Goal: Task Accomplishment & Management: Use online tool/utility

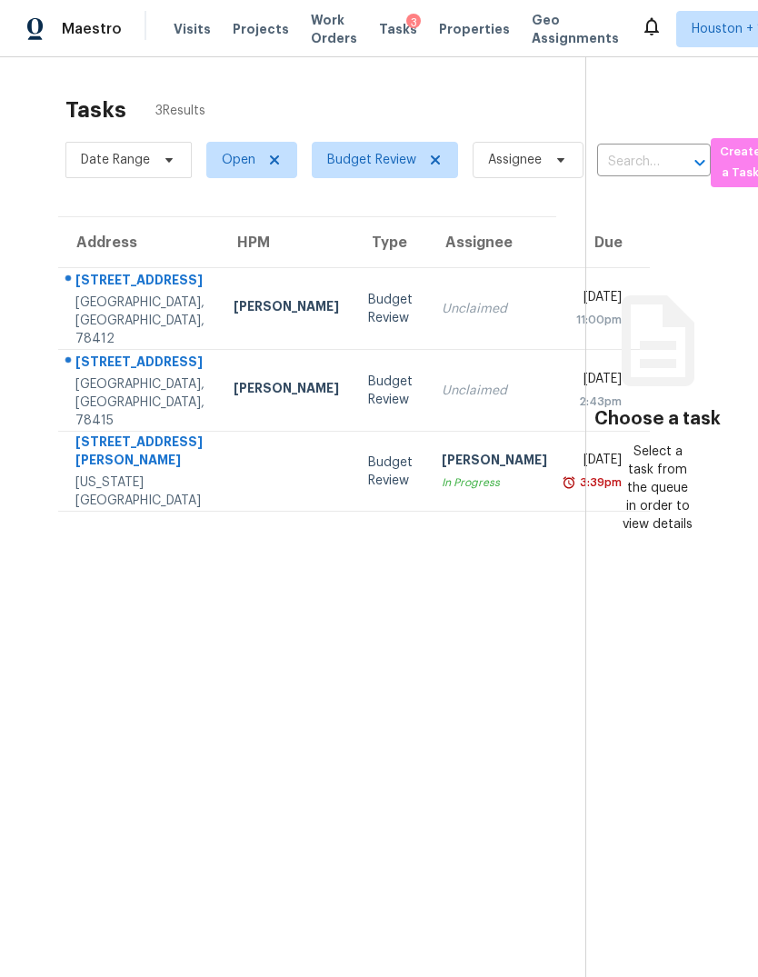
click at [100, 375] on div "2653 Westeros St" at bounding box center [139, 364] width 129 height 23
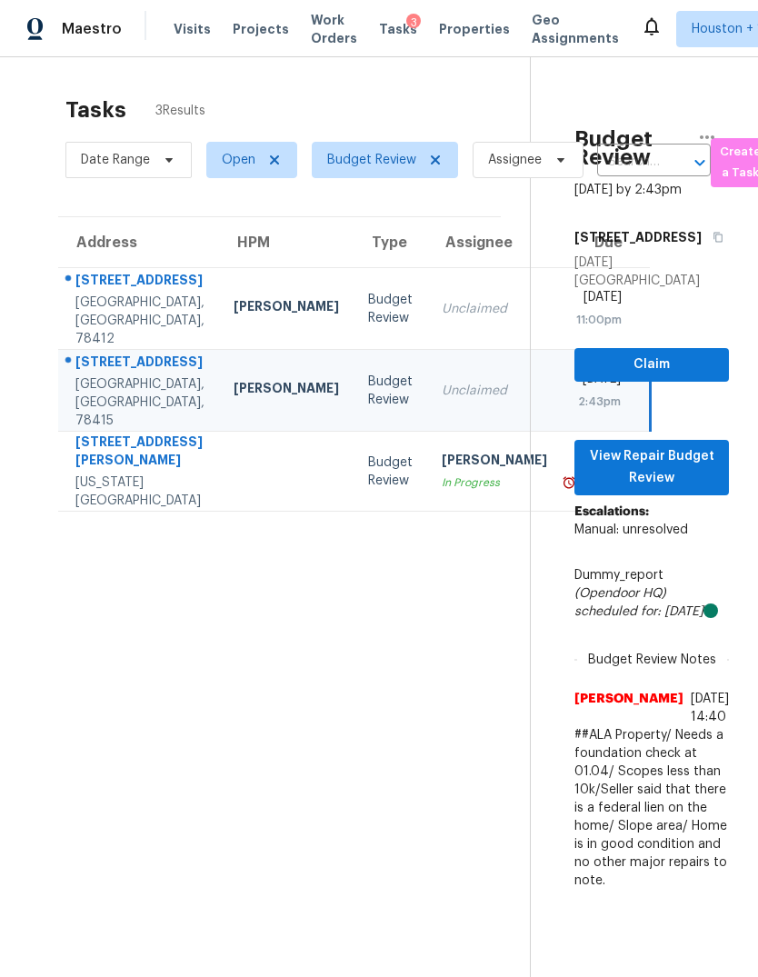
click at [113, 294] on div "445 Montclair Dr" at bounding box center [139, 282] width 129 height 23
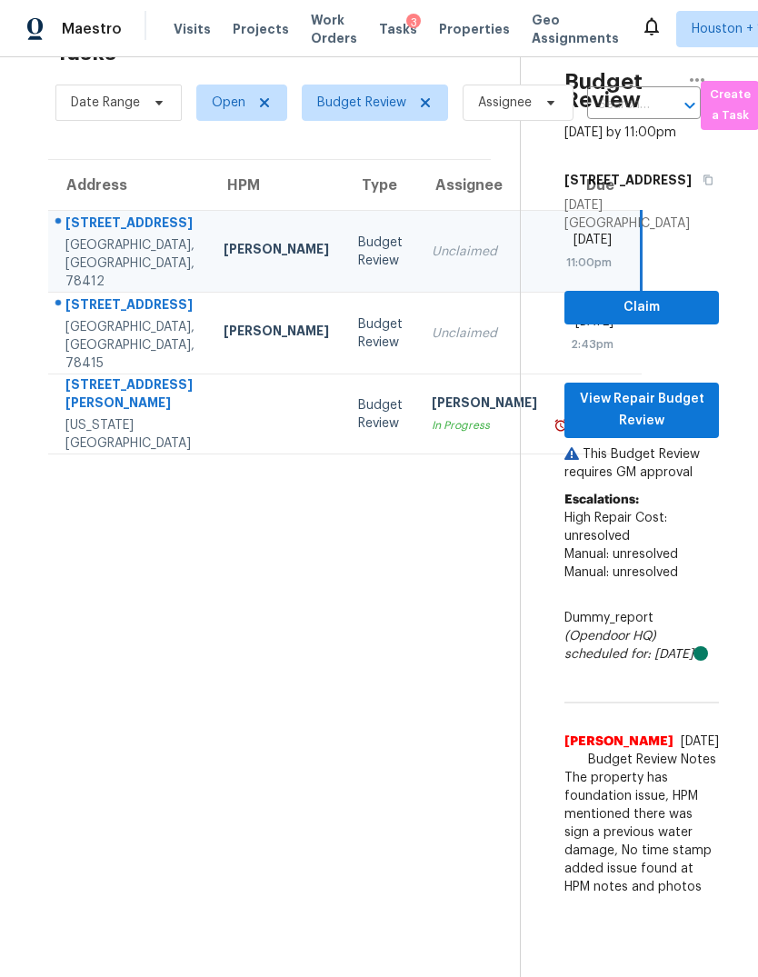
scroll to position [57, 10]
click at [674, 433] on span "View Repair Budget Review" at bounding box center [641, 410] width 125 height 45
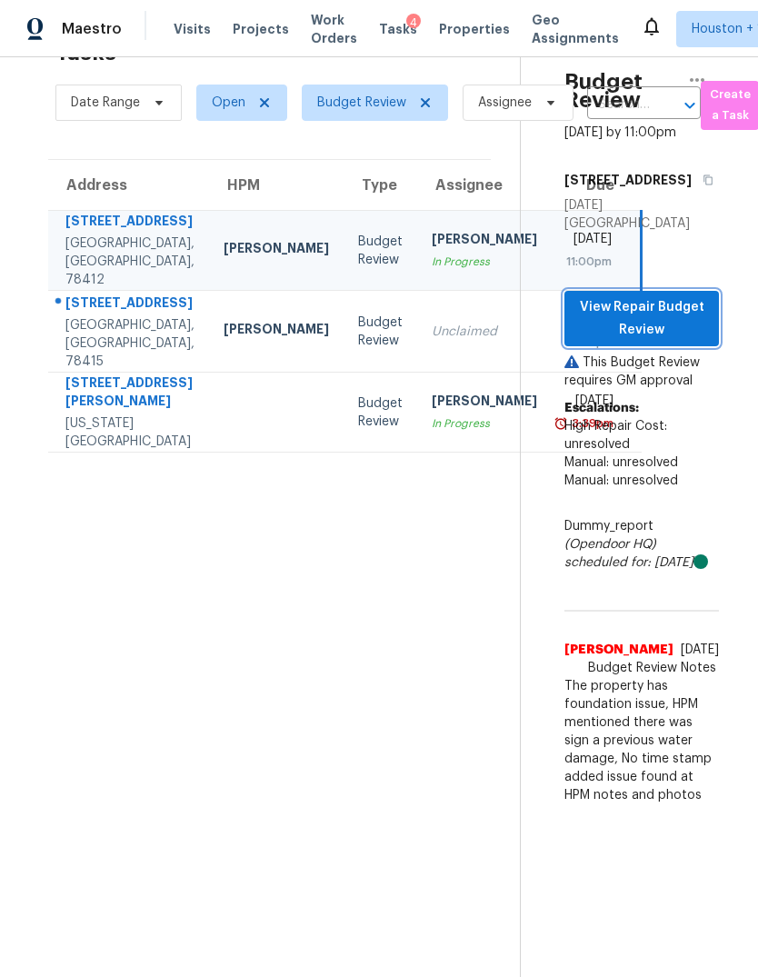
click at [674, 341] on span "View Repair Budget Review" at bounding box center [641, 318] width 125 height 45
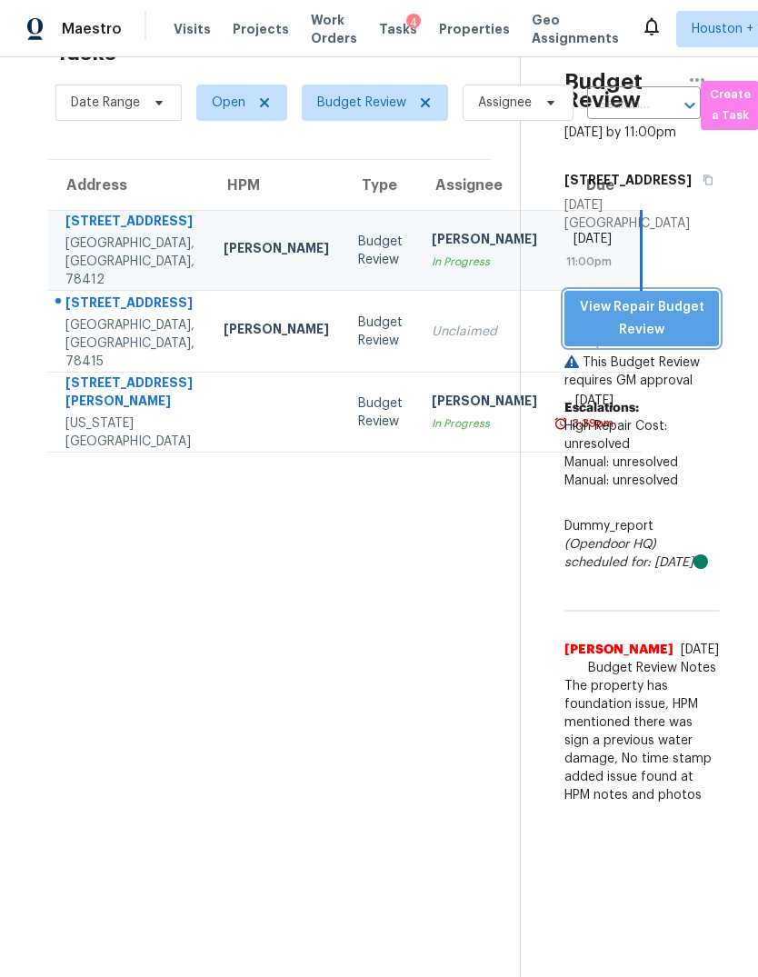
click at [684, 341] on span "View Repair Budget Review" at bounding box center [641, 318] width 125 height 45
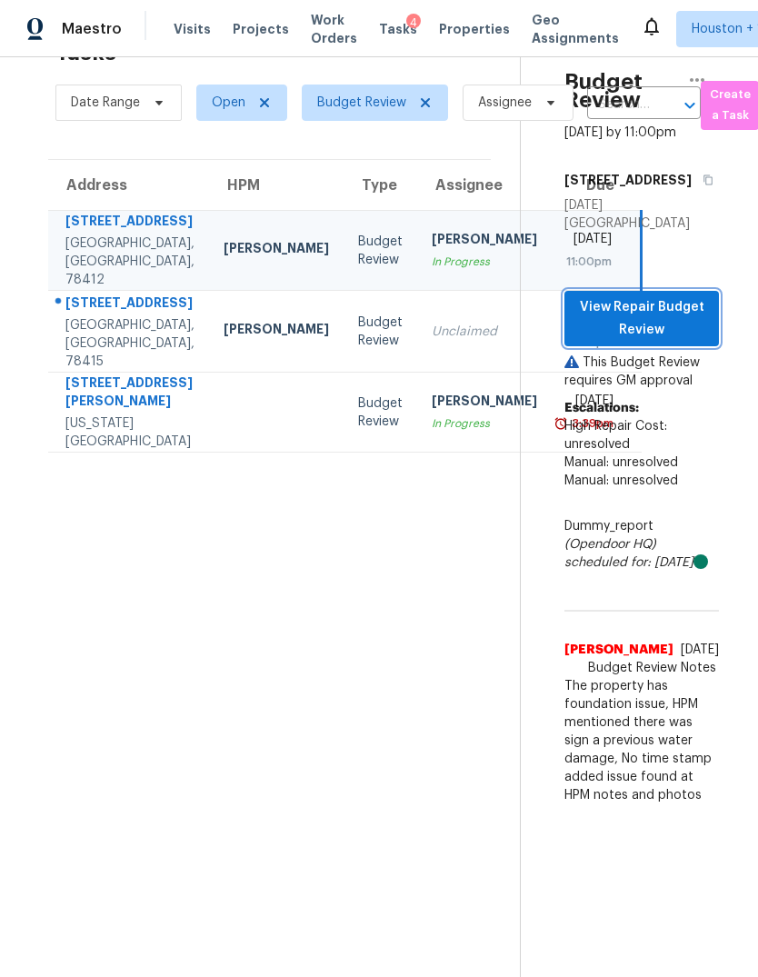
click at [698, 341] on span "View Repair Budget Review" at bounding box center [641, 318] width 125 height 45
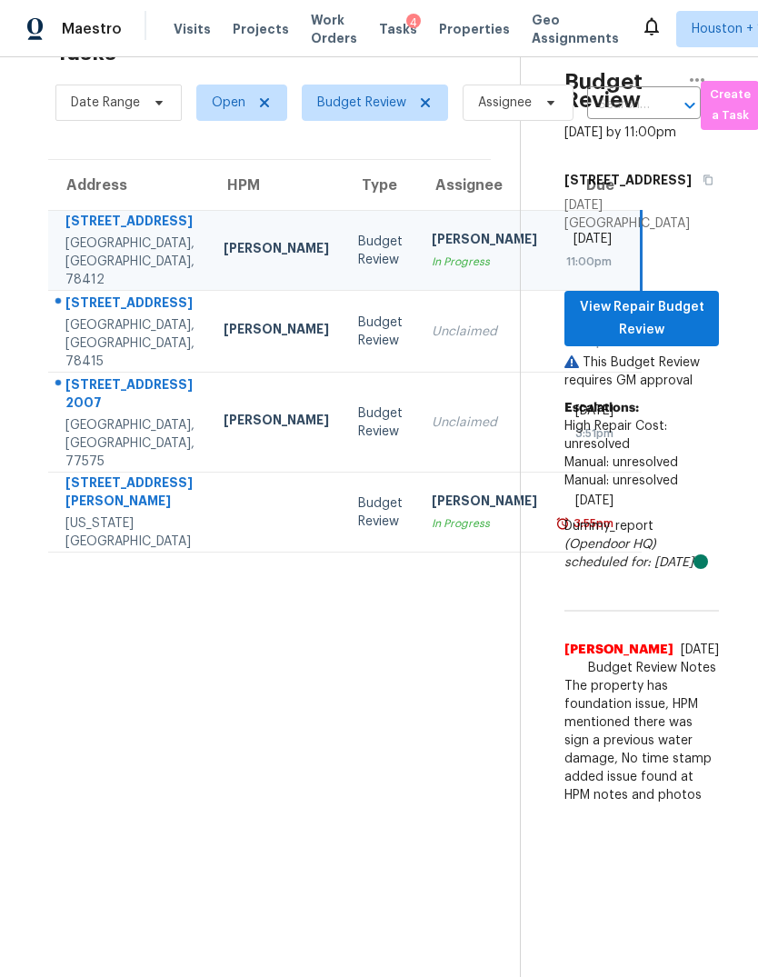
click at [82, 466] on div "Liberty, TX, 77575" at bounding box center [129, 443] width 129 height 55
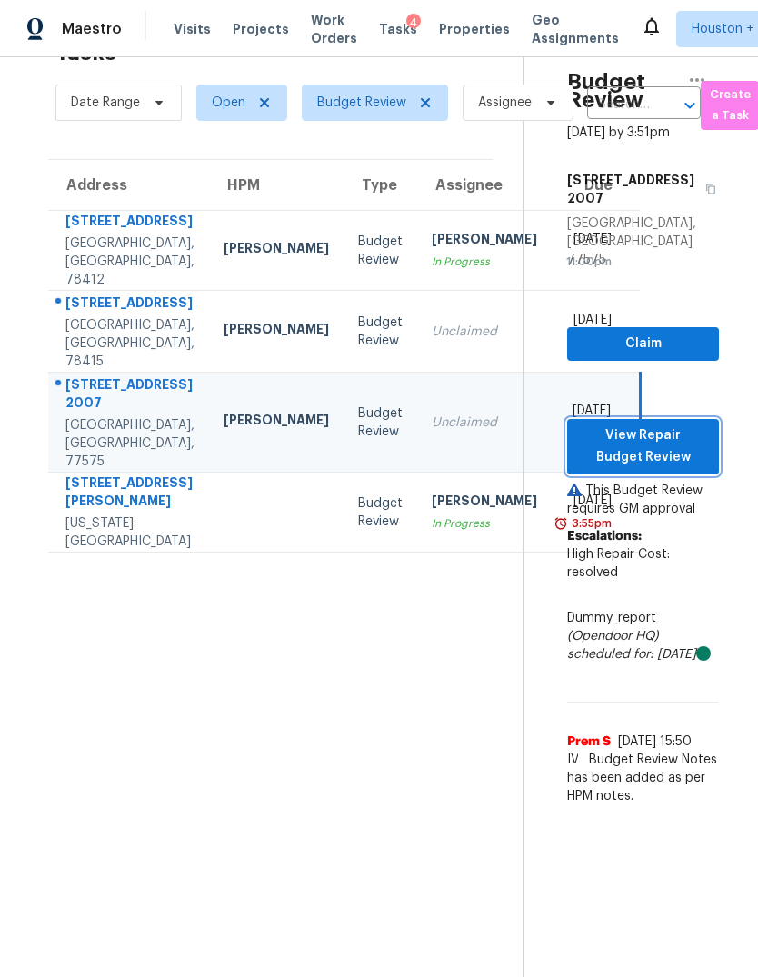
click at [697, 425] on span "View Repair Budget Review" at bounding box center [643, 447] width 123 height 45
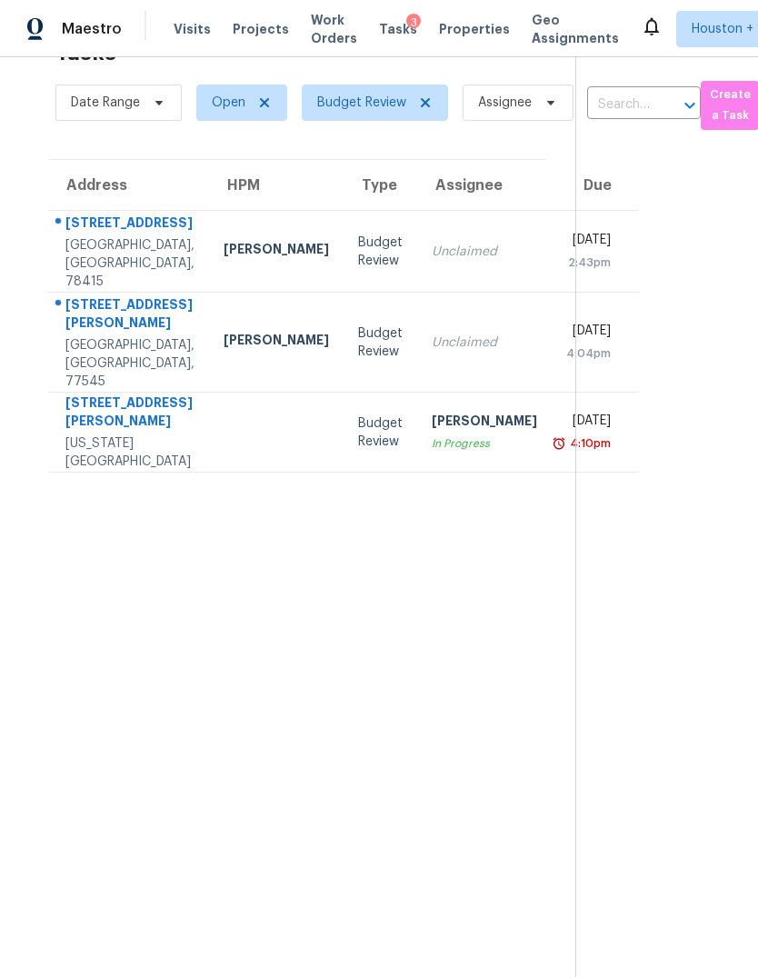
click at [417, 440] on td "Steven Rosas In Progress" at bounding box center [484, 433] width 135 height 80
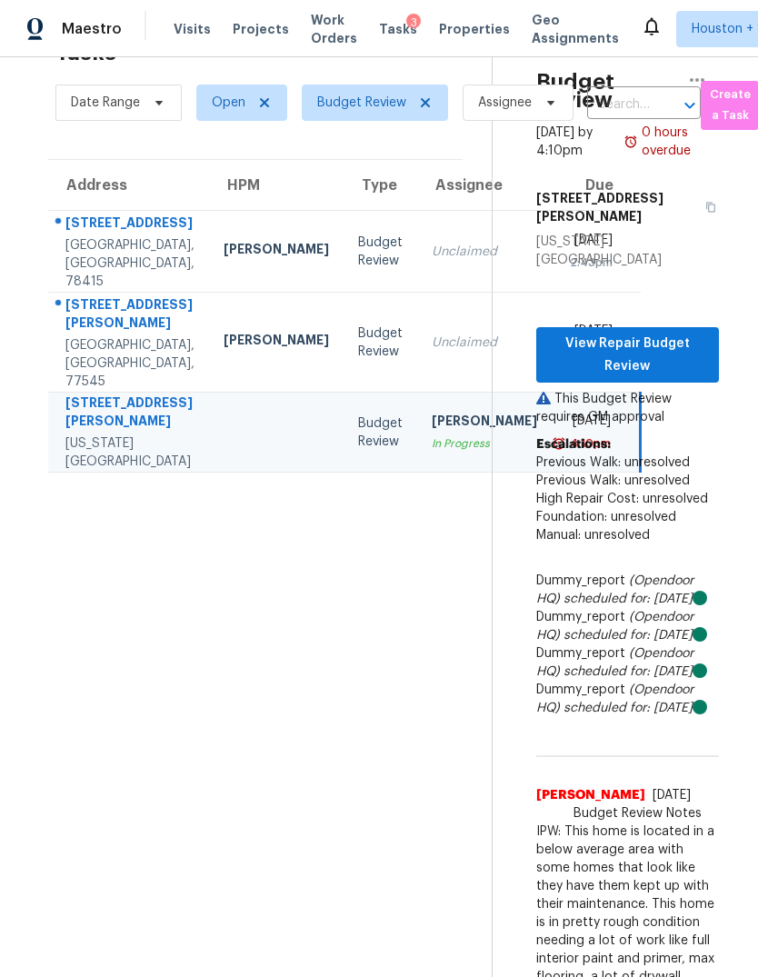
click at [552, 275] on td "Thu, Aug 14th 2025 2:43pm" at bounding box center [596, 252] width 89 height 82
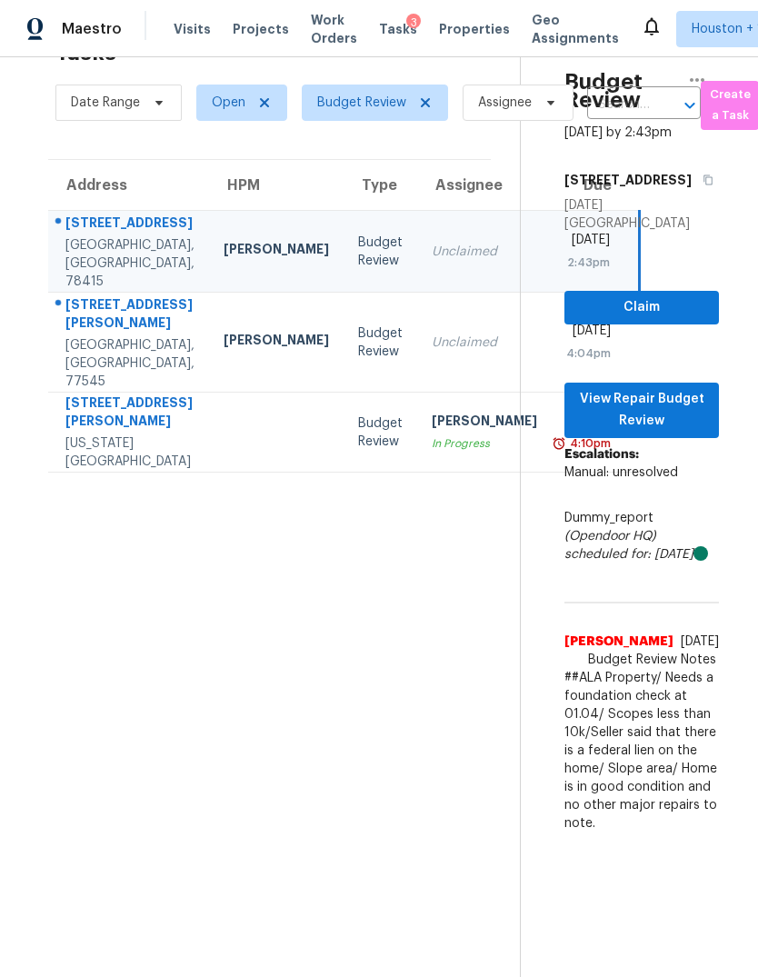
click at [104, 370] on div "Fresno, TX, 77545" at bounding box center [129, 363] width 129 height 55
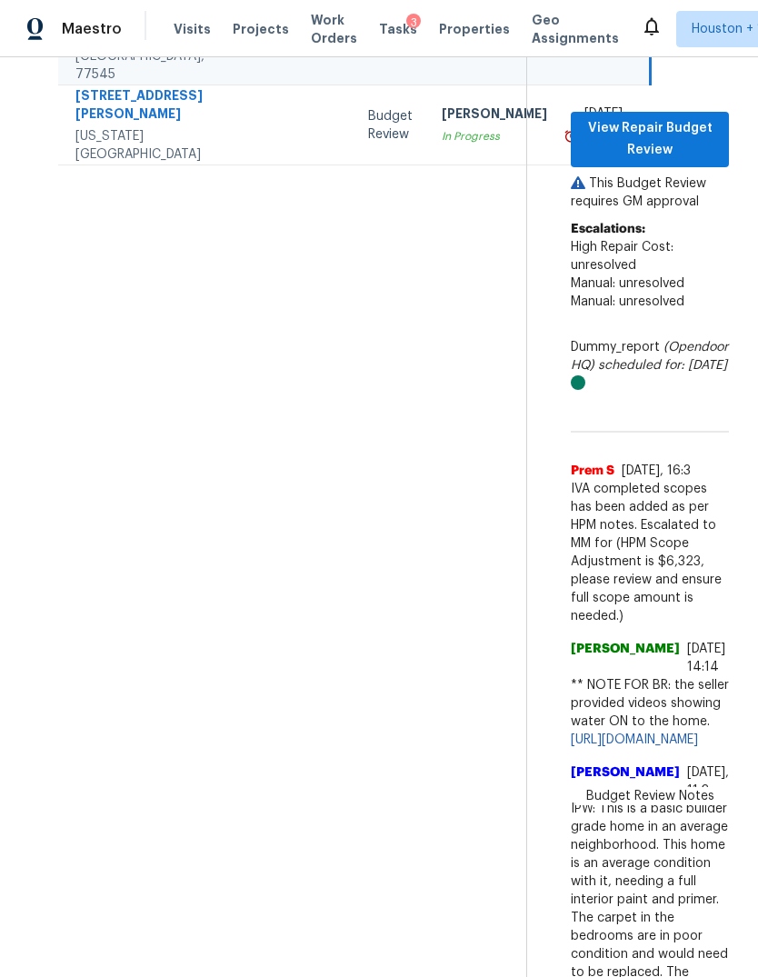
scroll to position [364, 0]
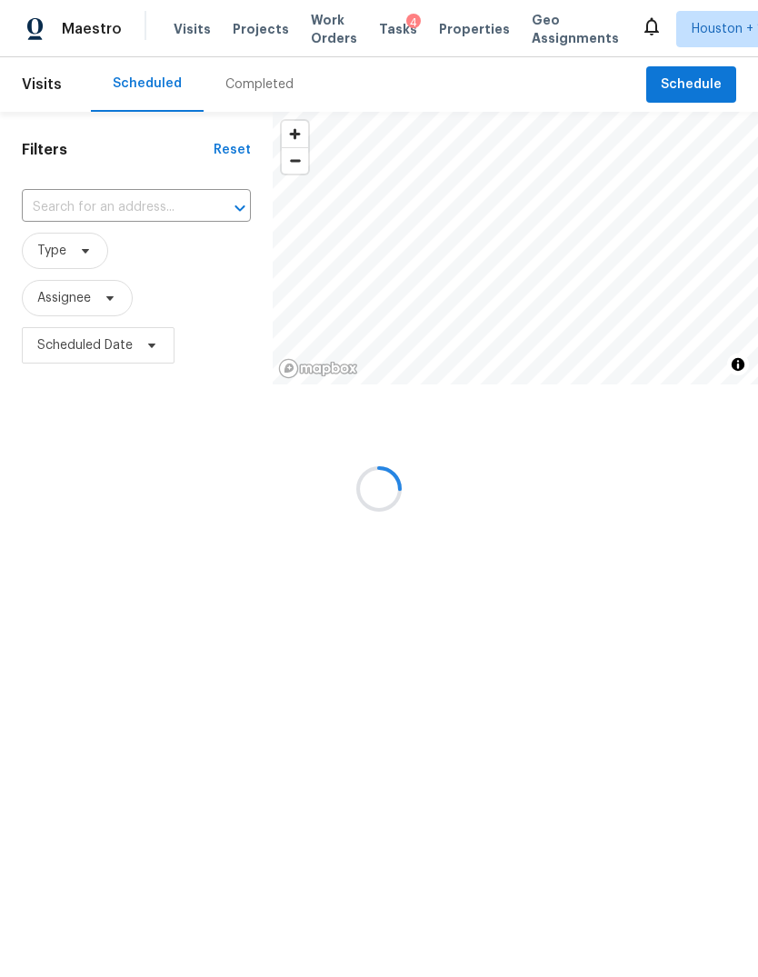
click at [229, 88] on div at bounding box center [379, 488] width 758 height 977
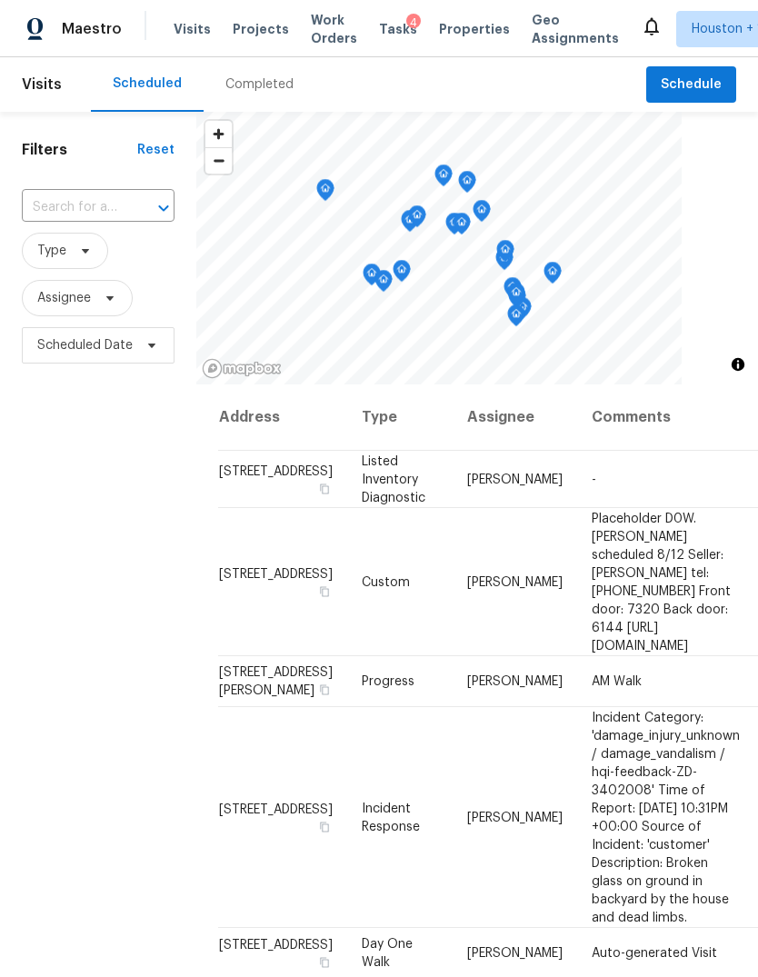
click at [244, 85] on div "Completed" at bounding box center [259, 84] width 68 height 18
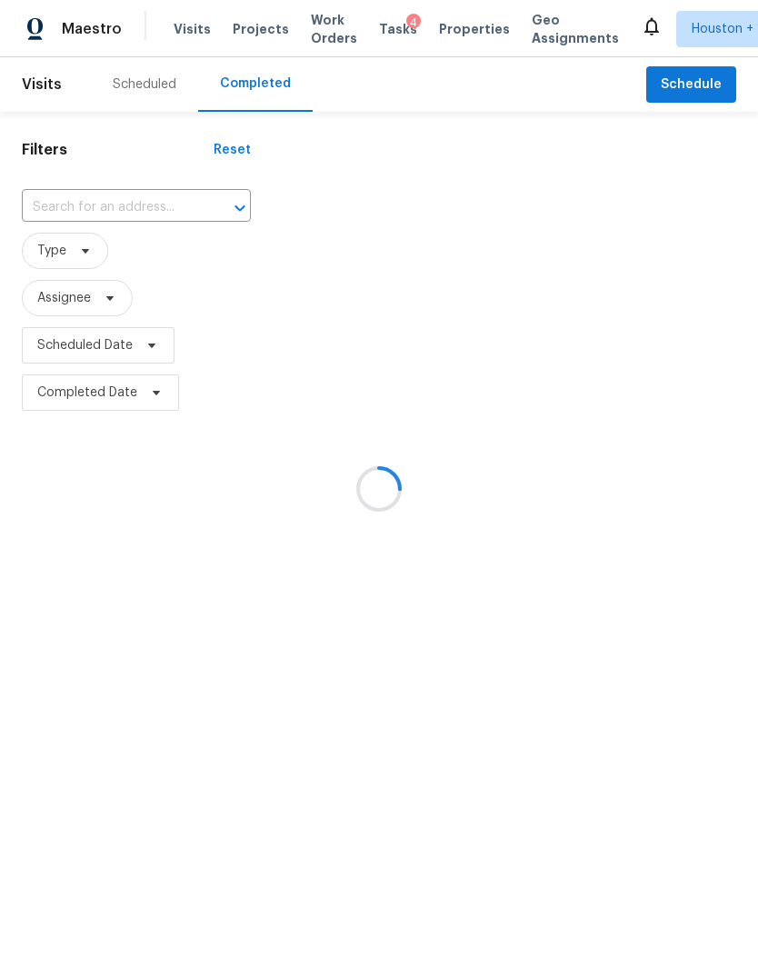
click at [71, 205] on div at bounding box center [379, 488] width 758 height 977
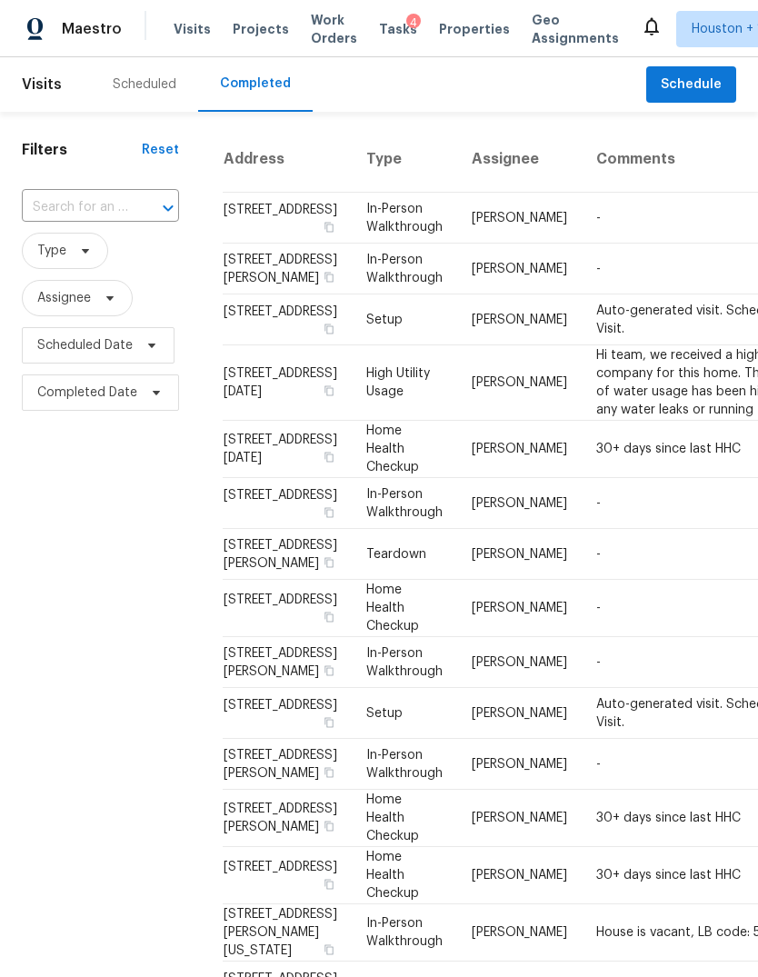
click at [51, 204] on input "text" at bounding box center [75, 208] width 106 height 28
type input "445 mon"
click at [54, 261] on li "445 Montclair Dr, Corpus Christi, TX 78412" at bounding box center [99, 259] width 155 height 49
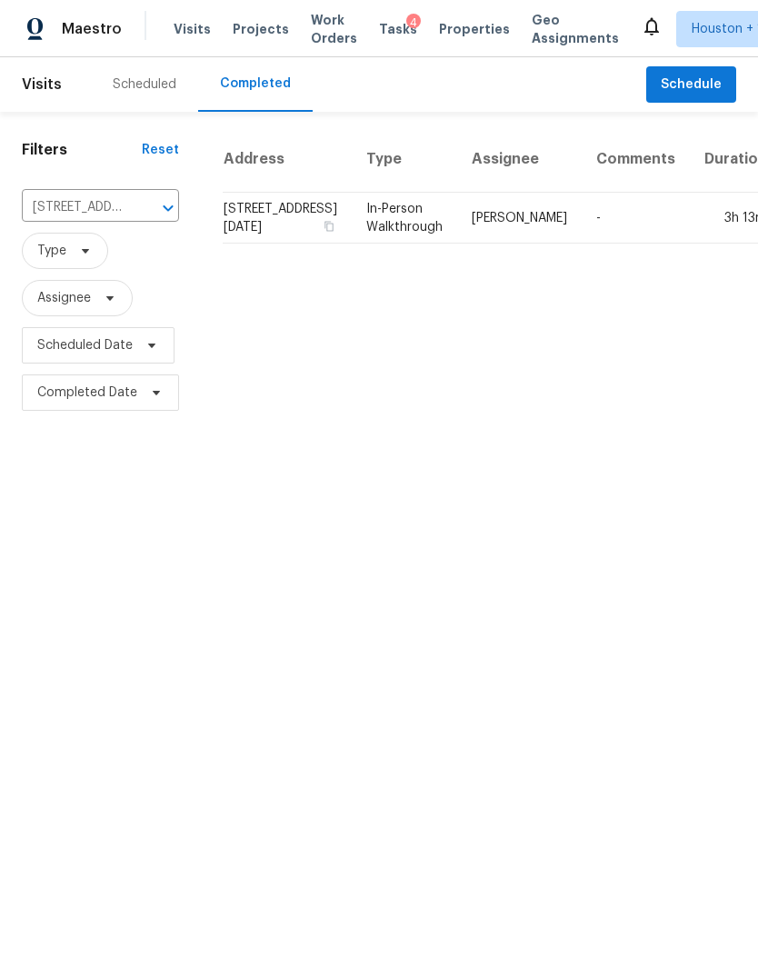
click at [690, 244] on td "3h 13m" at bounding box center [736, 218] width 92 height 51
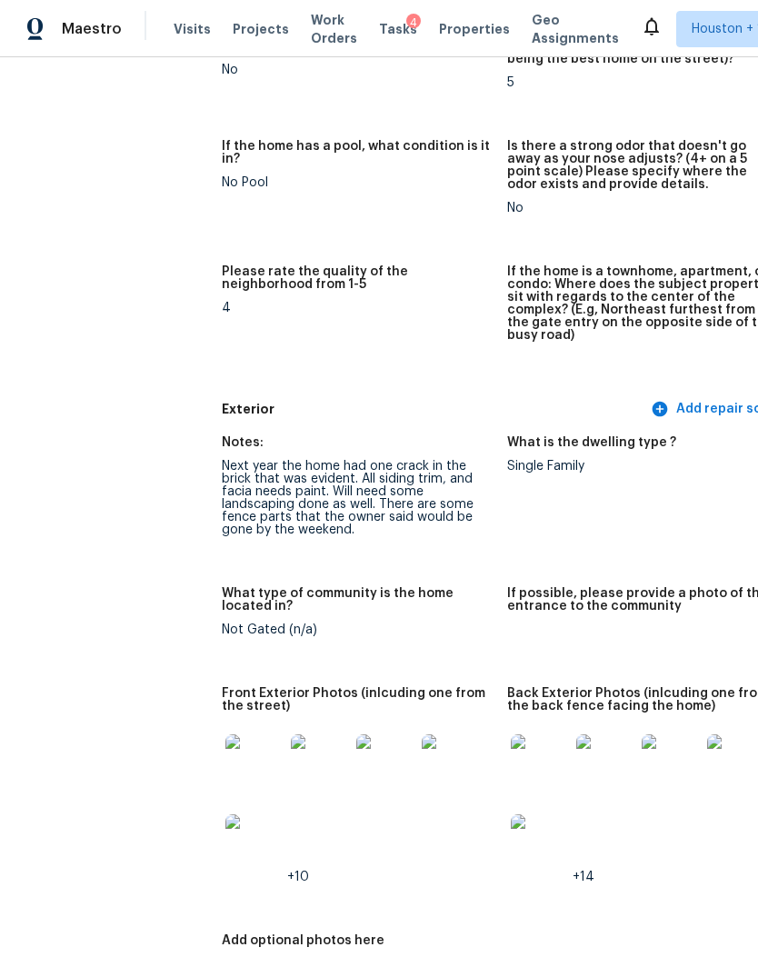
scroll to position [423, 0]
click at [225, 760] on img at bounding box center [254, 763] width 58 height 58
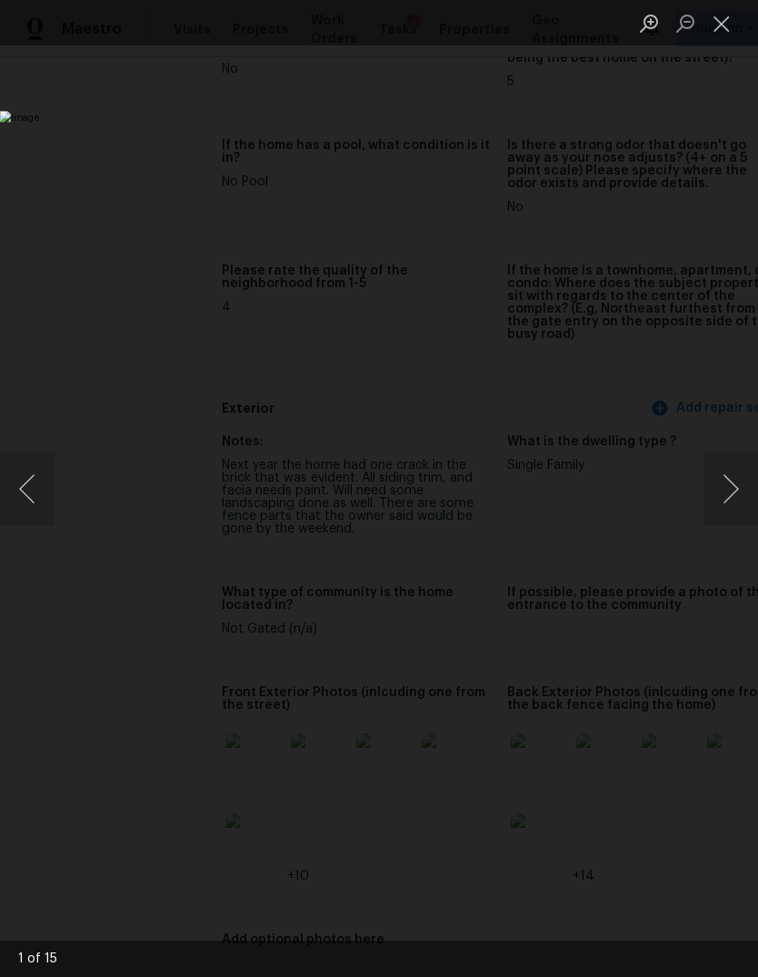
click at [745, 482] on button "Next image" at bounding box center [731, 489] width 55 height 73
click at [748, 505] on button "Next image" at bounding box center [731, 489] width 55 height 73
click at [741, 488] on button "Next image" at bounding box center [731, 489] width 55 height 73
click at [740, 468] on button "Next image" at bounding box center [731, 489] width 55 height 73
click at [736, 492] on button "Next image" at bounding box center [731, 489] width 55 height 73
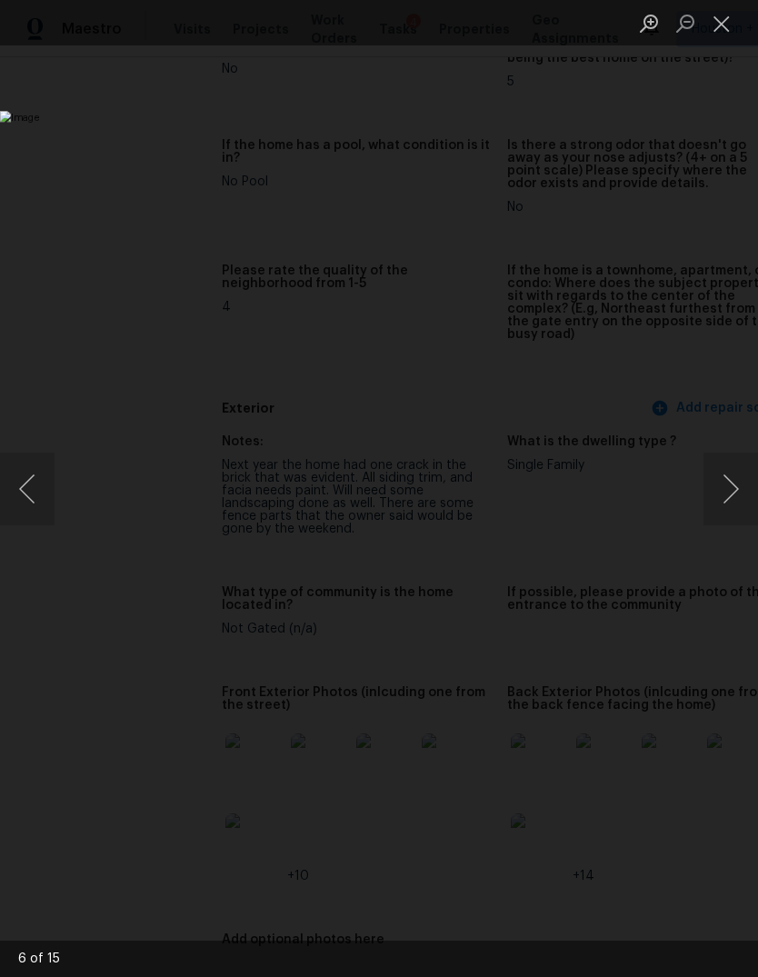
click at [736, 487] on button "Next image" at bounding box center [731, 489] width 55 height 73
click at [730, 486] on button "Next image" at bounding box center [731, 489] width 55 height 73
click at [723, 35] on button "Close lightbox" at bounding box center [722, 23] width 36 height 32
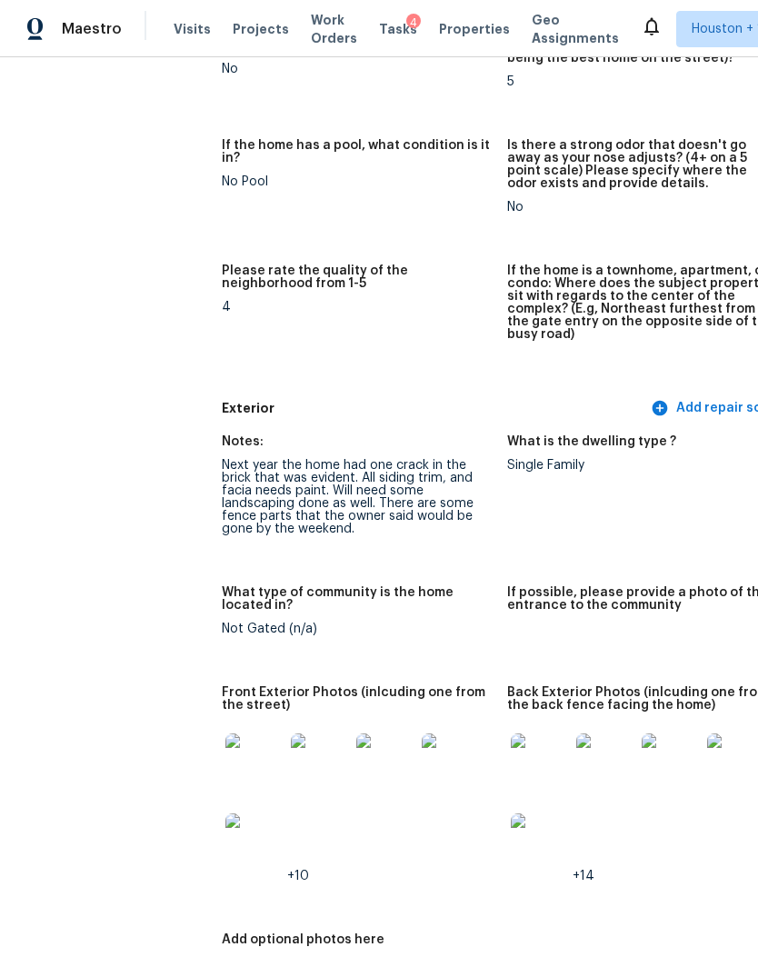
click at [225, 750] on img at bounding box center [254, 763] width 58 height 58
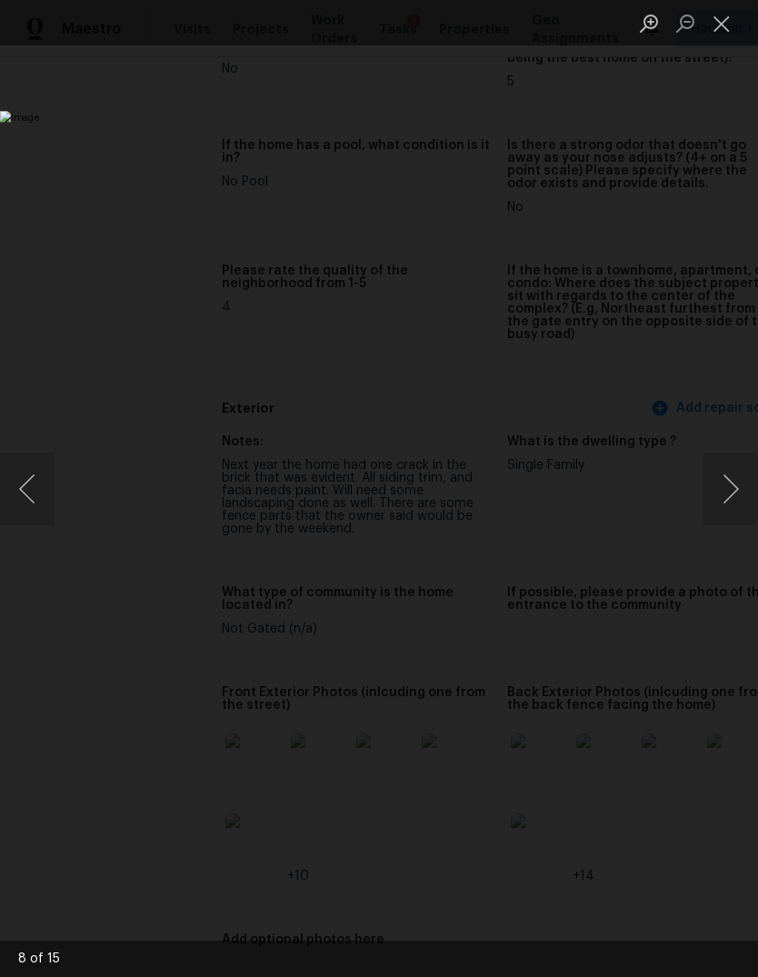
click at [586, 435] on img "Lightbox" at bounding box center [293, 488] width 586 height 755
click at [739, 460] on button "Next image" at bounding box center [731, 489] width 55 height 73
click at [738, 455] on button "Next image" at bounding box center [731, 489] width 55 height 73
click at [731, 468] on button "Next image" at bounding box center [731, 489] width 55 height 73
click at [731, 473] on button "Next image" at bounding box center [731, 489] width 55 height 73
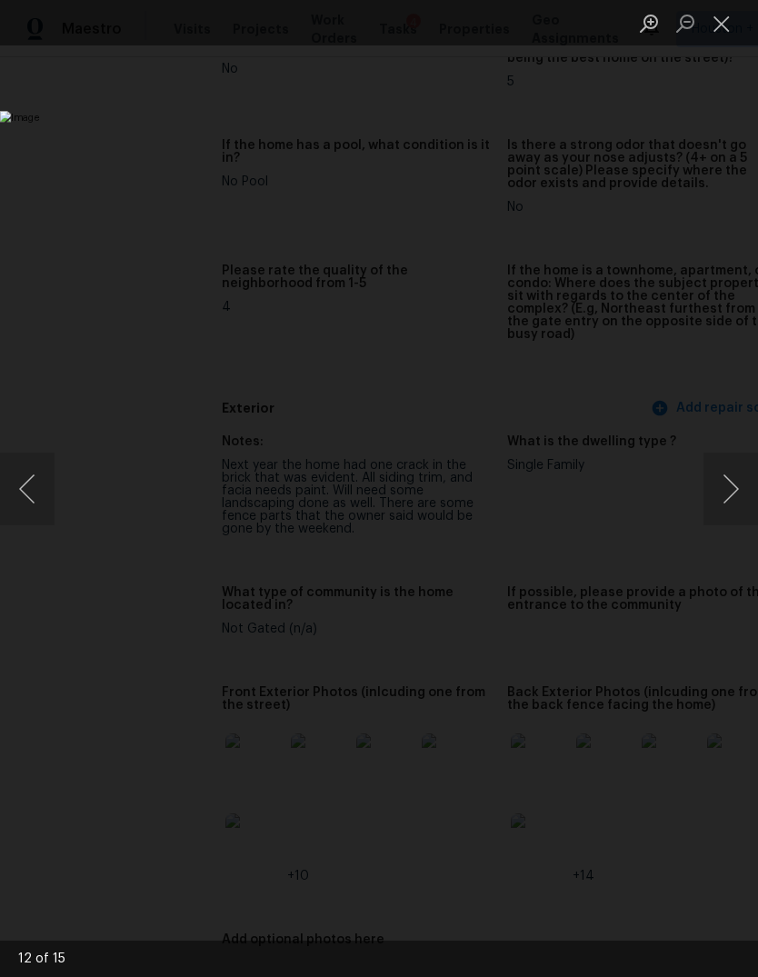
click at [34, 505] on button "Previous image" at bounding box center [27, 489] width 55 height 73
click at [720, 518] on button "Next image" at bounding box center [731, 489] width 55 height 73
click at [718, 504] on button "Next image" at bounding box center [731, 489] width 55 height 73
click at [714, 504] on button "Next image" at bounding box center [731, 489] width 55 height 73
click at [718, 507] on button "Next image" at bounding box center [731, 489] width 55 height 73
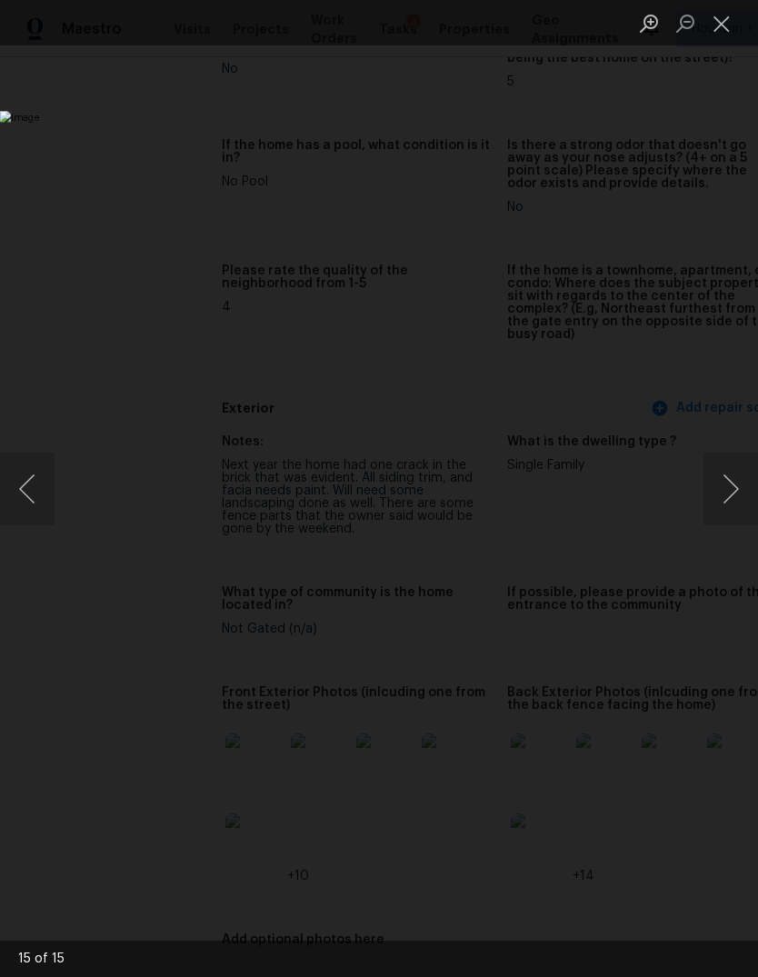
click at [720, 508] on button "Next image" at bounding box center [731, 489] width 55 height 73
click at [714, 22] on button "Close lightbox" at bounding box center [722, 23] width 36 height 32
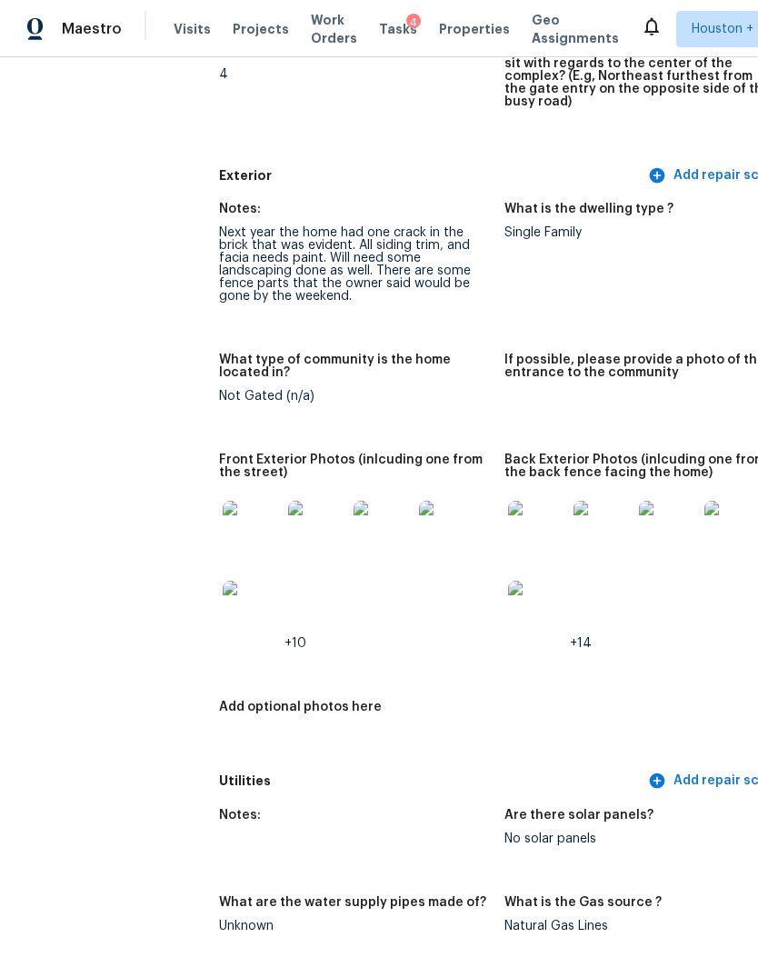
scroll to position [668, 5]
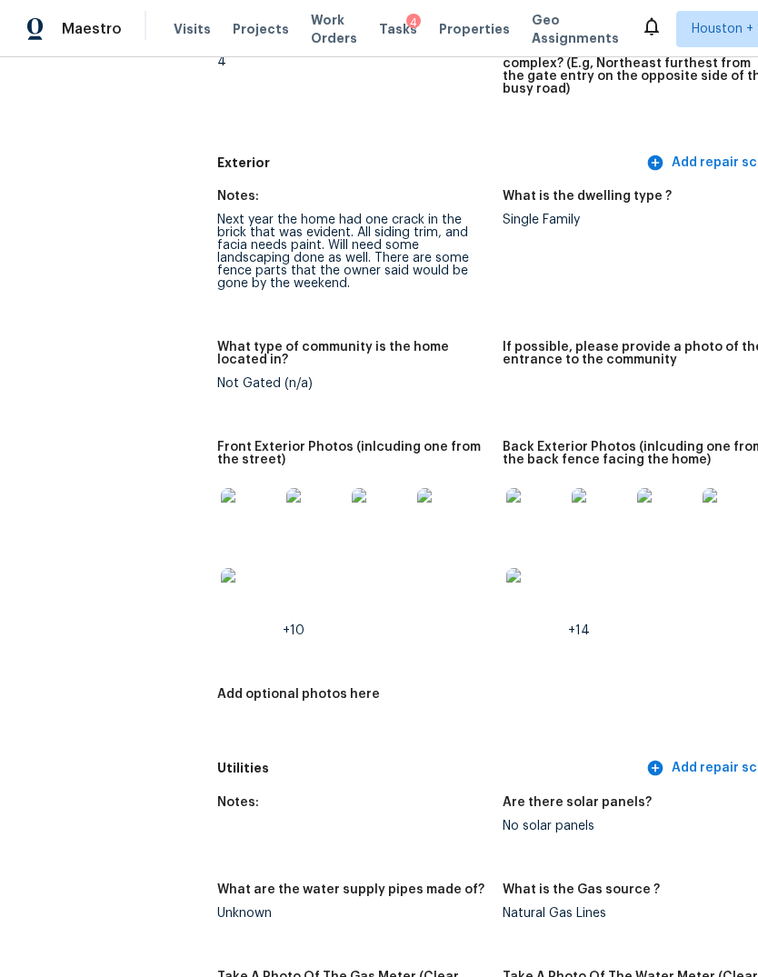
click at [506, 490] on img at bounding box center [535, 517] width 58 height 58
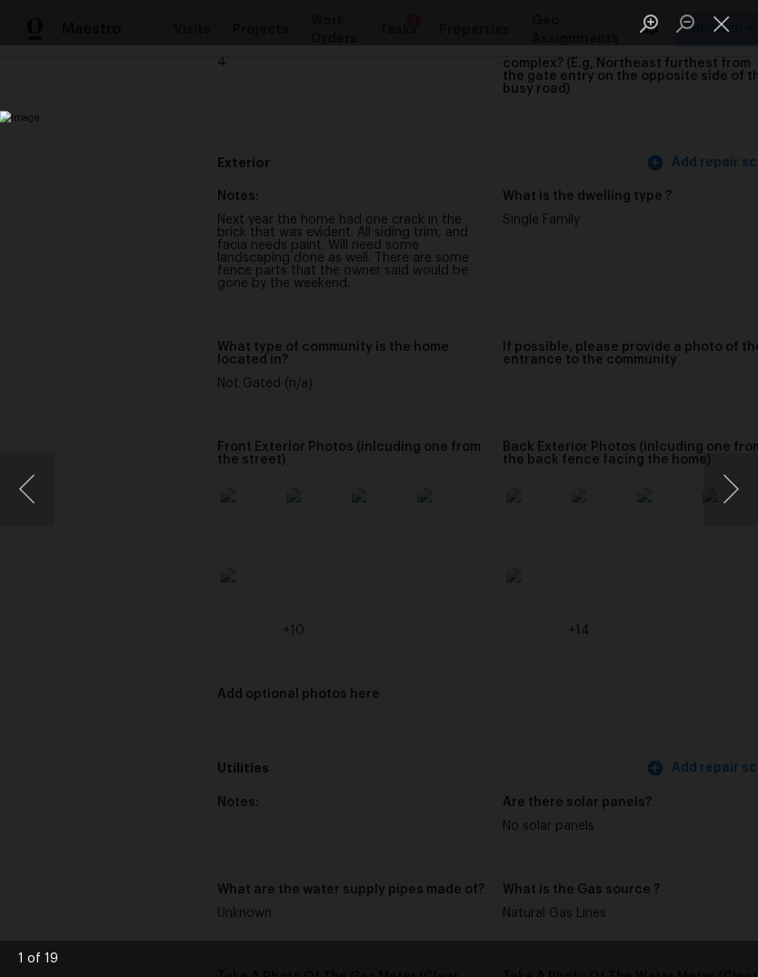
click at [732, 484] on button "Next image" at bounding box center [731, 489] width 55 height 73
click at [715, 505] on button "Next image" at bounding box center [731, 489] width 55 height 73
click at [52, 509] on button "Previous image" at bounding box center [27, 489] width 55 height 73
click at [734, 502] on button "Next image" at bounding box center [731, 489] width 55 height 73
click at [732, 493] on button "Next image" at bounding box center [731, 489] width 55 height 73
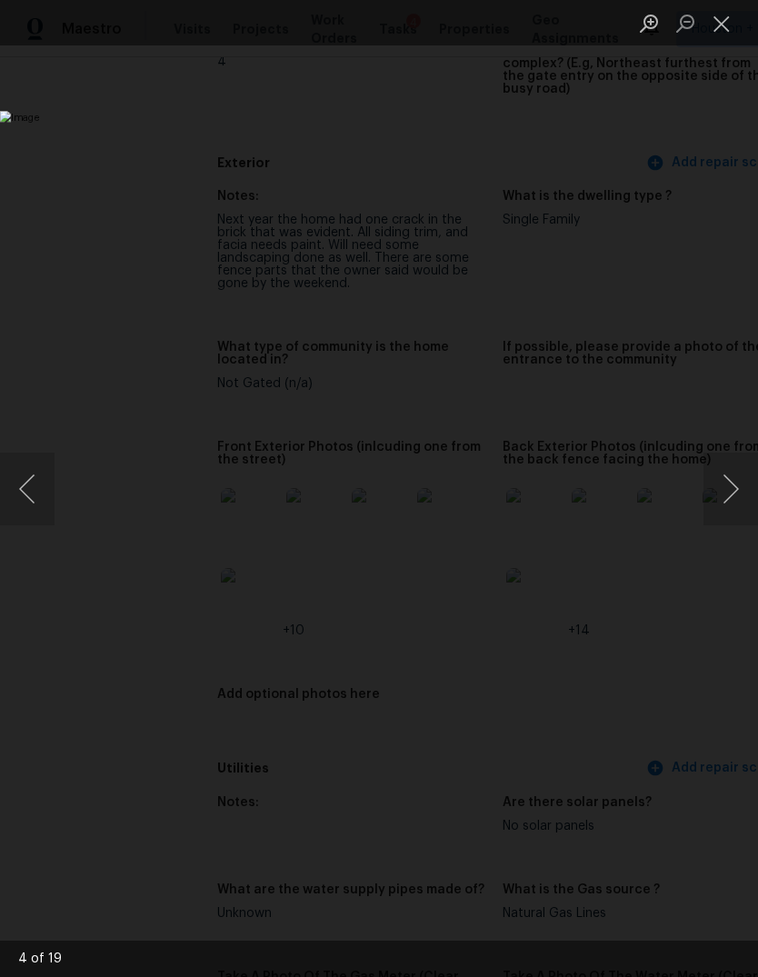
click at [47, 505] on button "Previous image" at bounding box center [27, 489] width 55 height 73
click at [733, 486] on button "Next image" at bounding box center [731, 489] width 55 height 73
click at [722, 498] on button "Next image" at bounding box center [731, 489] width 55 height 73
click at [730, 503] on button "Next image" at bounding box center [731, 489] width 55 height 73
click at [728, 504] on button "Next image" at bounding box center [731, 489] width 55 height 73
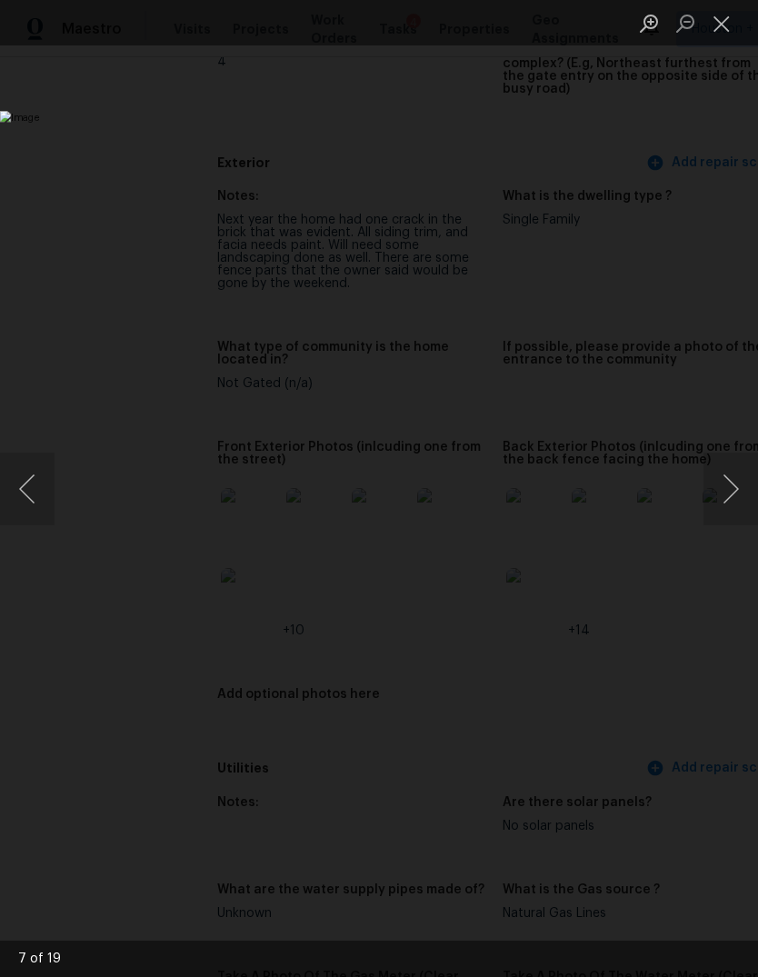
click at [731, 500] on button "Next image" at bounding box center [731, 489] width 55 height 73
click at [731, 502] on button "Next image" at bounding box center [731, 489] width 55 height 73
click at [731, 505] on button "Next image" at bounding box center [731, 489] width 55 height 73
click at [727, 510] on button "Next image" at bounding box center [731, 489] width 55 height 73
click at [726, 509] on button "Next image" at bounding box center [731, 489] width 55 height 73
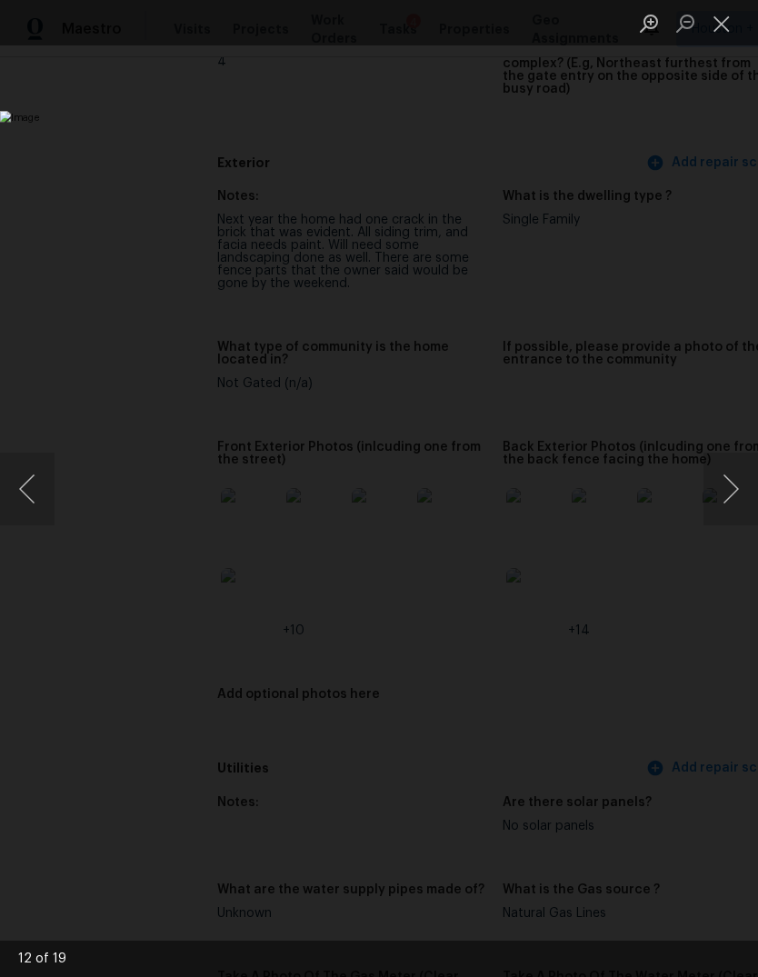
click at [716, 523] on button "Next image" at bounding box center [731, 489] width 55 height 73
click at [725, 514] on button "Next image" at bounding box center [731, 489] width 55 height 73
click at [732, 495] on button "Next image" at bounding box center [731, 489] width 55 height 73
click at [730, 492] on button "Next image" at bounding box center [731, 489] width 55 height 73
click at [727, 500] on button "Next image" at bounding box center [731, 489] width 55 height 73
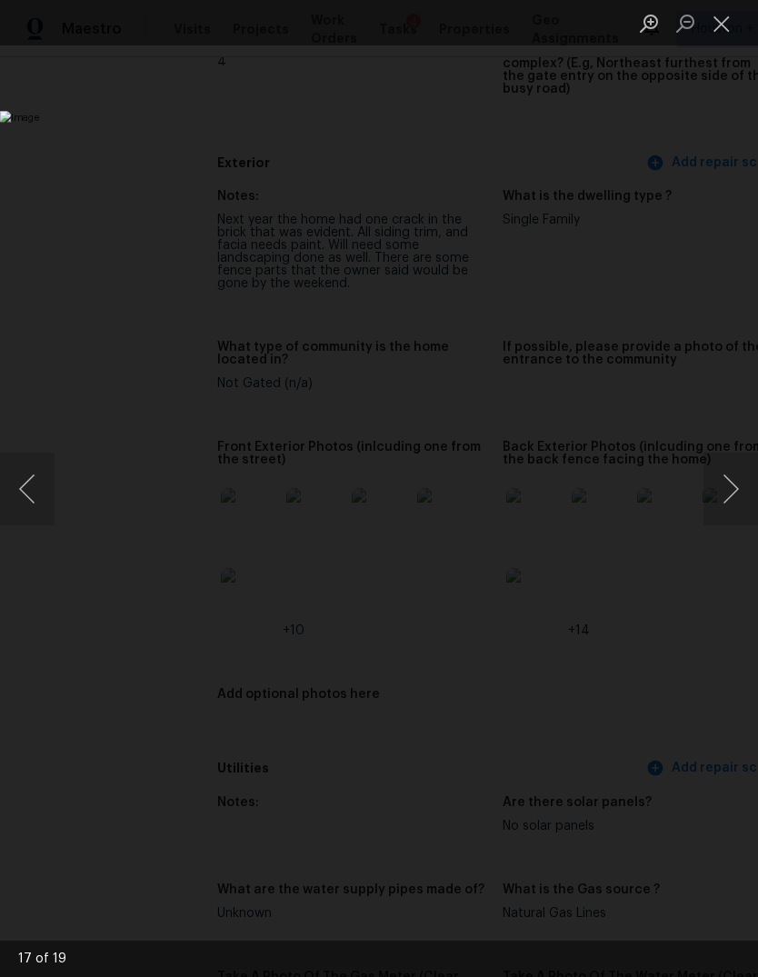
click at [734, 25] on button "Close lightbox" at bounding box center [722, 23] width 36 height 32
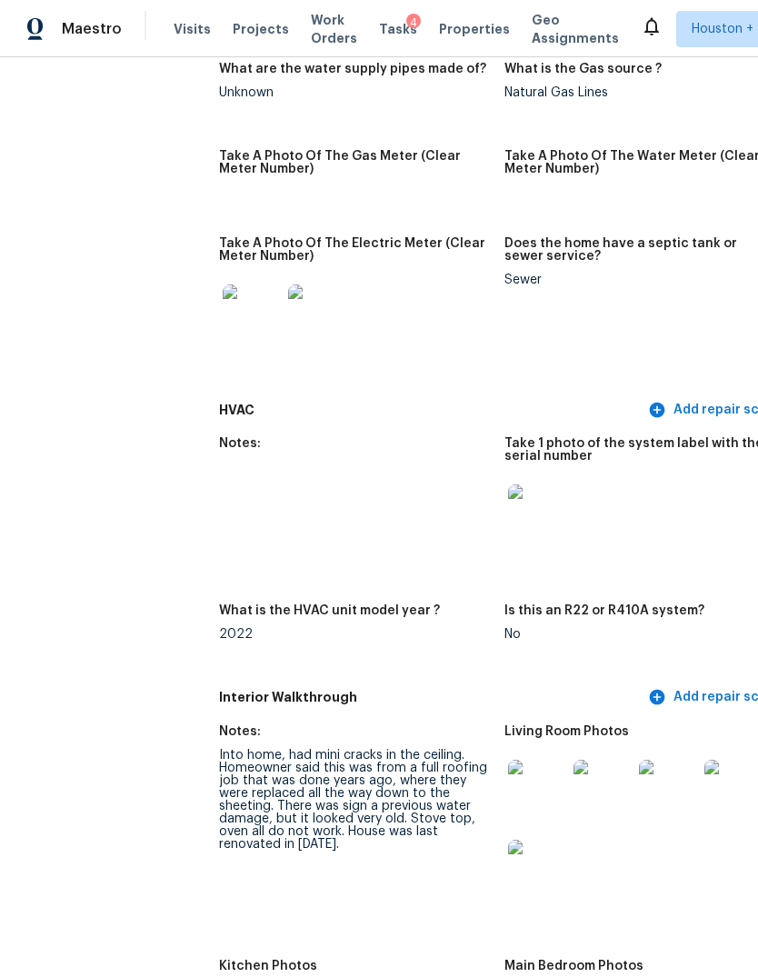
scroll to position [1493, 5]
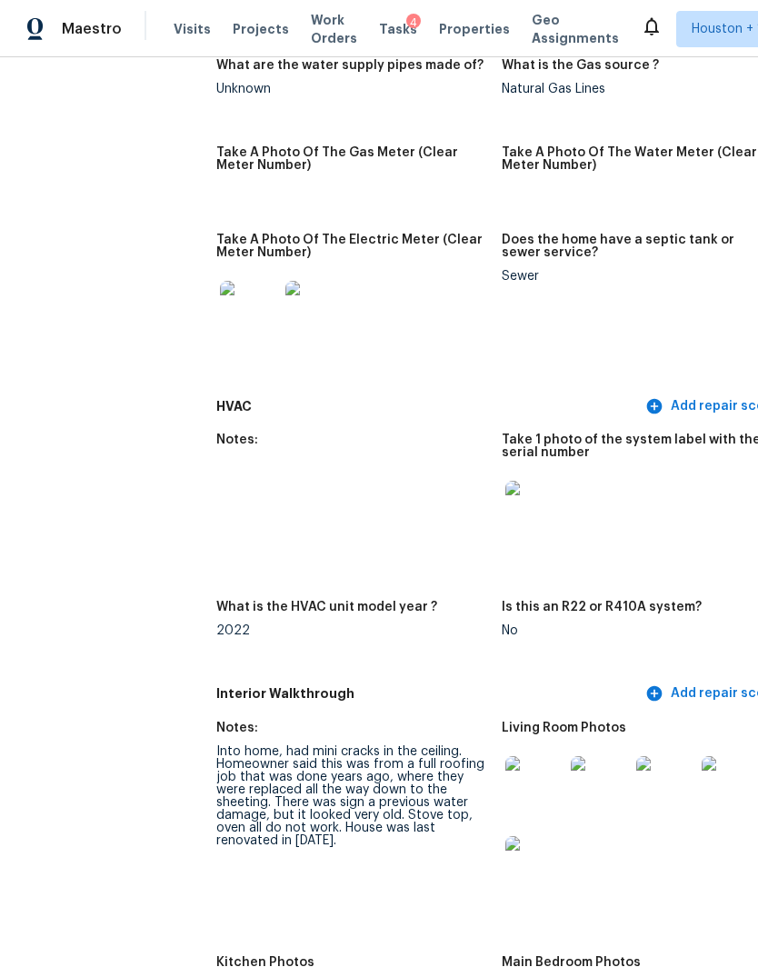
click at [505, 767] on img at bounding box center [534, 785] width 58 height 58
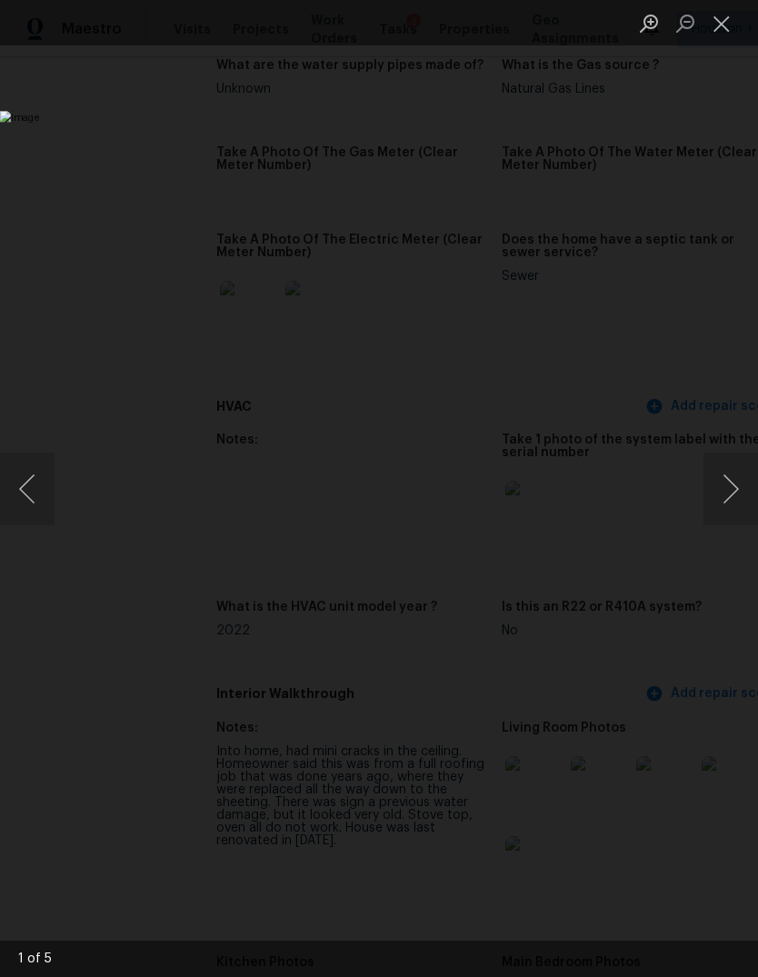
click at [586, 435] on img "Lightbox" at bounding box center [293, 488] width 586 height 755
click at [725, 459] on button "Next image" at bounding box center [731, 489] width 55 height 73
click at [723, 493] on button "Next image" at bounding box center [731, 489] width 55 height 73
click at [716, 515] on button "Next image" at bounding box center [731, 489] width 55 height 73
click at [717, 504] on button "Next image" at bounding box center [731, 489] width 55 height 73
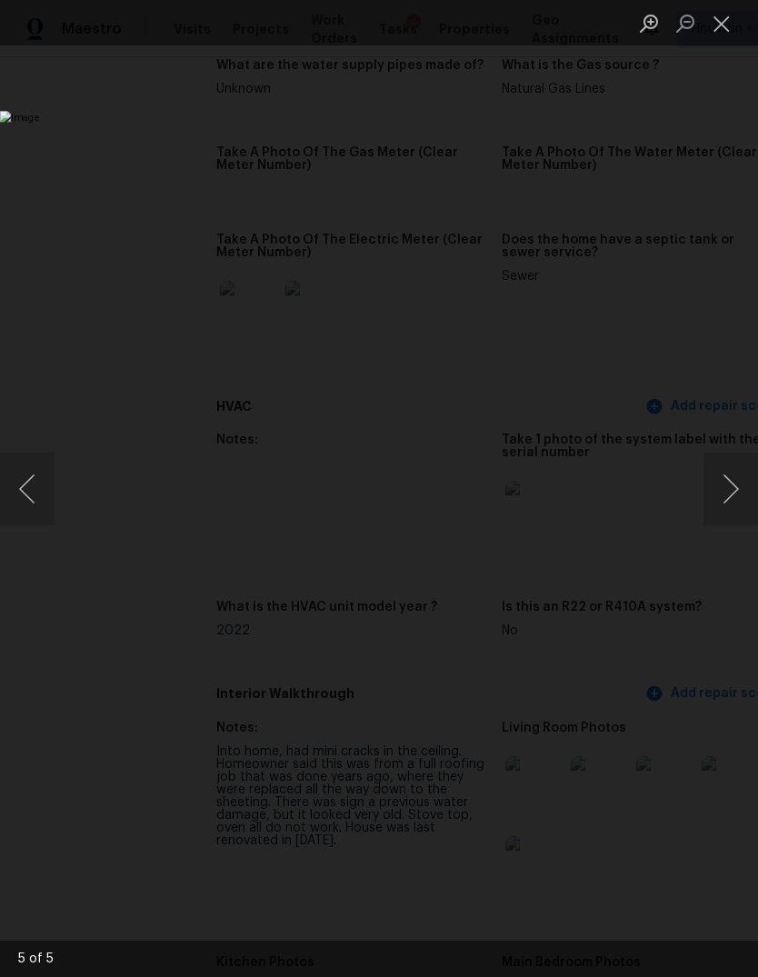
click at [727, 484] on button "Next image" at bounding box center [731, 489] width 55 height 73
click at [729, 494] on button "Next image" at bounding box center [731, 489] width 55 height 73
click at [721, 505] on button "Next image" at bounding box center [731, 489] width 55 height 73
click at [729, 502] on button "Next image" at bounding box center [731, 489] width 55 height 73
click at [728, 503] on button "Next image" at bounding box center [731, 489] width 55 height 73
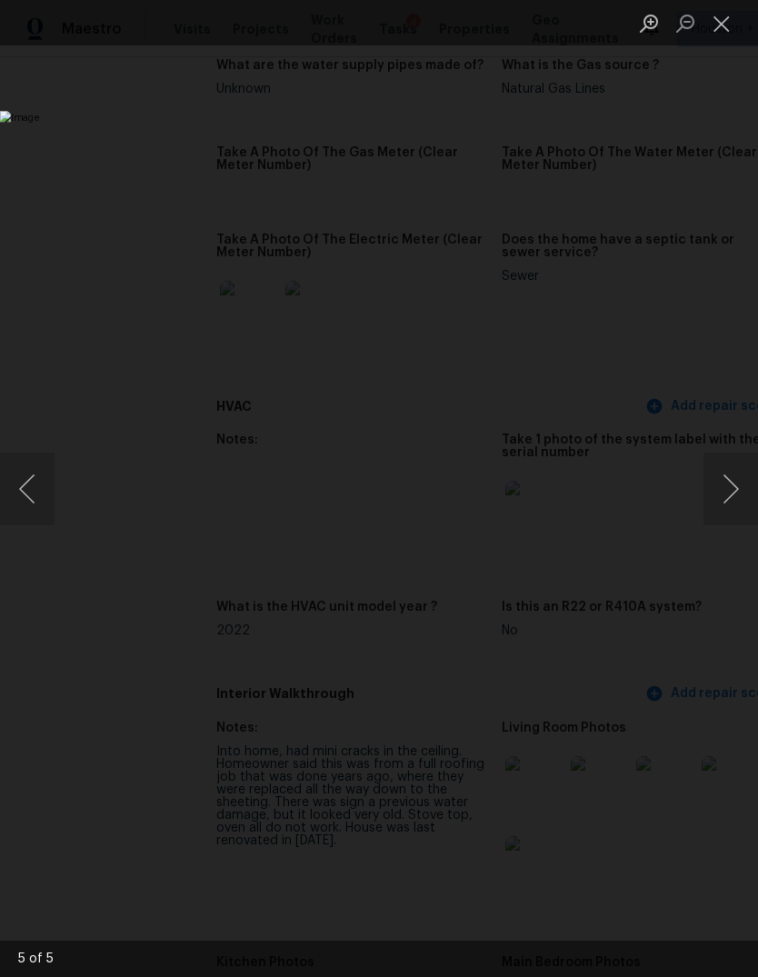
click at [586, 111] on img "Lightbox" at bounding box center [293, 488] width 586 height 755
click at [716, 16] on button "Close lightbox" at bounding box center [722, 23] width 36 height 32
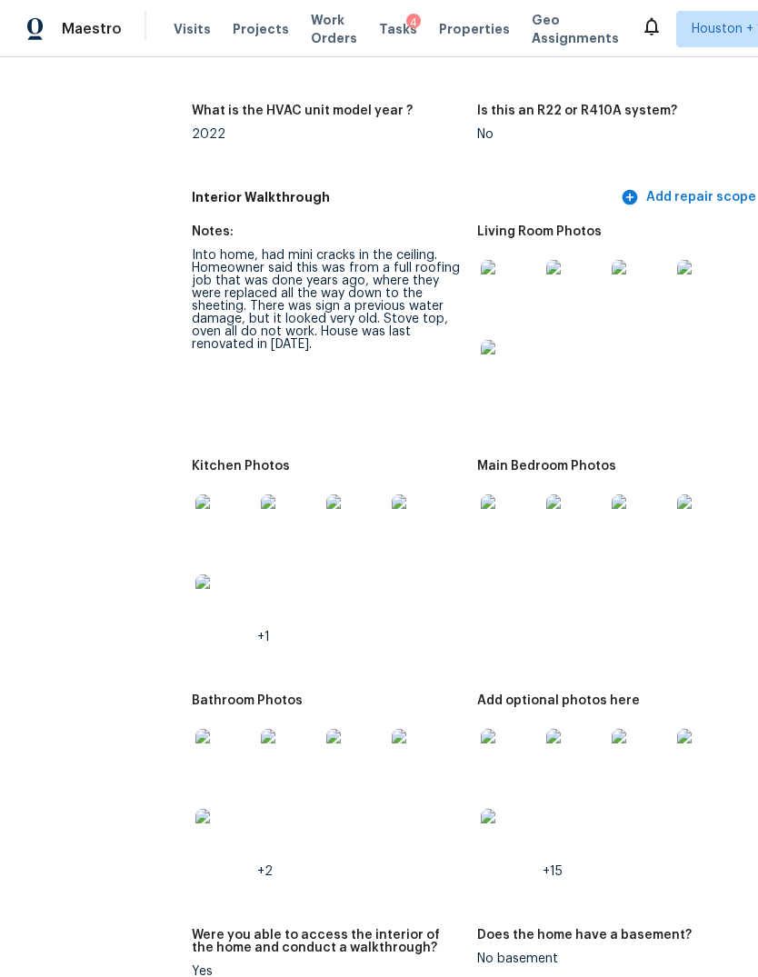
scroll to position [1980, 54]
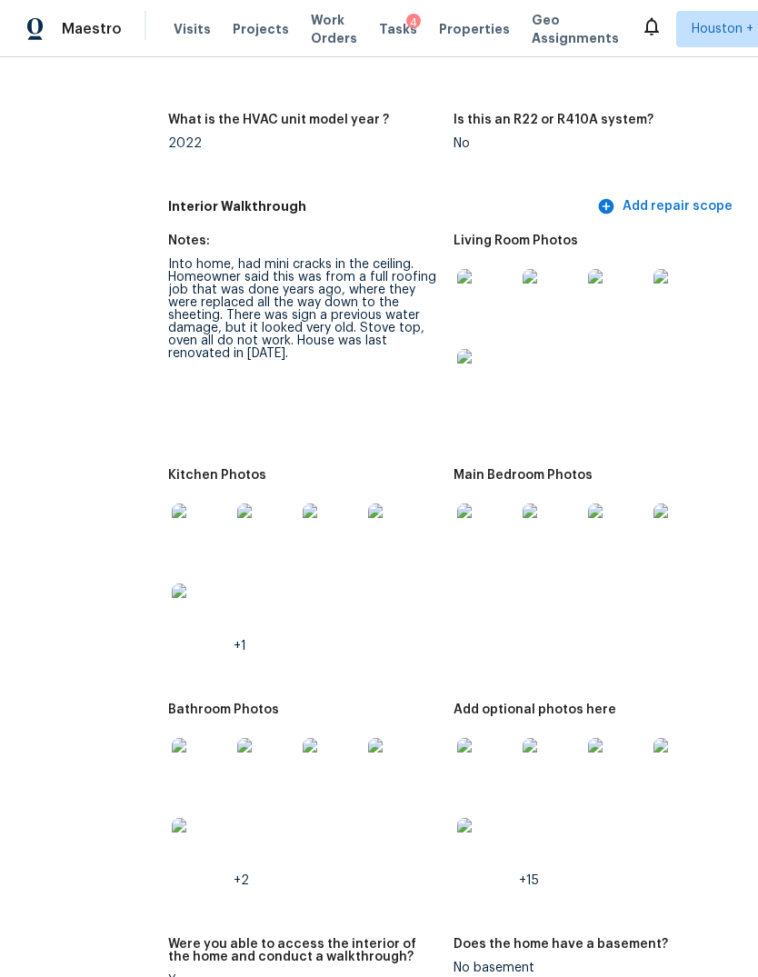
click at [457, 528] on img at bounding box center [486, 533] width 58 height 58
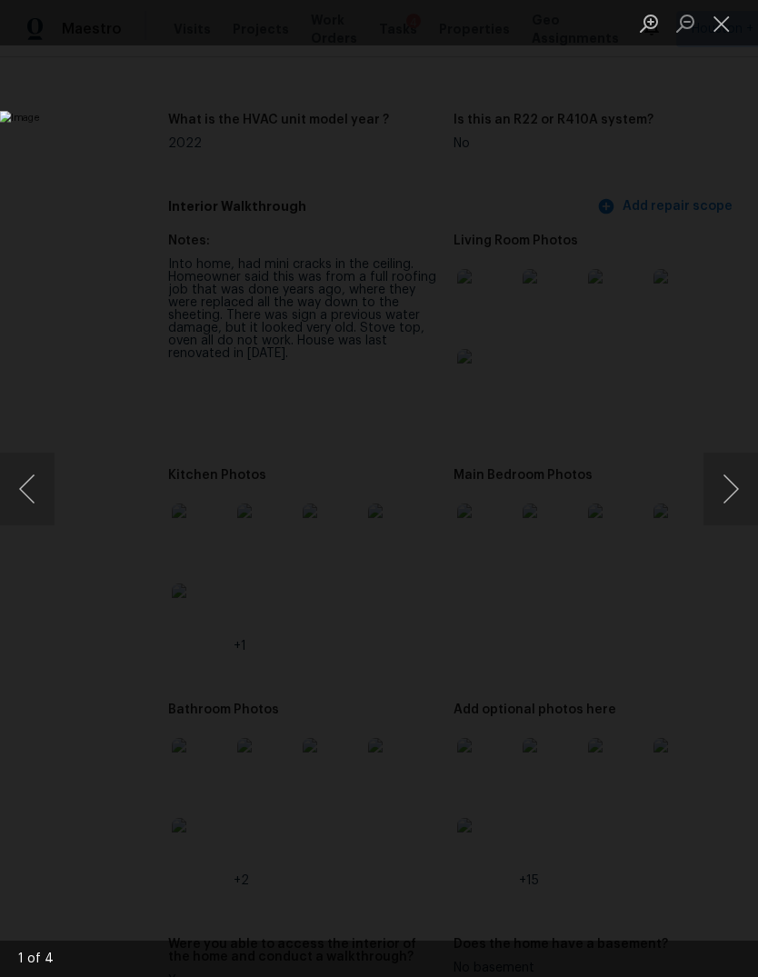
click at [734, 469] on button "Next image" at bounding box center [731, 489] width 55 height 73
click at [715, 509] on button "Next image" at bounding box center [731, 489] width 55 height 73
click at [586, 514] on img "Lightbox" at bounding box center [293, 488] width 586 height 755
click at [717, 493] on button "Next image" at bounding box center [731, 489] width 55 height 73
click at [725, 497] on button "Next image" at bounding box center [731, 489] width 55 height 73
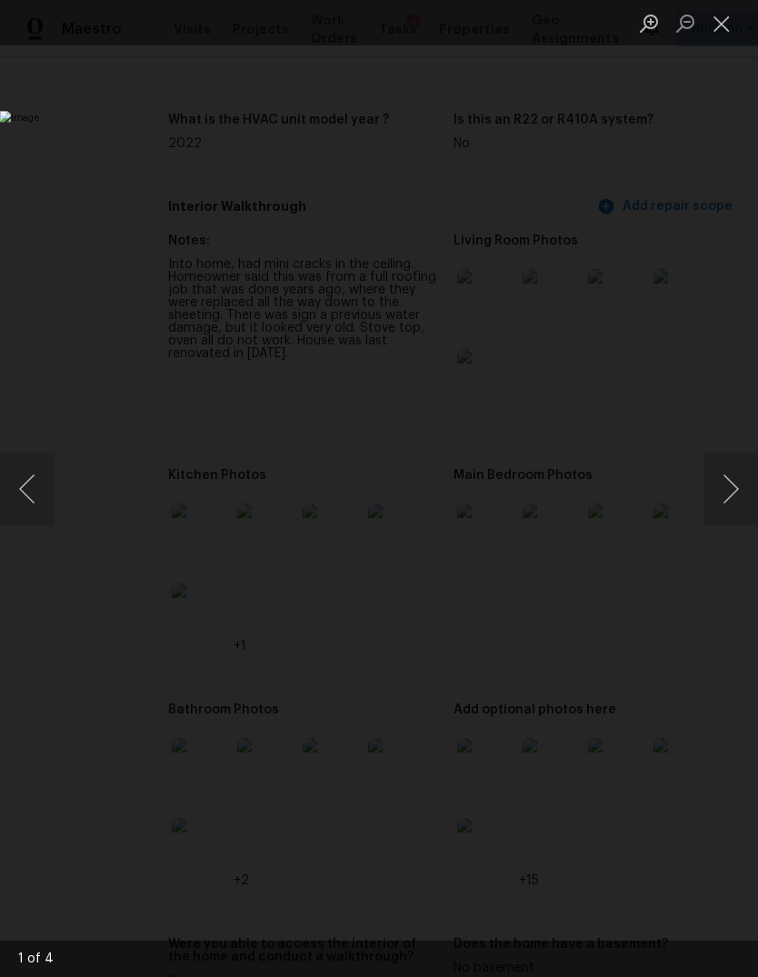
click at [730, 26] on button "Close lightbox" at bounding box center [722, 23] width 36 height 32
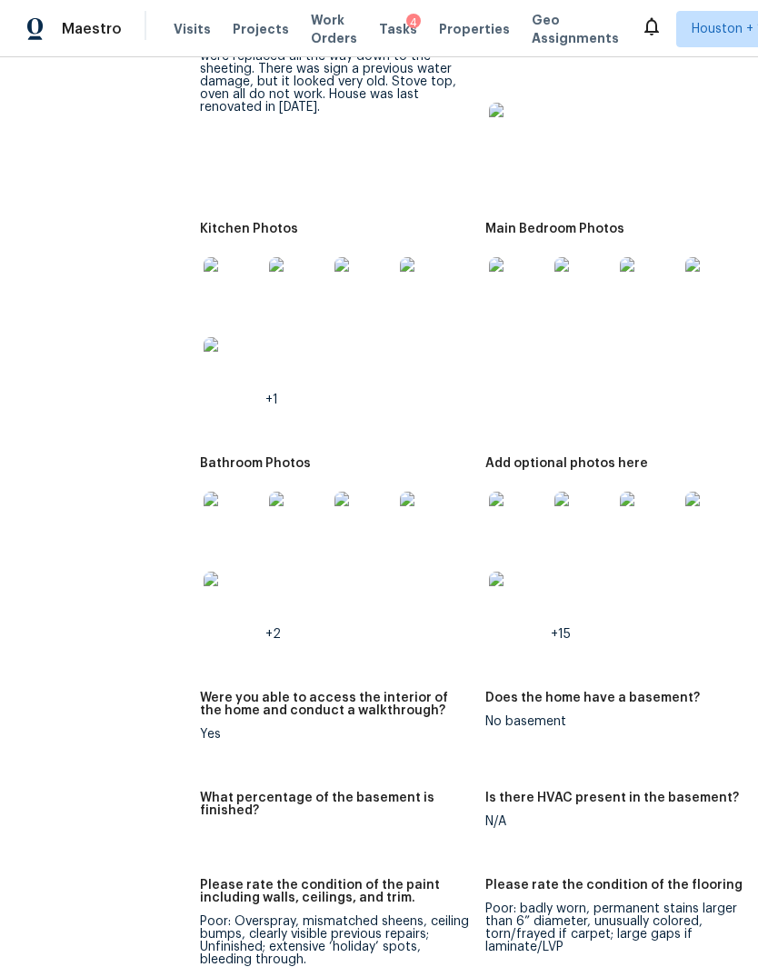
scroll to position [2289, 14]
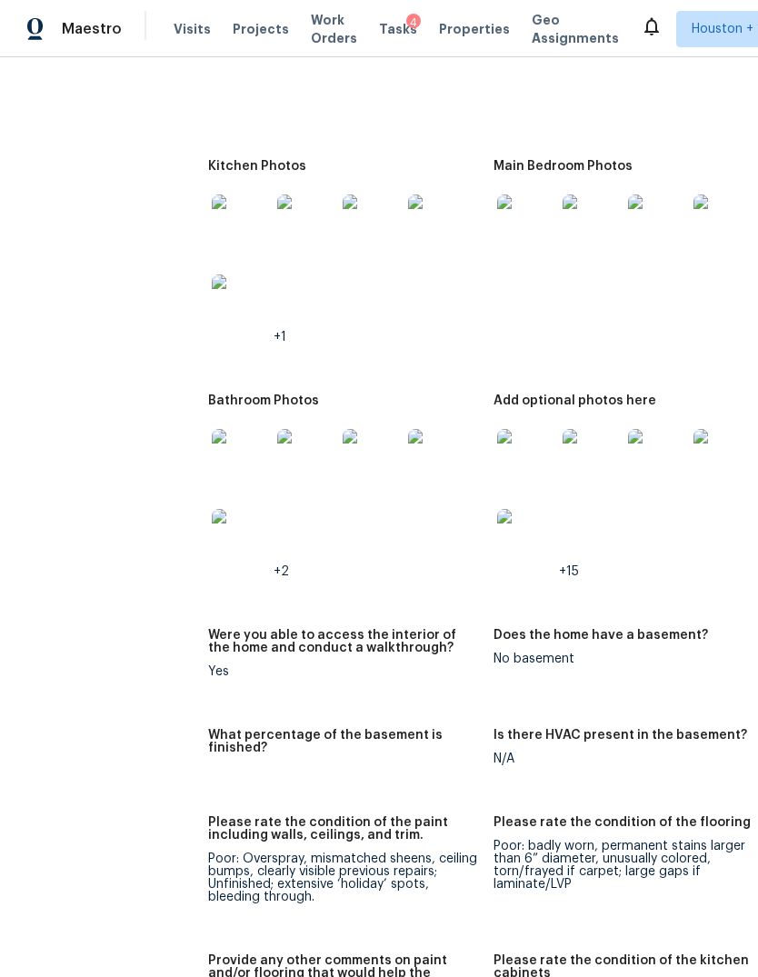
click at [212, 455] on img at bounding box center [241, 458] width 58 height 58
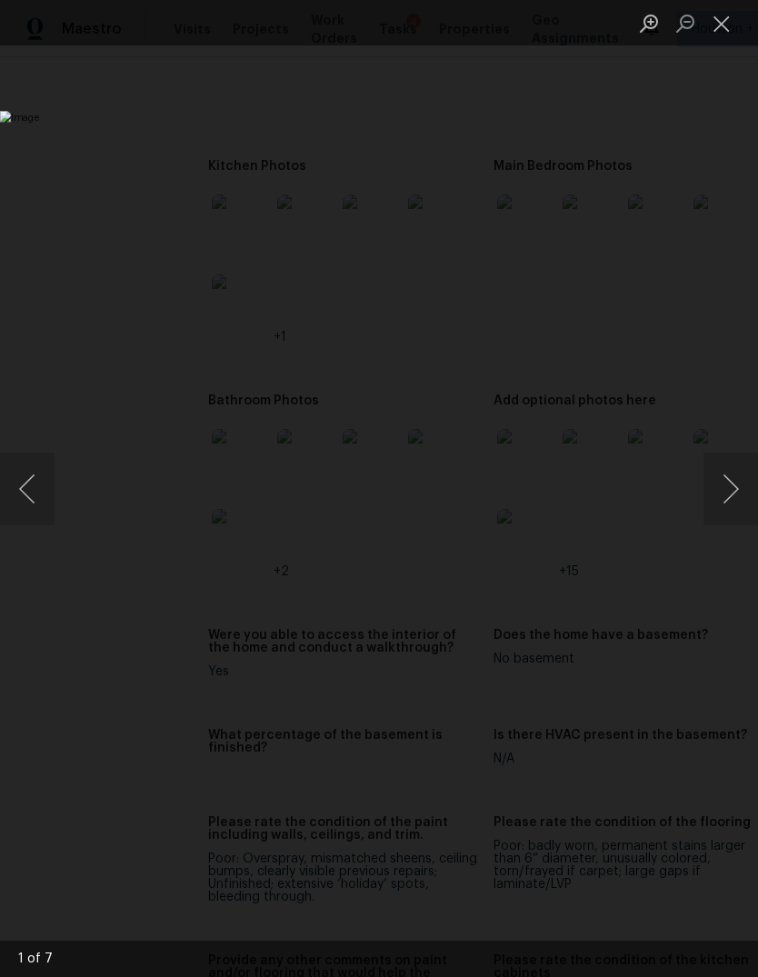
click at [733, 511] on button "Next image" at bounding box center [731, 489] width 55 height 73
click at [54, 512] on button "Previous image" at bounding box center [27, 489] width 55 height 73
click at [727, 524] on button "Next image" at bounding box center [731, 489] width 55 height 73
click at [727, 523] on button "Next image" at bounding box center [731, 489] width 55 height 73
click at [722, 516] on button "Next image" at bounding box center [731, 489] width 55 height 73
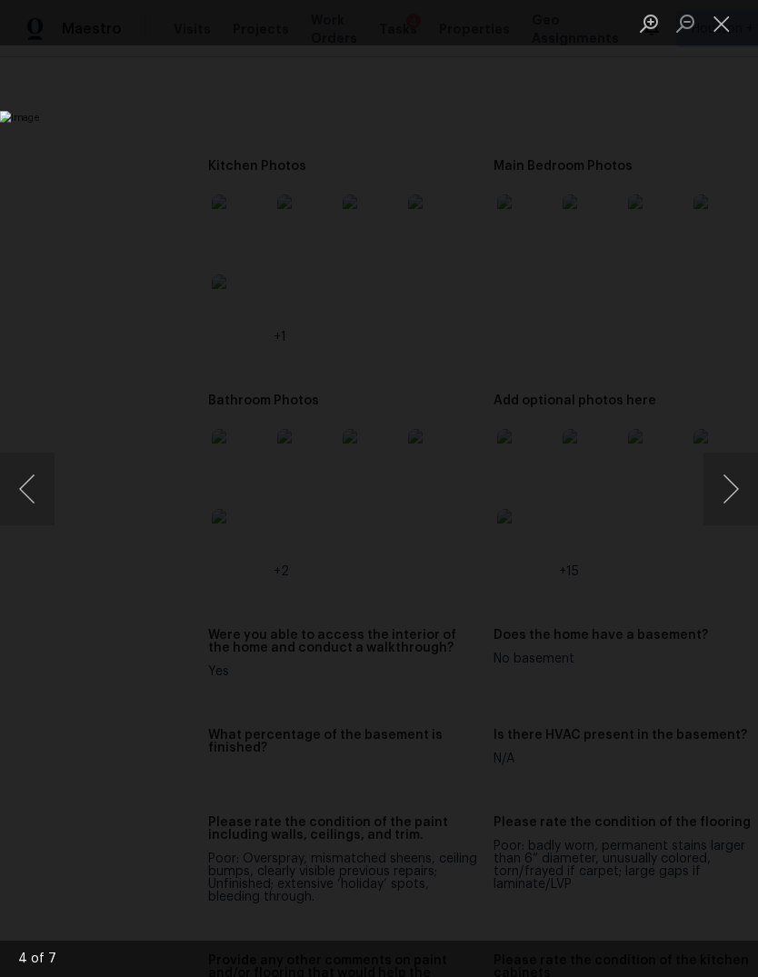
click at [52, 494] on button "Previous image" at bounding box center [27, 489] width 55 height 73
click at [721, 30] on button "Close lightbox" at bounding box center [722, 23] width 36 height 32
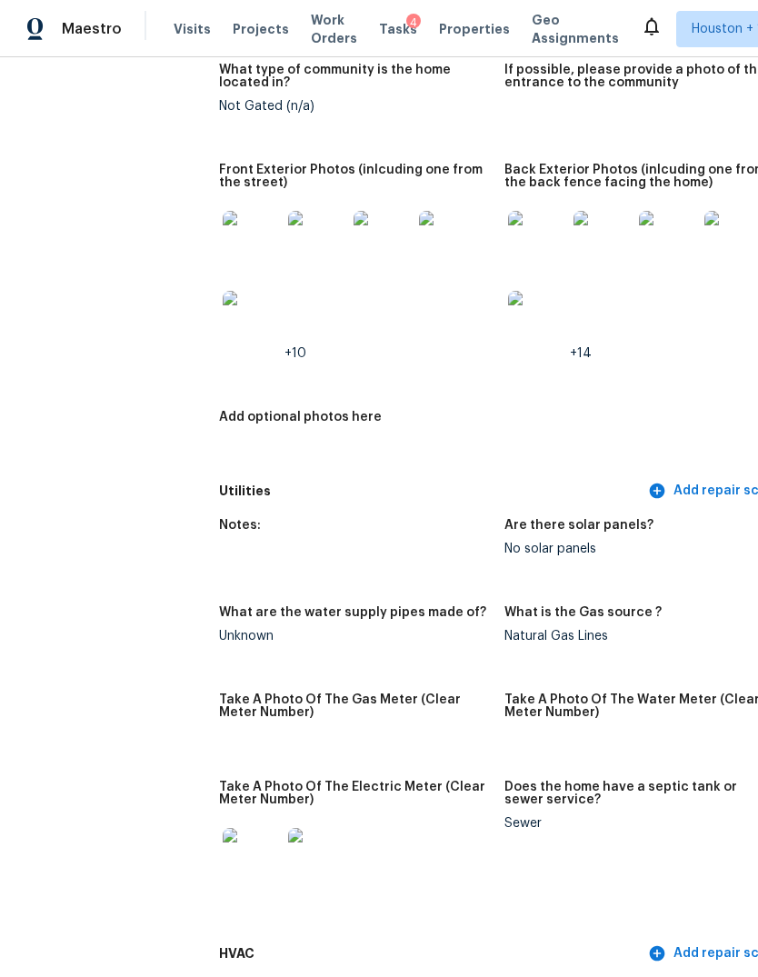
scroll to position [704, 3]
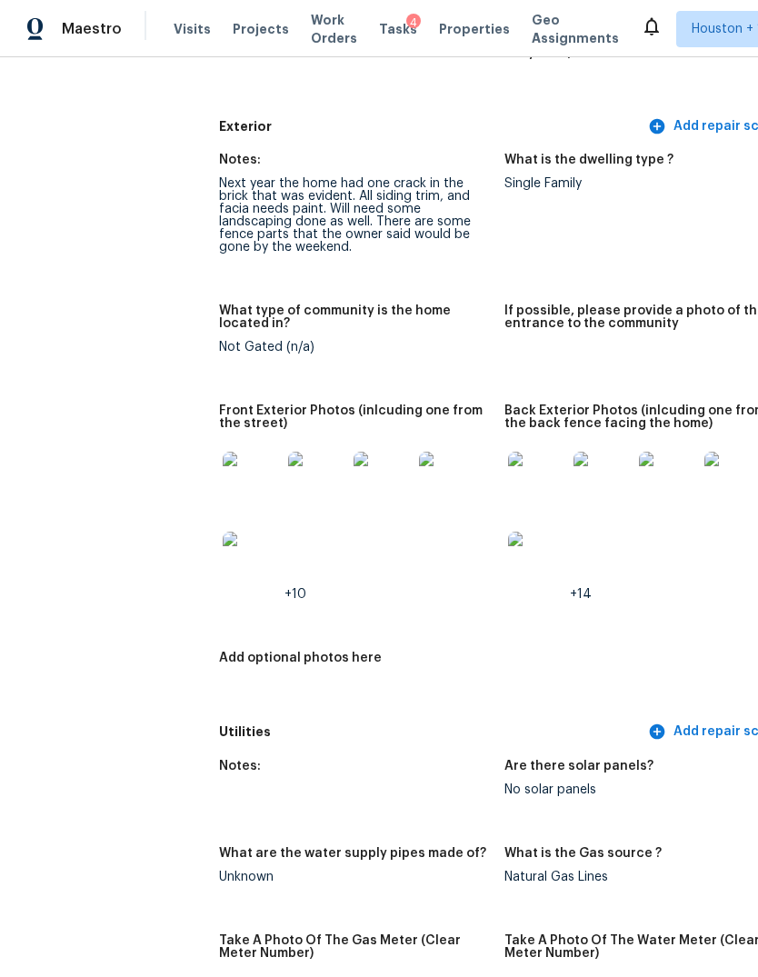
click at [508, 471] on img at bounding box center [537, 481] width 58 height 58
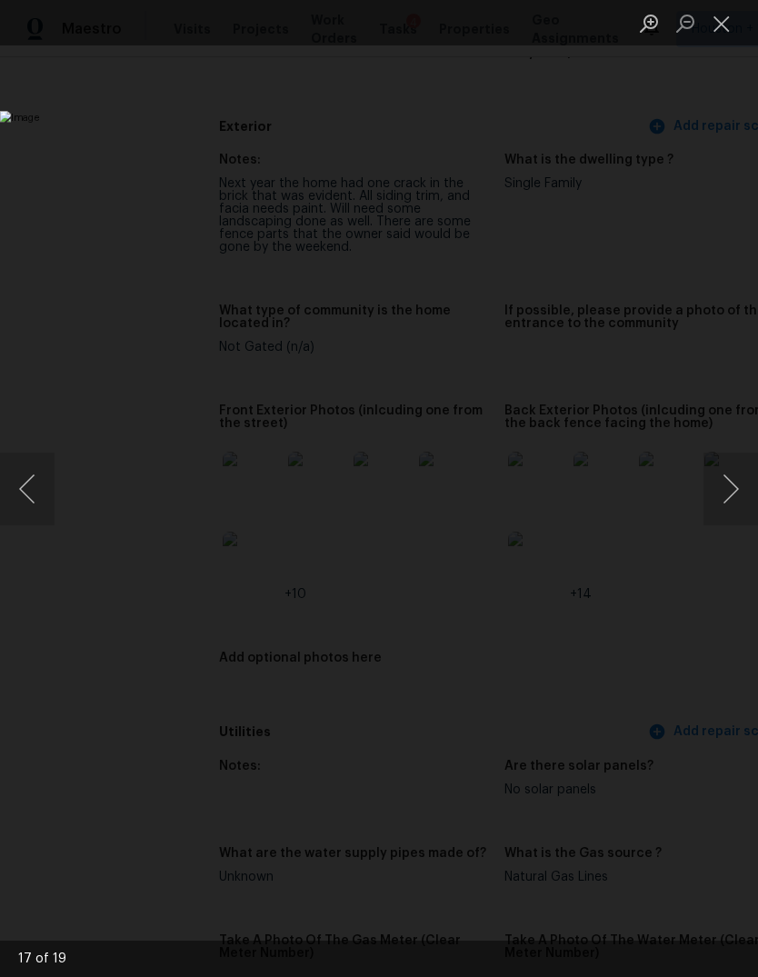
click at [732, 478] on button "Next image" at bounding box center [731, 489] width 55 height 73
click at [730, 470] on button "Next image" at bounding box center [731, 489] width 55 height 73
click at [734, 475] on button "Next image" at bounding box center [731, 489] width 55 height 73
click at [735, 472] on button "Next image" at bounding box center [731, 489] width 55 height 73
click at [729, 491] on button "Next image" at bounding box center [731, 489] width 55 height 73
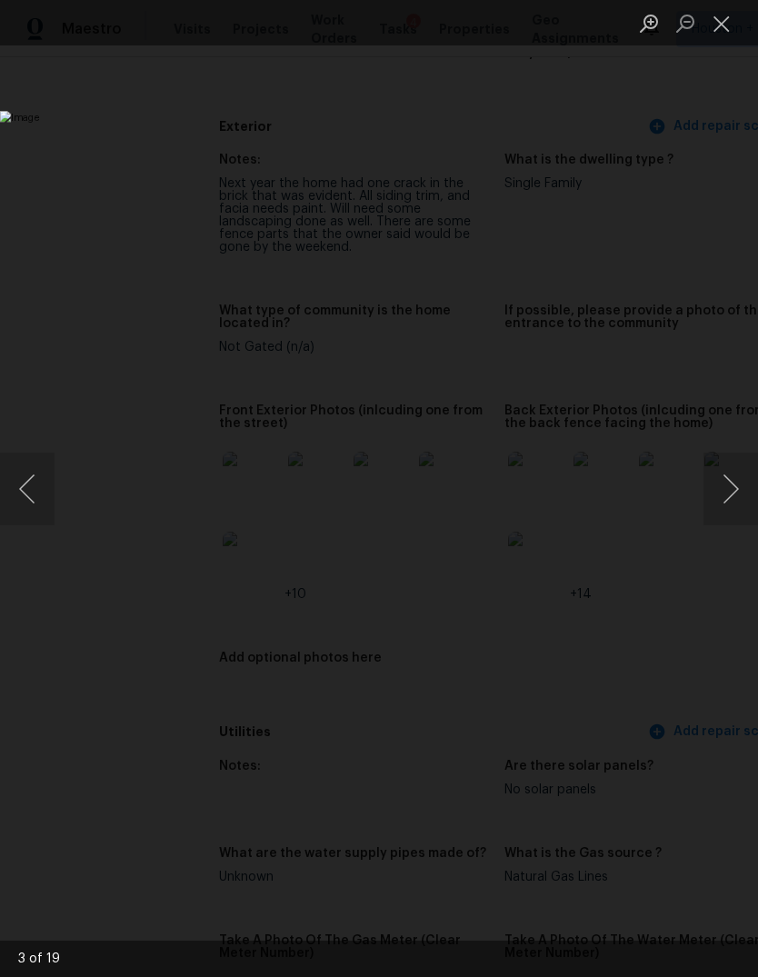
click at [725, 502] on button "Next image" at bounding box center [731, 489] width 55 height 73
click at [35, 503] on button "Previous image" at bounding box center [27, 489] width 55 height 73
click at [723, 29] on button "Close lightbox" at bounding box center [722, 23] width 36 height 32
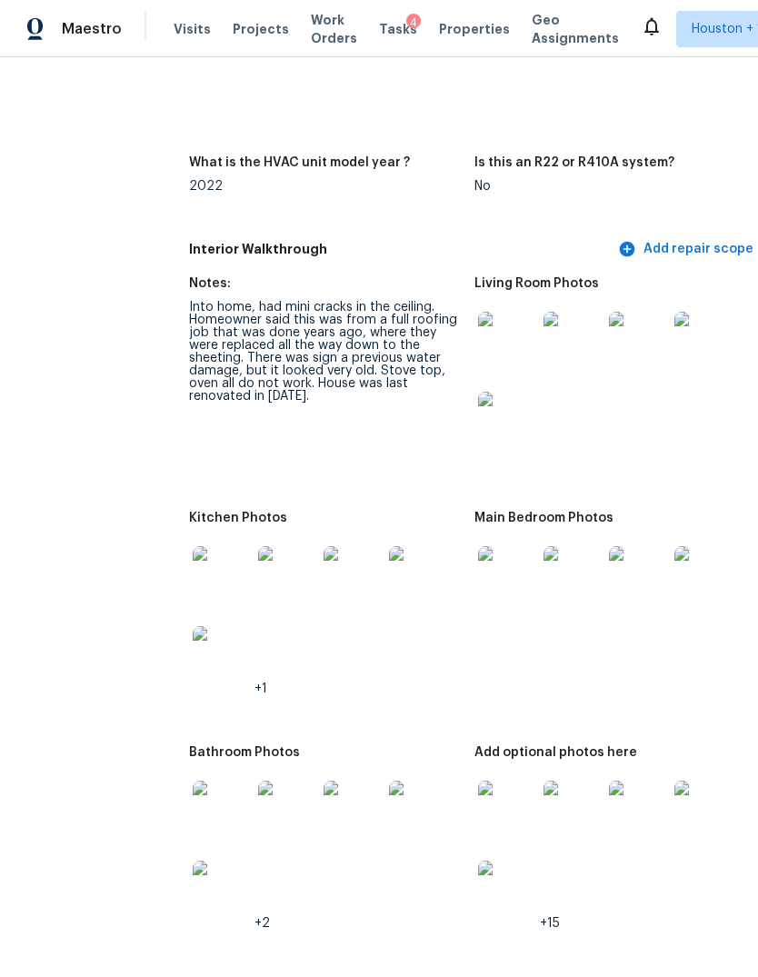
scroll to position [1806, 15]
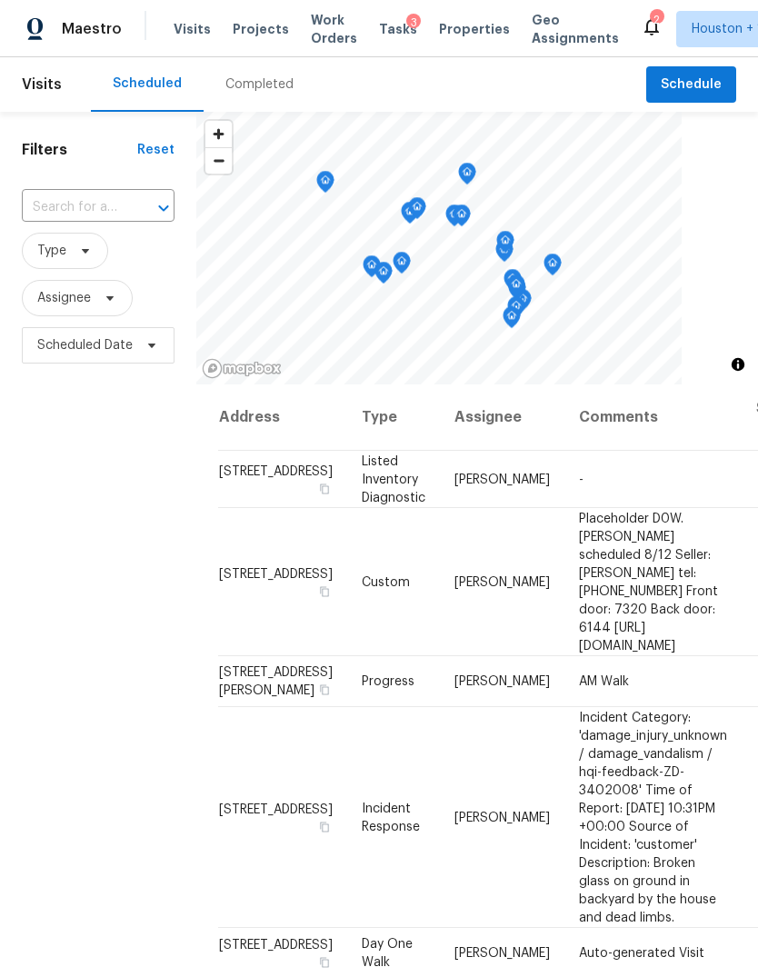
click at [256, 35] on span "Projects" at bounding box center [261, 29] width 56 height 18
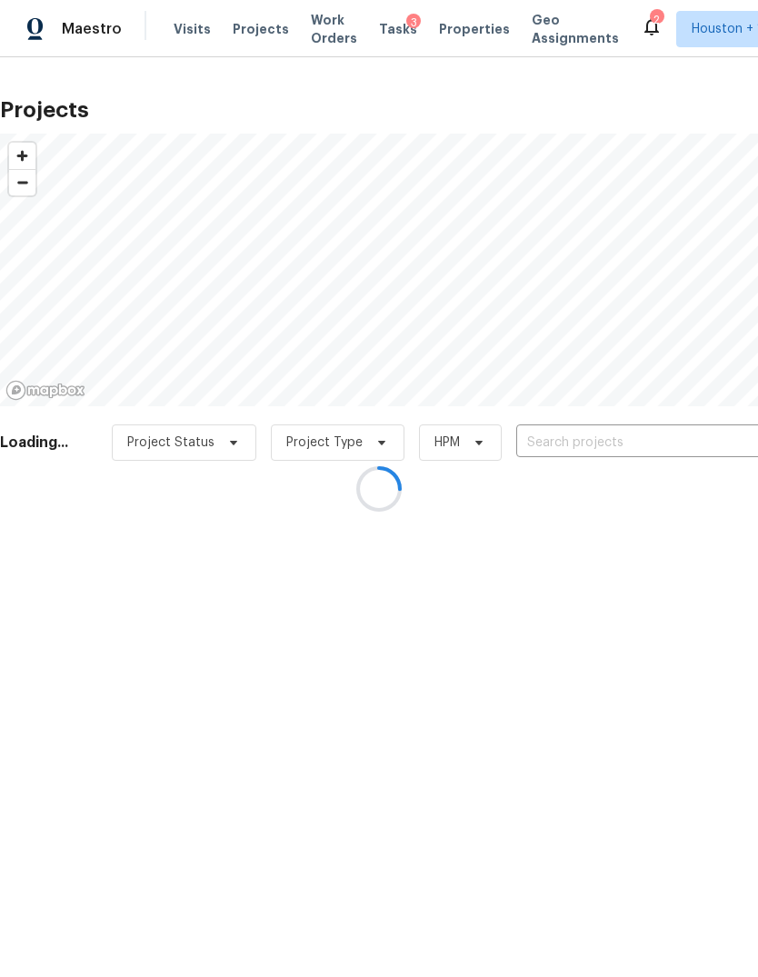
click at [698, 431] on div at bounding box center [379, 488] width 758 height 977
click at [701, 448] on div at bounding box center [379, 488] width 758 height 977
click at [684, 435] on div at bounding box center [379, 488] width 758 height 977
click at [704, 436] on div at bounding box center [379, 488] width 758 height 977
click at [683, 445] on div at bounding box center [379, 488] width 758 height 977
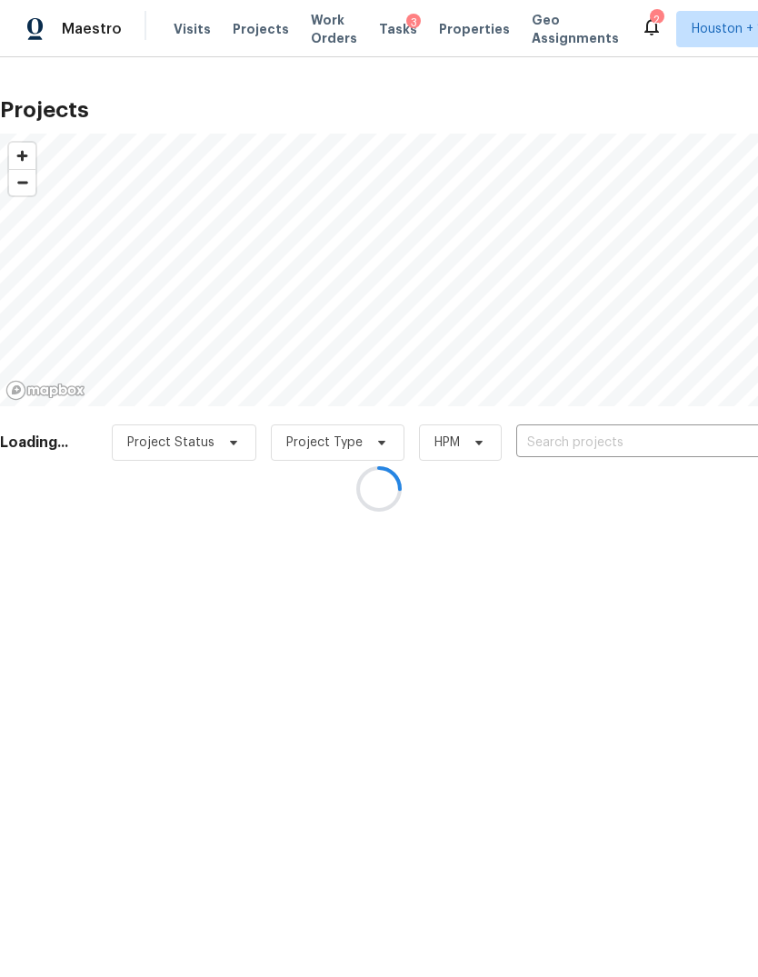
click at [699, 434] on div at bounding box center [379, 488] width 758 height 977
click at [706, 449] on input "text" at bounding box center [620, 443] width 208 height 28
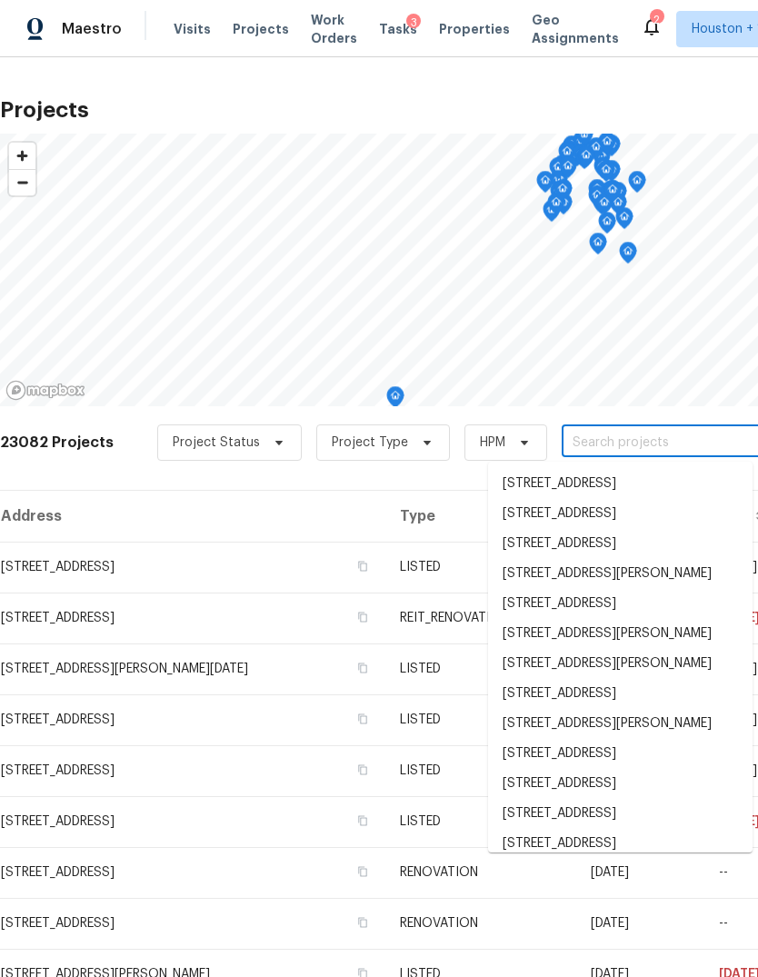
click at [721, 436] on input "text" at bounding box center [666, 443] width 208 height 28
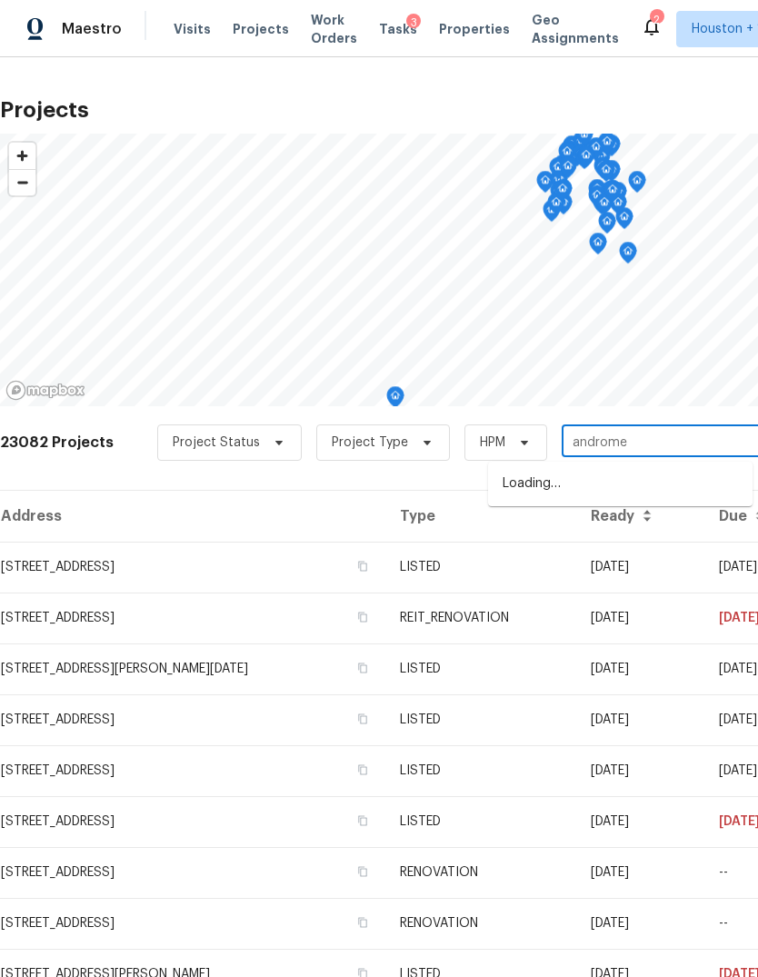
type input "andromed"
click at [719, 489] on li "12885 Andromeda Ct, Willis, TX 77318" at bounding box center [620, 484] width 265 height 30
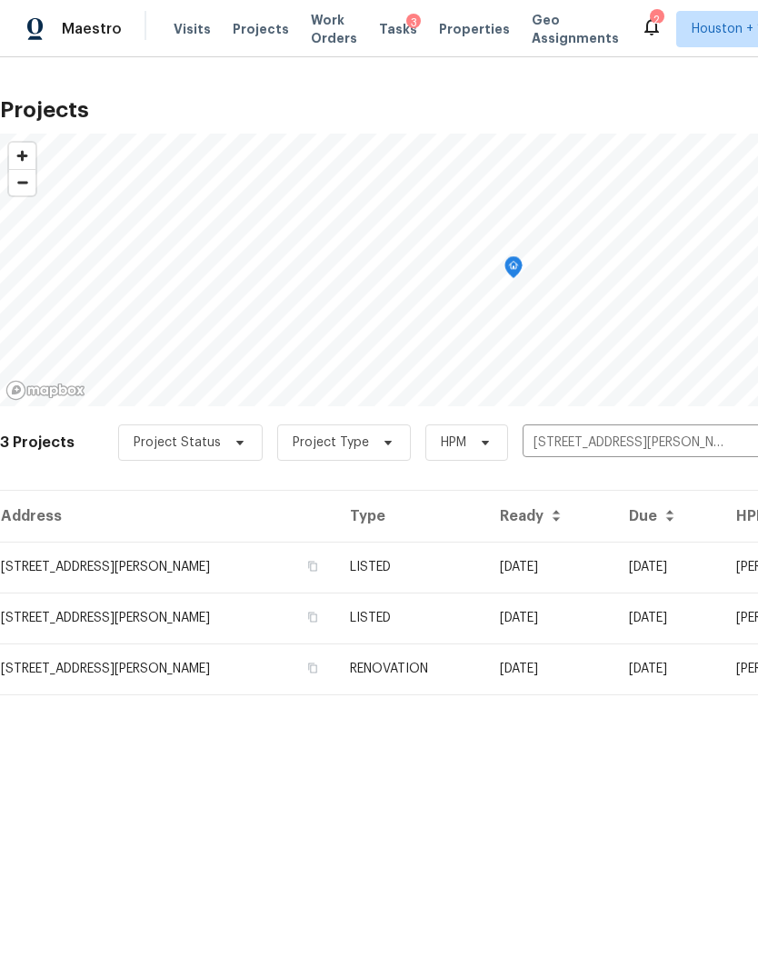
click at [69, 576] on td "12885 Andromeda Ct, Willis, TX 77318" at bounding box center [167, 567] width 335 height 51
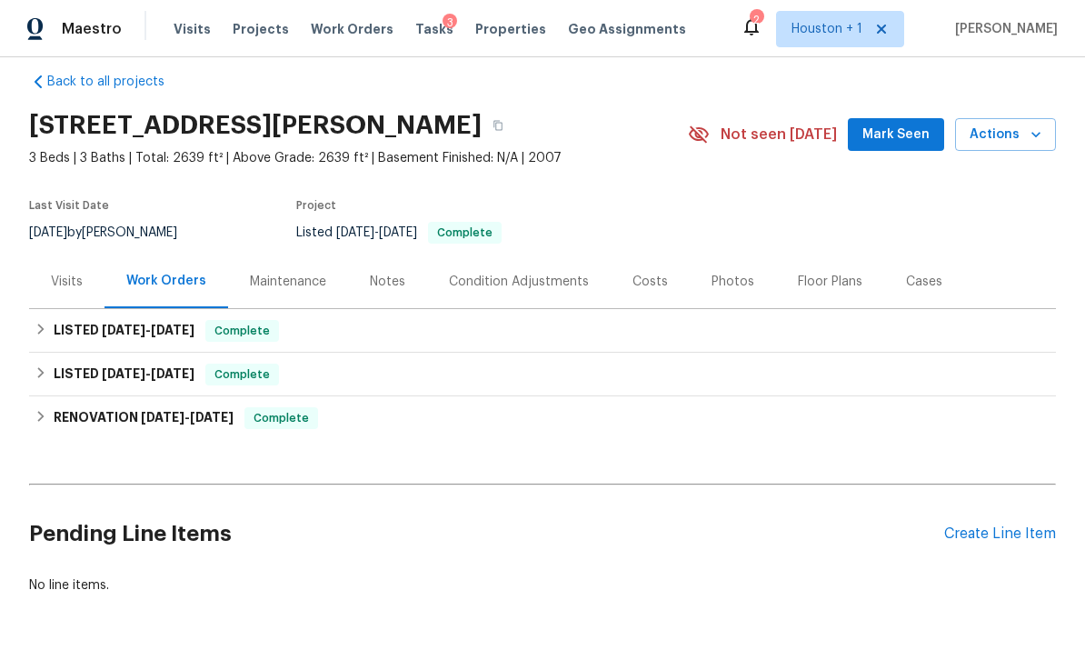
scroll to position [20, 0]
click at [757, 536] on div "Create Line Item" at bounding box center [1000, 534] width 112 height 17
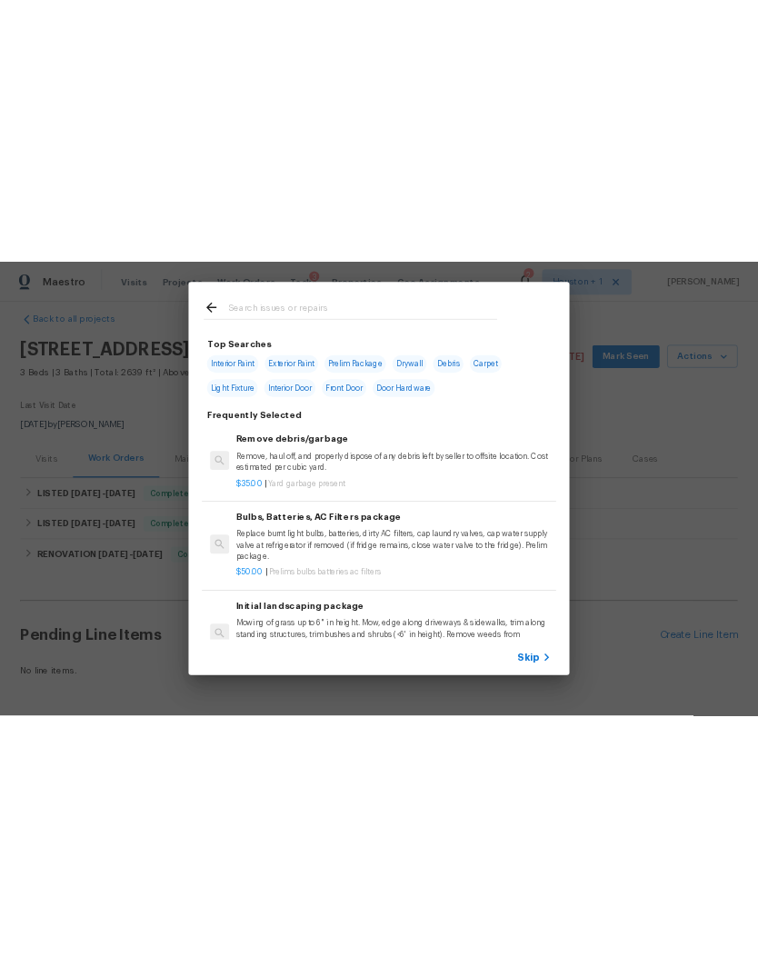
scroll to position [0, 0]
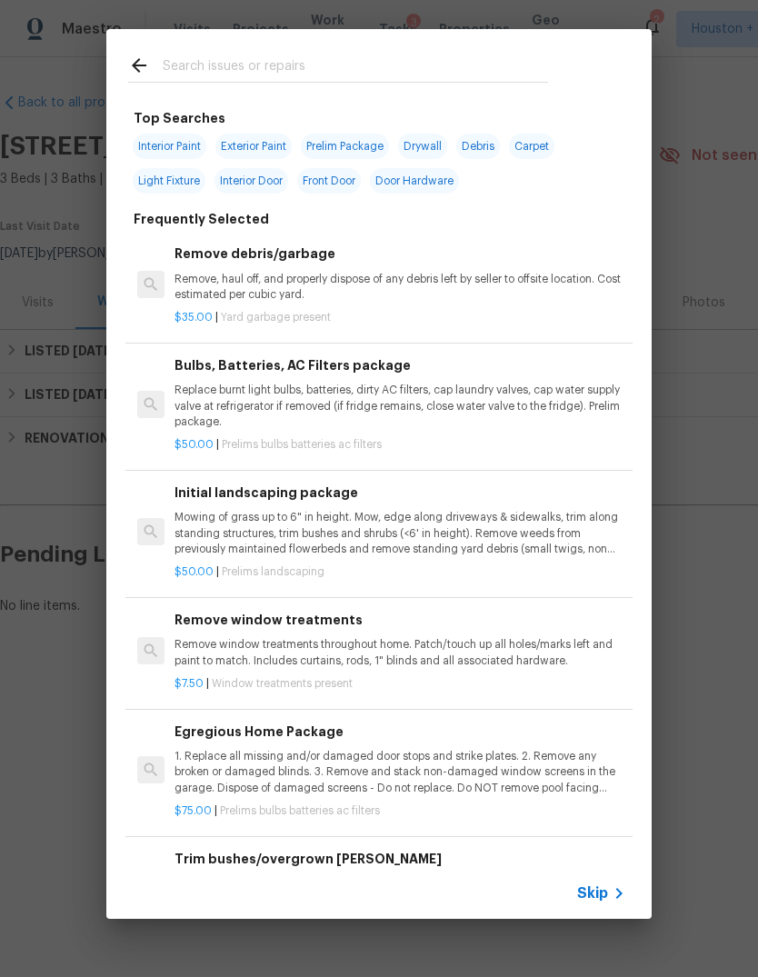
click at [604, 902] on span "Skip" at bounding box center [592, 893] width 31 height 18
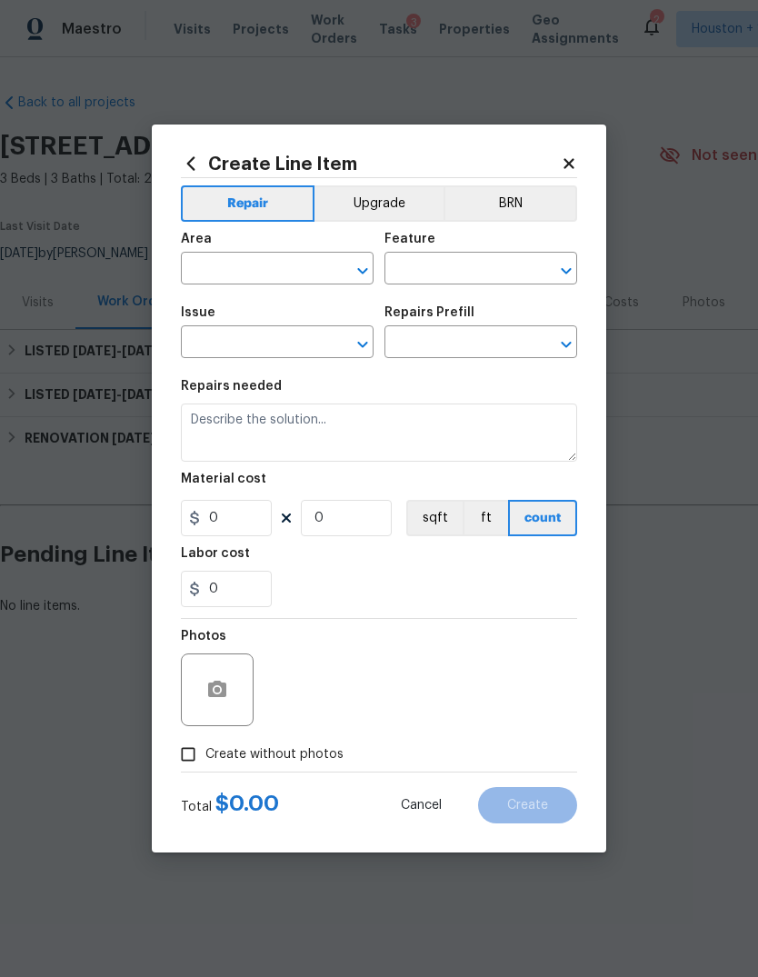
click at [231, 250] on div "Area" at bounding box center [277, 245] width 193 height 24
click at [560, 173] on div "Create Line Item Repair Upgrade BRN Area ​ Feature ​ Issue ​ Repairs Prefill ​ …" at bounding box center [379, 489] width 396 height 670
click at [574, 161] on icon at bounding box center [569, 163] width 16 height 16
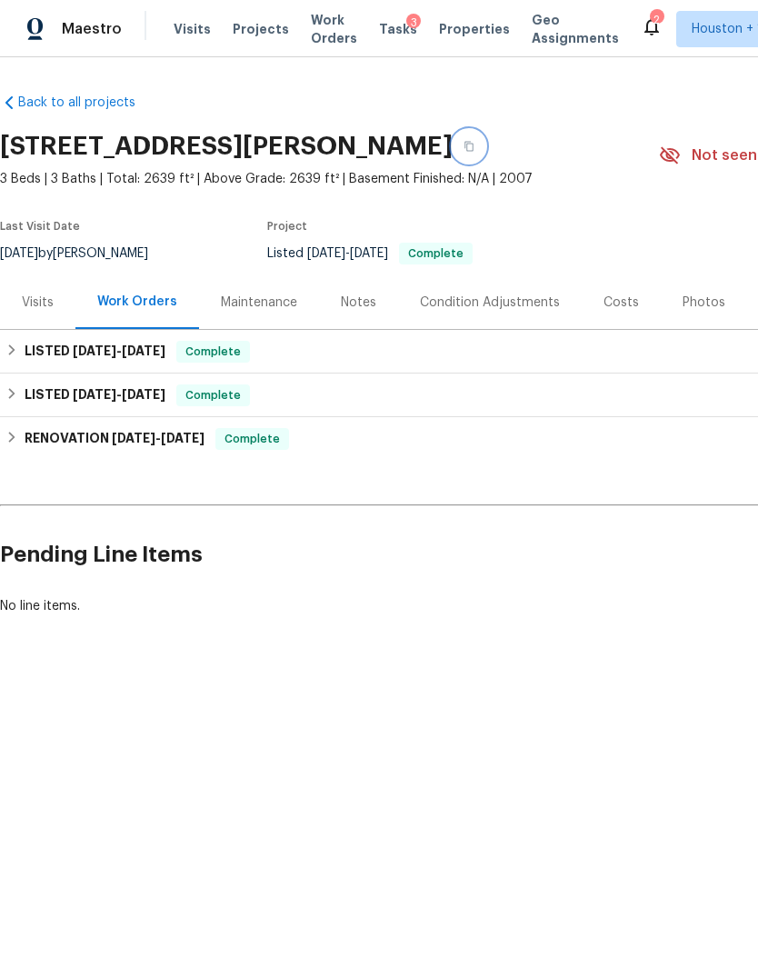
click at [483, 158] on button "button" at bounding box center [469, 146] width 33 height 33
click at [485, 143] on button "button" at bounding box center [469, 146] width 33 height 33
click at [283, 316] on div "Maintenance" at bounding box center [259, 302] width 120 height 54
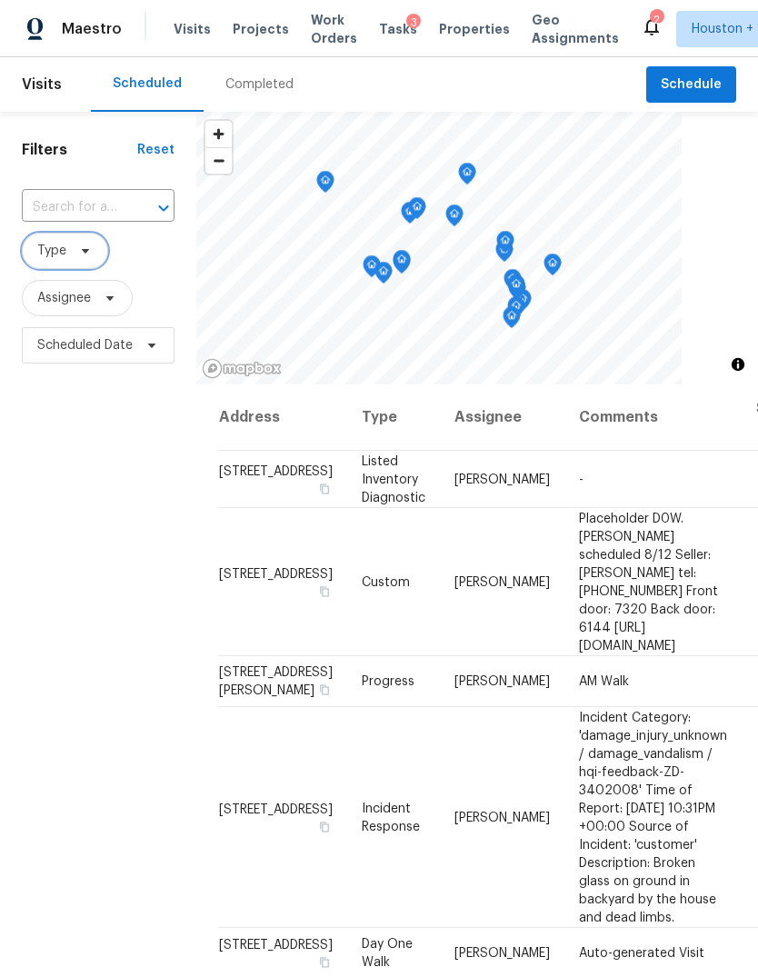
click at [59, 269] on span "Type" at bounding box center [65, 251] width 86 height 36
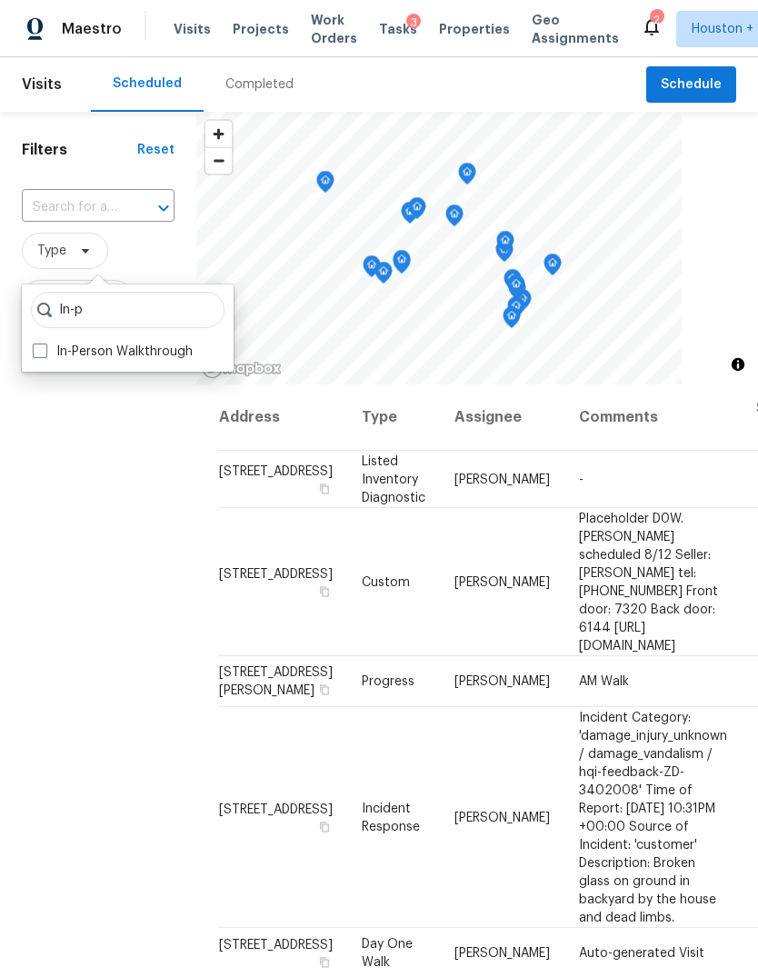
type input "In-p"
click at [59, 360] on label "In-Person Walkthrough" at bounding box center [113, 352] width 160 height 18
click at [45, 355] on input "In-Person Walkthrough" at bounding box center [39, 349] width 12 height 12
checkbox input "true"
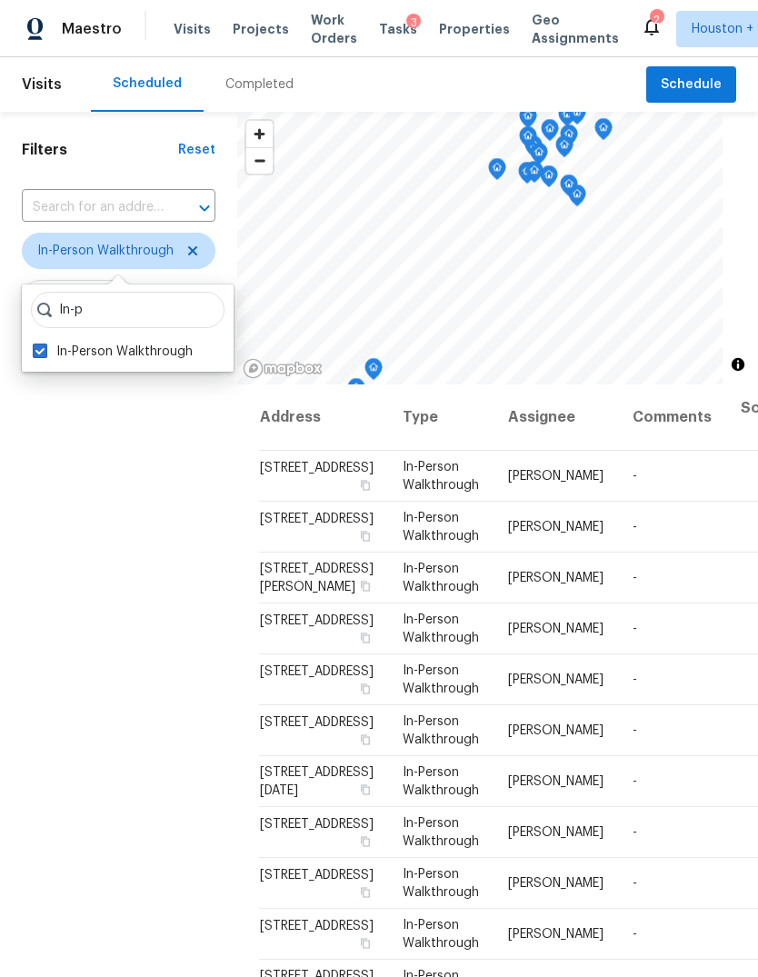
click at [85, 447] on div "Filters Reset ​ In-Person Walkthrough Assignee Scheduled Date" at bounding box center [118, 639] width 237 height 1054
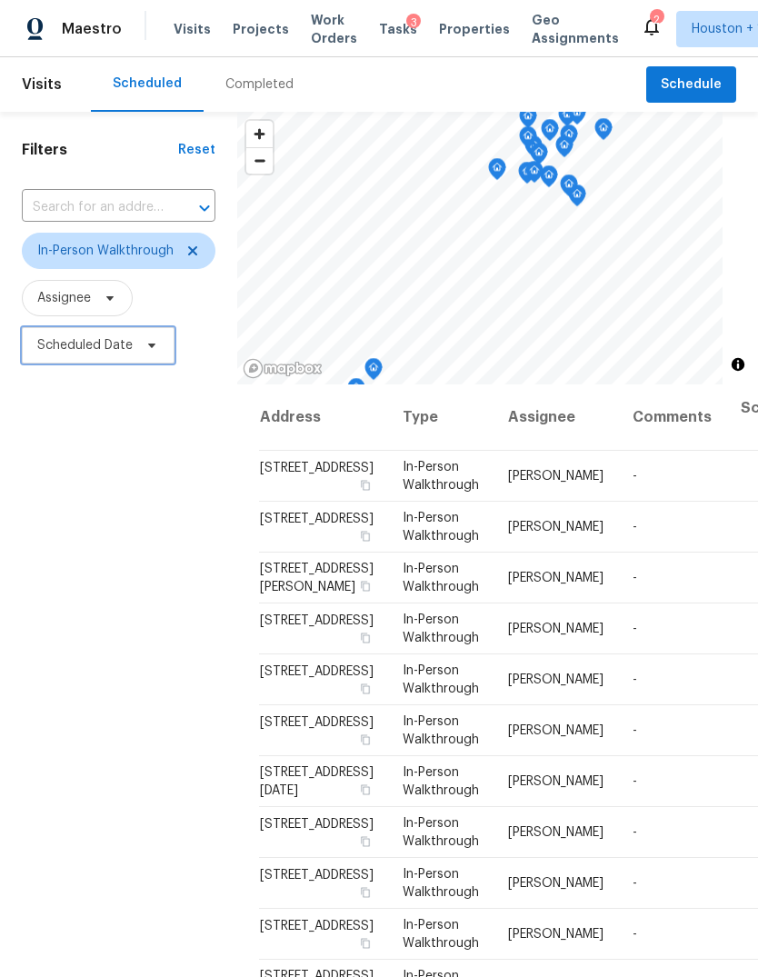
click at [63, 338] on span "Scheduled Date" at bounding box center [84, 345] width 95 height 18
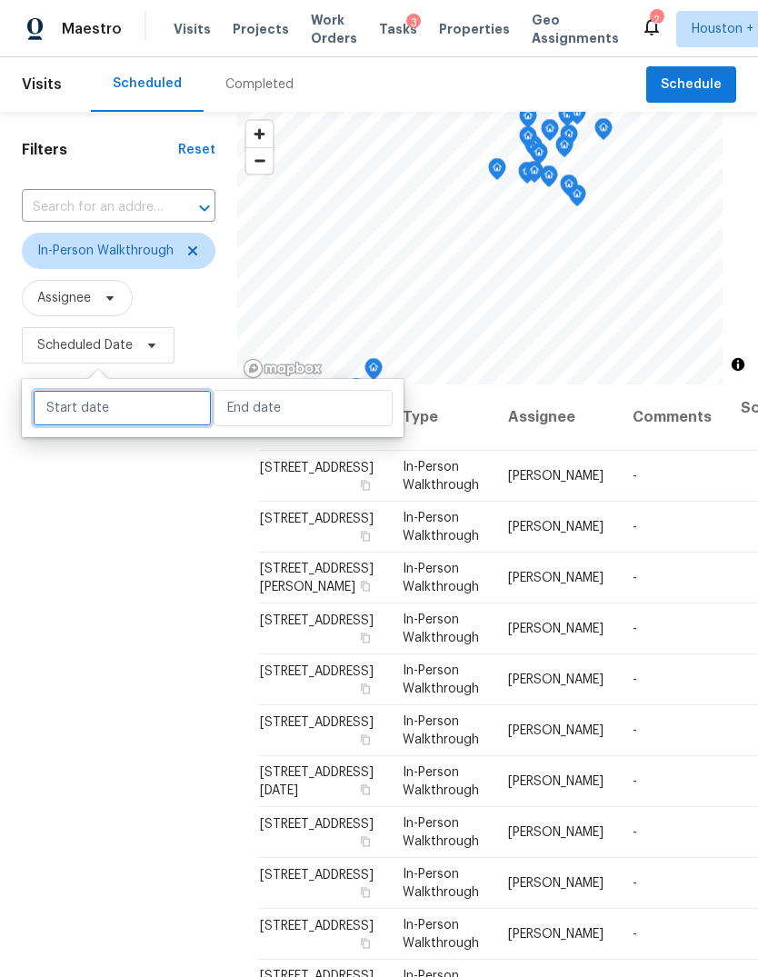
click at [70, 415] on input "text" at bounding box center [122, 408] width 179 height 36
select select "7"
select select "2025"
select select "8"
select select "2025"
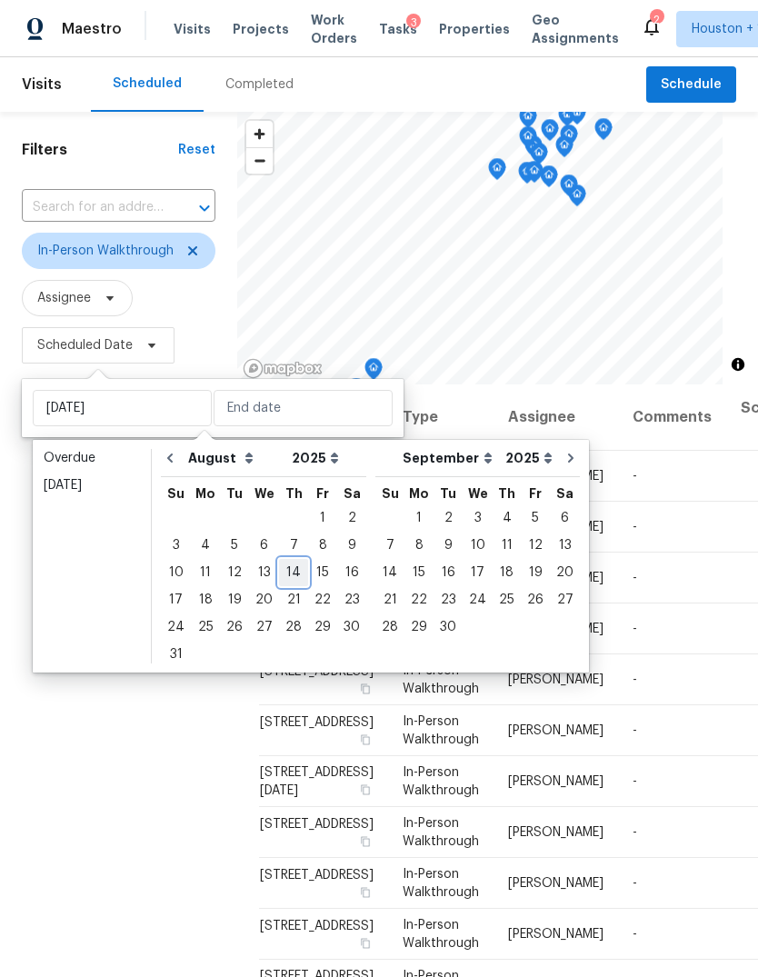
click at [279, 574] on div "14" at bounding box center [293, 572] width 29 height 25
type input "Thu, Aug 14"
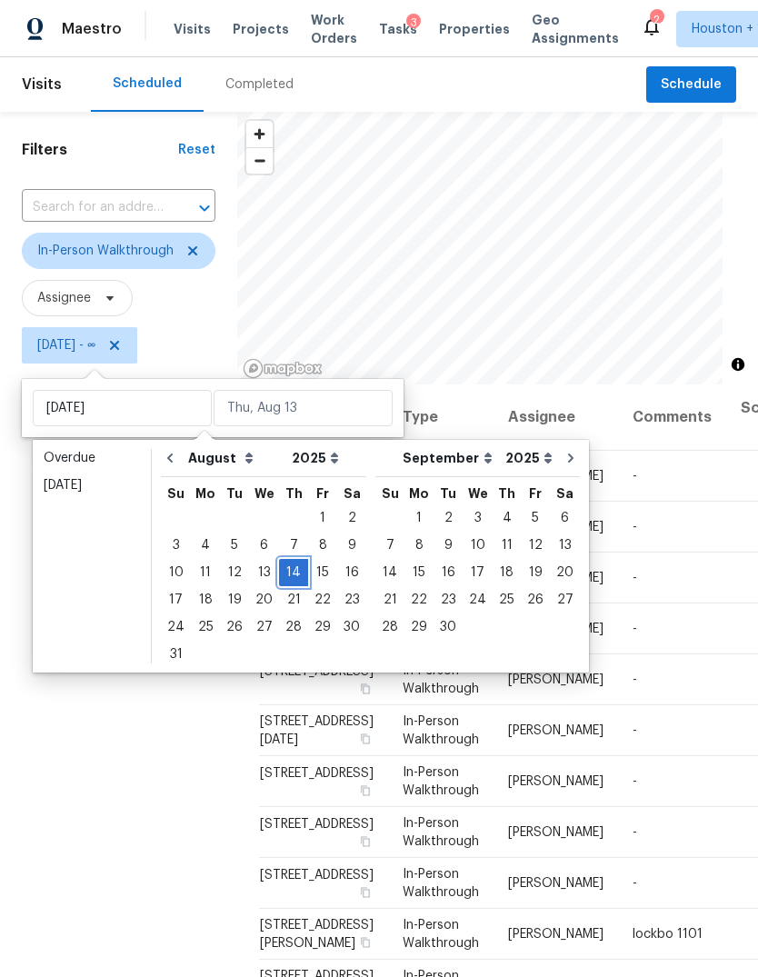
click at [279, 574] on div "14" at bounding box center [293, 572] width 29 height 25
type input "Thu, Aug 14"
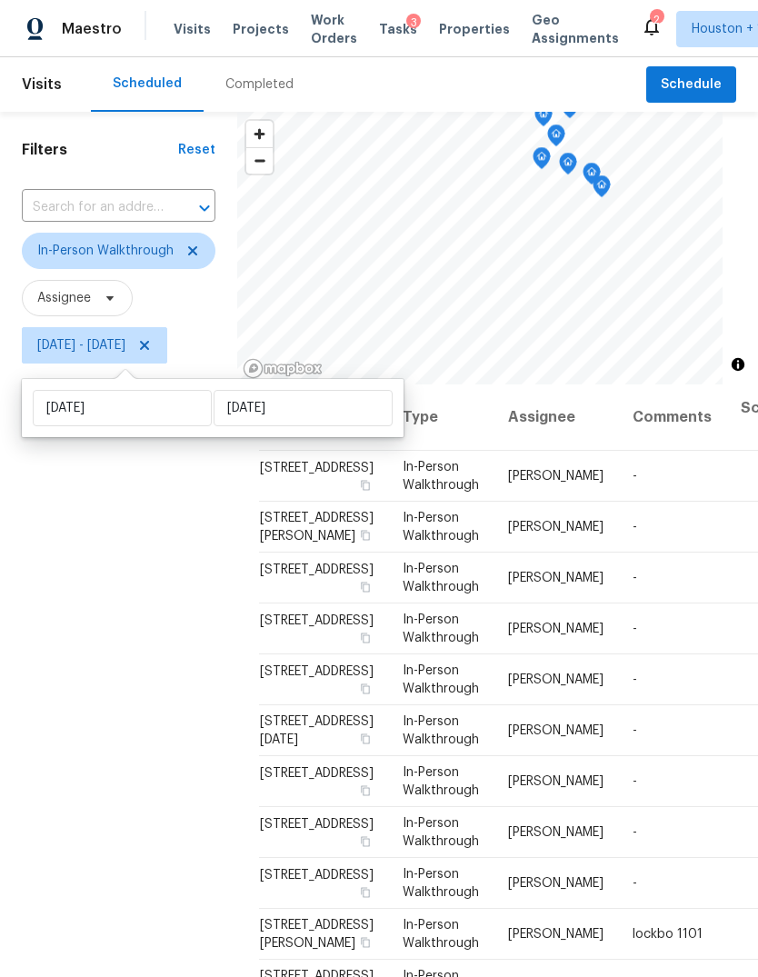
click at [55, 749] on div "Filters Reset ​ In-Person Walkthrough Assignee Thu, Aug 14 - Thu, Aug 14" at bounding box center [118, 639] width 237 height 1054
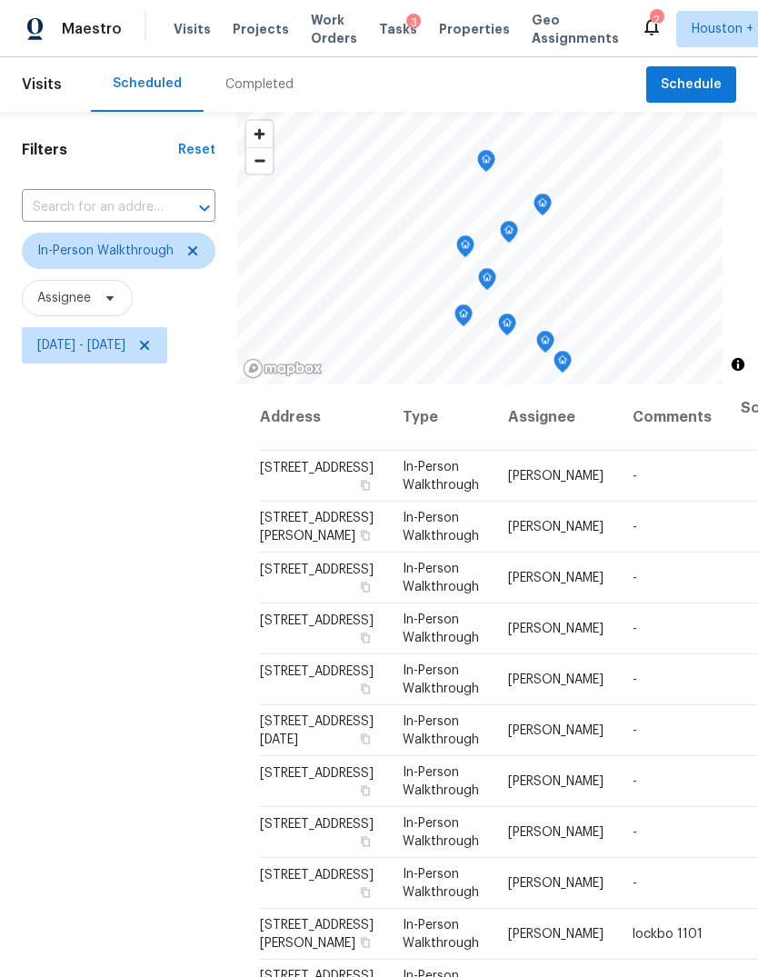
click at [551, 202] on icon "Map marker" at bounding box center [542, 205] width 16 height 21
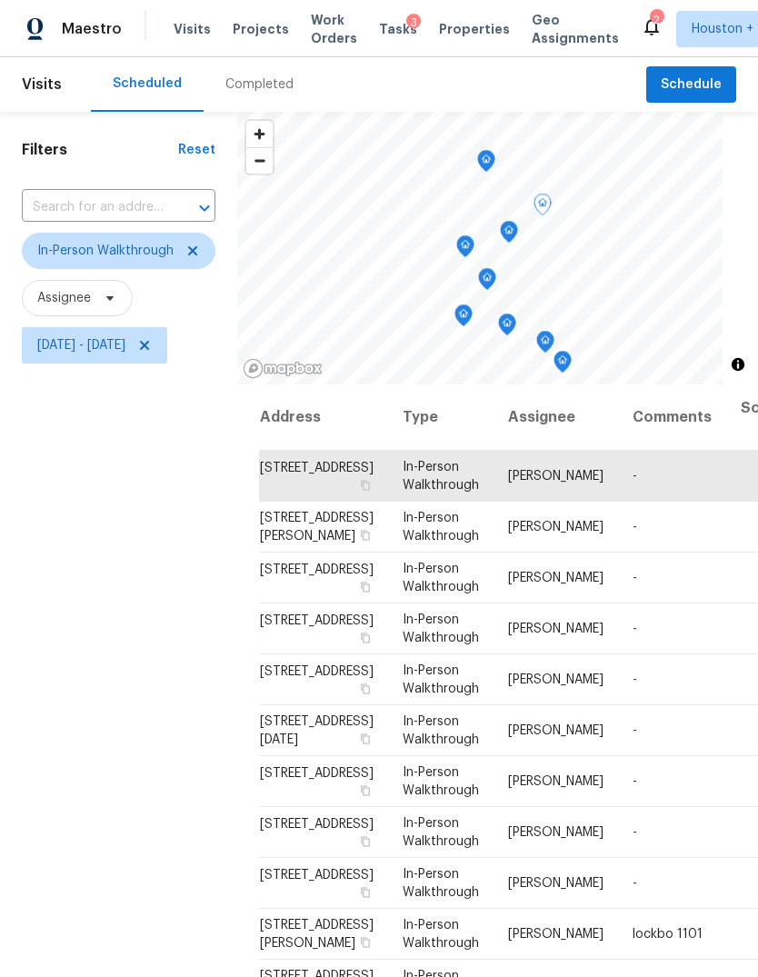
click at [495, 156] on icon "Map marker" at bounding box center [486, 161] width 18 height 23
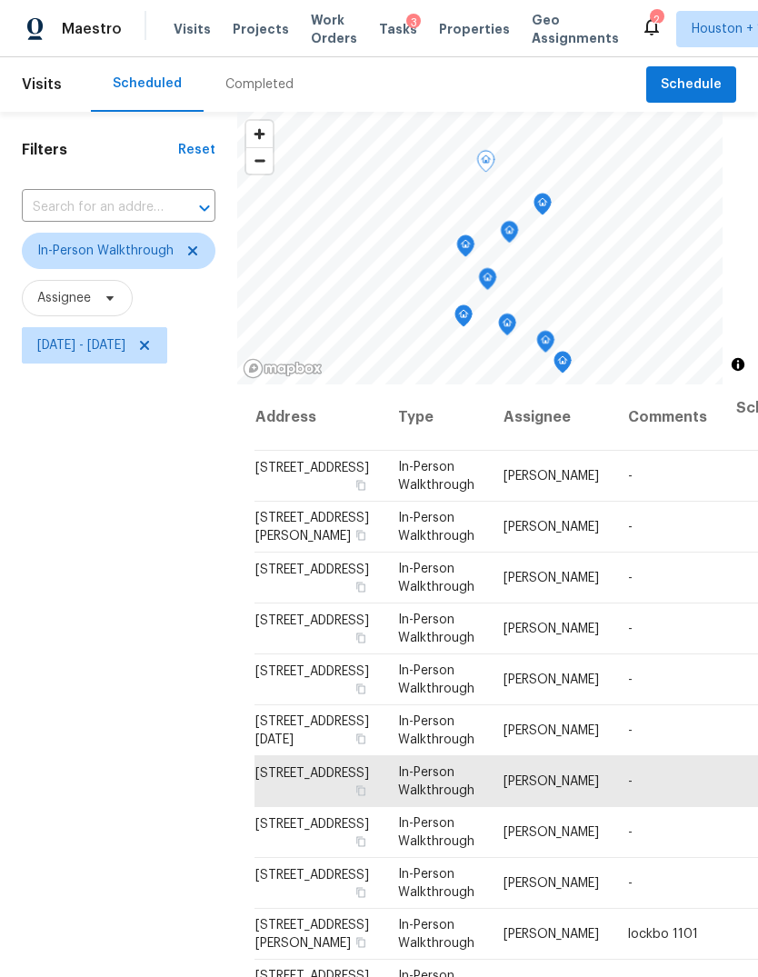
scroll to position [111, 5]
click at [593, 224] on icon "Map marker" at bounding box center [584, 220] width 16 height 21
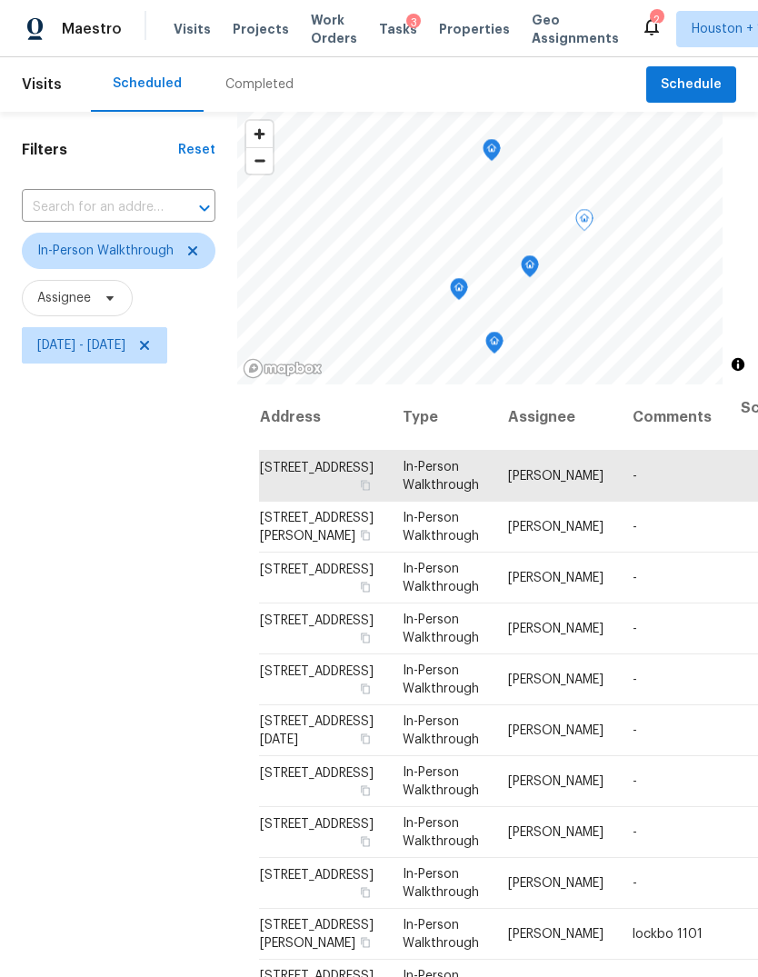
scroll to position [-2, 0]
click at [538, 265] on icon "Map marker" at bounding box center [530, 266] width 16 height 21
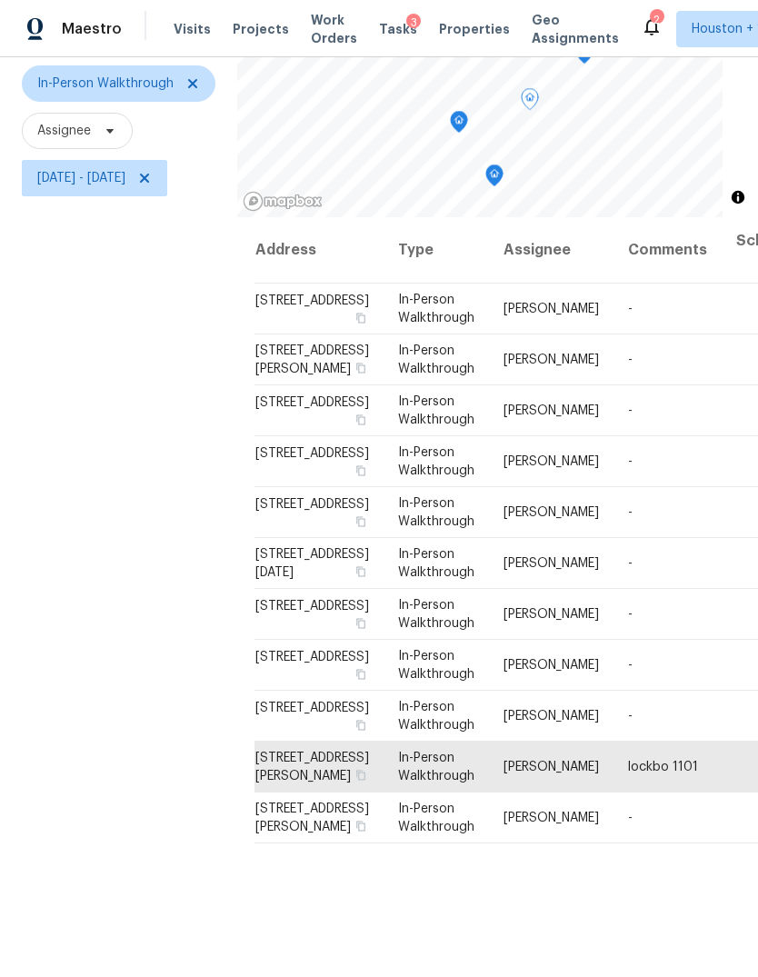
scroll to position [170, 0]
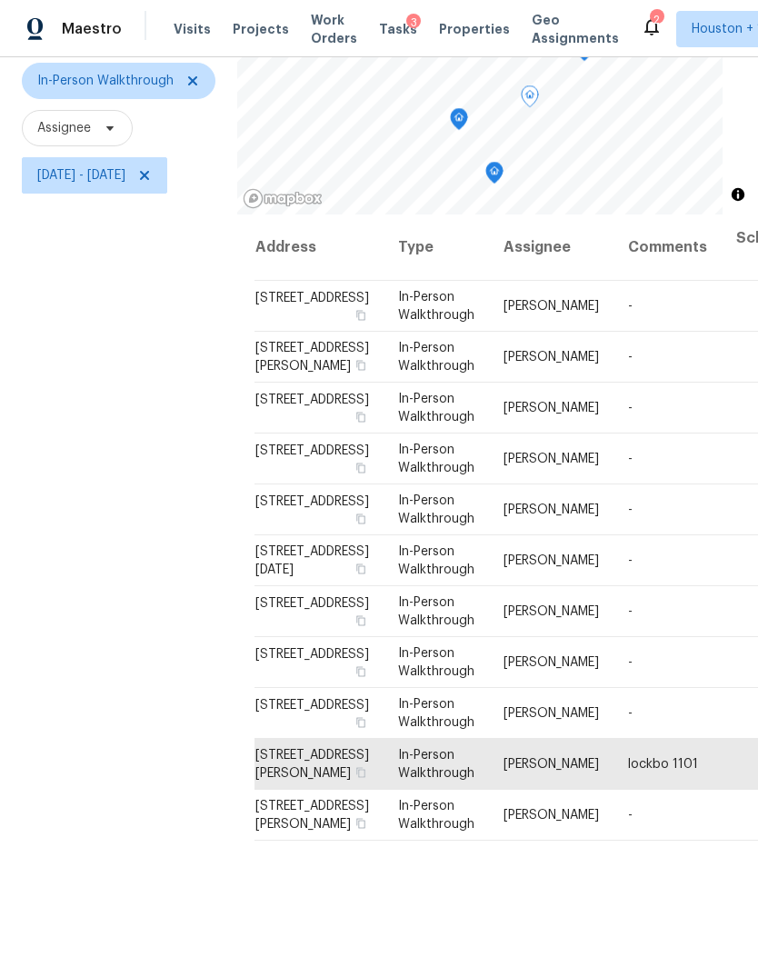
click at [0, 0] on icon at bounding box center [0, 0] width 0 height 0
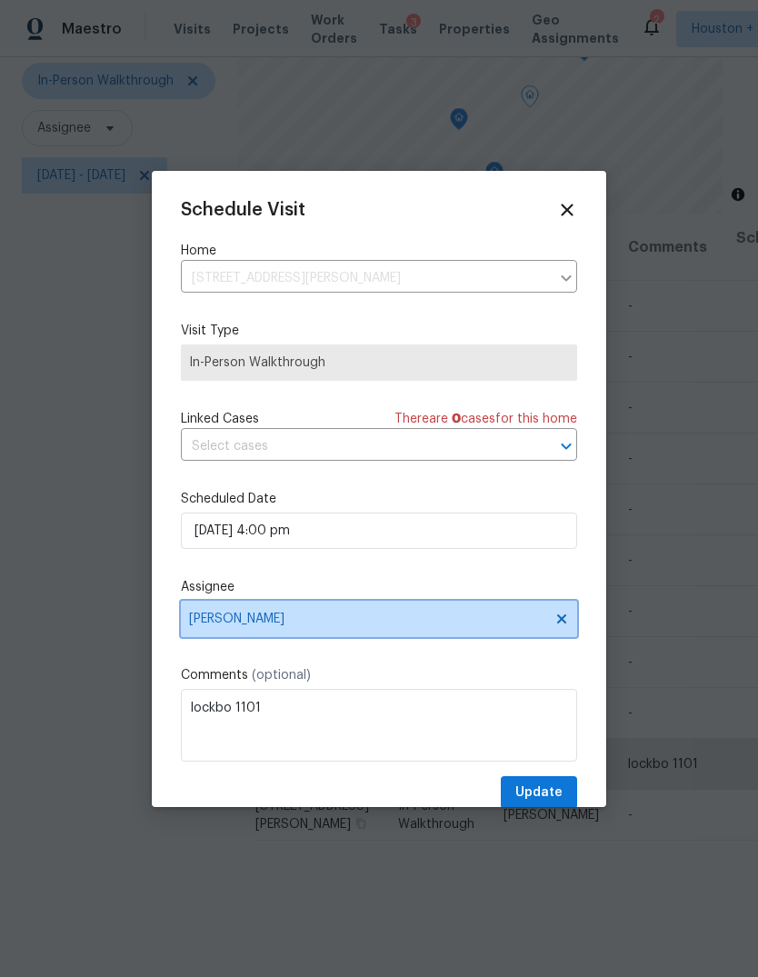
click at [247, 618] on span "[PERSON_NAME]" at bounding box center [367, 619] width 356 height 15
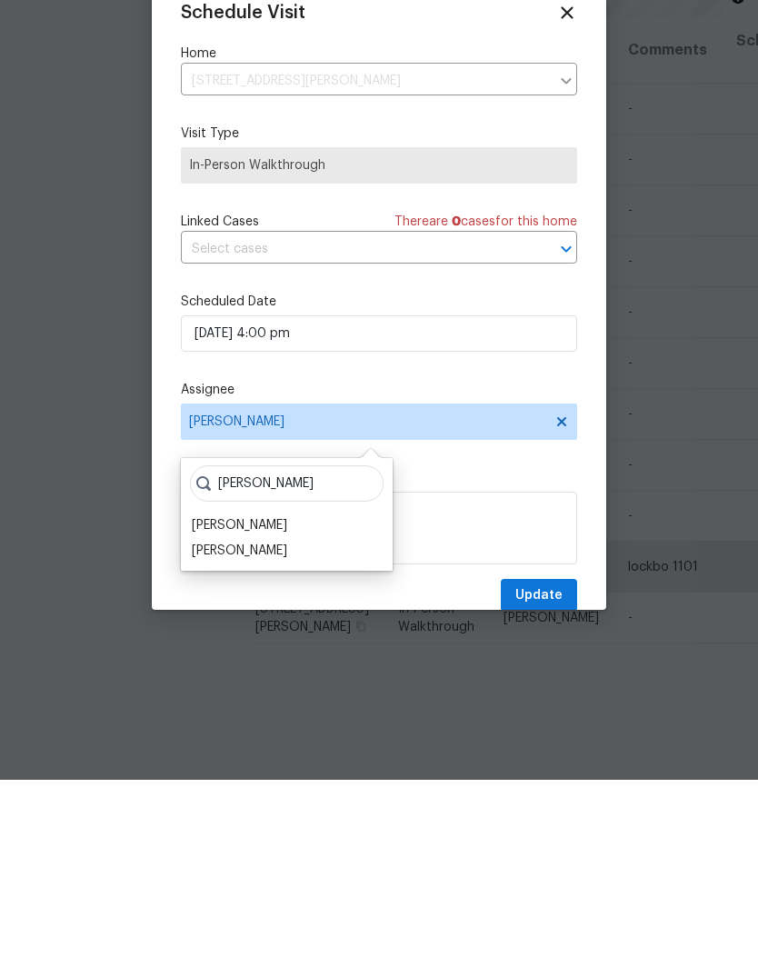
type input "Jos"
click at [204, 739] on div "[PERSON_NAME]" at bounding box center [239, 748] width 95 height 18
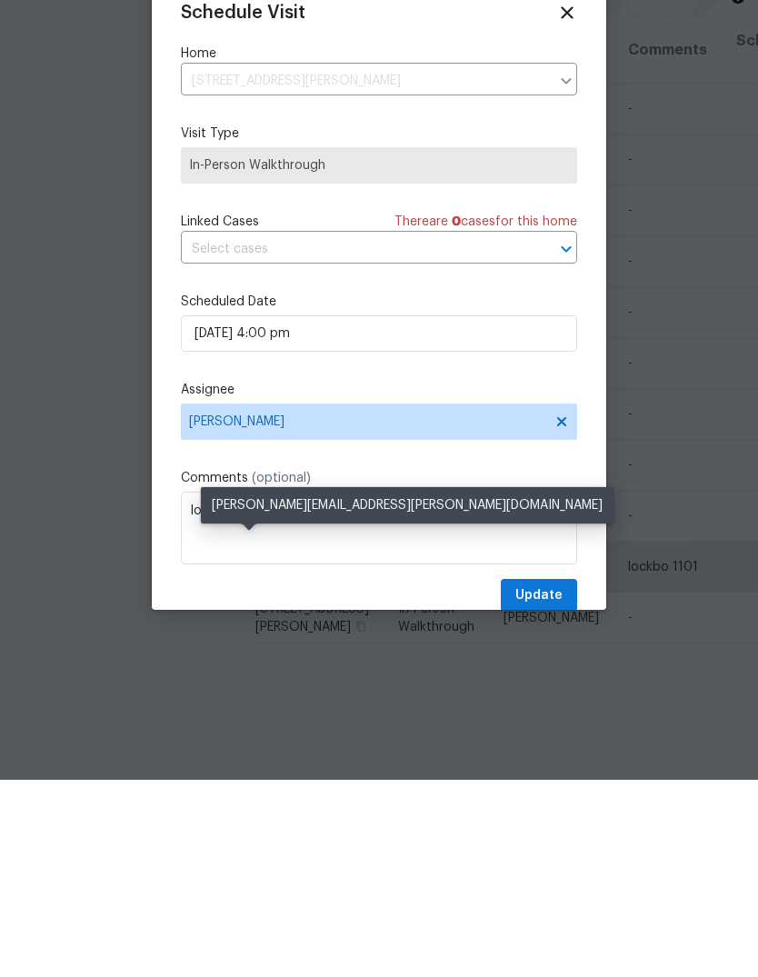
scroll to position [68, 0]
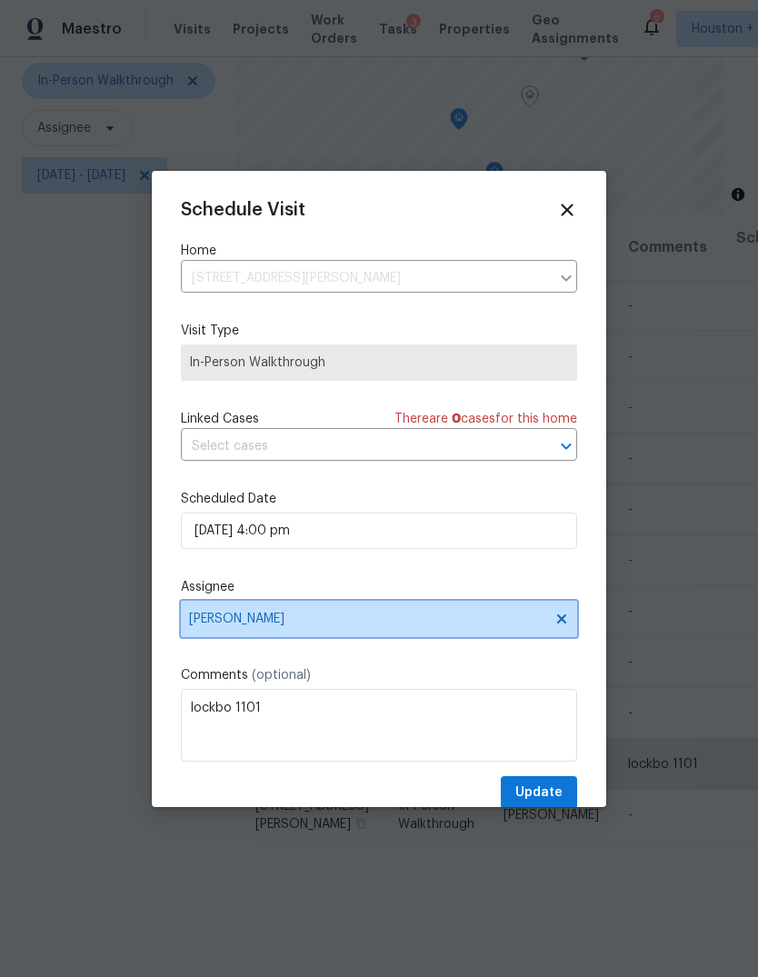
click at [225, 613] on span "[PERSON_NAME]" at bounding box center [379, 619] width 396 height 36
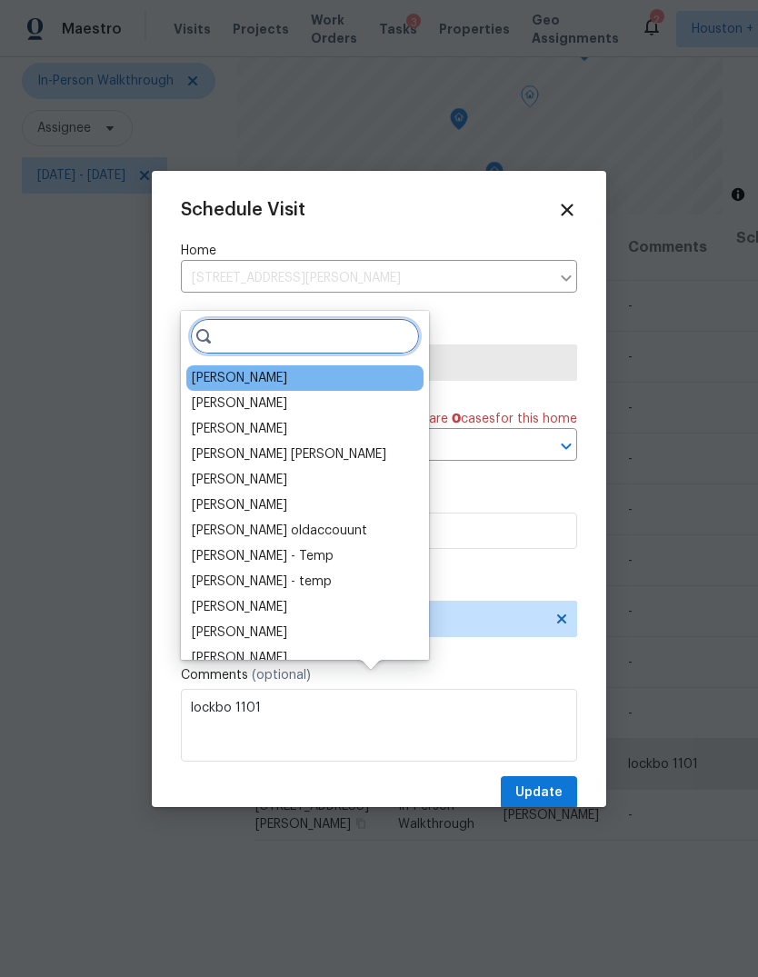
click at [222, 318] on input "search" at bounding box center [305, 336] width 230 height 36
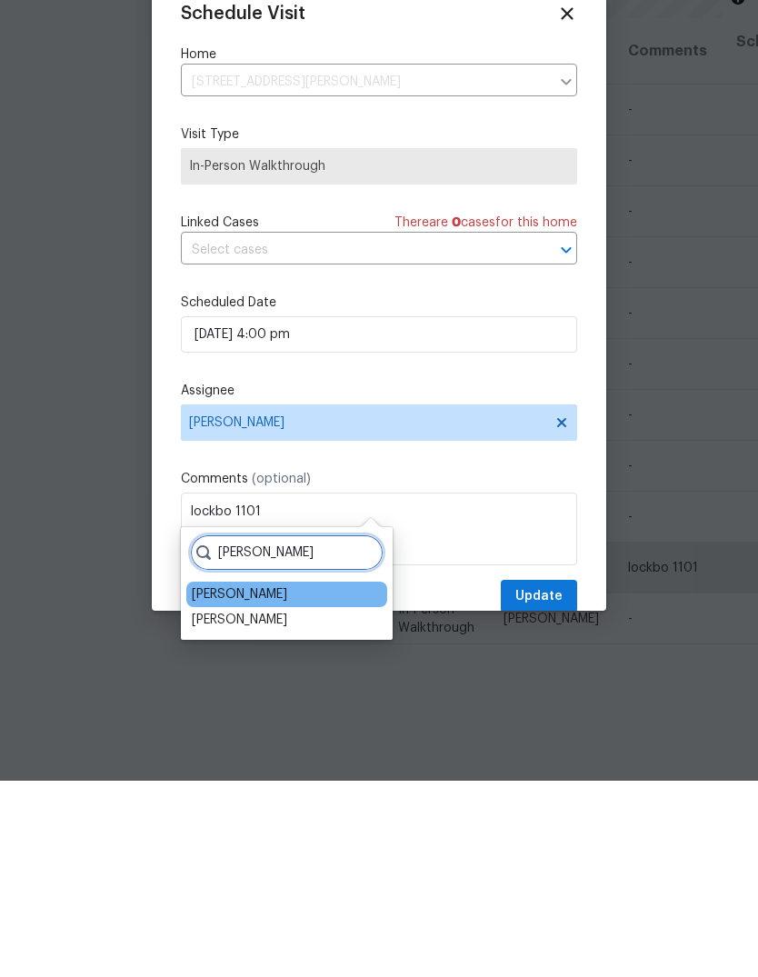
type input "Jose"
click at [219, 807] on div "[PERSON_NAME]" at bounding box center [239, 816] width 95 height 18
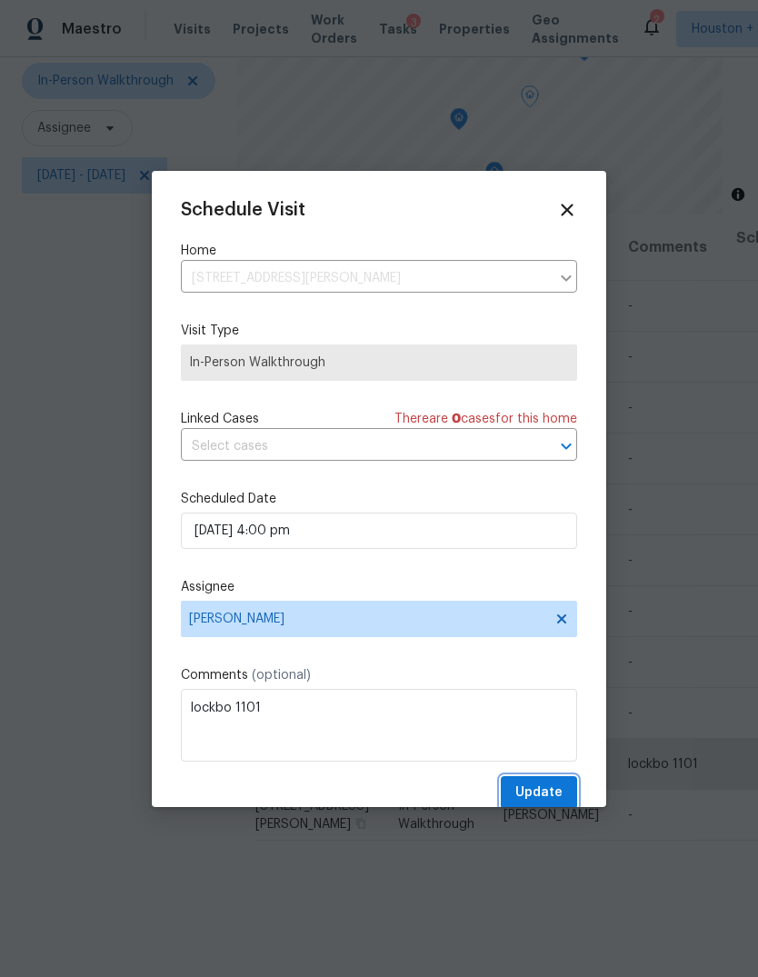
click at [542, 796] on span "Update" at bounding box center [538, 793] width 47 height 23
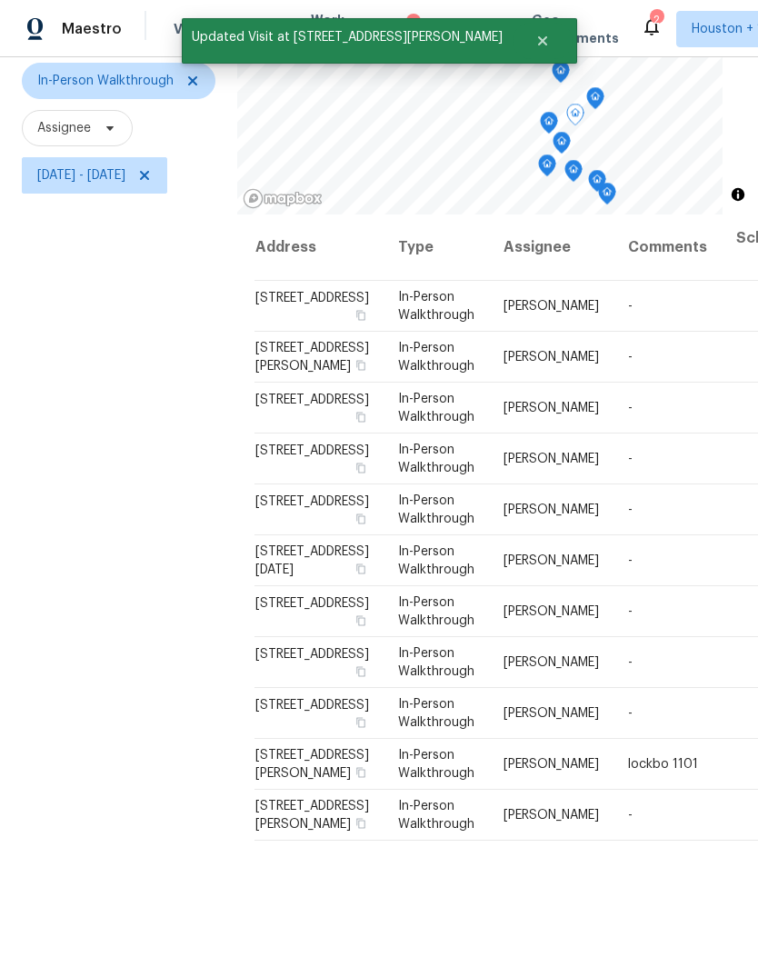
click at [557, 113] on icon "Map marker" at bounding box center [549, 123] width 16 height 21
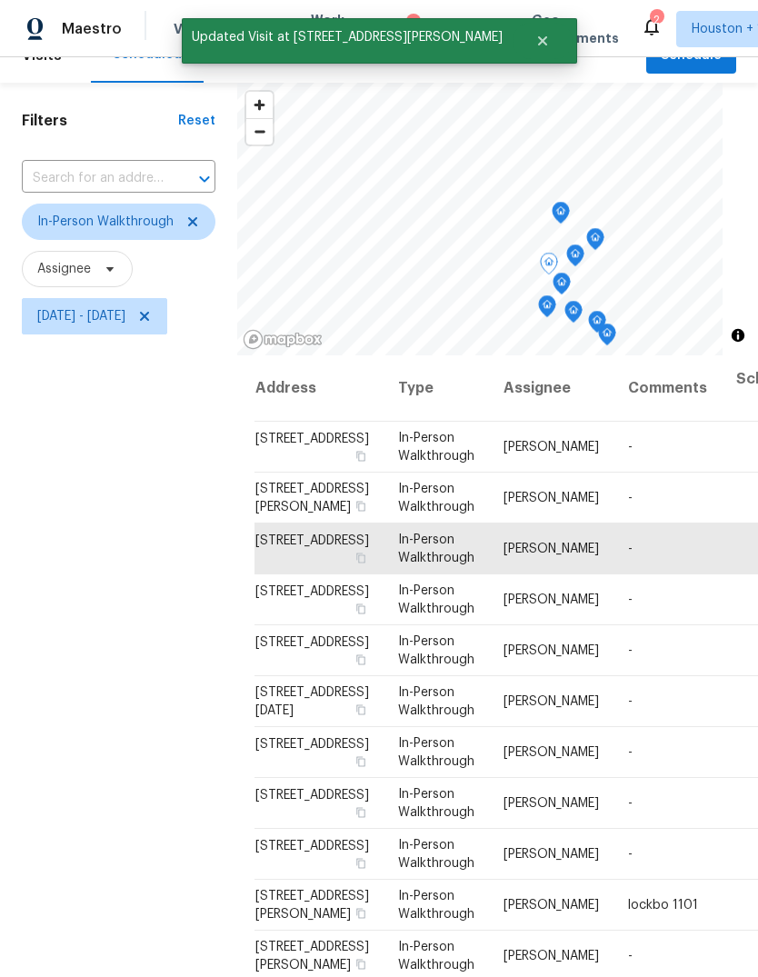
scroll to position [27, 0]
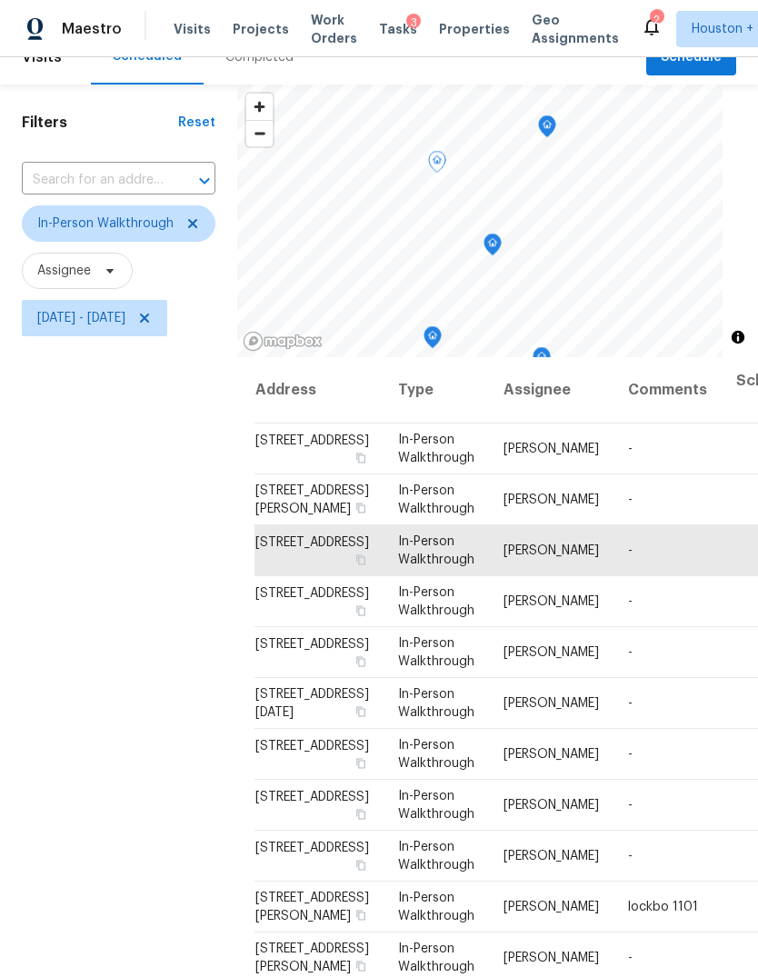
click at [501, 235] on icon "Map marker" at bounding box center [492, 245] width 16 height 21
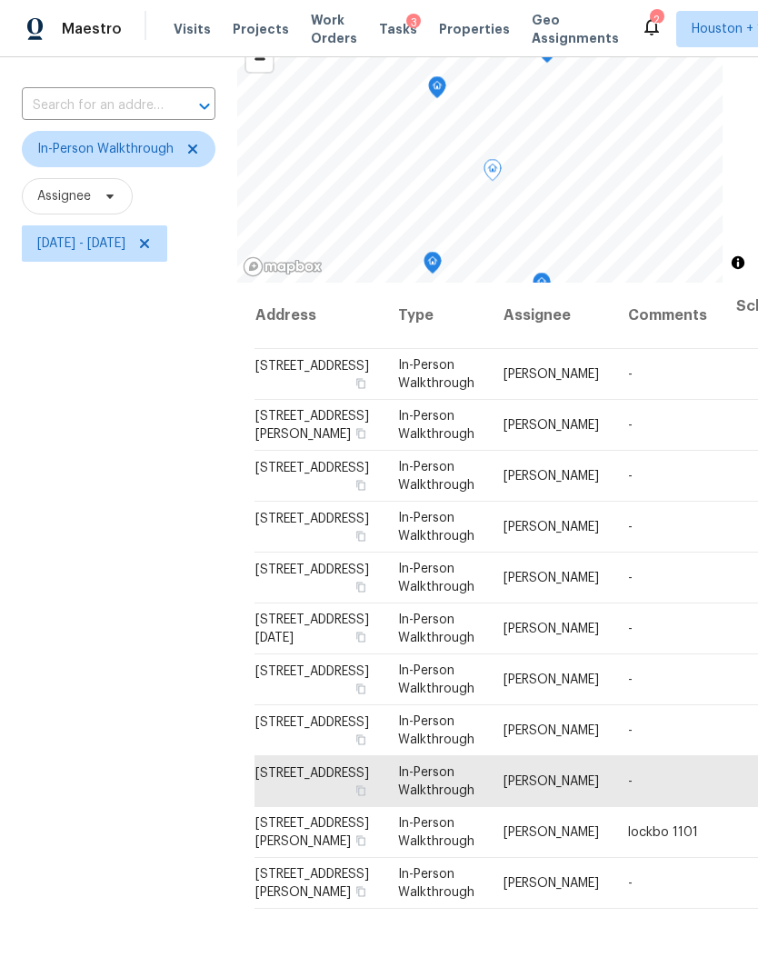
scroll to position [105, 0]
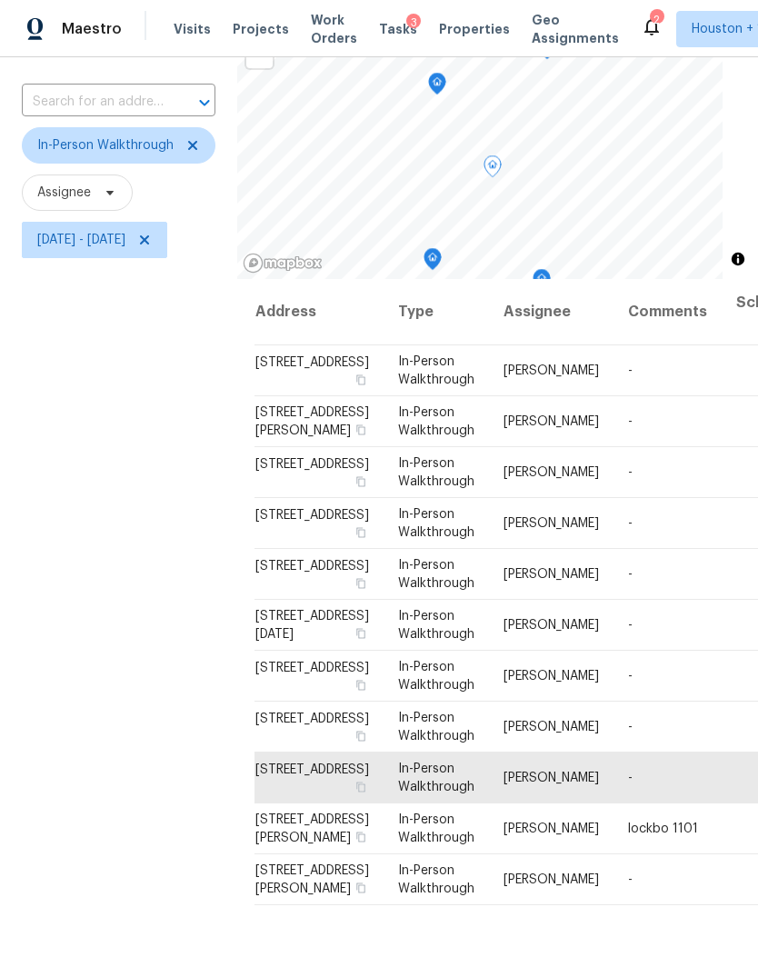
click at [0, 0] on icon at bounding box center [0, 0] width 0 height 0
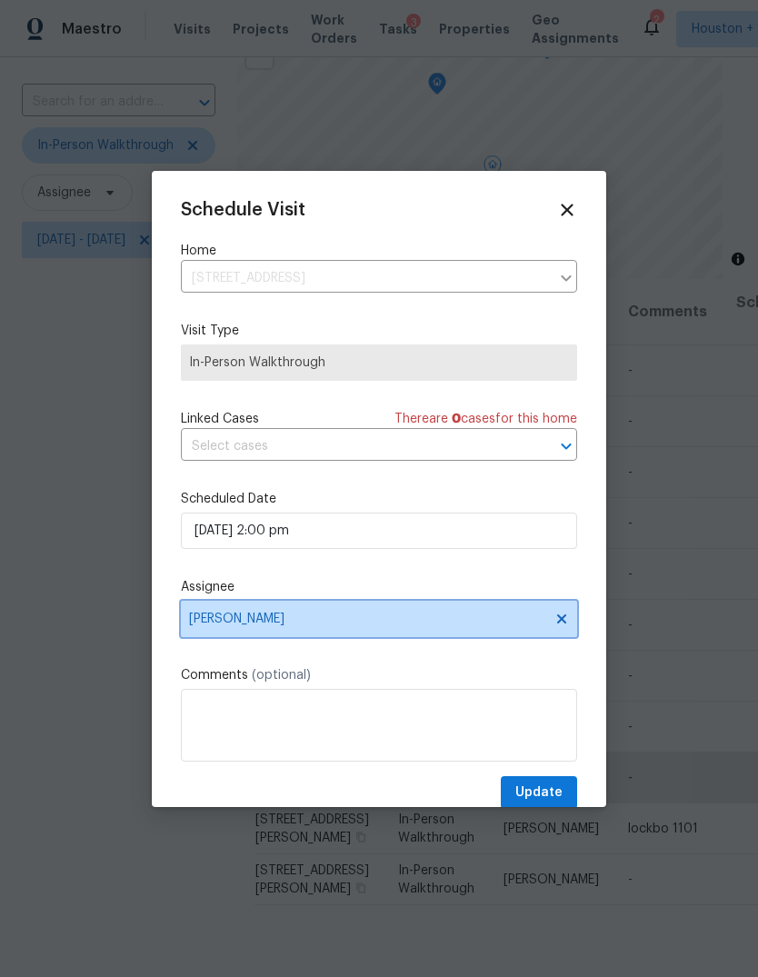
click at [236, 621] on span "[PERSON_NAME]" at bounding box center [367, 619] width 356 height 15
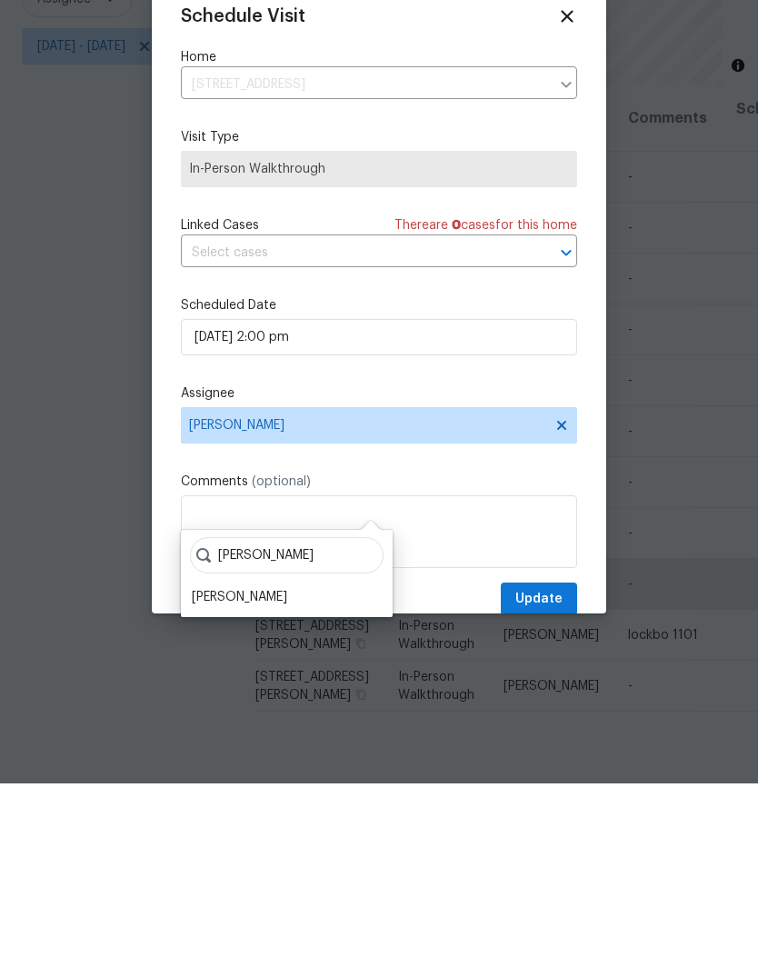
type input "Maria"
click at [206, 782] on div "Maria Zakharnitskaia" at bounding box center [239, 791] width 95 height 18
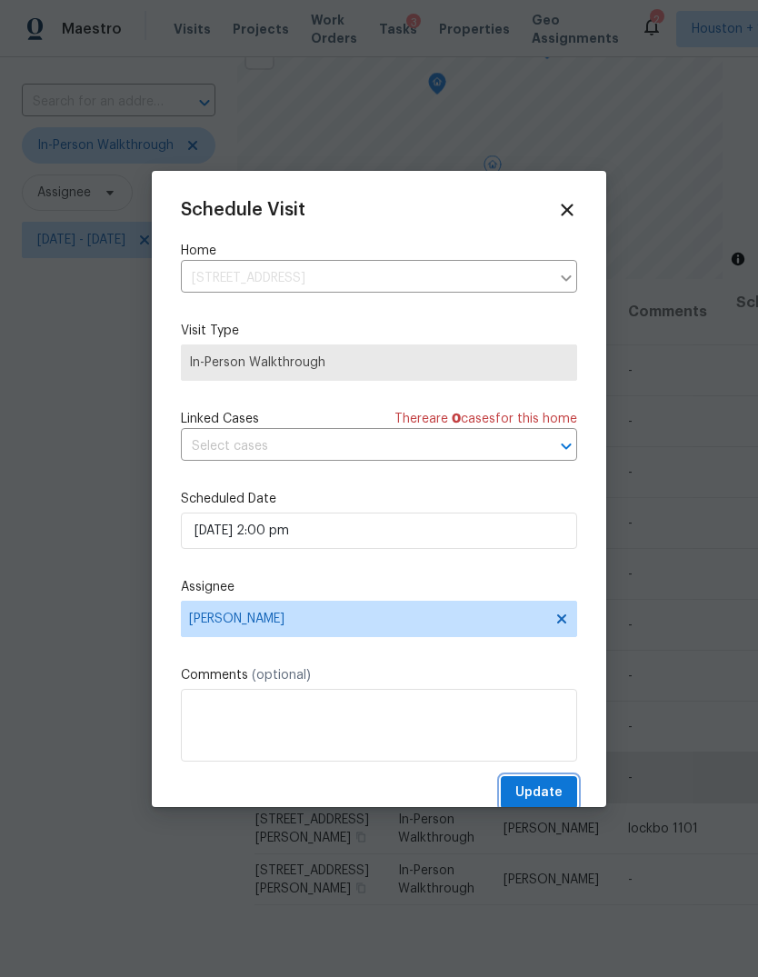
click at [549, 793] on span "Update" at bounding box center [538, 793] width 47 height 23
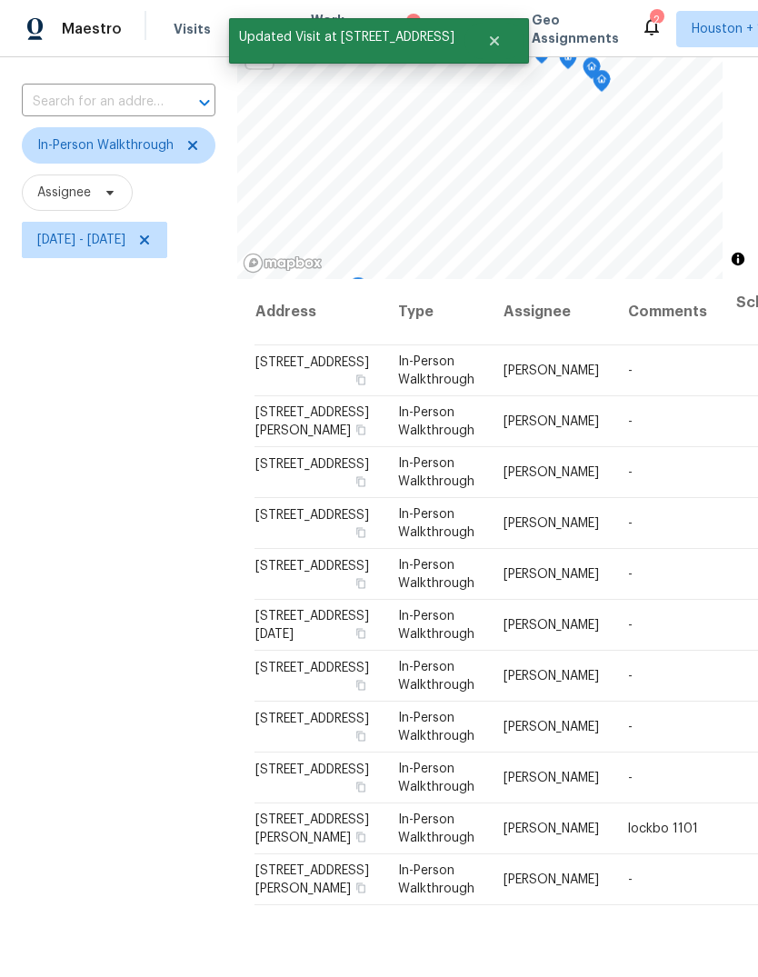
scroll to position [0, 0]
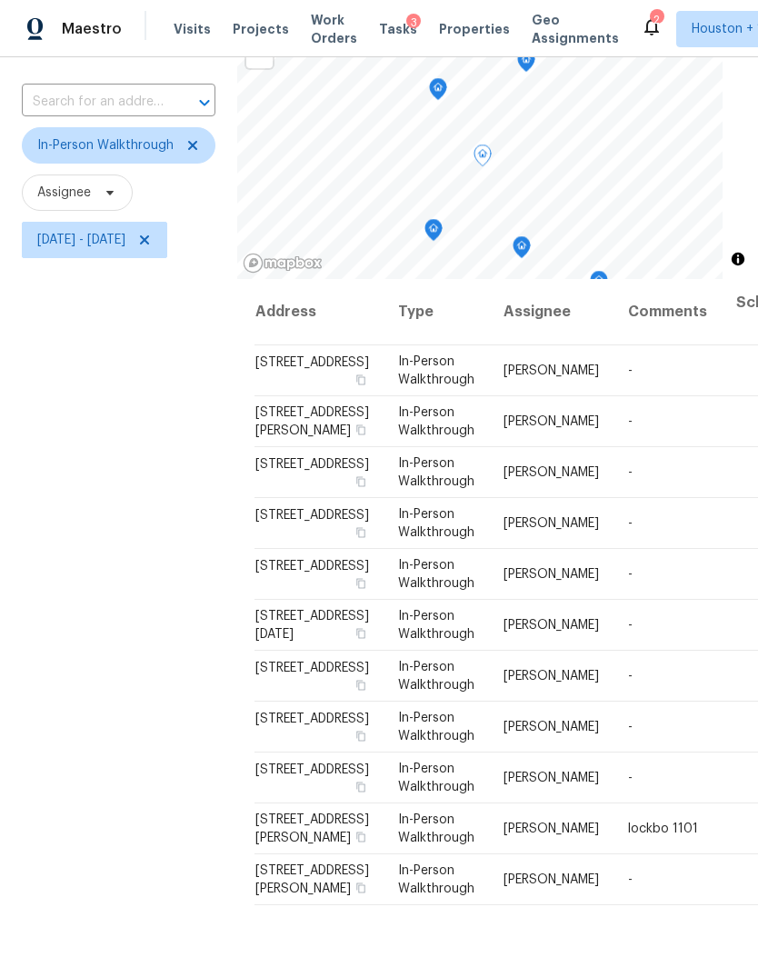
click at [442, 235] on icon "Map marker" at bounding box center [433, 230] width 16 height 21
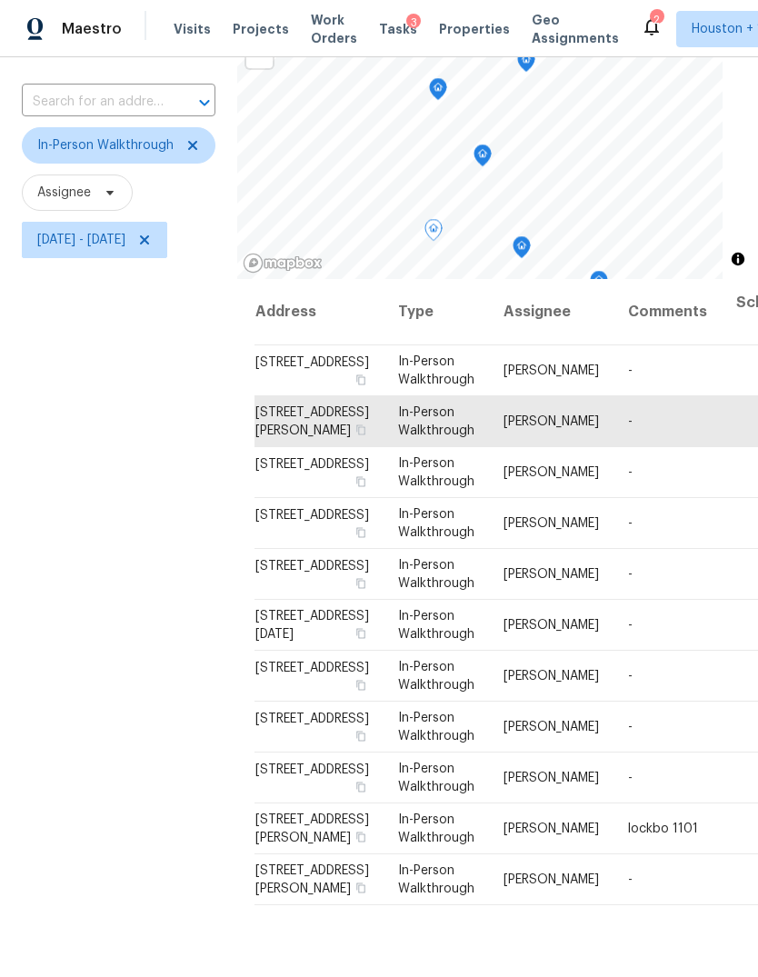
scroll to position [109, 5]
click at [523, 246] on icon "Map marker" at bounding box center [522, 247] width 2 height 3
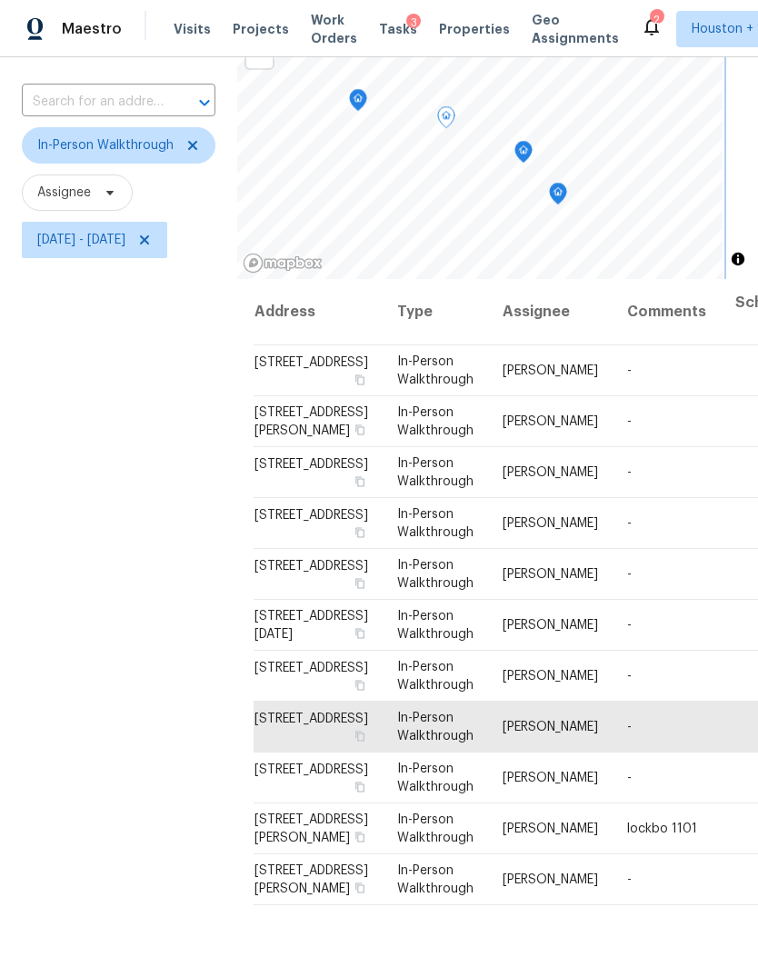
click at [526, 152] on icon "Map marker" at bounding box center [523, 151] width 5 height 5
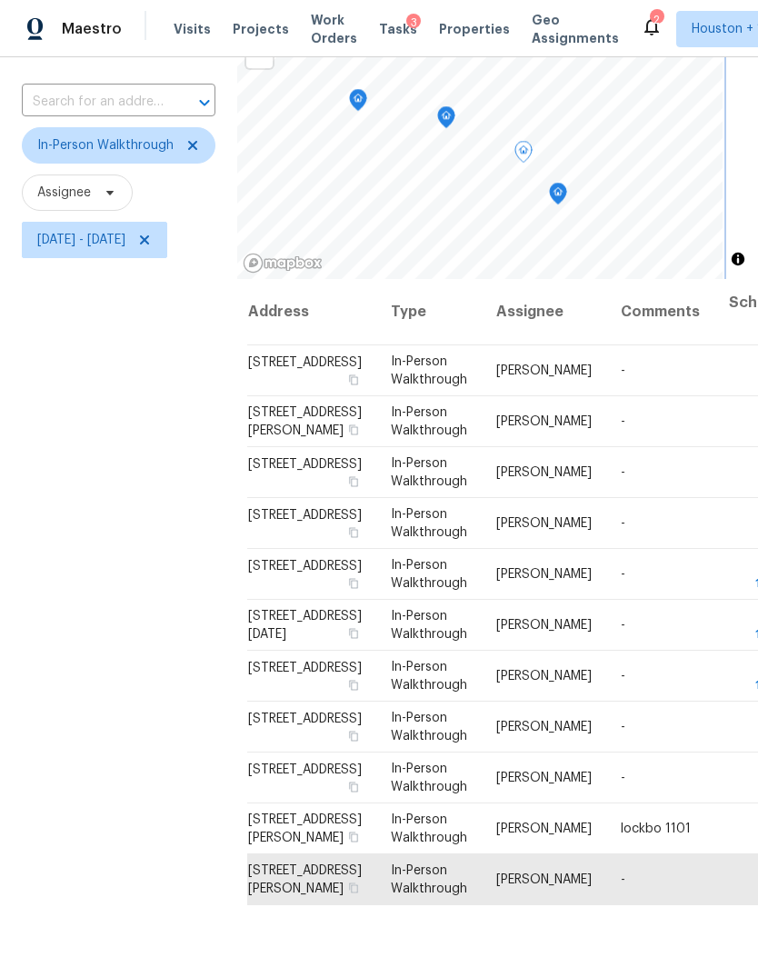
click at [566, 186] on icon "Map marker" at bounding box center [558, 194] width 16 height 21
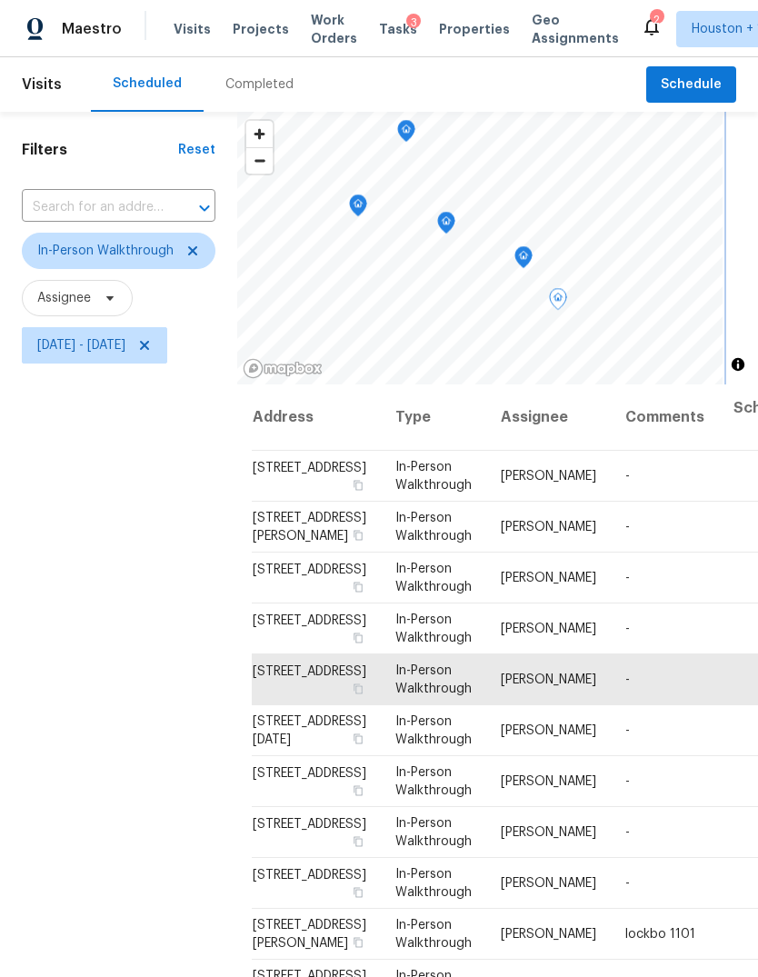
scroll to position [0, 0]
click at [532, 227] on icon "Map marker" at bounding box center [524, 226] width 16 height 21
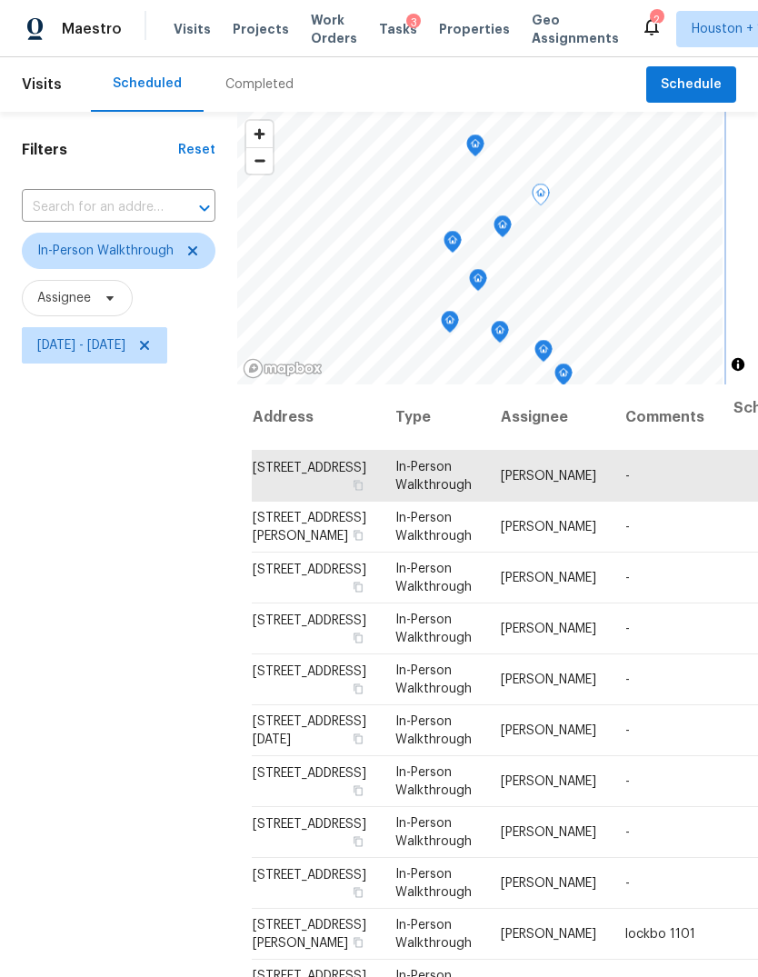
click at [461, 248] on icon "Map marker" at bounding box center [453, 242] width 16 height 21
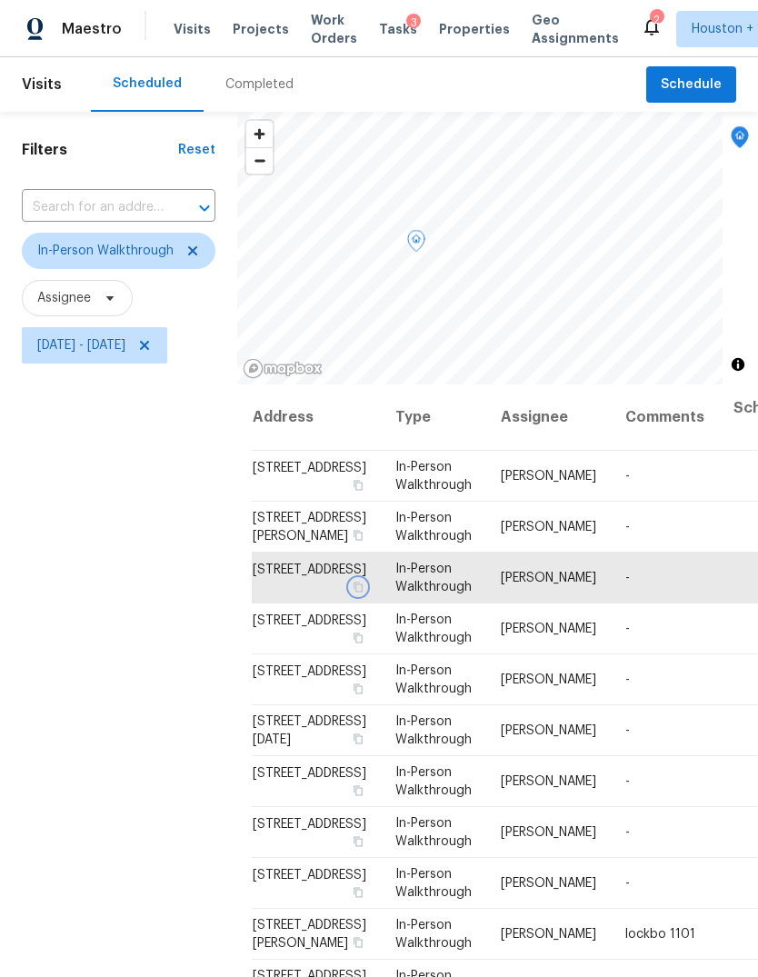
click at [353, 582] on icon "button" at bounding box center [358, 587] width 11 height 11
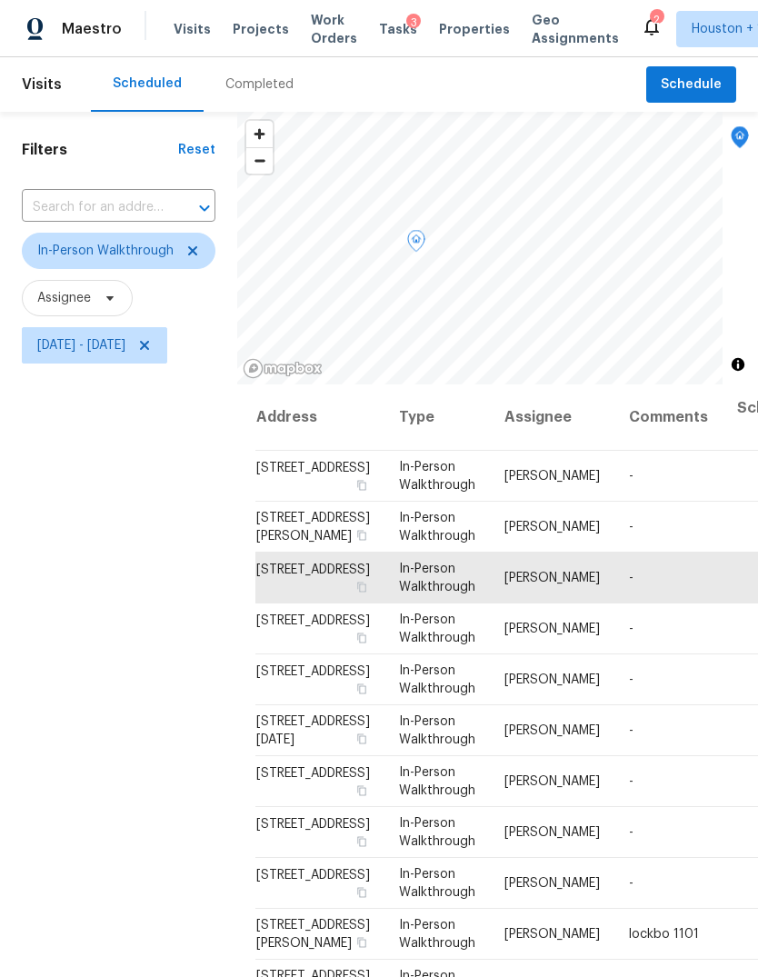
click at [0, 0] on icon at bounding box center [0, 0] width 0 height 0
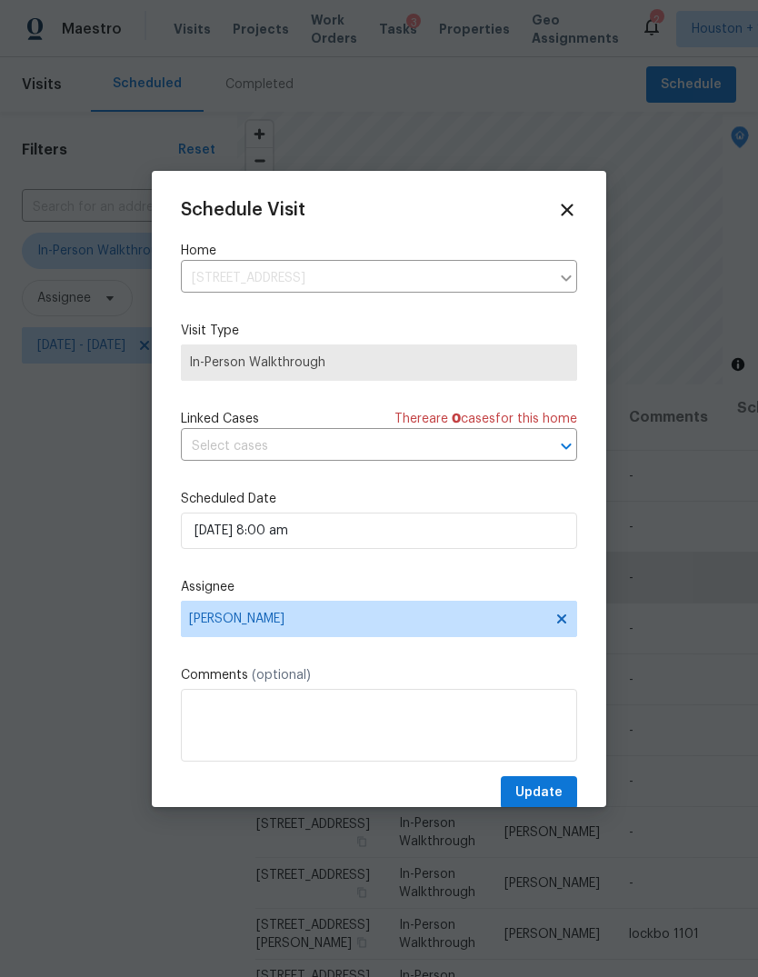
click at [475, 591] on label "Assignee" at bounding box center [379, 587] width 396 height 18
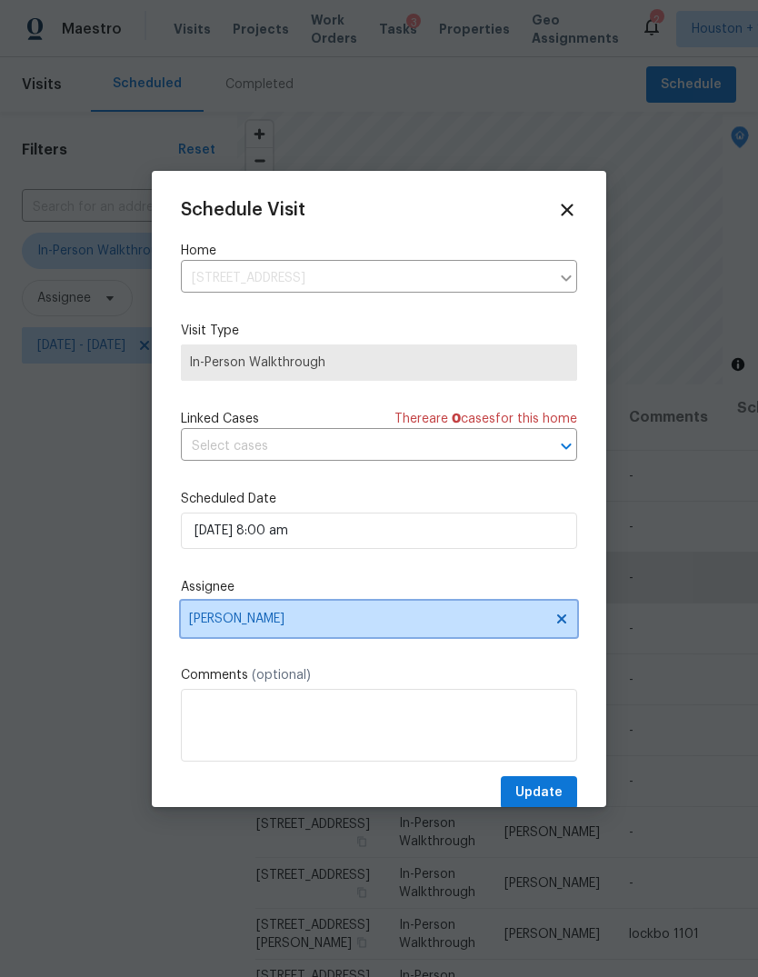
click at [226, 614] on span "[PERSON_NAME]" at bounding box center [379, 619] width 396 height 36
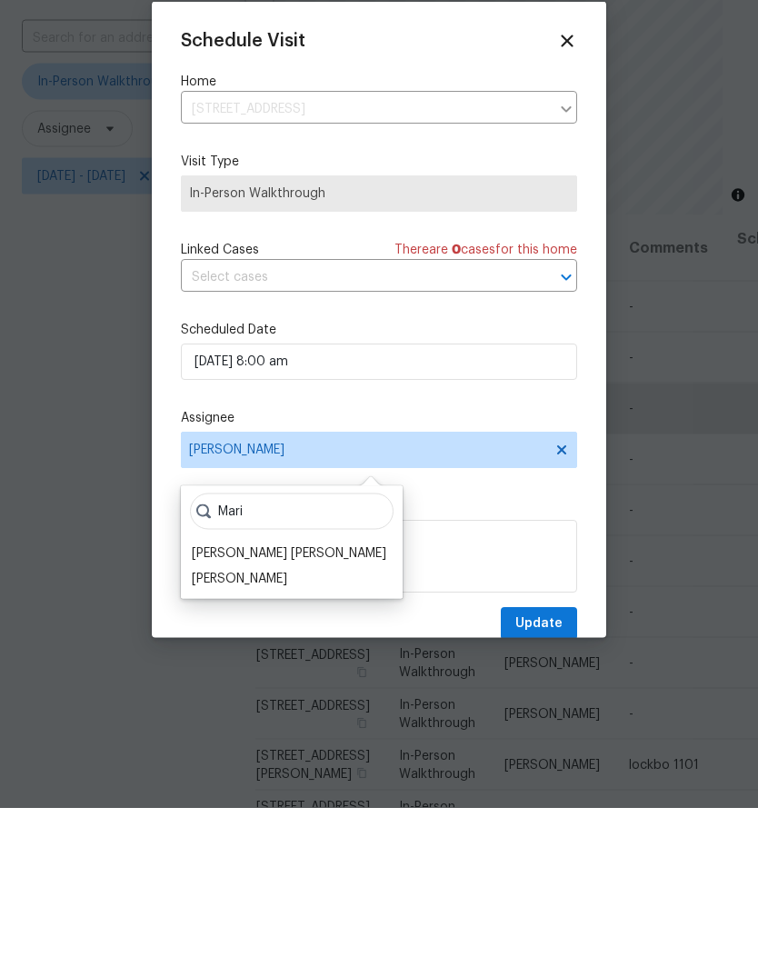
type input "Mari"
click at [206, 739] on div "[PERSON_NAME]" at bounding box center [239, 748] width 95 height 18
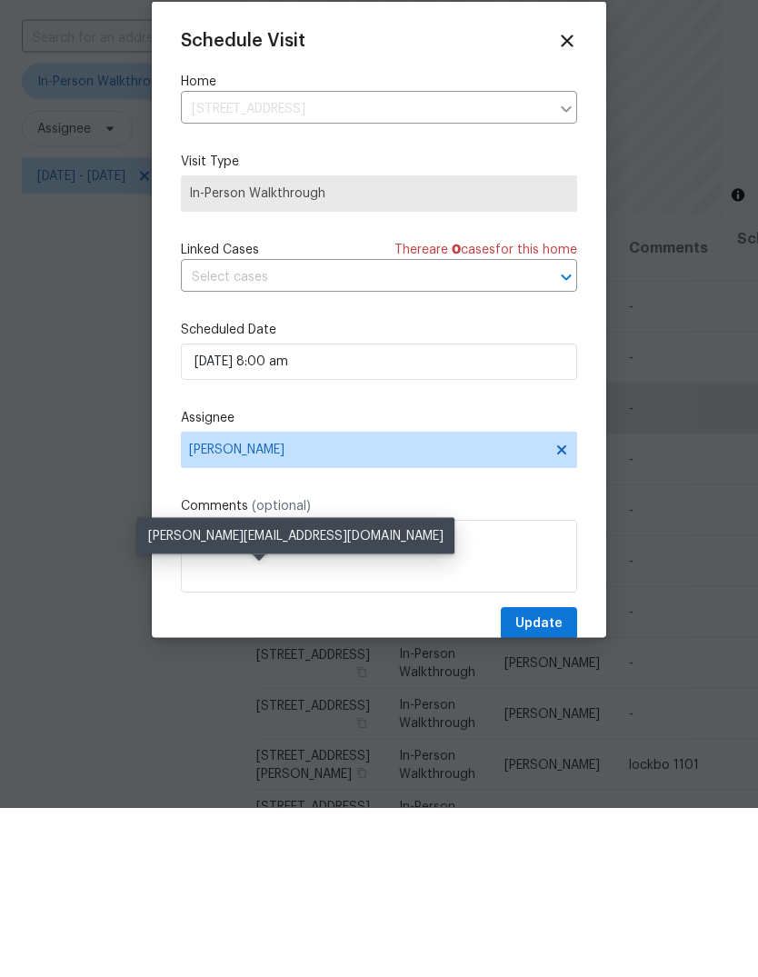
scroll to position [68, 0]
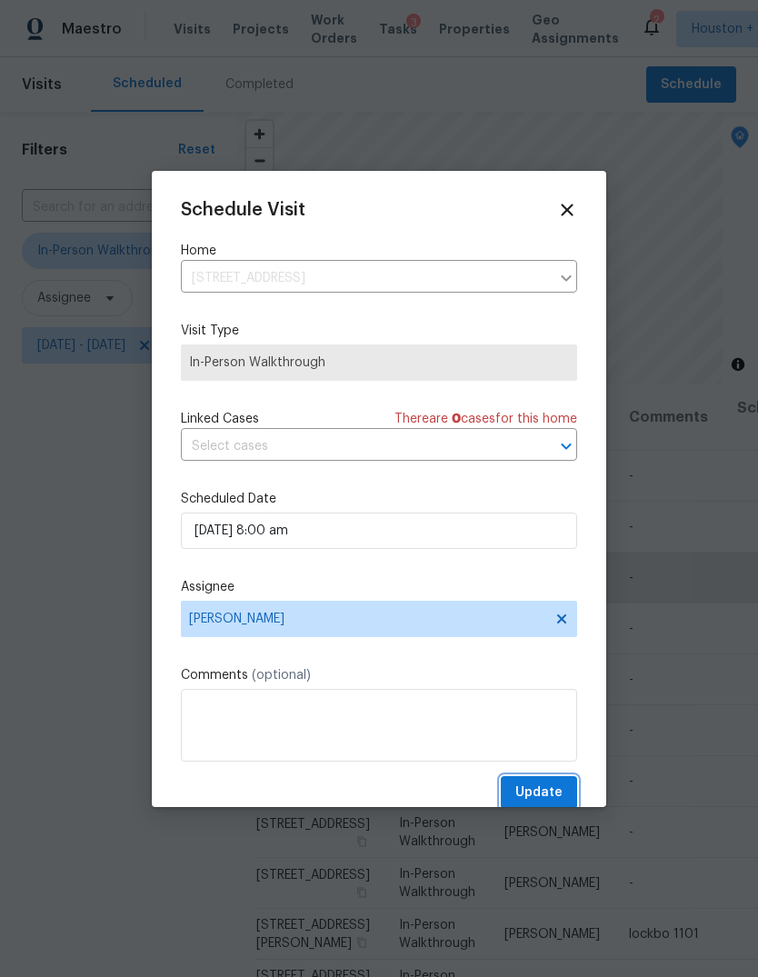
click at [551, 794] on span "Update" at bounding box center [538, 793] width 47 height 23
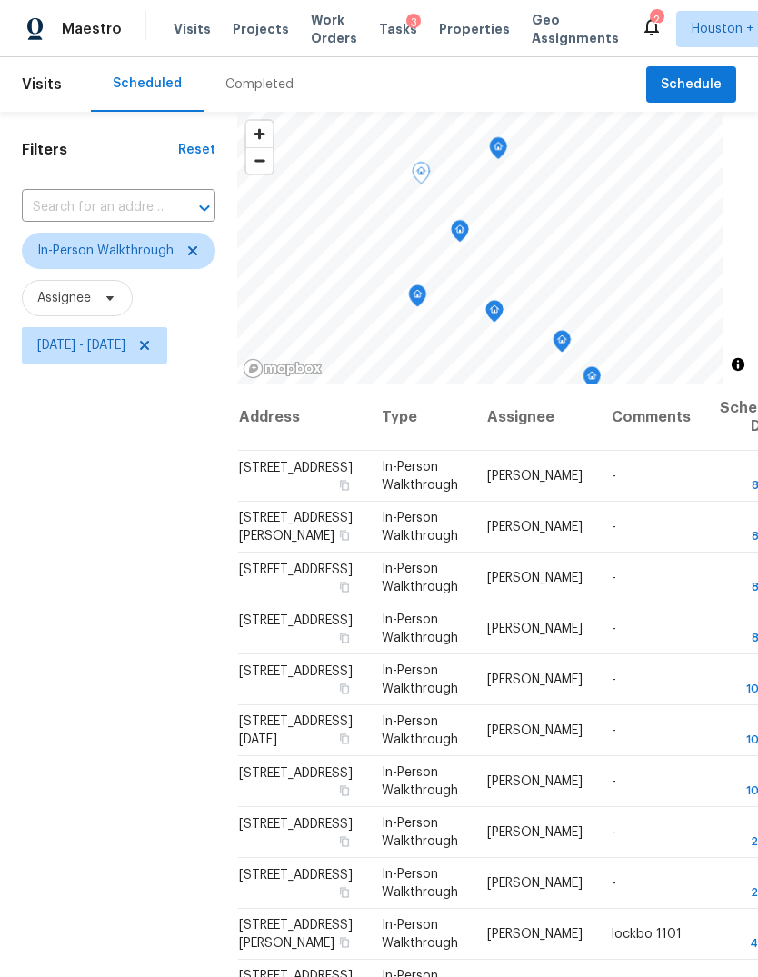
scroll to position [111, 21]
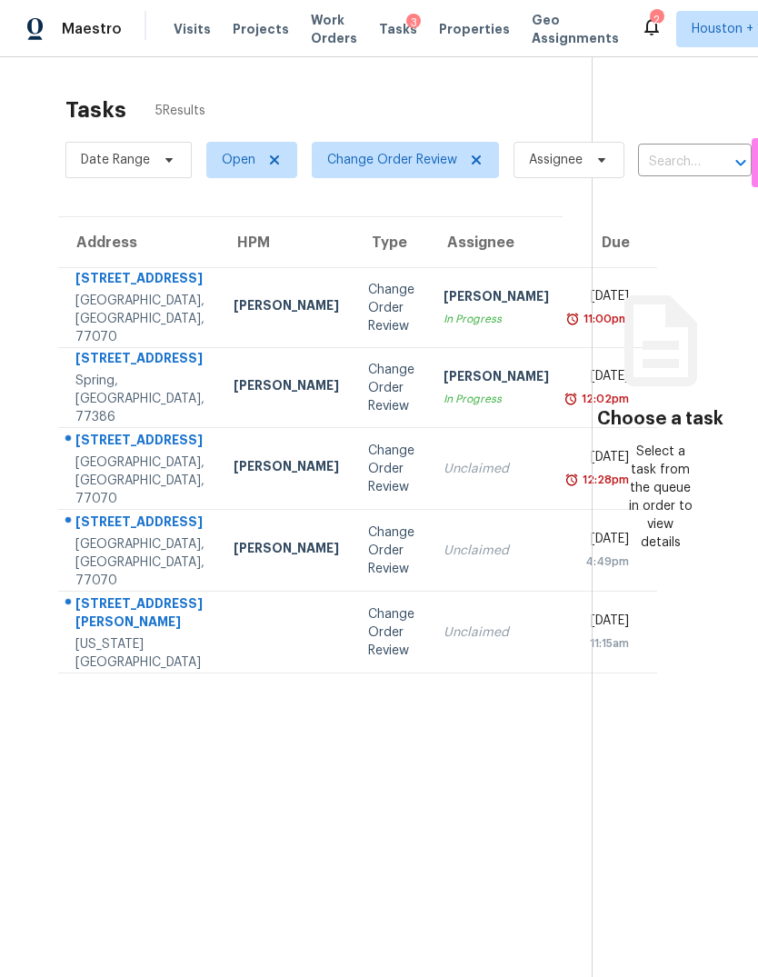
click at [101, 340] on div "[GEOGRAPHIC_DATA], [GEOGRAPHIC_DATA], 77070" at bounding box center [139, 319] width 129 height 55
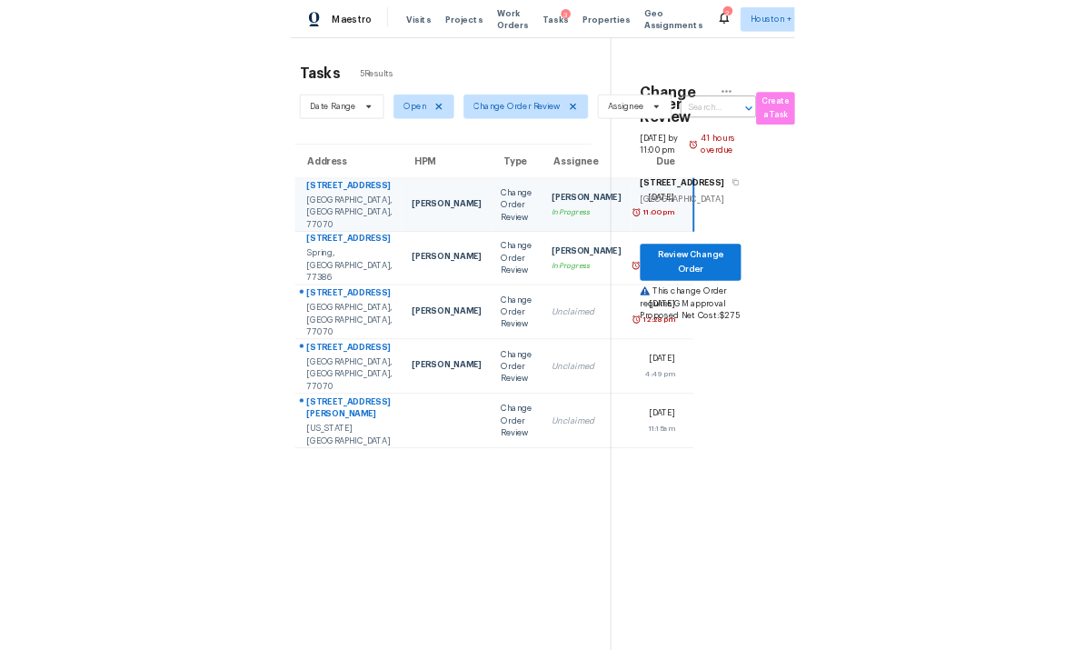
scroll to position [0, 52]
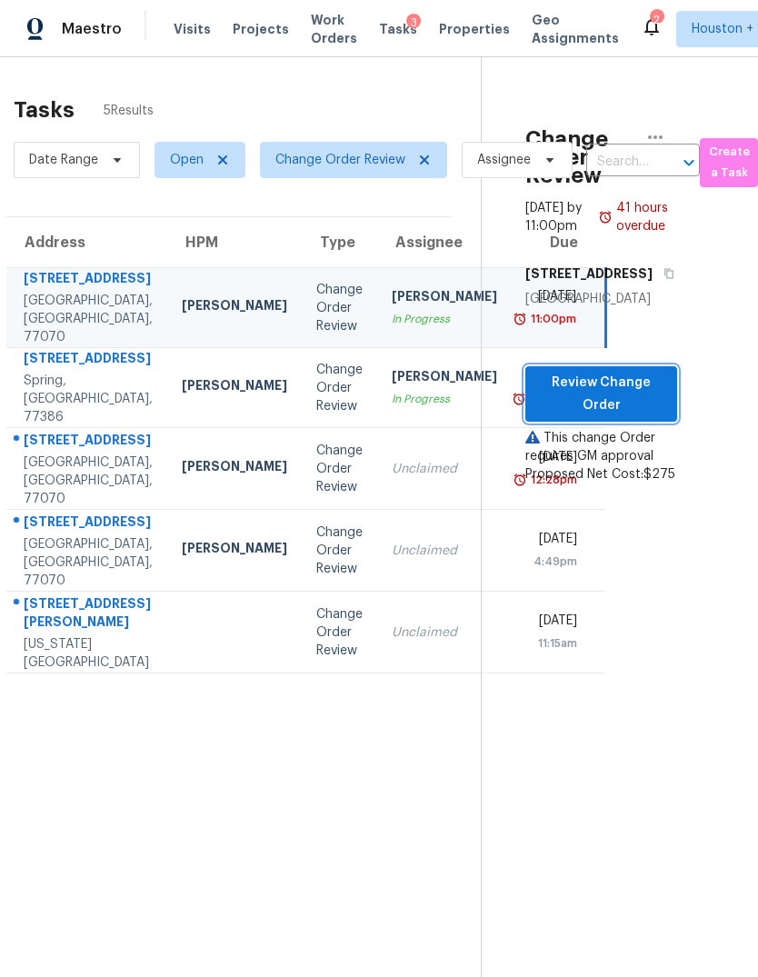
click at [634, 416] on span "Review Change Order" at bounding box center [601, 394] width 123 height 45
click at [377, 428] on td "[PERSON_NAME] In Progress" at bounding box center [444, 388] width 135 height 80
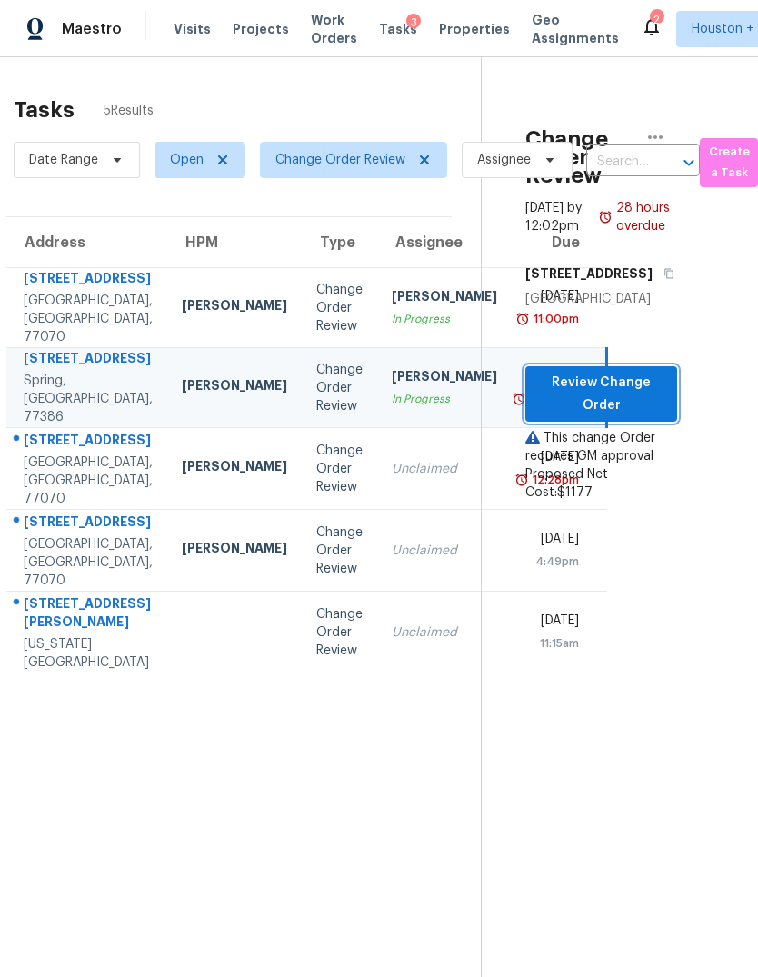
click at [643, 416] on span "Review Change Order" at bounding box center [601, 394] width 123 height 45
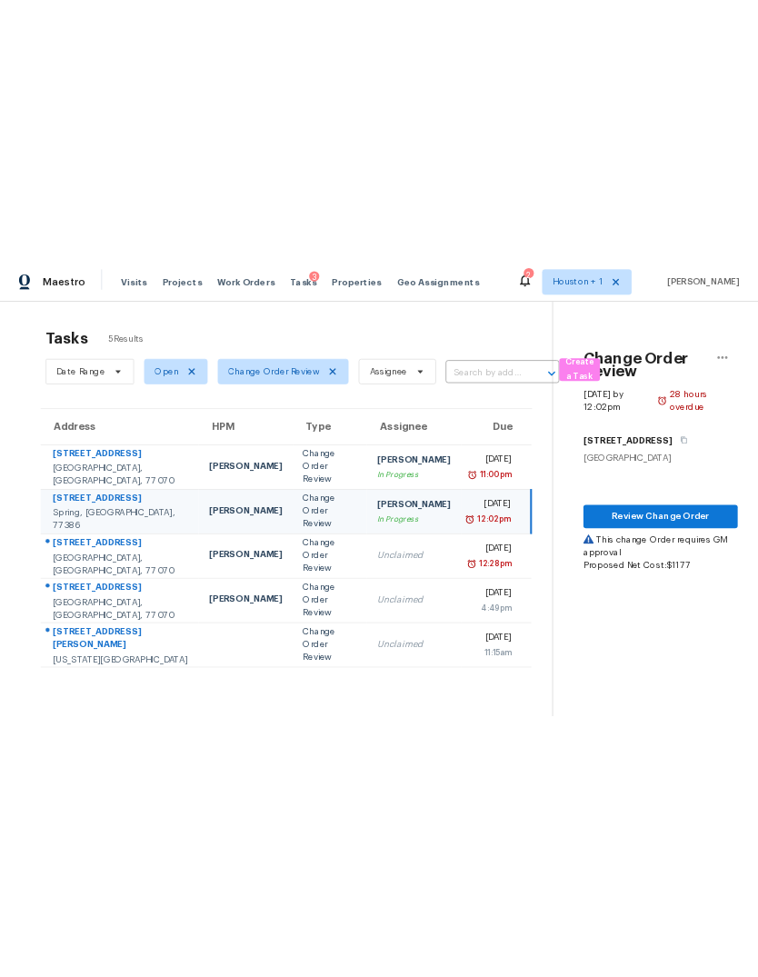
scroll to position [0, 0]
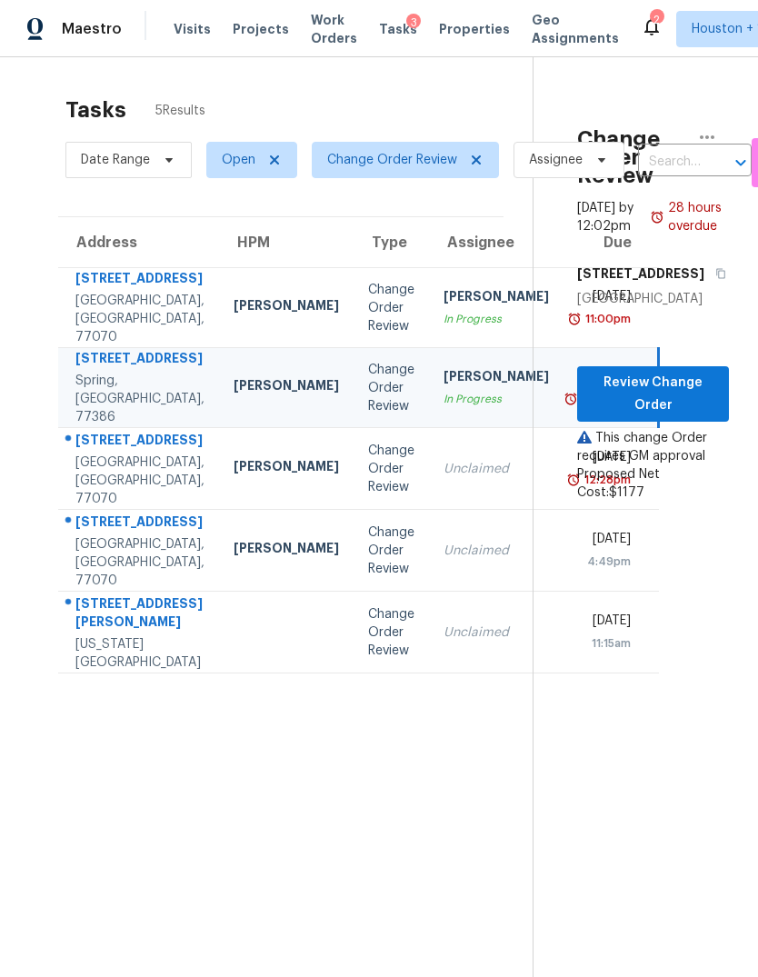
click at [103, 508] on div "[GEOGRAPHIC_DATA], [GEOGRAPHIC_DATA], 77070" at bounding box center [139, 481] width 129 height 55
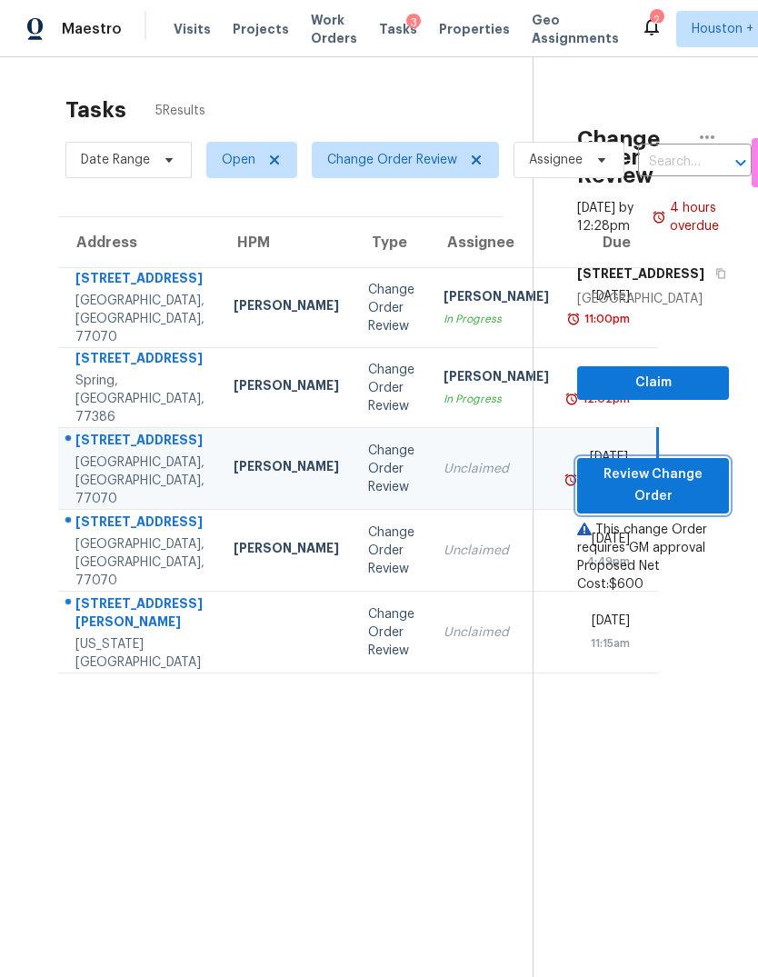
click at [676, 514] on button "Review Change Order" at bounding box center [653, 485] width 152 height 55
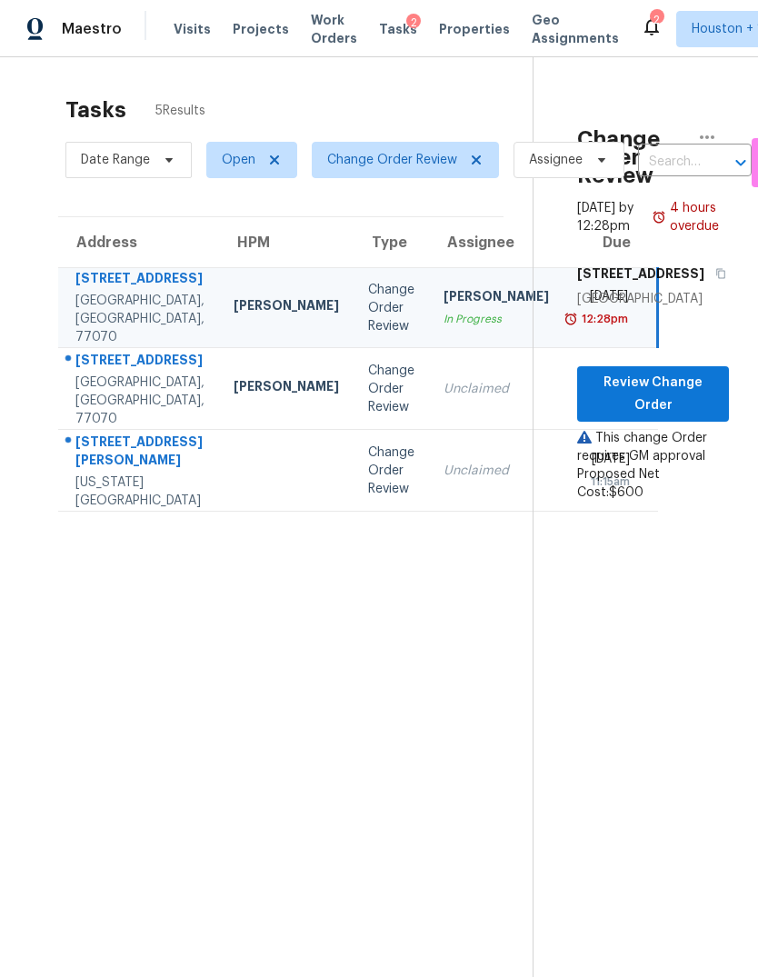
click at [95, 428] on div "[GEOGRAPHIC_DATA], [GEOGRAPHIC_DATA], 77070" at bounding box center [139, 401] width 129 height 55
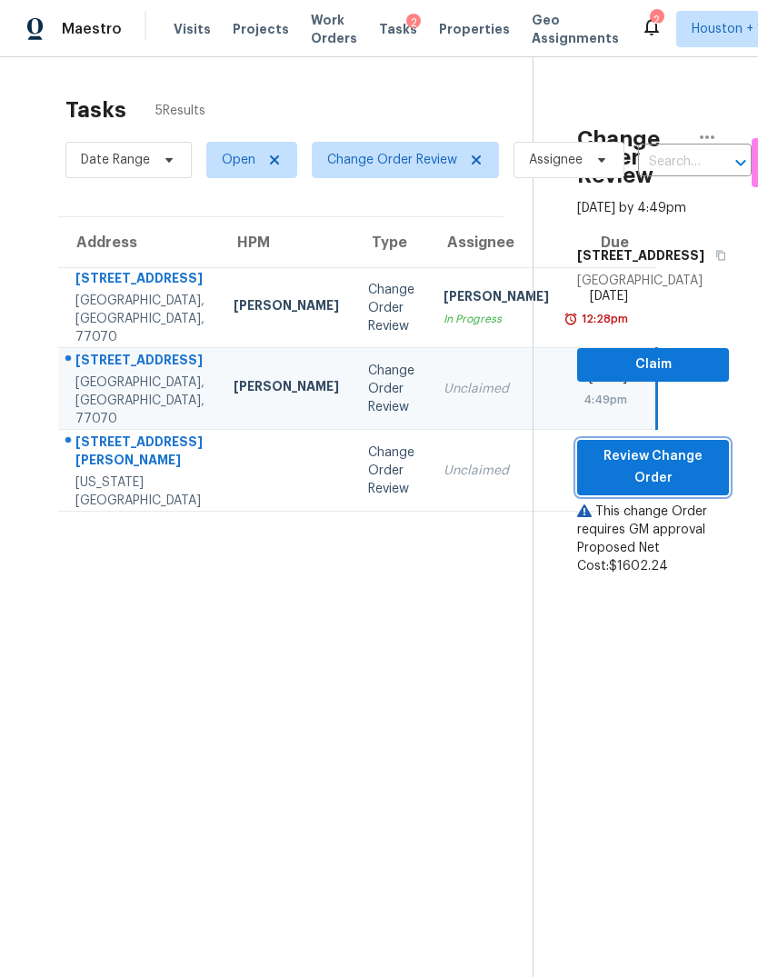
click at [689, 487] on span "Review Change Order" at bounding box center [653, 467] width 123 height 45
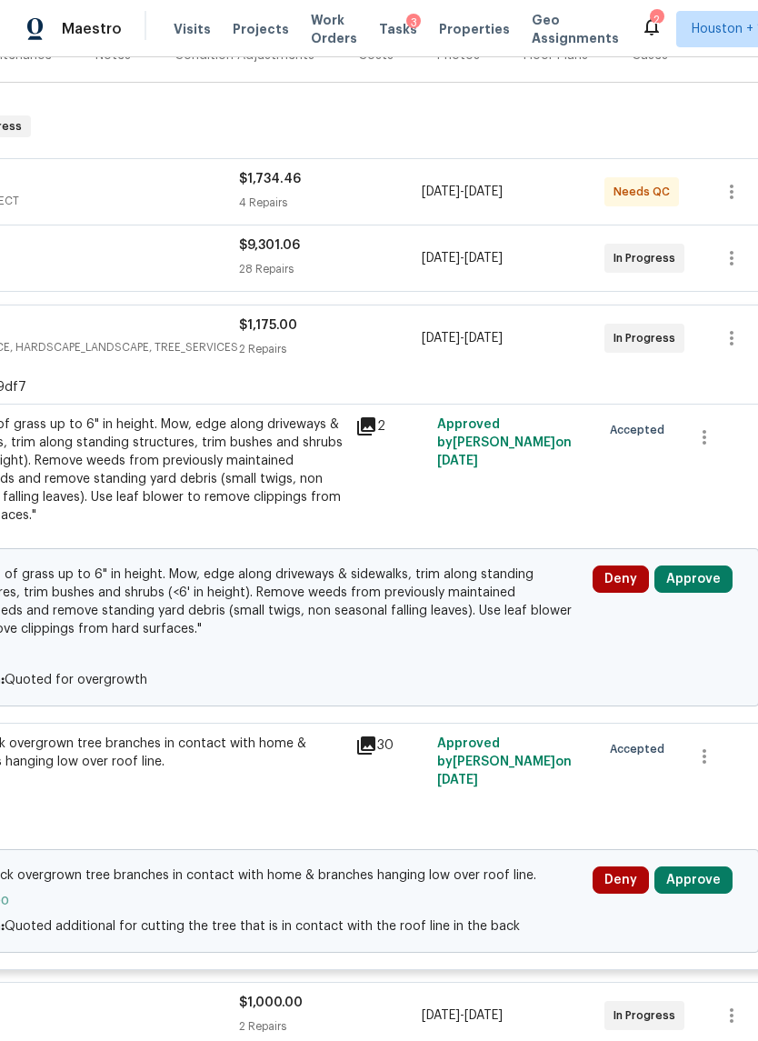
scroll to position [246, 255]
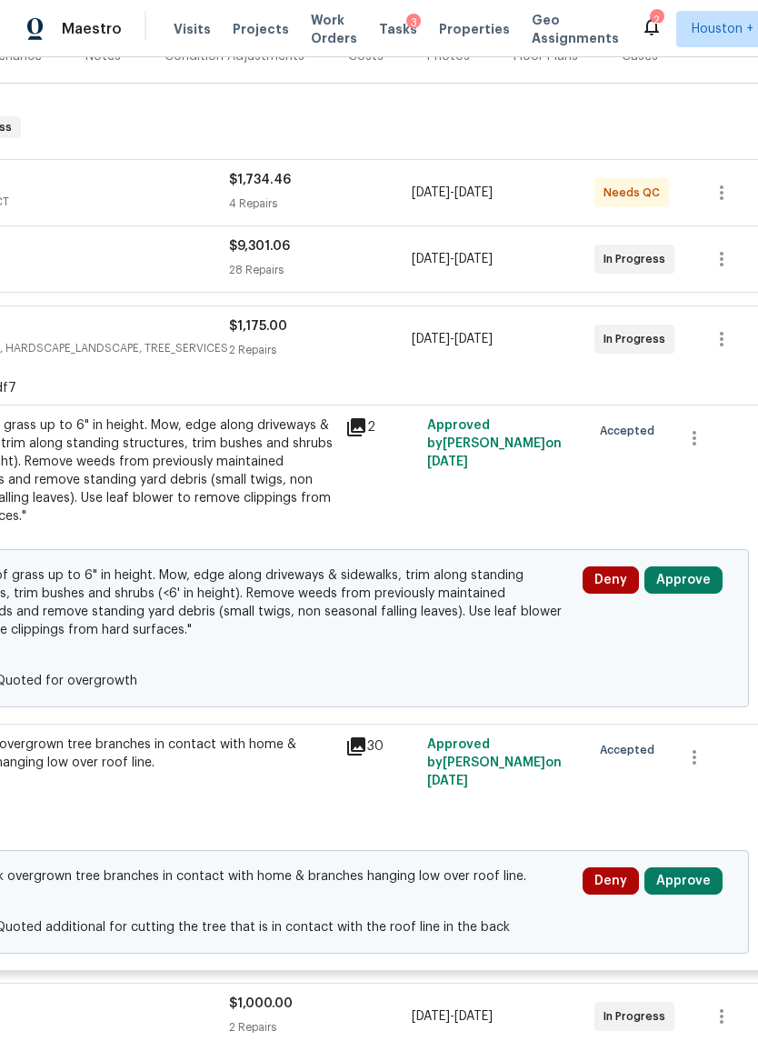
click at [693, 592] on button "Approve" at bounding box center [683, 579] width 78 height 27
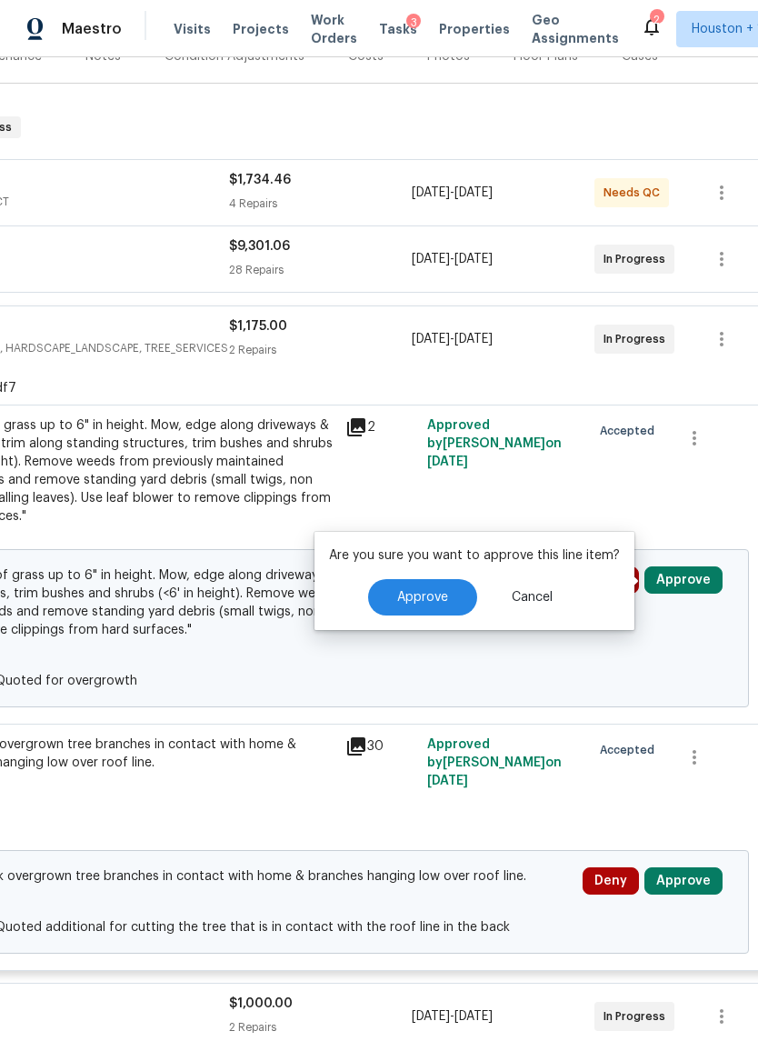
click at [425, 610] on button "Approve" at bounding box center [422, 597] width 109 height 36
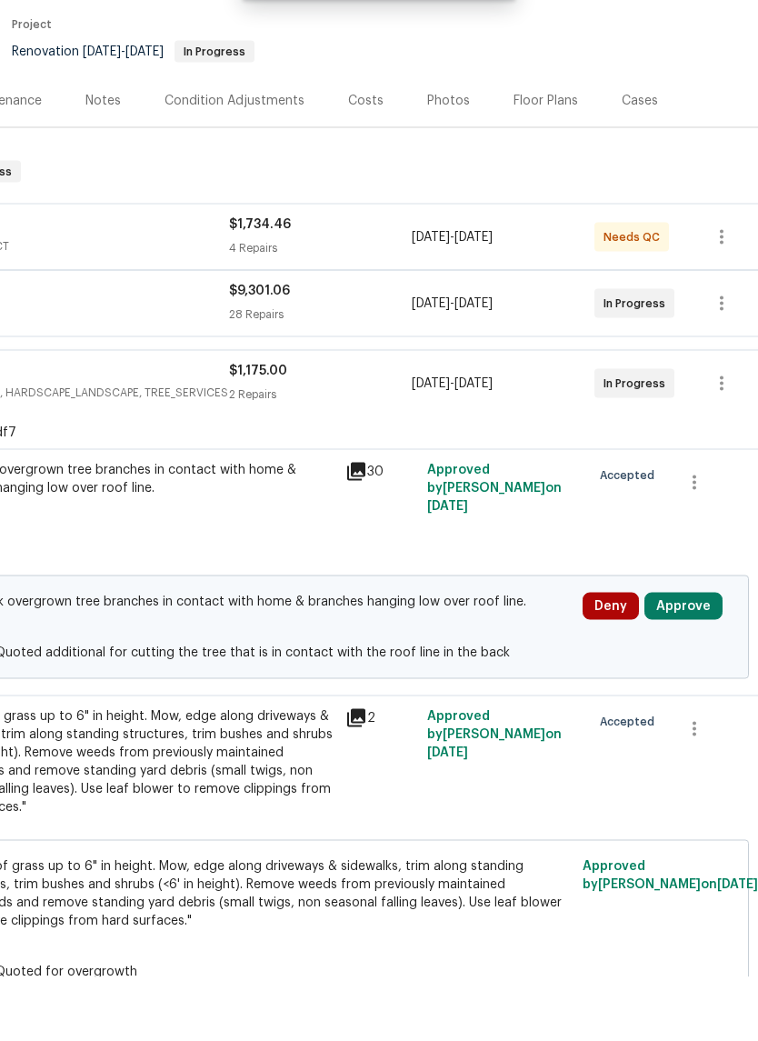
scroll to position [45, 0]
click at [694, 656] on button "Approve" at bounding box center [683, 669] width 78 height 27
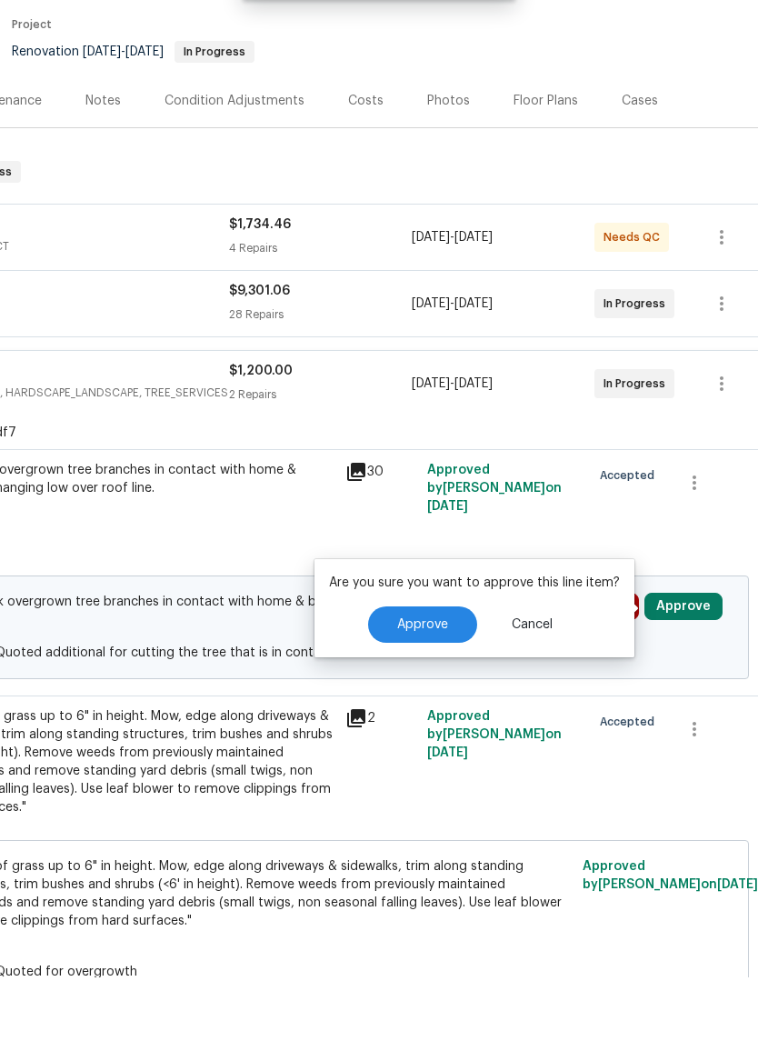
click at [434, 682] on span "Approve" at bounding box center [422, 689] width 51 height 14
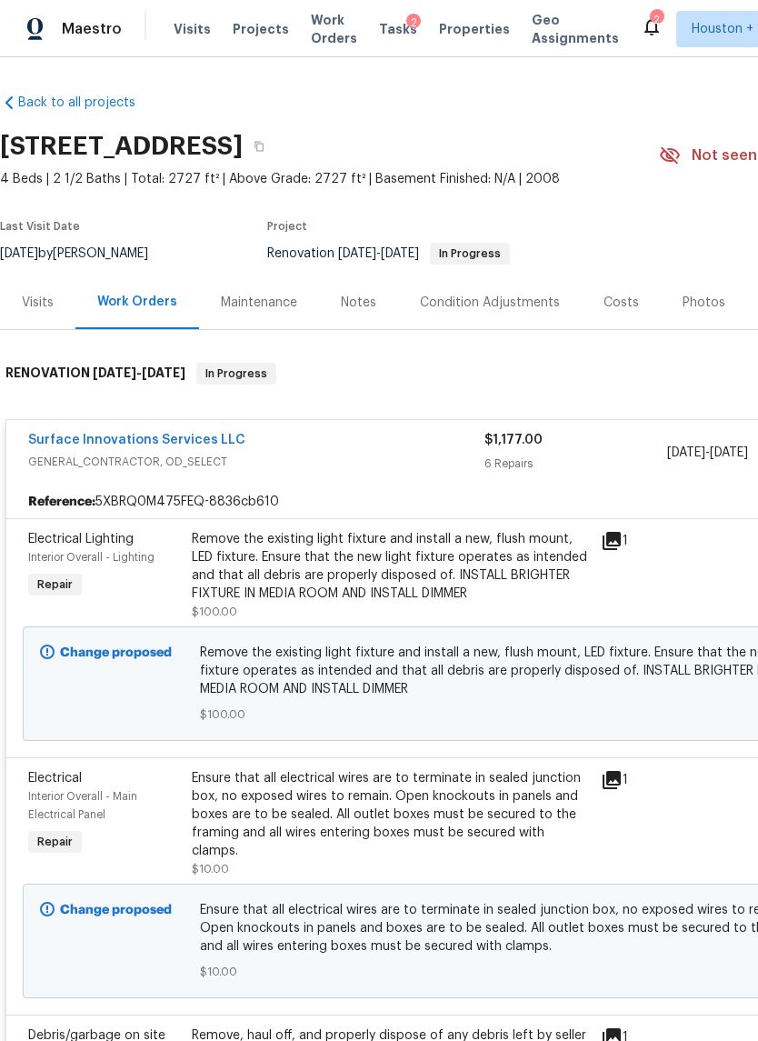
click at [31, 327] on div "Visits" at bounding box center [37, 302] width 75 height 54
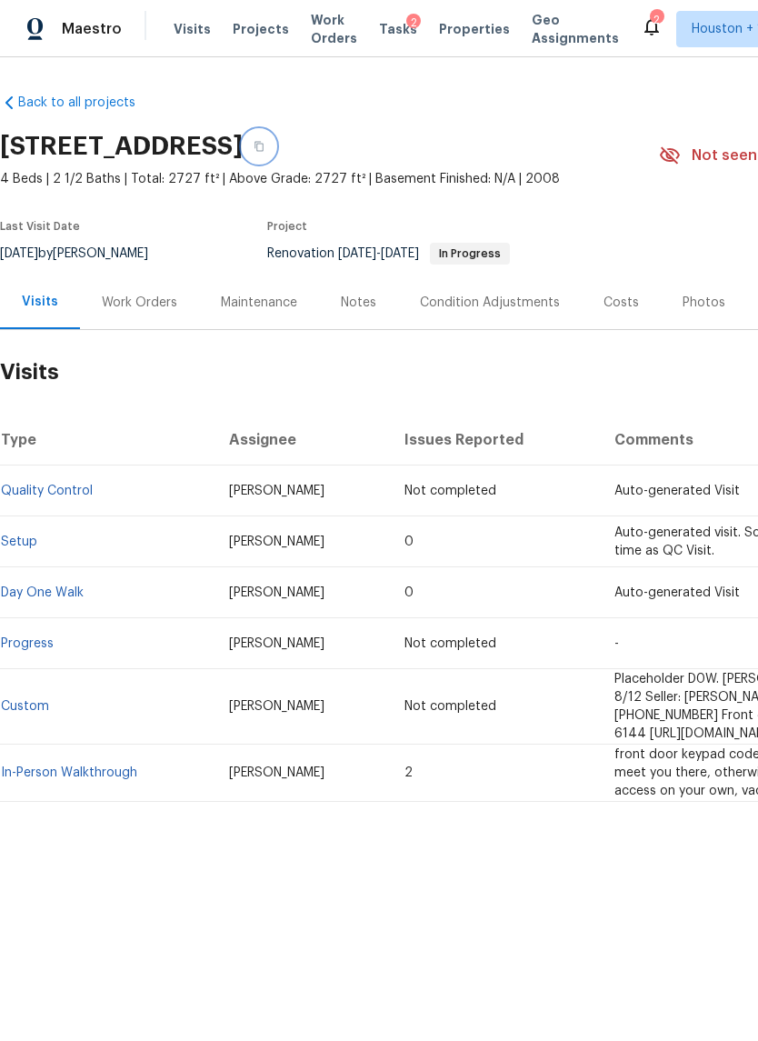
click at [265, 147] on icon "button" at bounding box center [259, 146] width 11 height 11
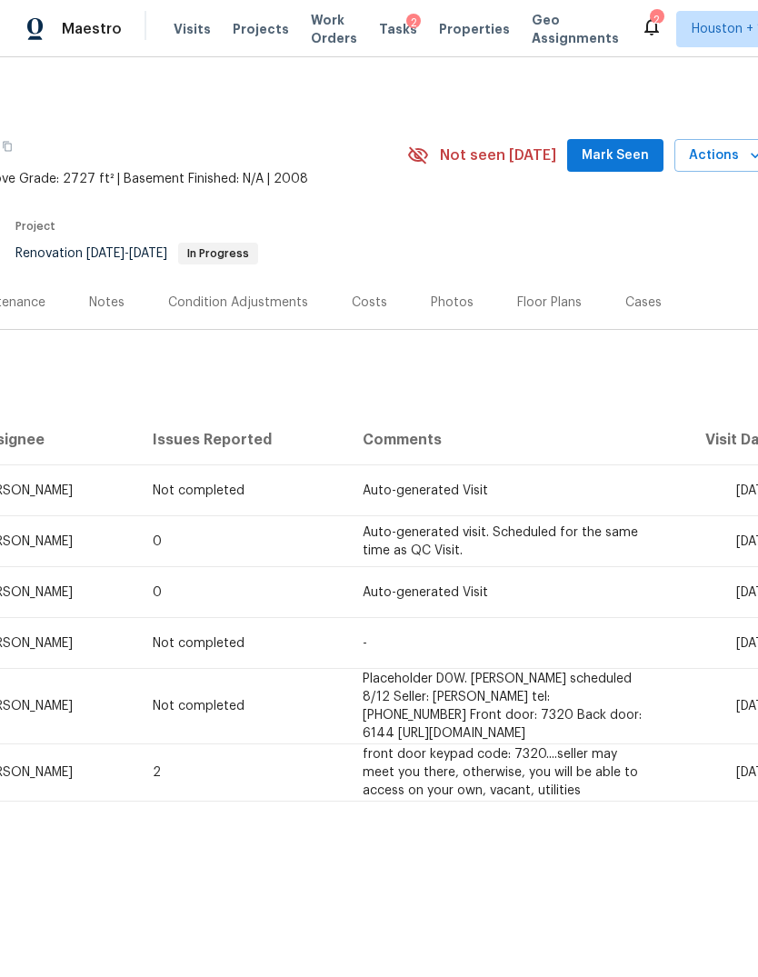
scroll to position [0, 253]
click at [734, 142] on button "Actions" at bounding box center [724, 156] width 101 height 34
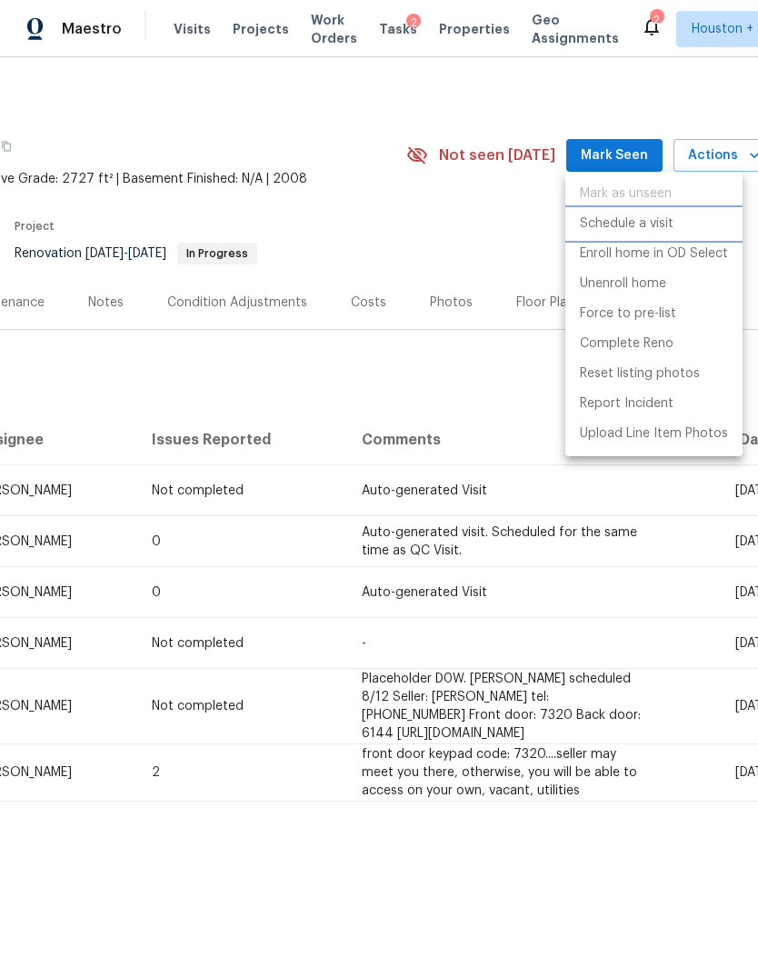
click at [648, 229] on p "Schedule a visit" at bounding box center [627, 224] width 94 height 19
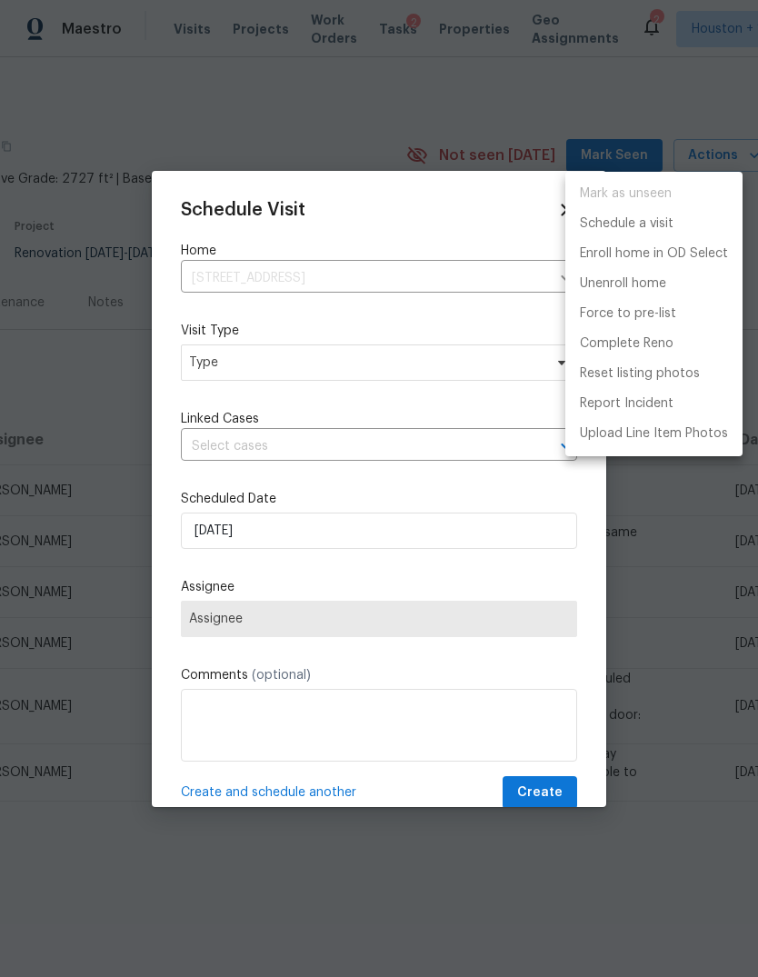
click at [374, 478] on div at bounding box center [379, 488] width 758 height 977
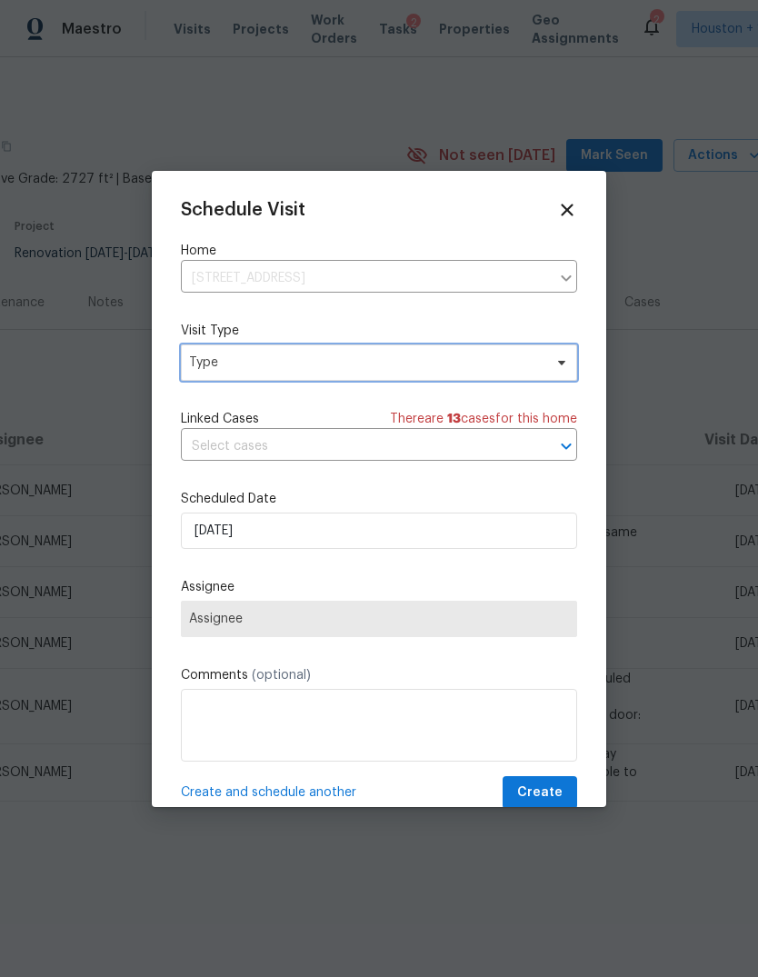
click at [459, 370] on span "Type" at bounding box center [366, 363] width 354 height 18
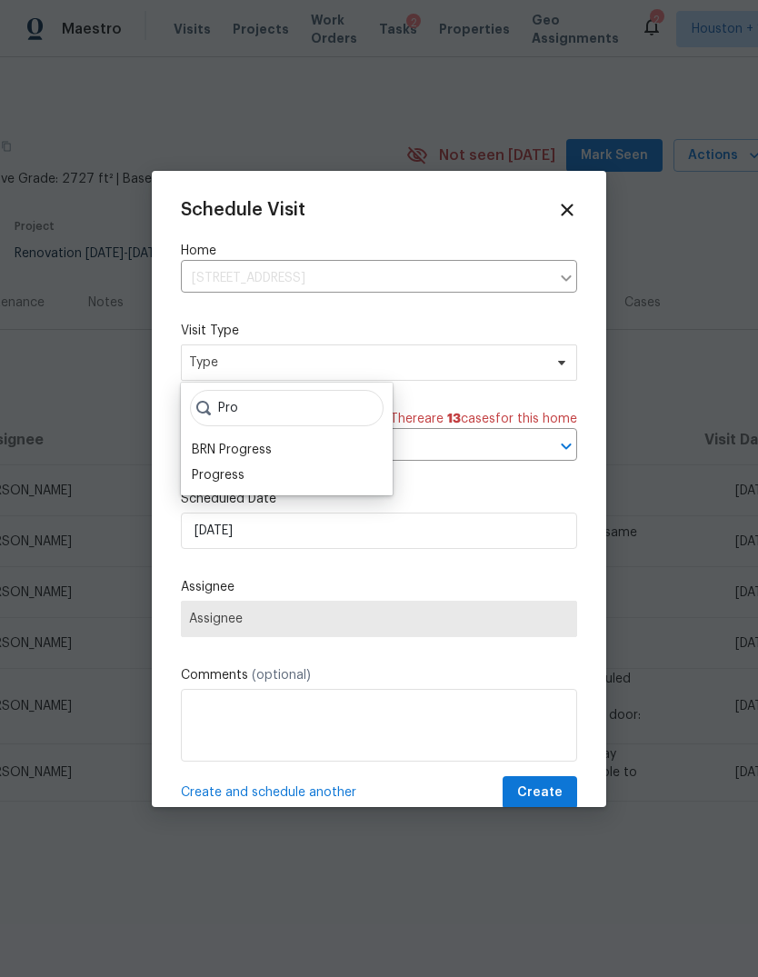
type input "Pro"
click at [215, 473] on div "Progress" at bounding box center [218, 475] width 53 height 18
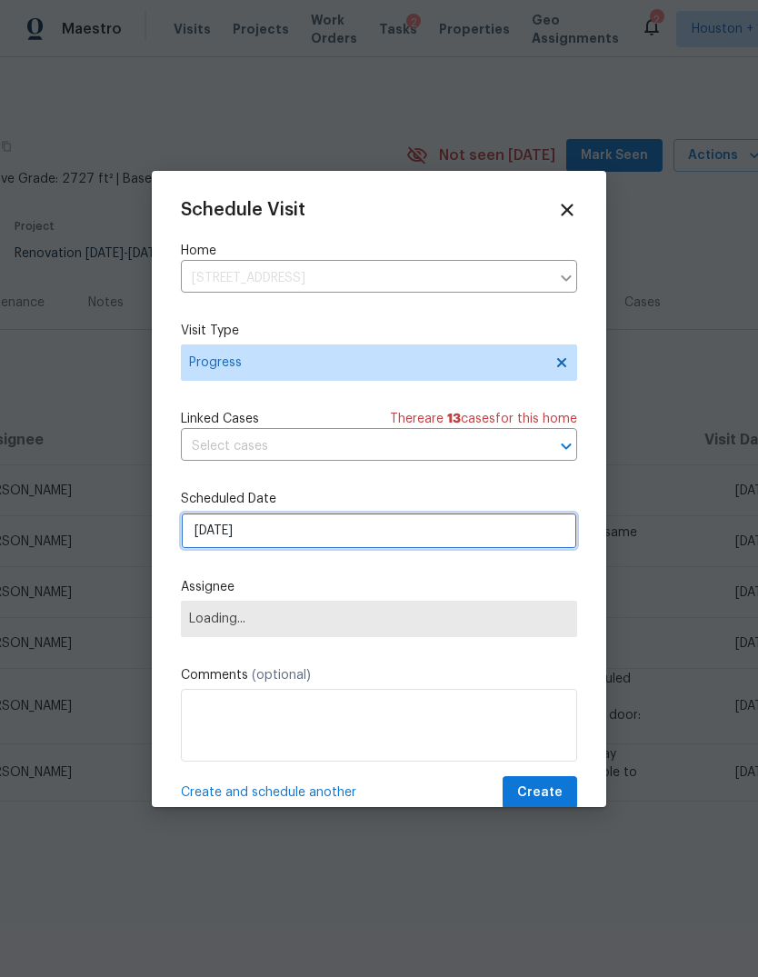
click at [222, 534] on input "[DATE]" at bounding box center [379, 531] width 396 height 36
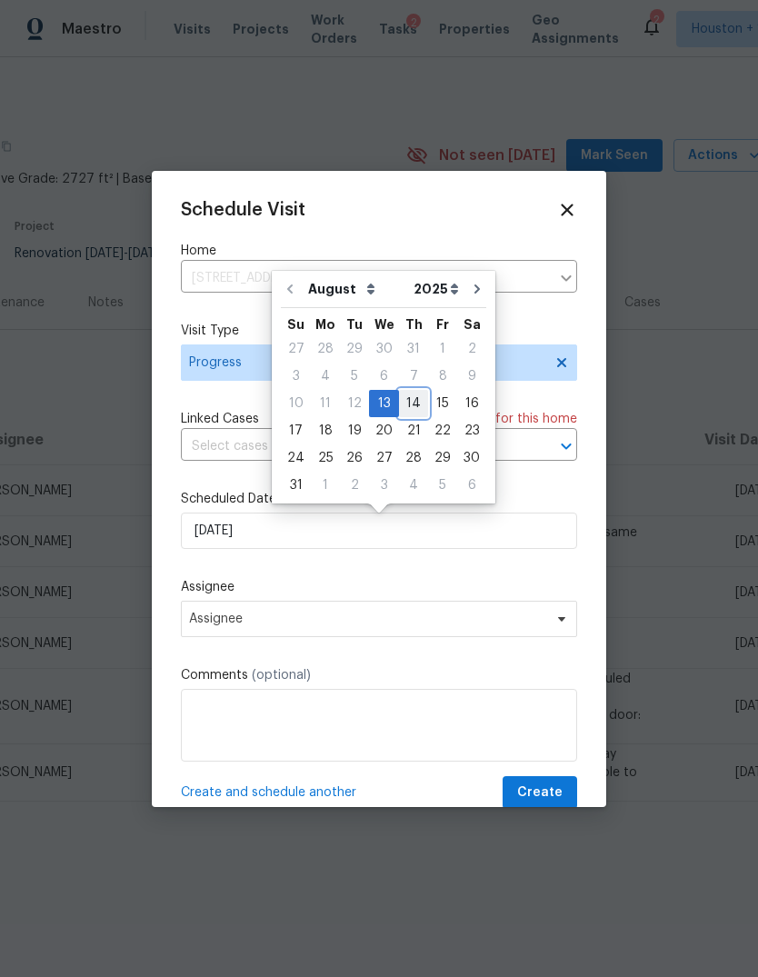
click at [412, 403] on div "14" at bounding box center [413, 403] width 29 height 25
type input "[DATE]"
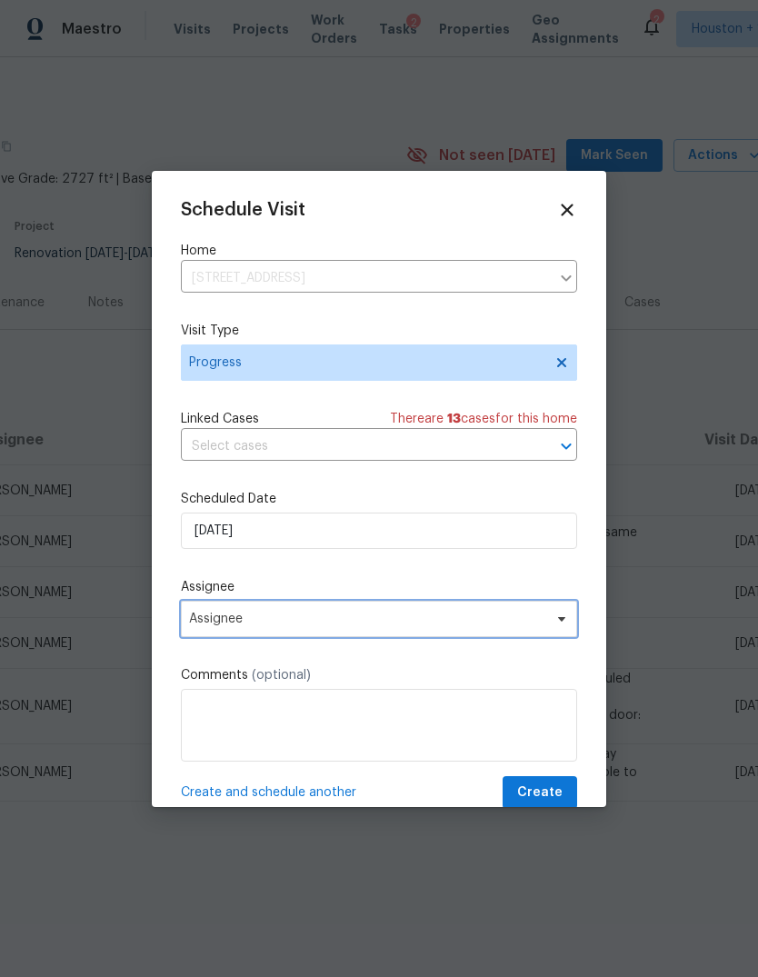
click at [475, 626] on span "Assignee" at bounding box center [367, 619] width 356 height 15
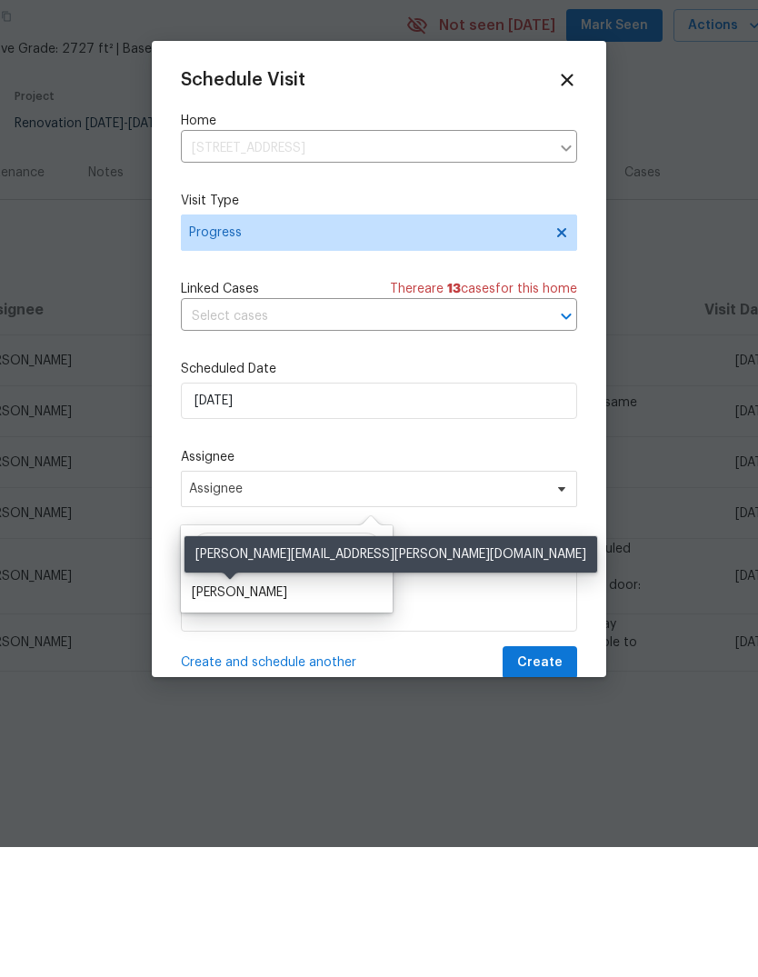
type input "Steve"
click at [265, 714] on div "[PERSON_NAME]" at bounding box center [239, 723] width 95 height 18
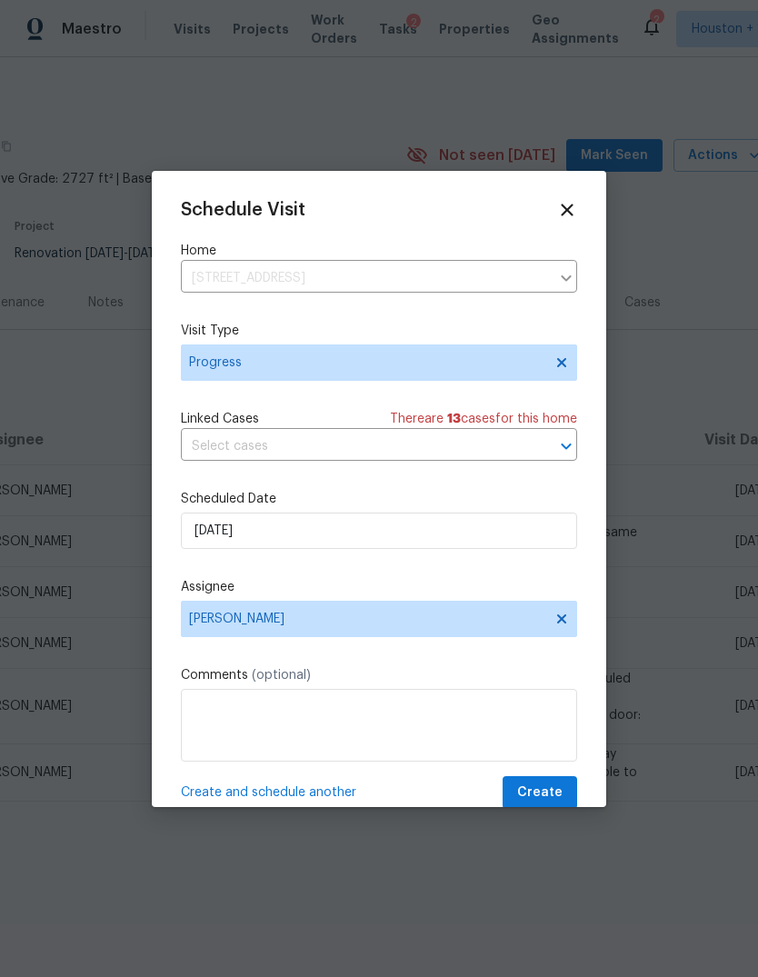
click at [471, 742] on textarea at bounding box center [379, 725] width 396 height 73
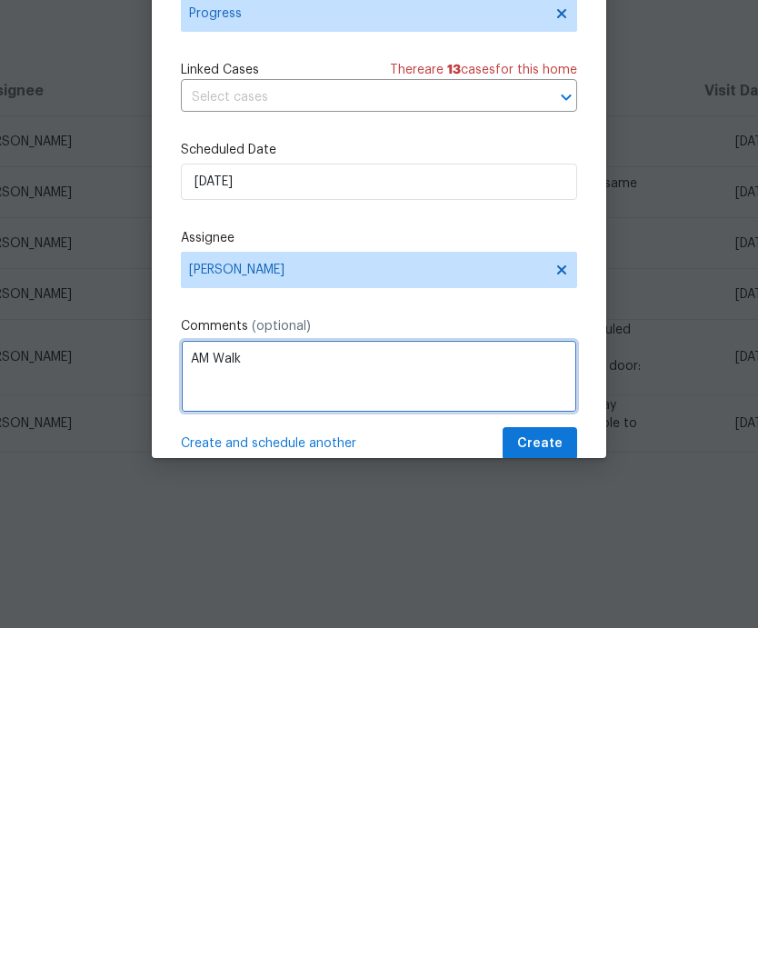
type textarea "AM Walk"
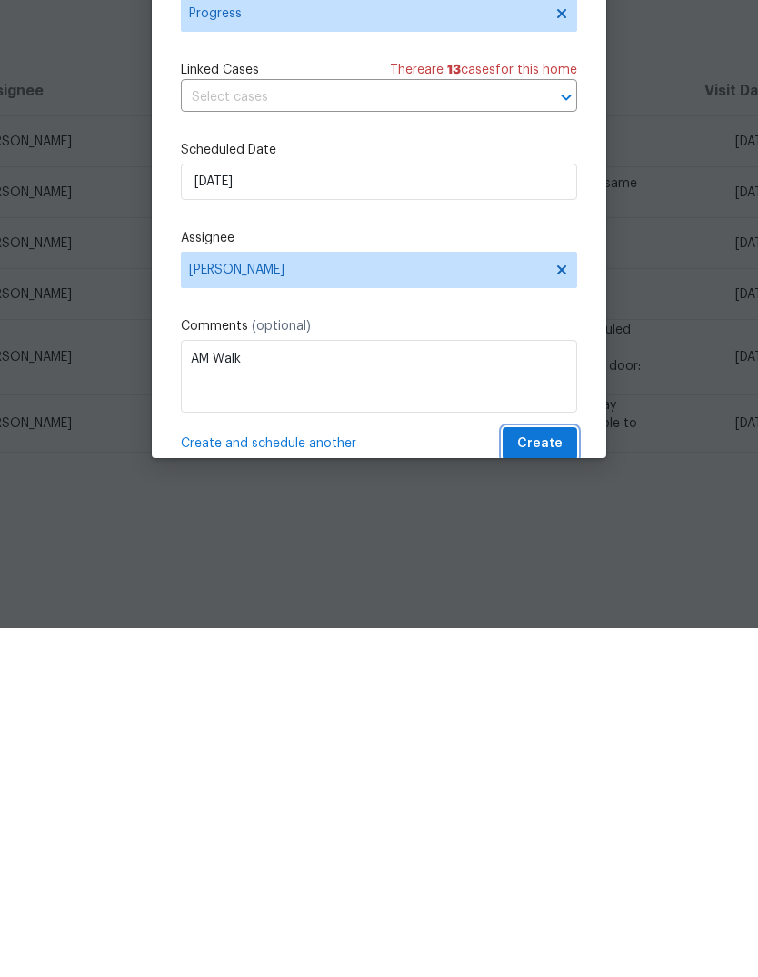
click at [559, 782] on span "Create" at bounding box center [539, 793] width 45 height 23
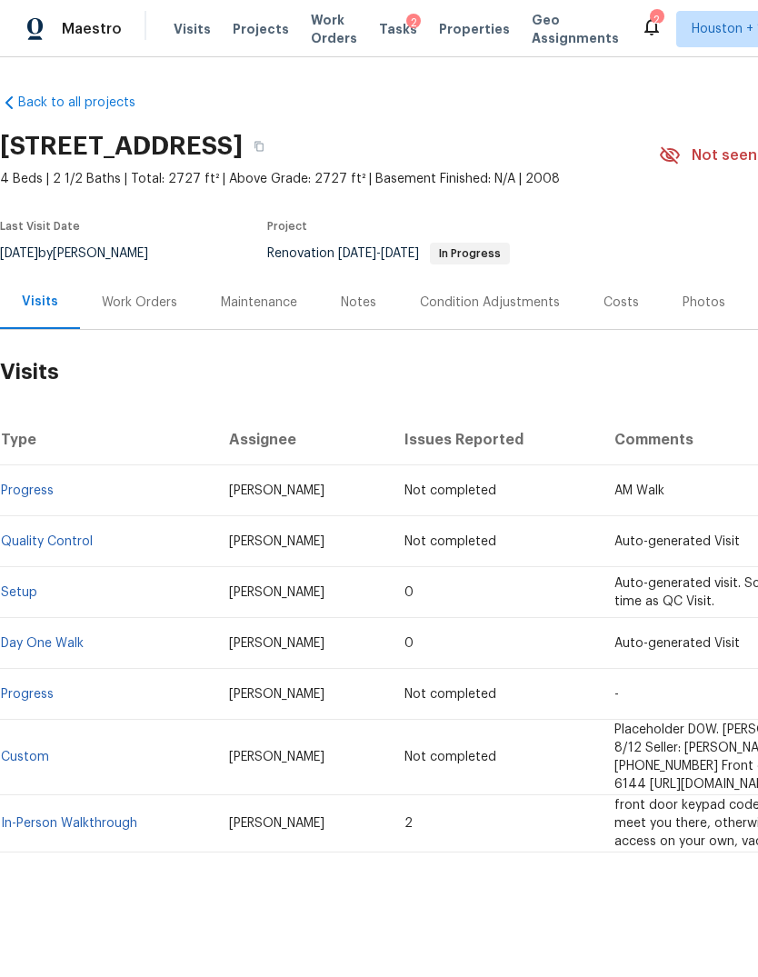
scroll to position [0, 0]
click at [123, 307] on div "Work Orders" at bounding box center [139, 303] width 75 height 18
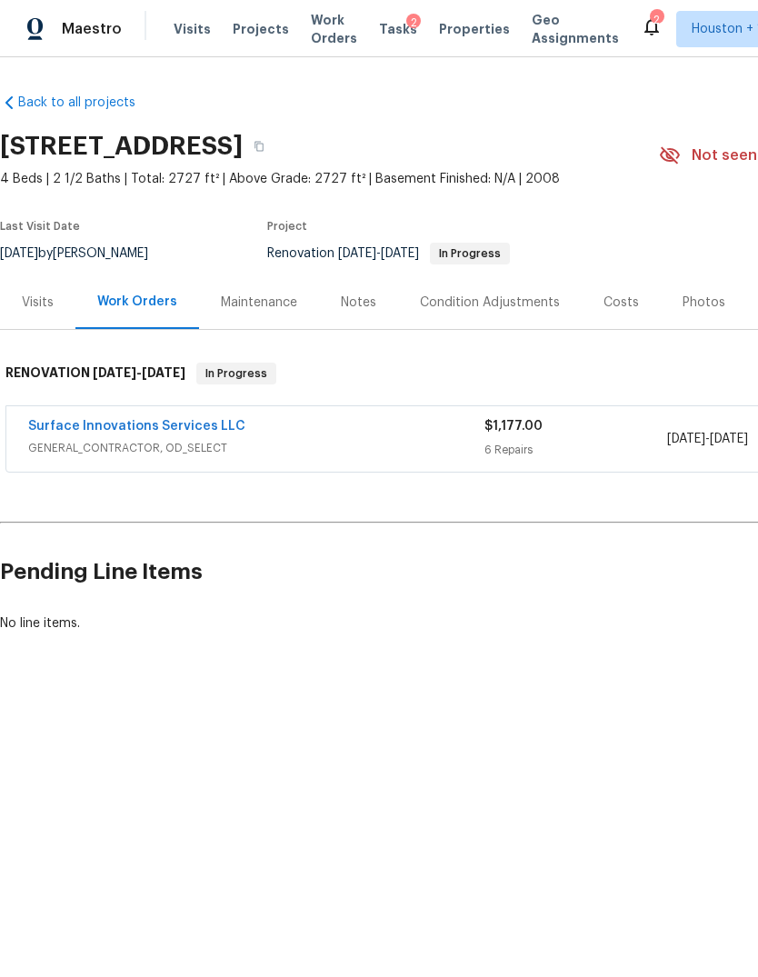
click at [667, 443] on span "[DATE]" at bounding box center [686, 439] width 38 height 13
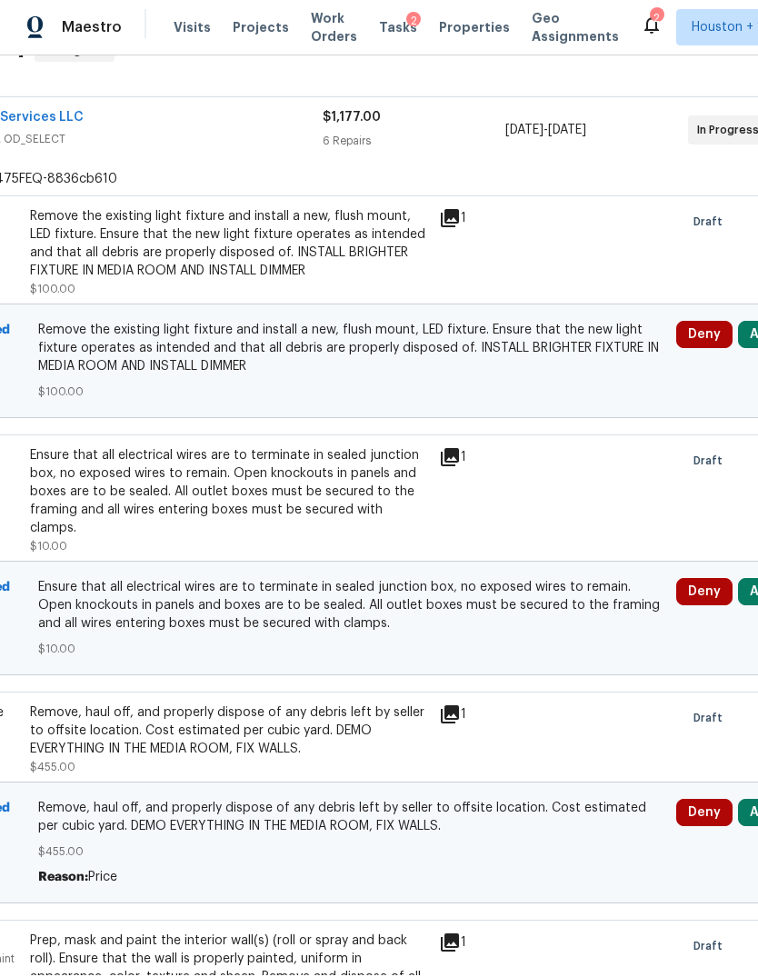
scroll to position [320, 211]
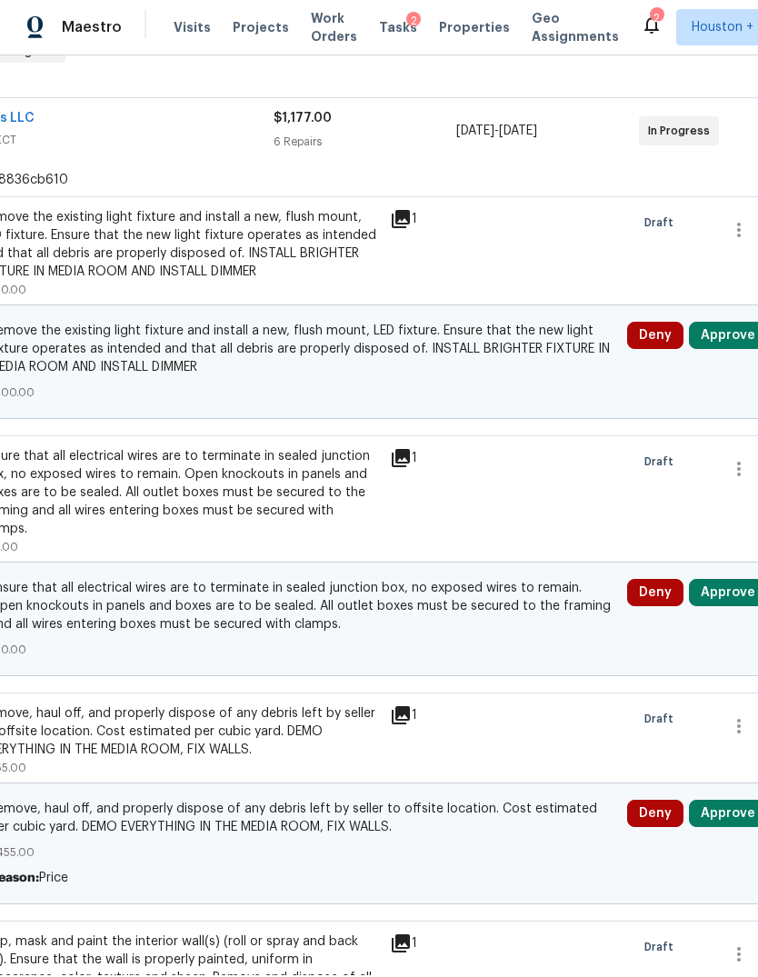
click at [723, 341] on button "Approve" at bounding box center [728, 337] width 78 height 27
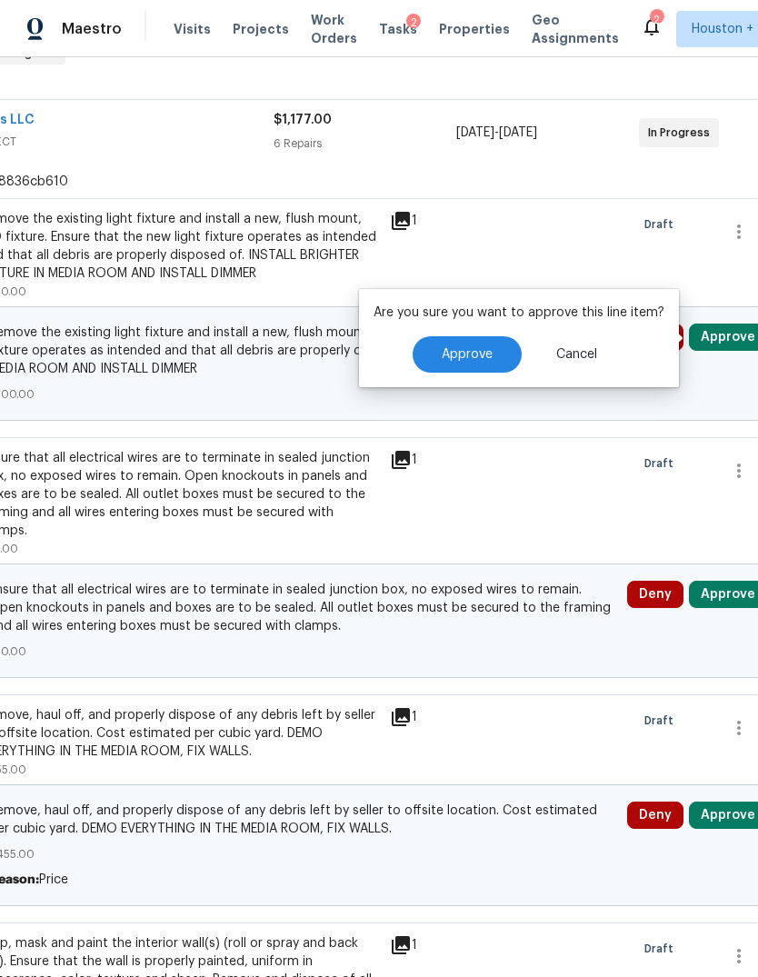
click at [455, 368] on button "Approve" at bounding box center [467, 354] width 109 height 36
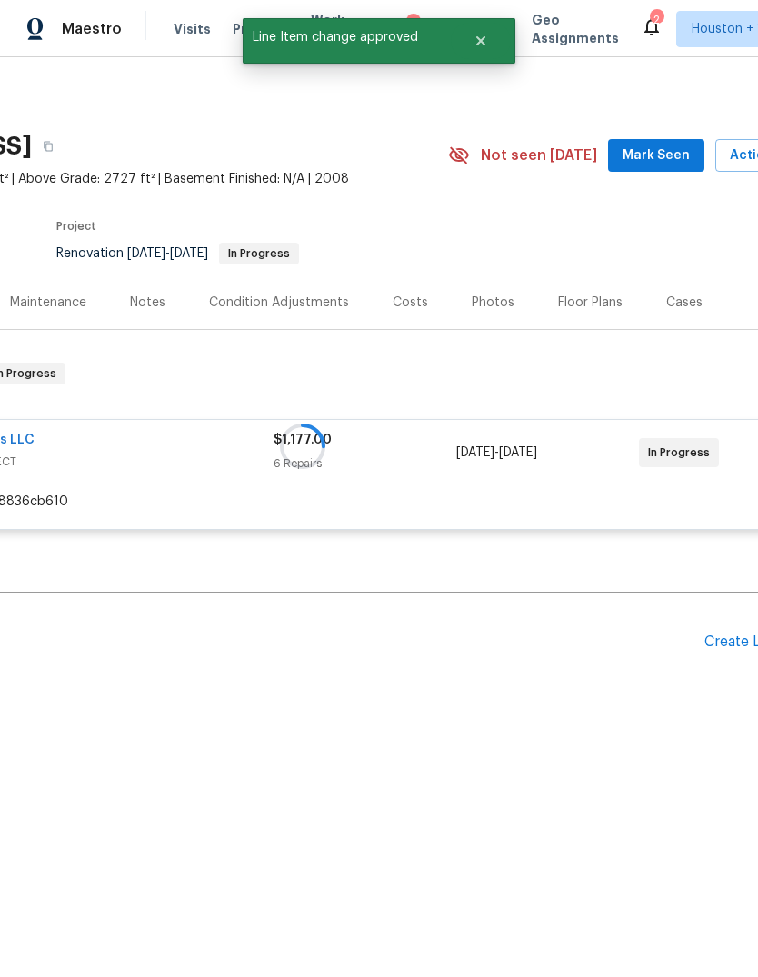
scroll to position [0, 211]
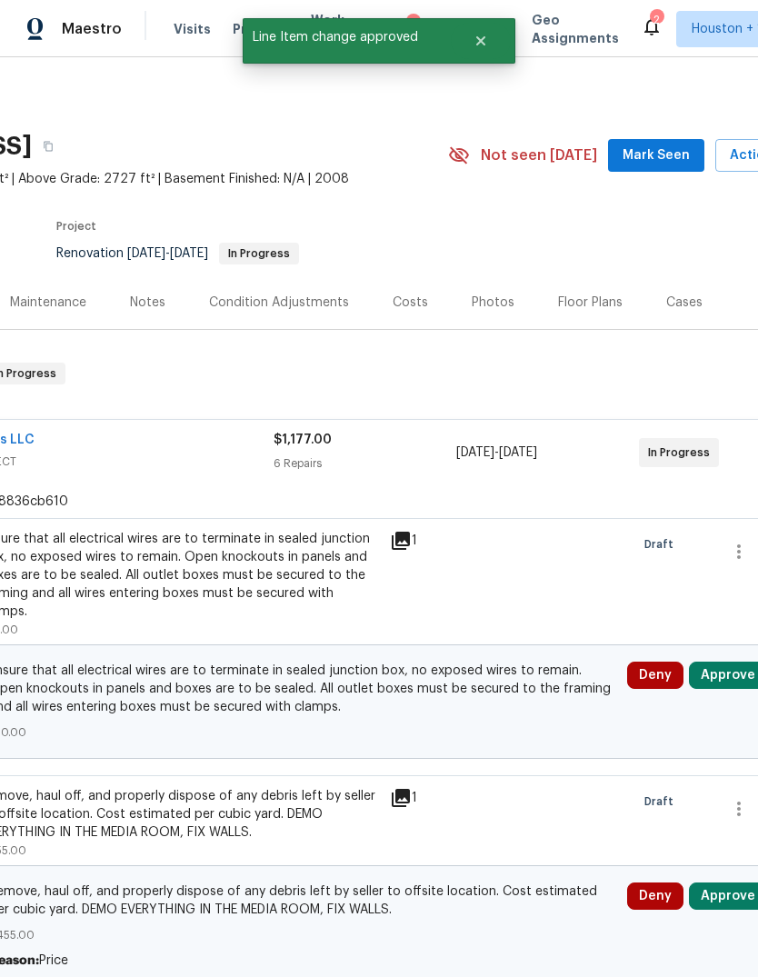
click at [746, 662] on button "Approve" at bounding box center [728, 675] width 78 height 27
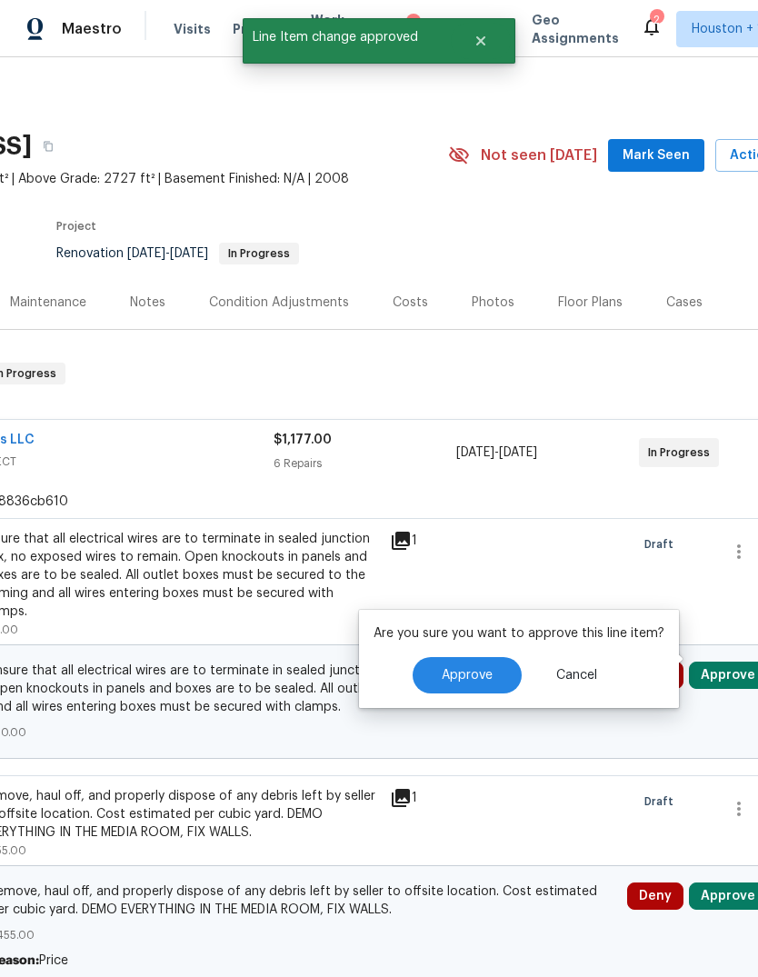
click at [515, 673] on button "Approve" at bounding box center [467, 675] width 109 height 36
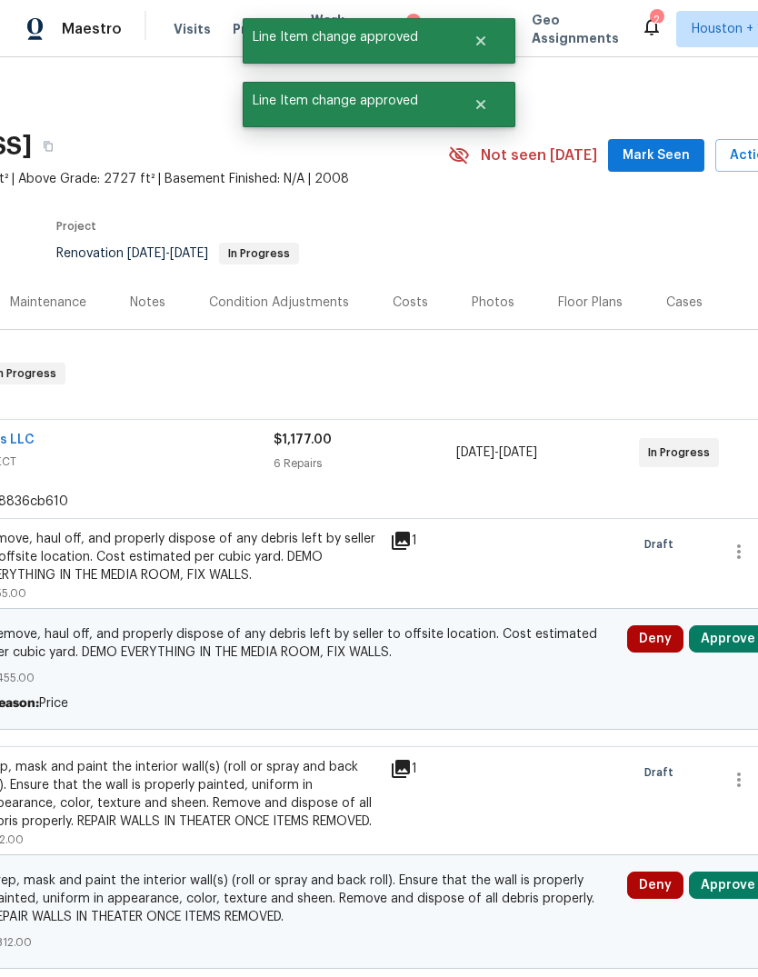
click at [734, 636] on button "Approve" at bounding box center [728, 638] width 78 height 27
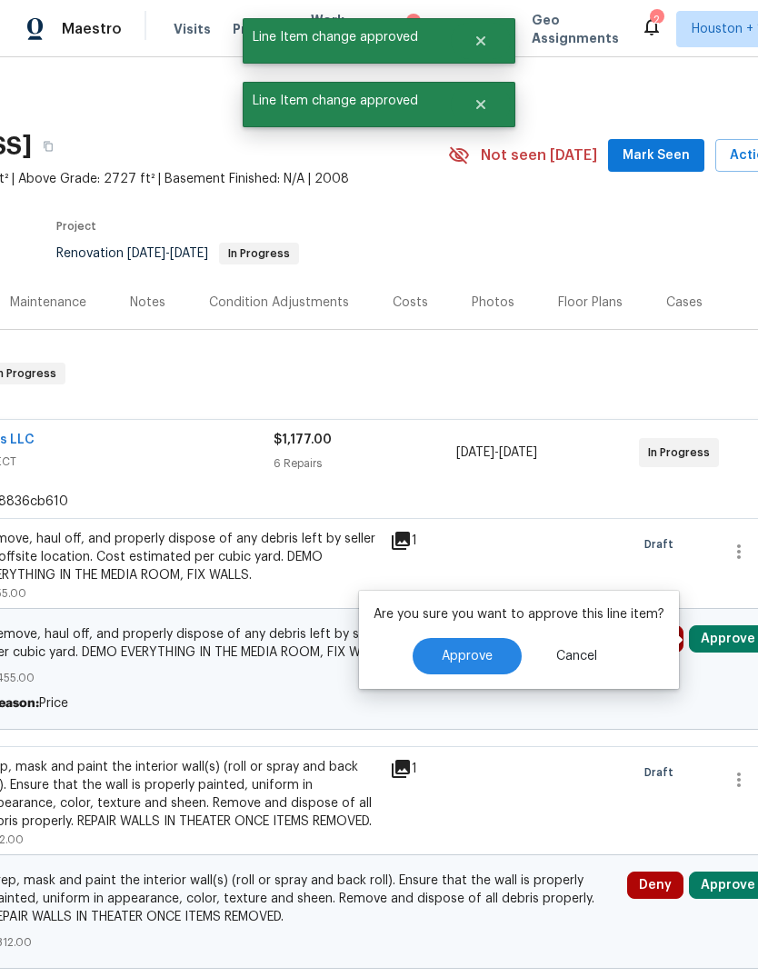
click at [469, 644] on button "Approve" at bounding box center [467, 656] width 109 height 36
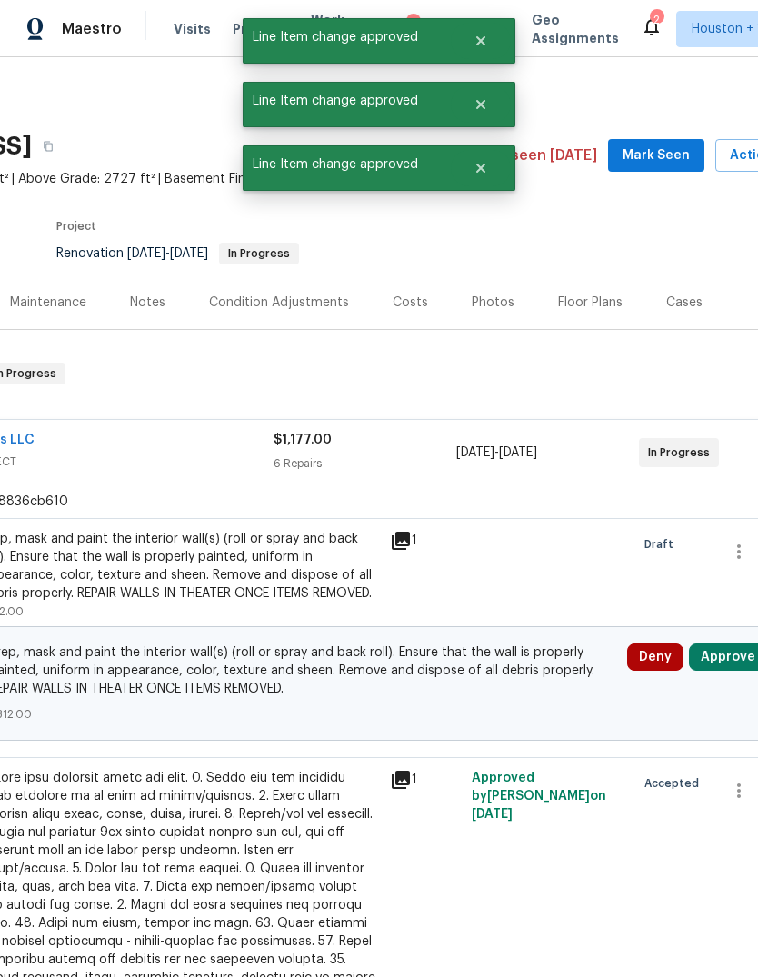
click at [726, 669] on button "Approve" at bounding box center [728, 657] width 78 height 27
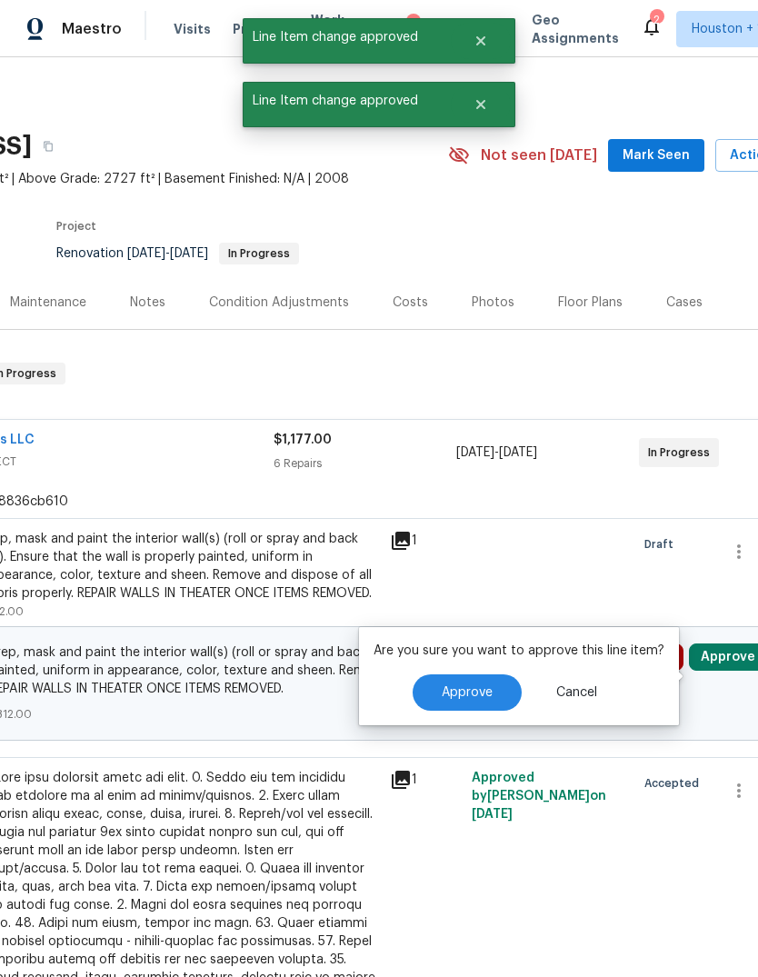
click at [461, 695] on span "Approve" at bounding box center [467, 693] width 51 height 14
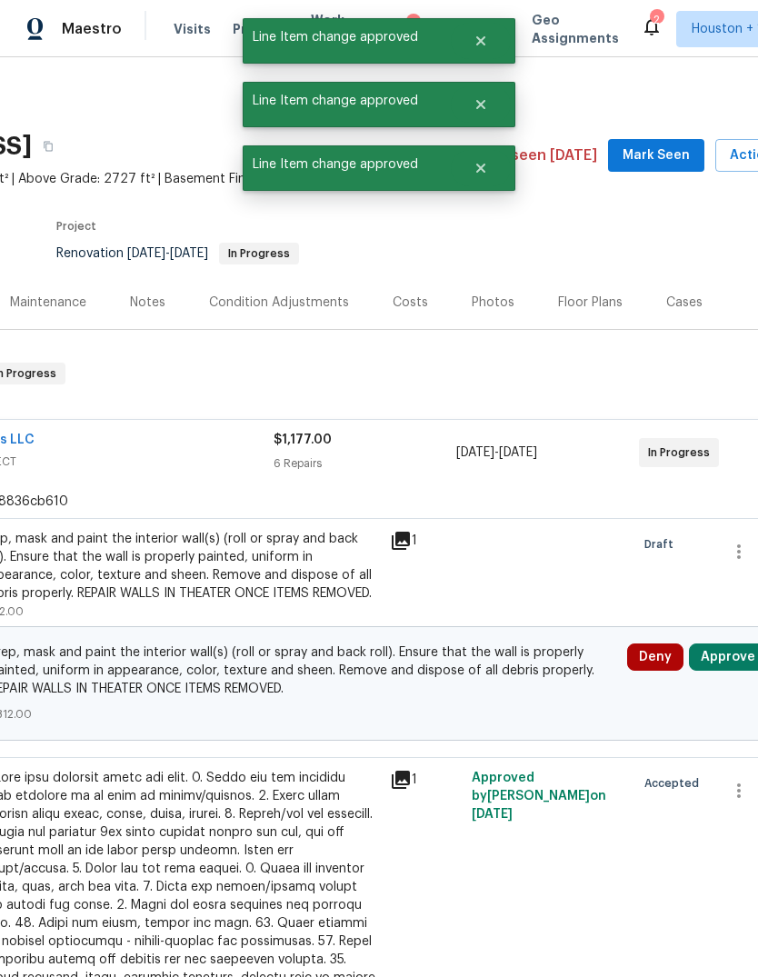
click at [726, 671] on button "Approve" at bounding box center [728, 657] width 78 height 27
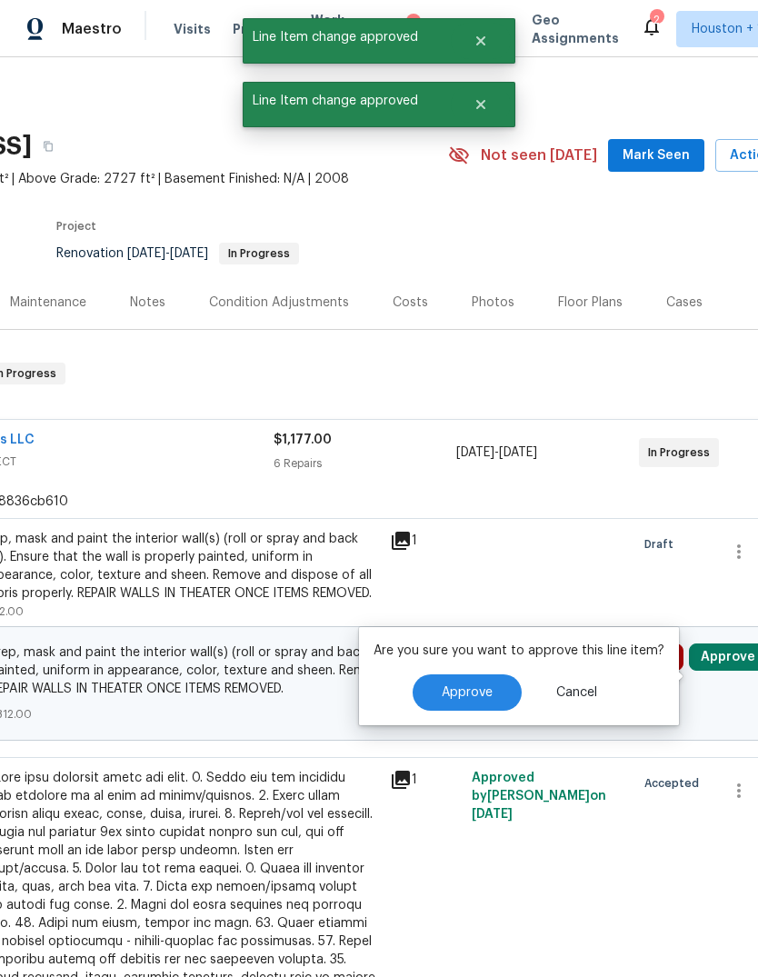
click at [466, 704] on button "Approve" at bounding box center [467, 692] width 109 height 36
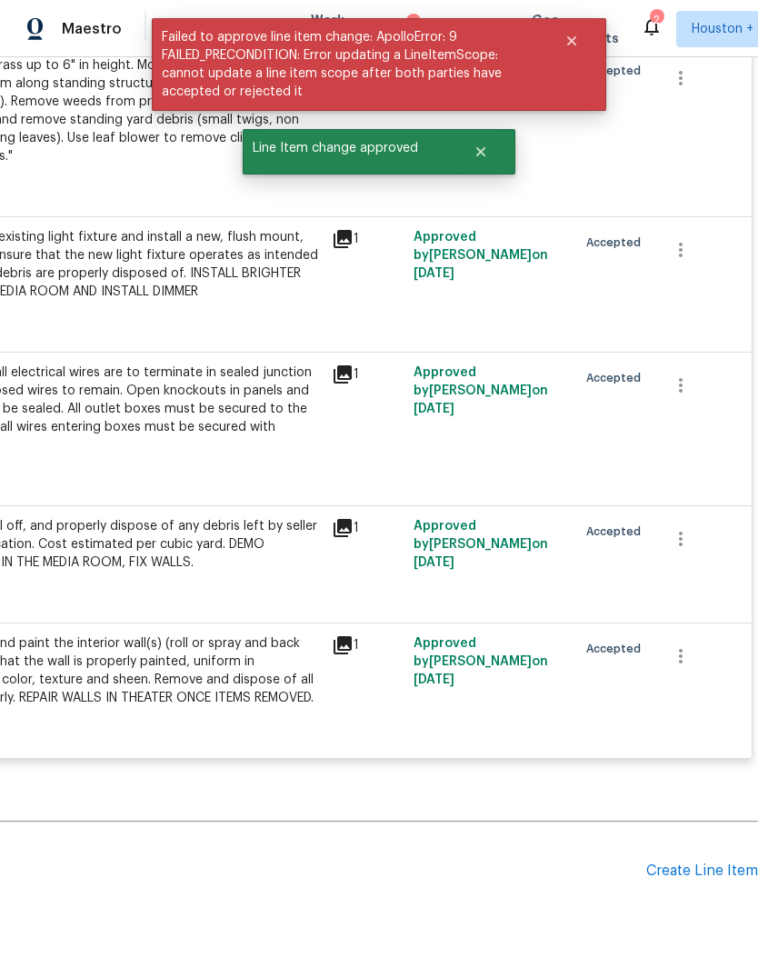
scroll to position [934, 269]
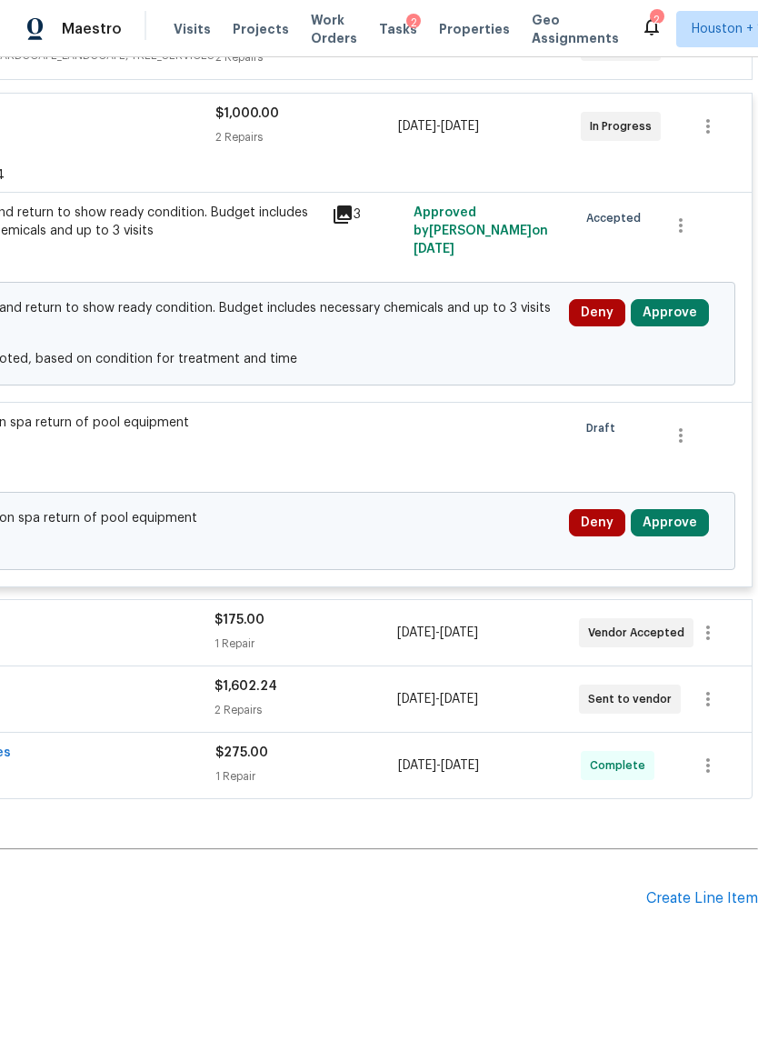
click at [679, 528] on button "Approve" at bounding box center [670, 522] width 78 height 27
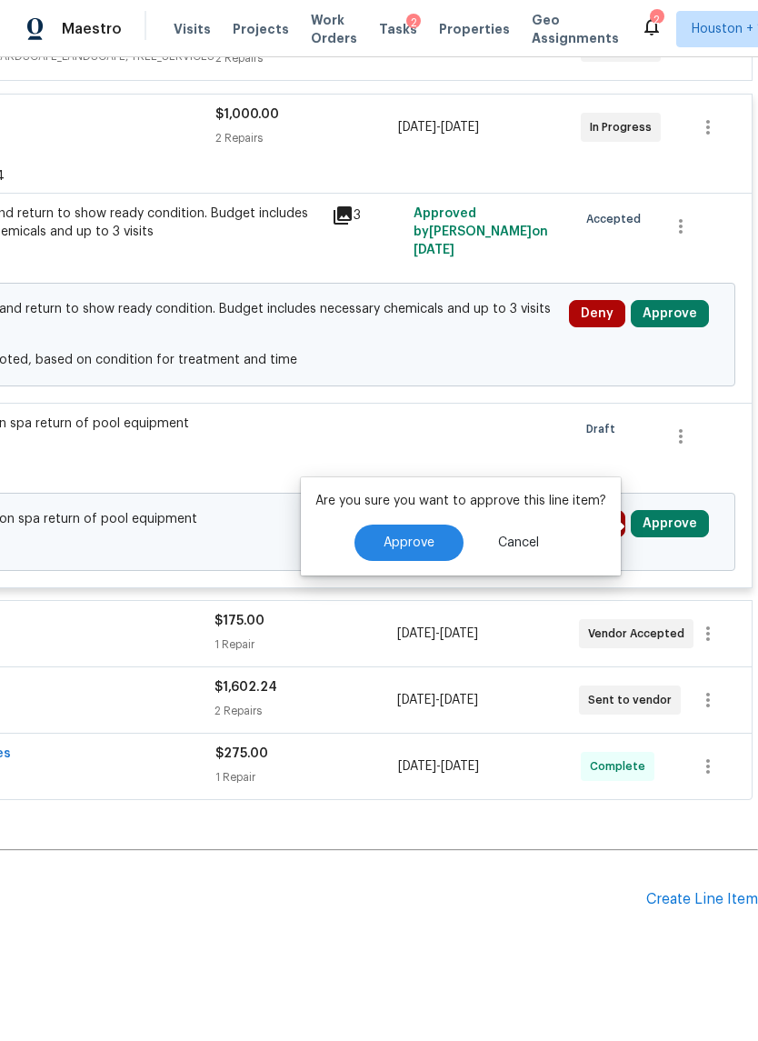
click at [432, 536] on button "Approve" at bounding box center [409, 542] width 109 height 36
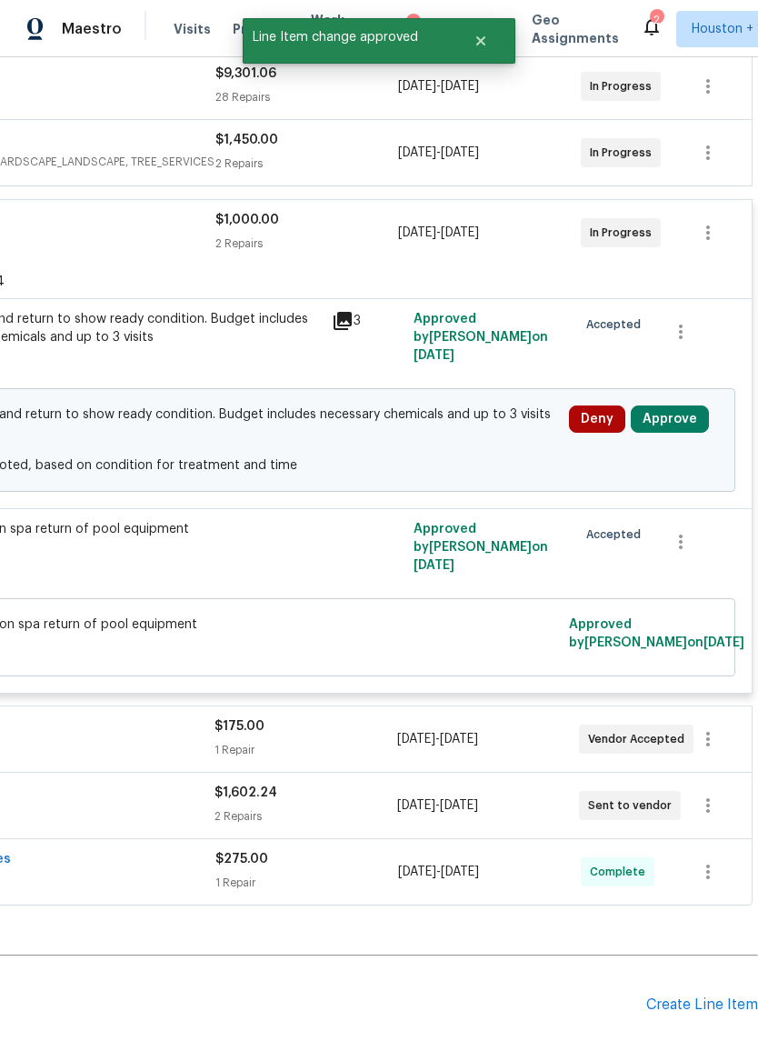
scroll to position [416, 268]
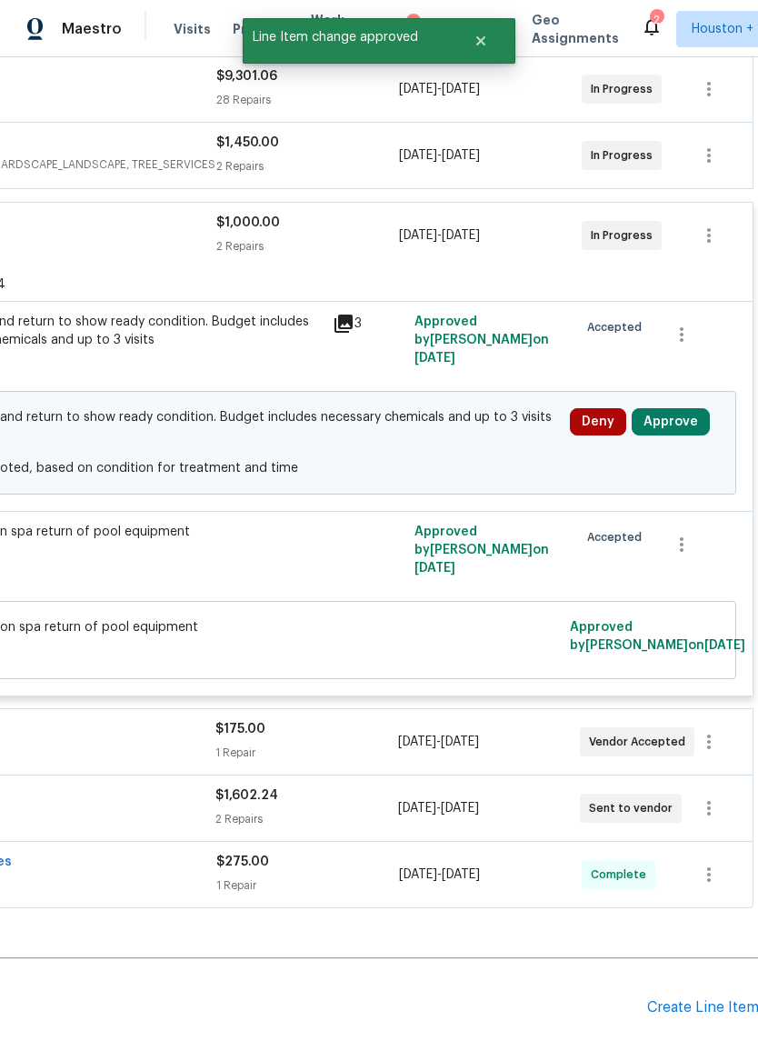
click at [682, 425] on button "Approve" at bounding box center [671, 421] width 78 height 27
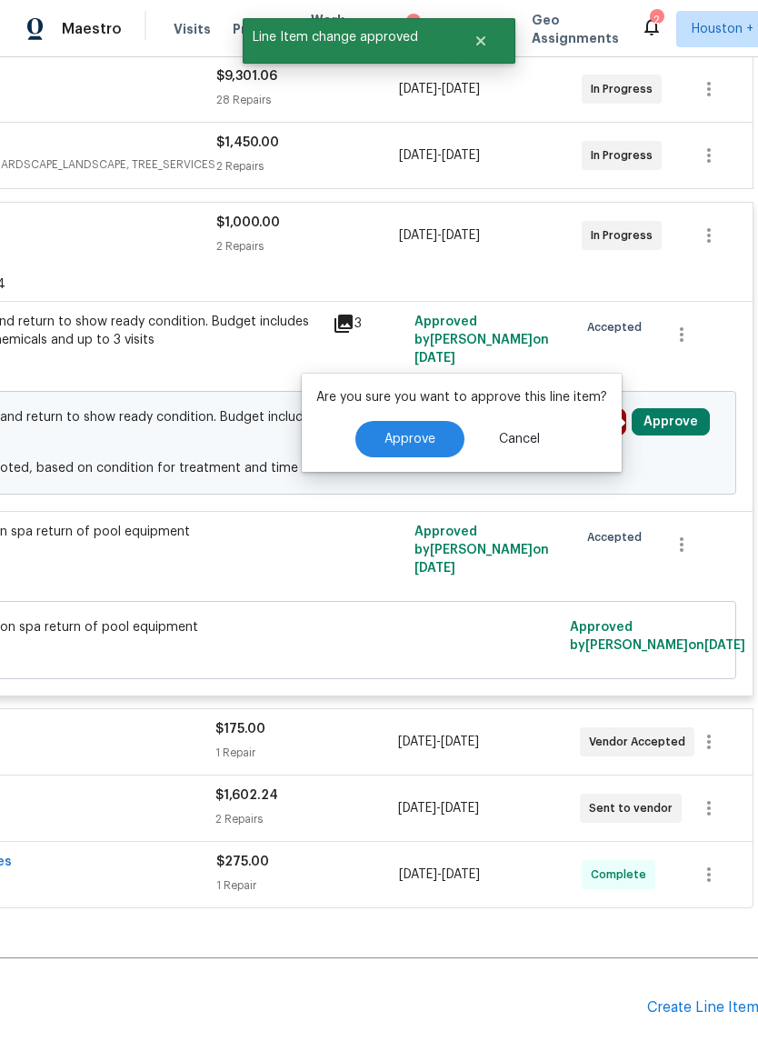
click at [425, 439] on span "Approve" at bounding box center [410, 440] width 51 height 14
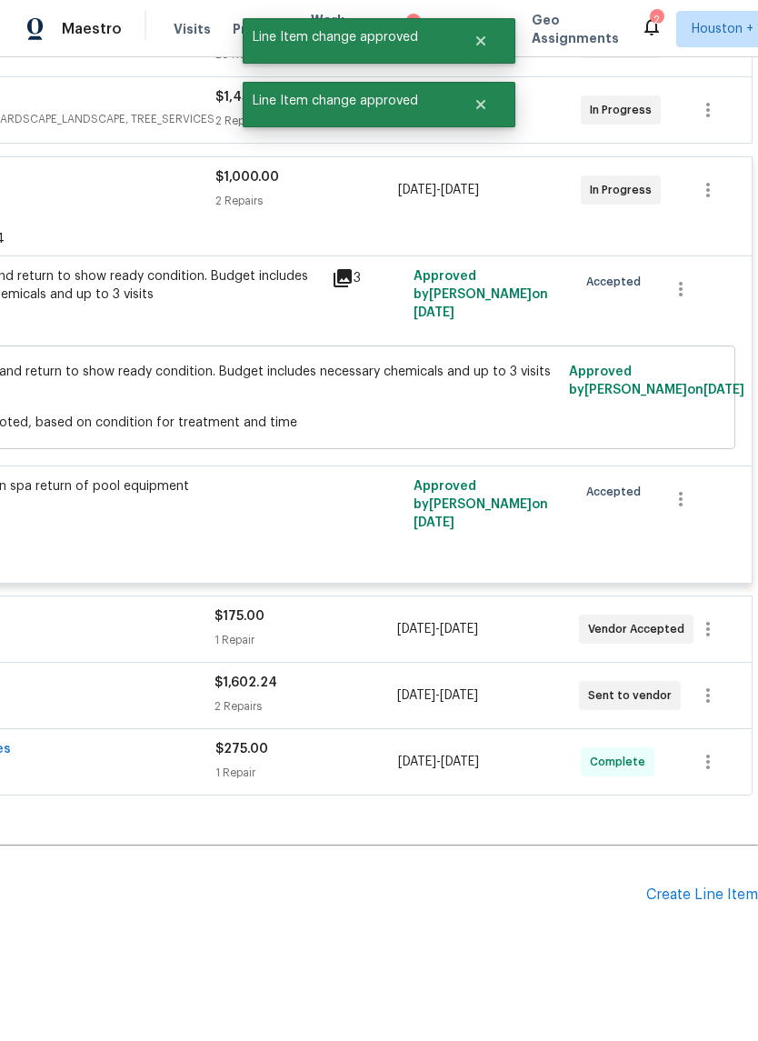
scroll to position [459, 270]
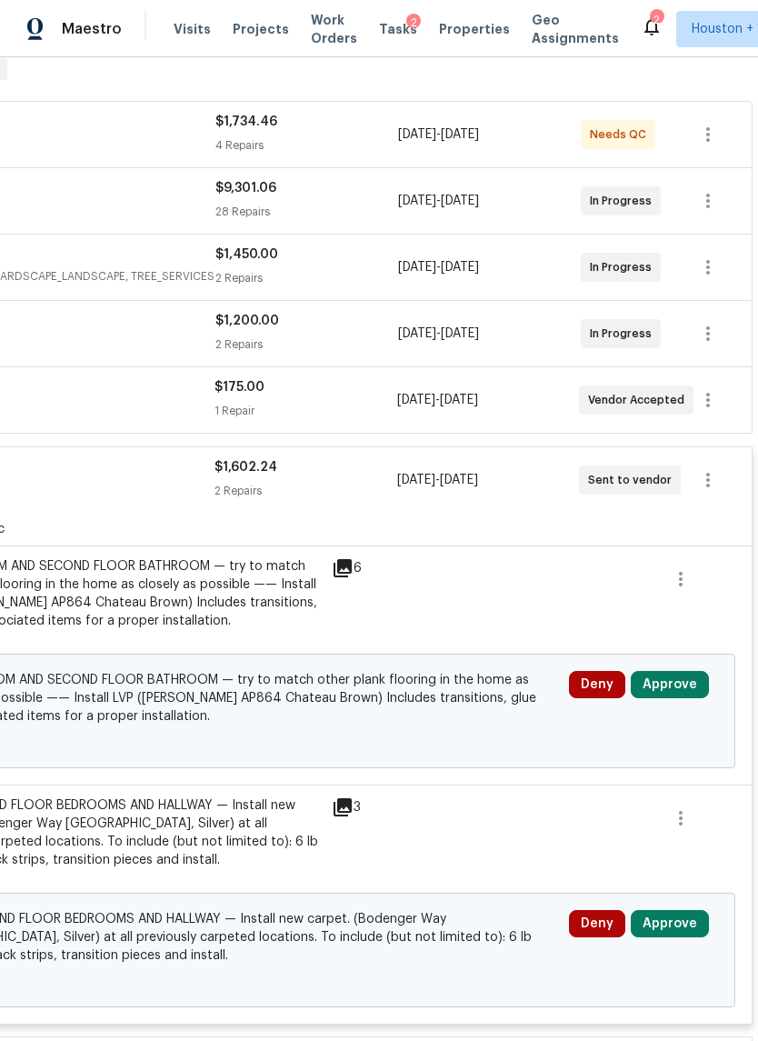
scroll to position [305, 269]
click at [664, 698] on button "Approve" at bounding box center [670, 684] width 78 height 27
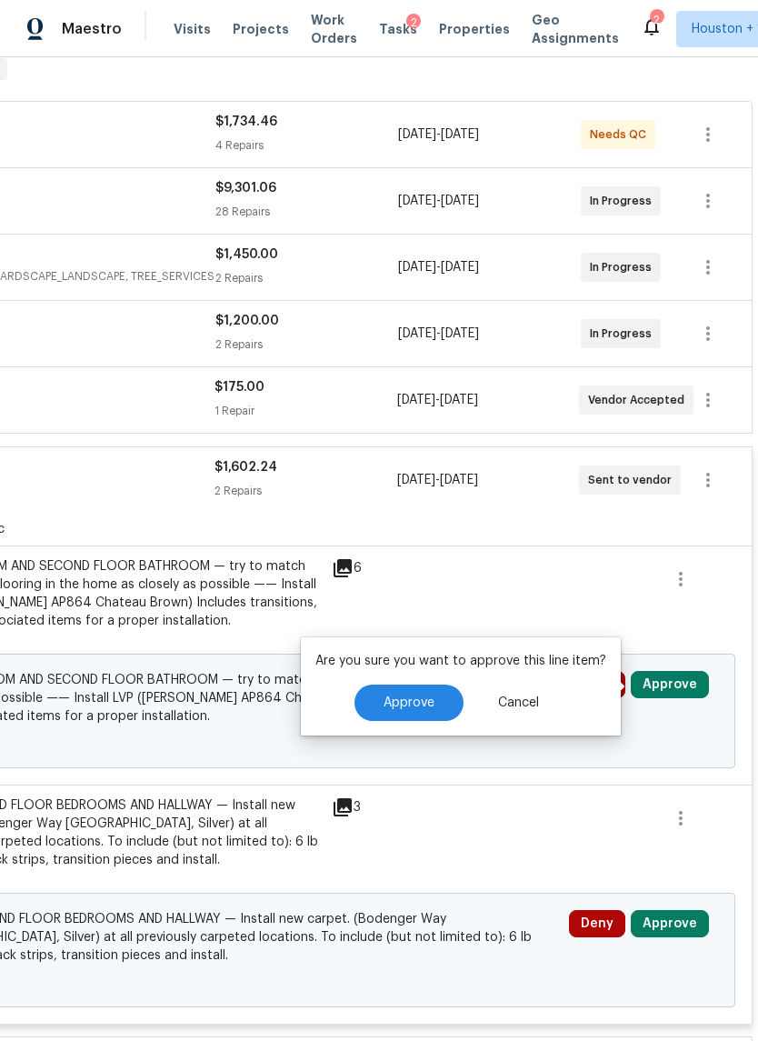
click at [415, 708] on span "Approve" at bounding box center [409, 703] width 51 height 14
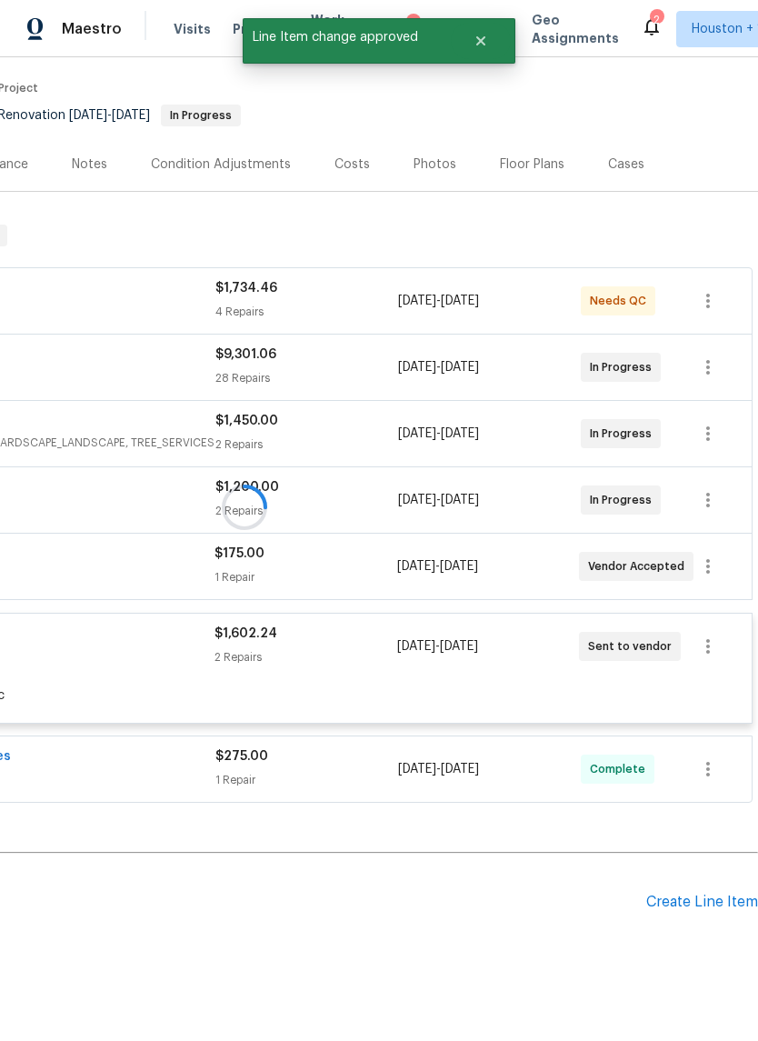
scroll to position [45, 0]
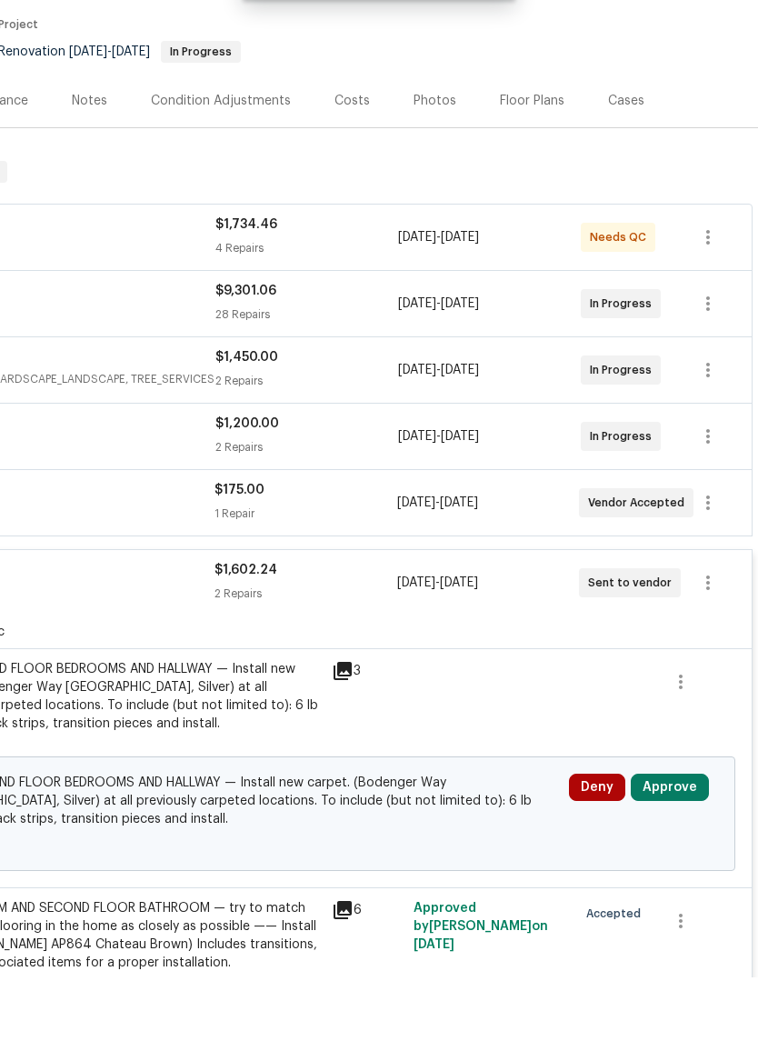
click at [674, 837] on button "Approve" at bounding box center [670, 850] width 78 height 27
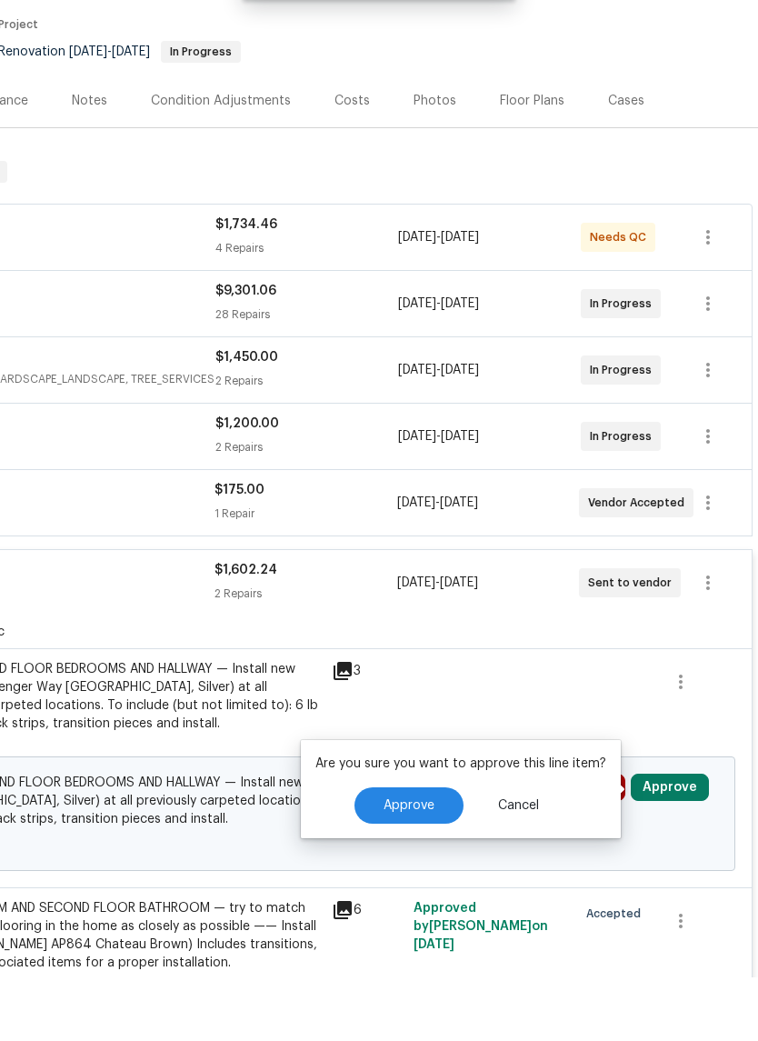
click at [425, 863] on span "Approve" at bounding box center [409, 870] width 51 height 14
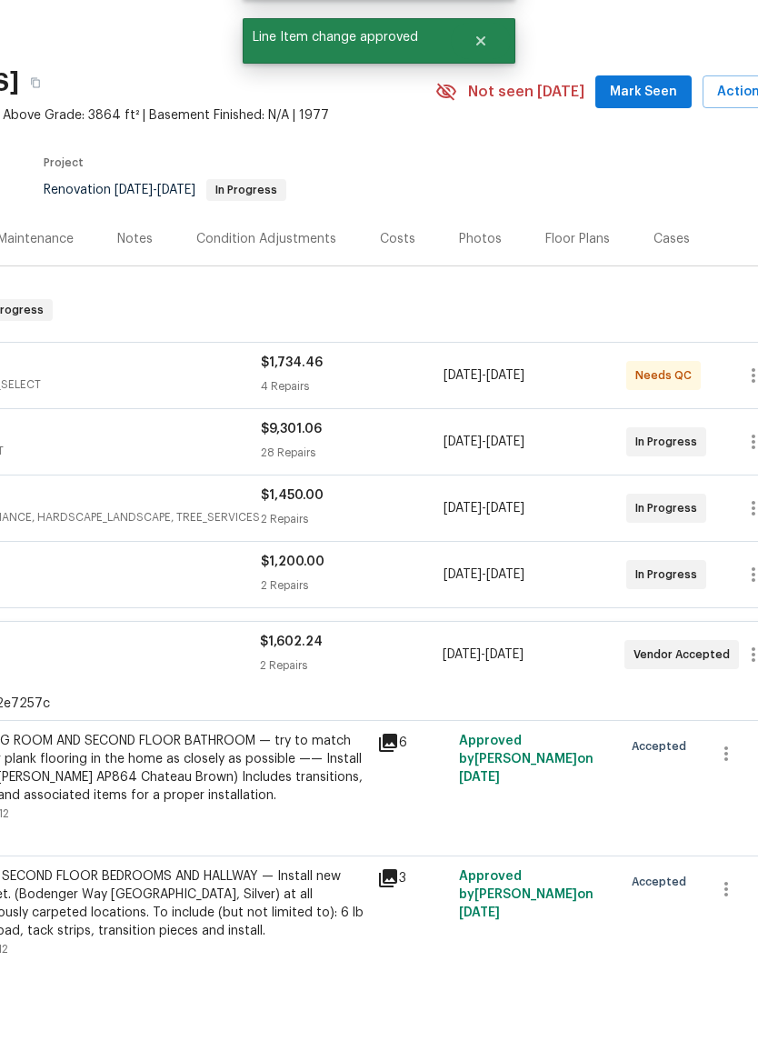
scroll to position [-12, 217]
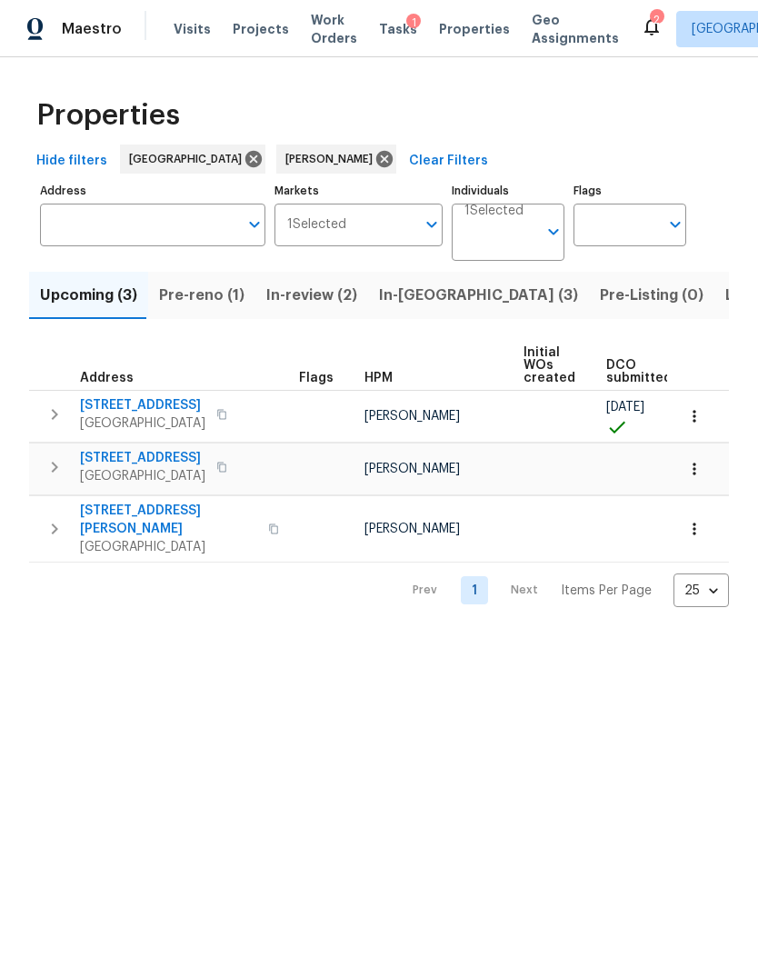
click at [331, 294] on span "In-review (2)" at bounding box center [311, 295] width 91 height 25
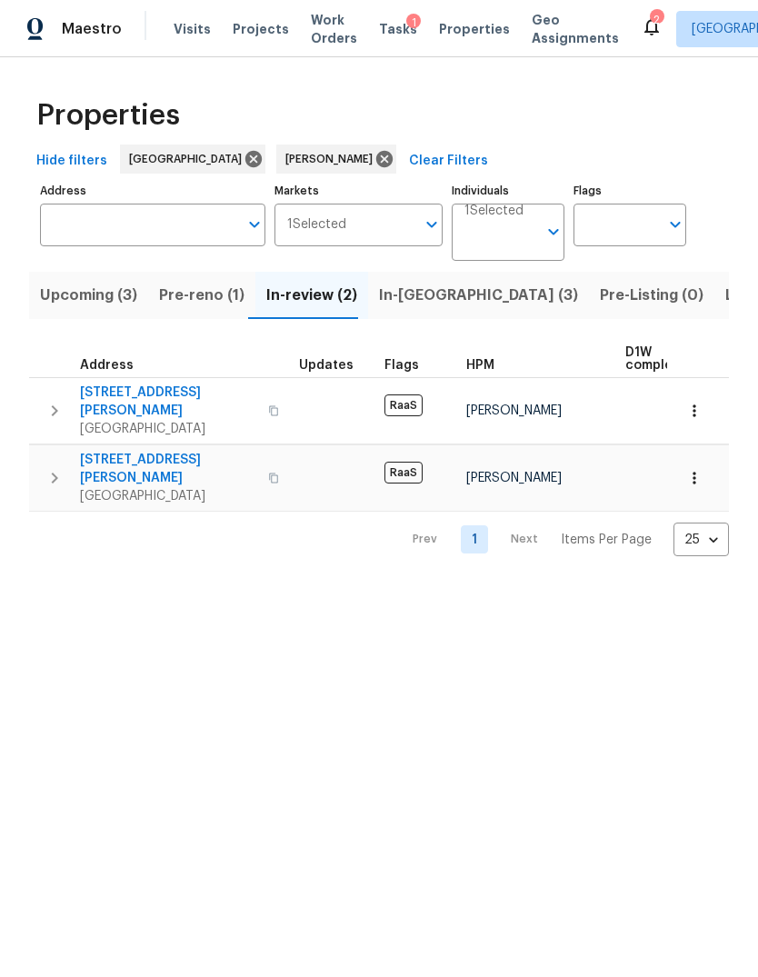
click at [409, 298] on span "In-reno (3)" at bounding box center [478, 295] width 199 height 25
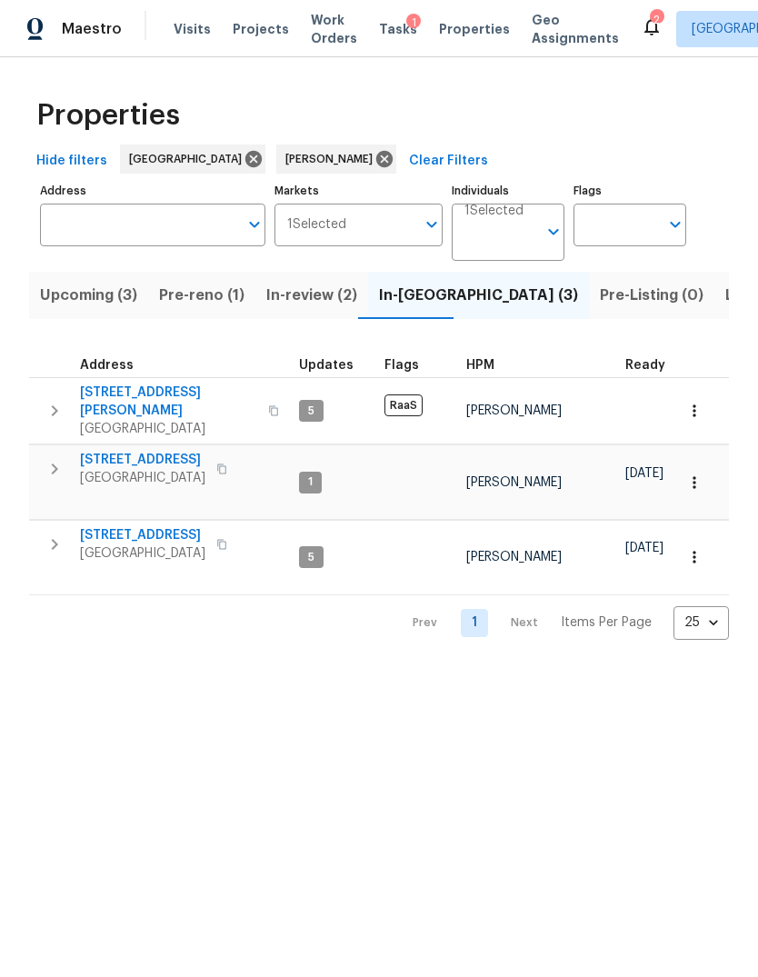
click at [105, 526] on span "3530 Glowing Horizon Rd" at bounding box center [142, 535] width 125 height 18
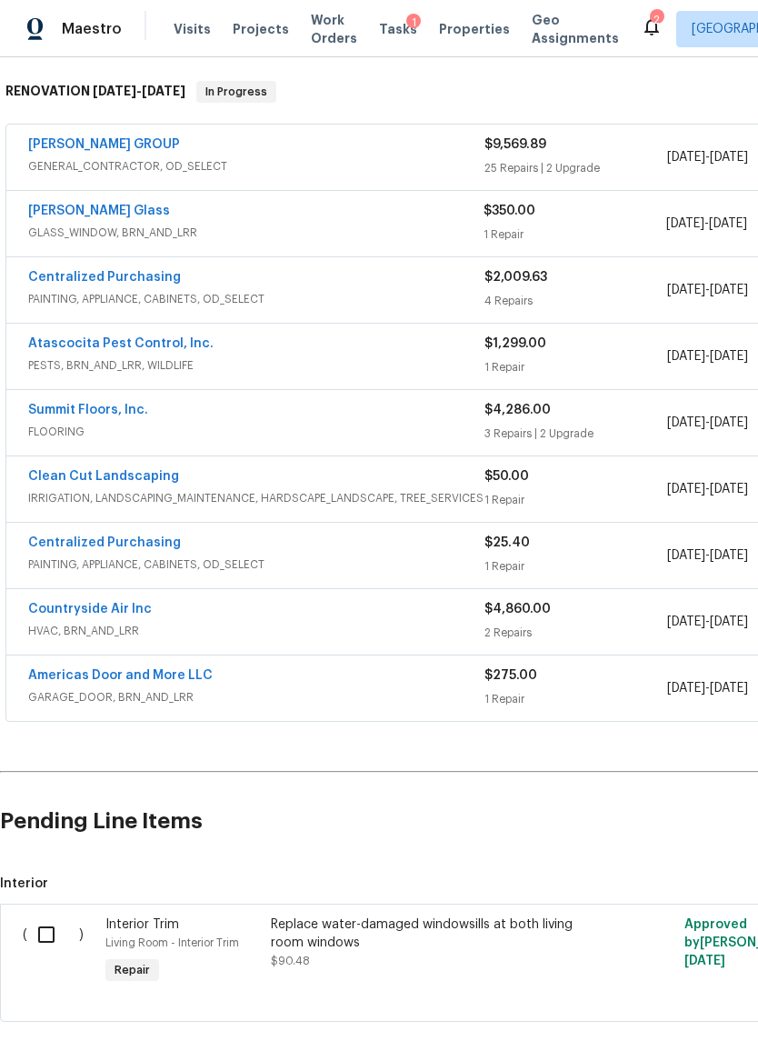
scroll to position [282, 0]
click at [218, 163] on span "GENERAL_CONTRACTOR, OD_SELECT" at bounding box center [256, 166] width 456 height 18
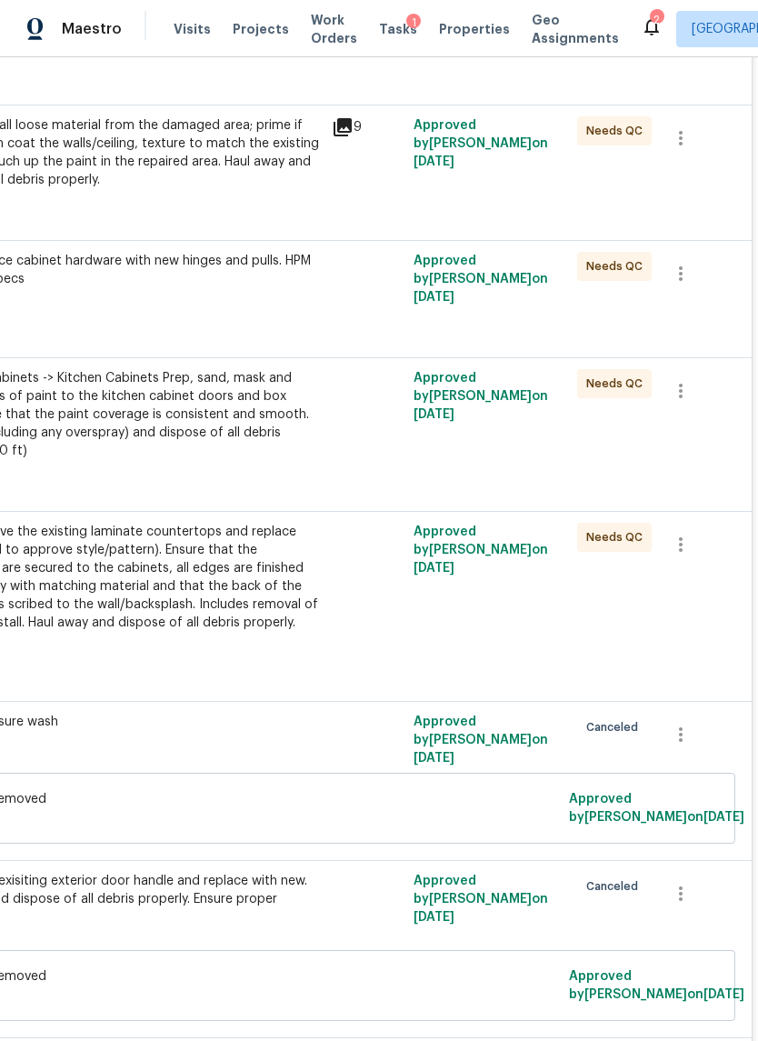
scroll to position [3435, 269]
click at [694, 369] on button "button" at bounding box center [681, 391] width 44 height 44
click at [238, 403] on div at bounding box center [379, 520] width 758 height 1041
click at [269, 383] on div "Kitchen -> Cabinets -> Kitchen Cabinets Prep, sand, mask and apply 2 coats of p…" at bounding box center [122, 414] width 398 height 91
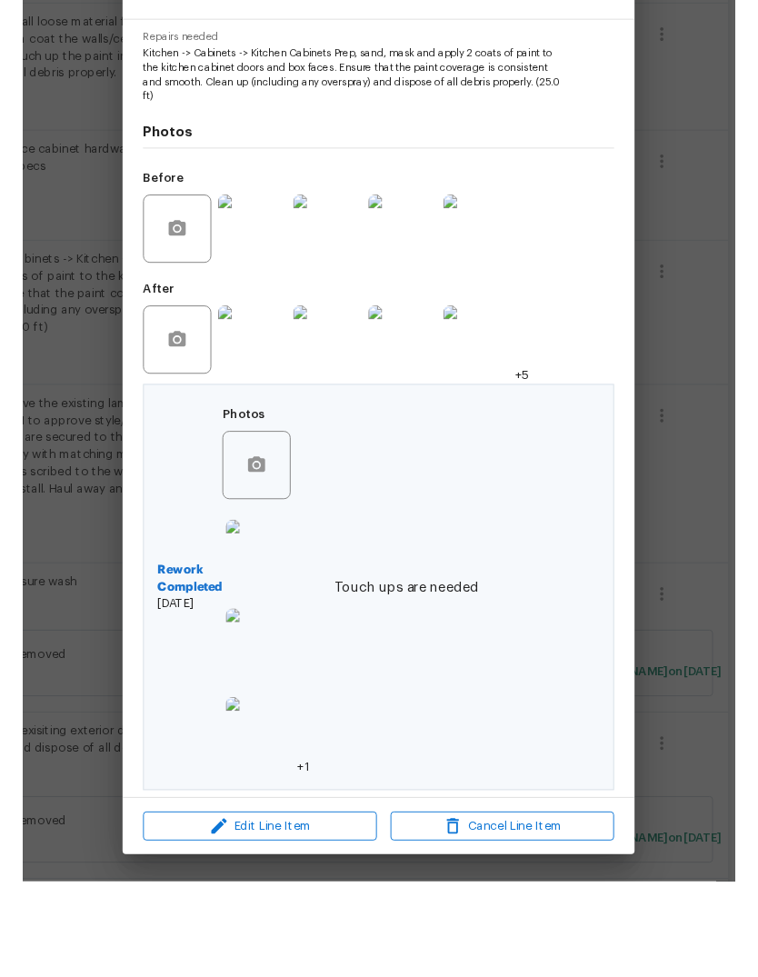
scroll to position [186, 0]
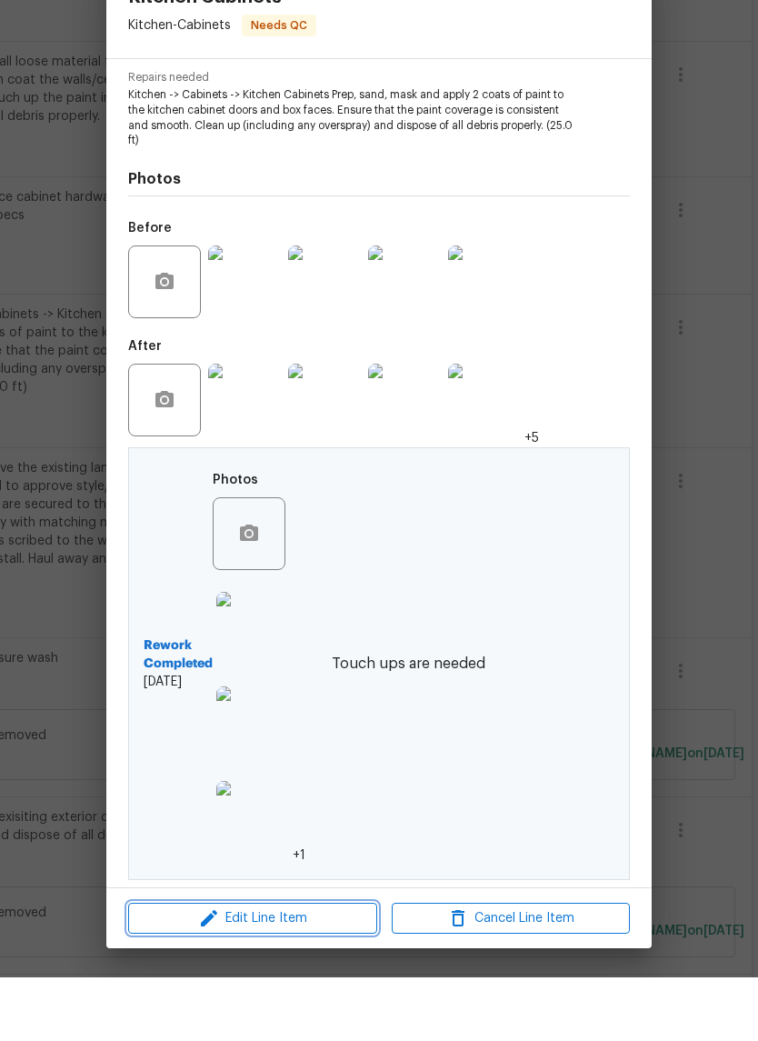
click at [323, 971] on span "Edit Line Item" at bounding box center [253, 982] width 238 height 23
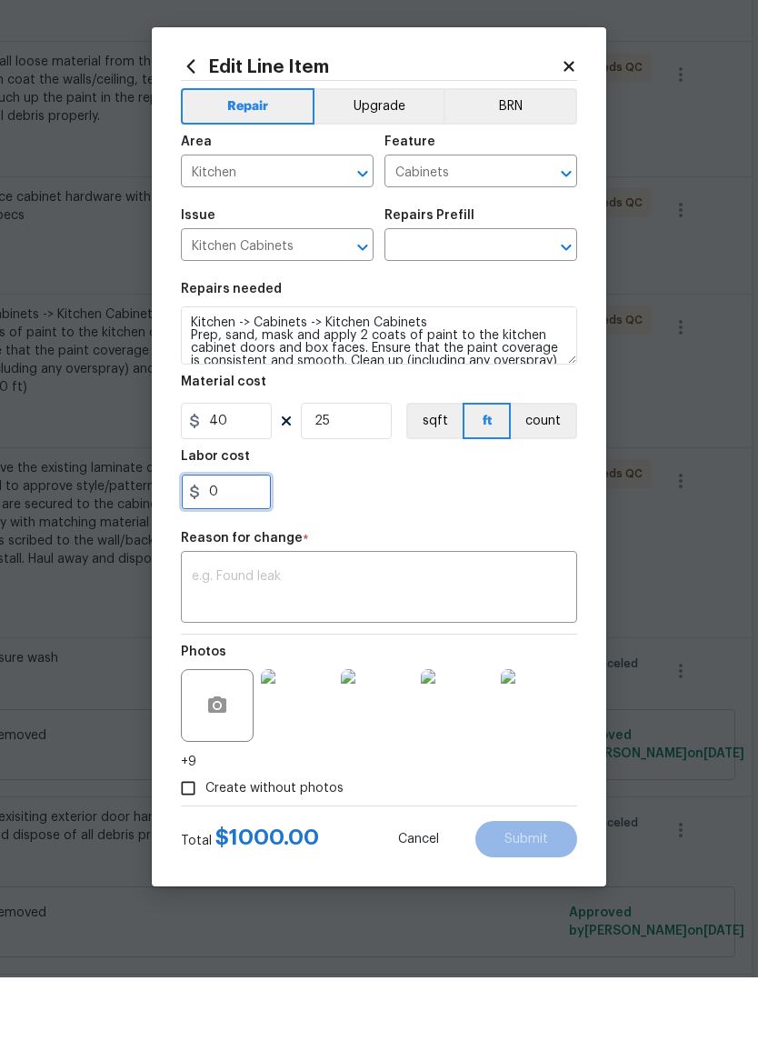
click at [256, 537] on input "0" at bounding box center [226, 555] width 91 height 36
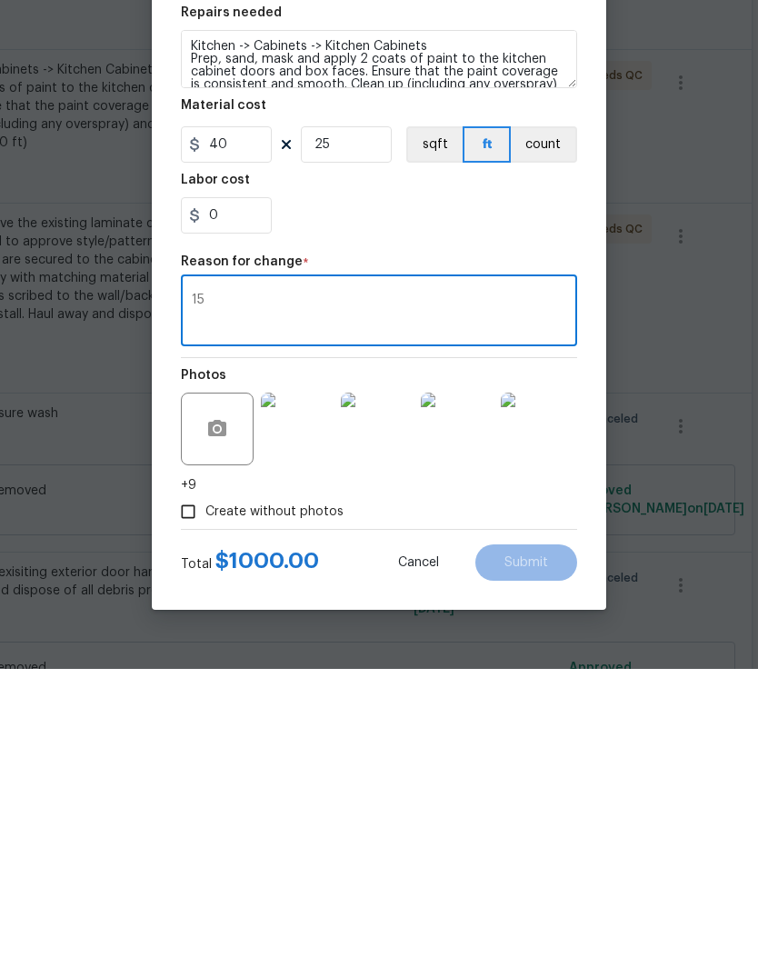
type textarea "1"
click at [240, 505] on input "0" at bounding box center [226, 523] width 91 height 36
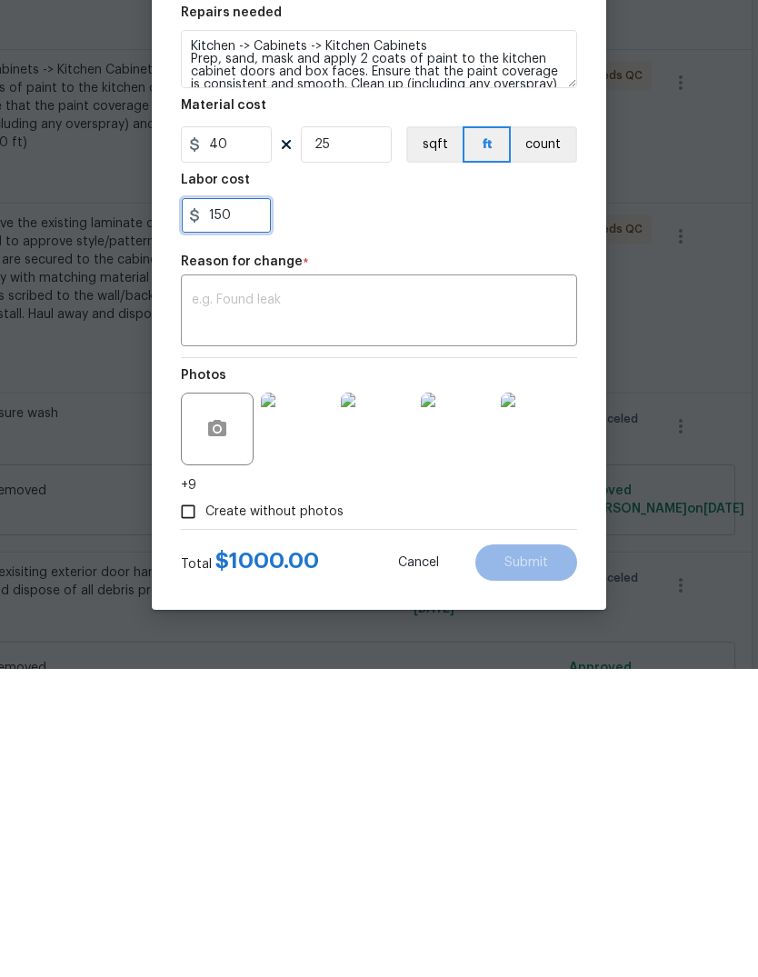
type input "150"
click at [499, 602] on textarea at bounding box center [379, 621] width 375 height 38
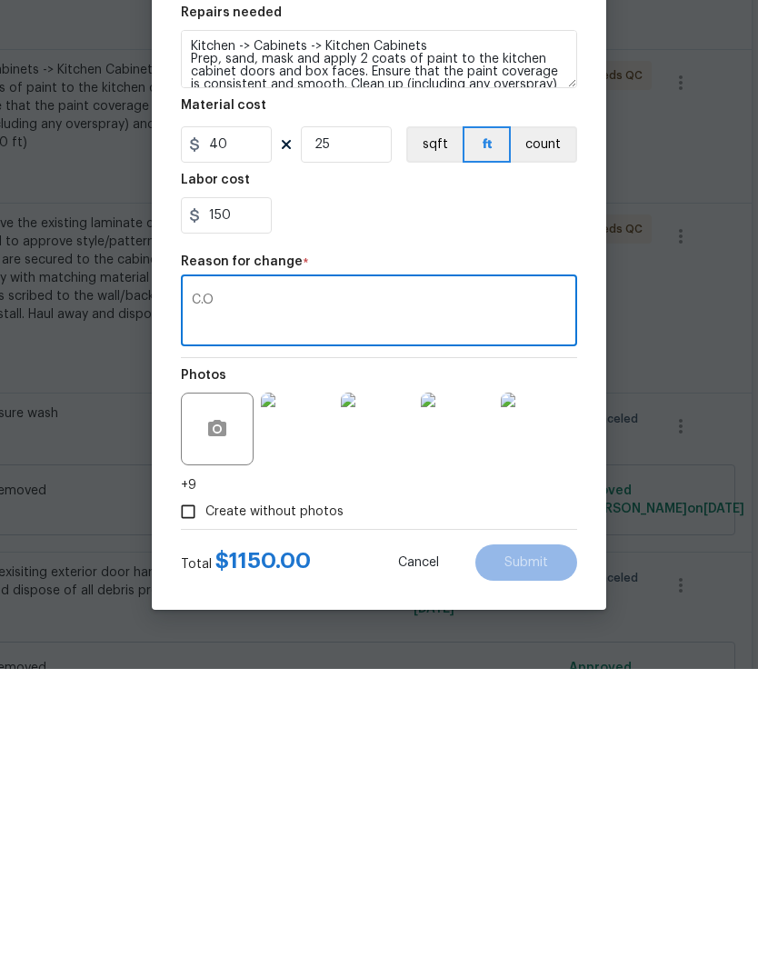
type textarea "C.O"
click at [238, 505] on input "150" at bounding box center [226, 523] width 91 height 36
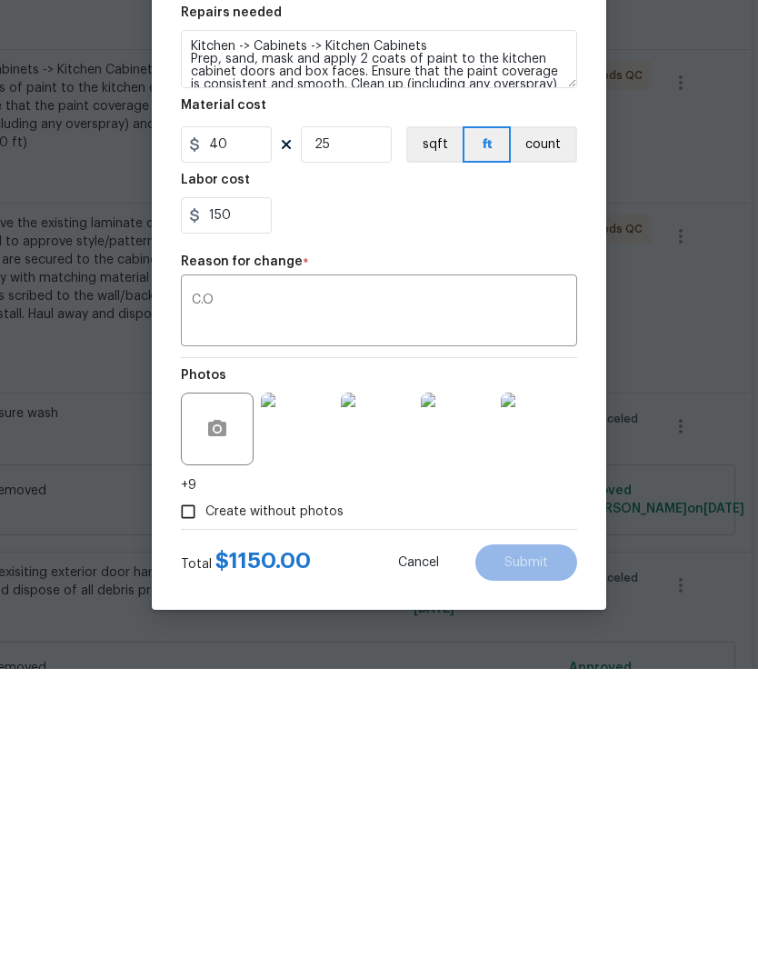
scroll to position [68, 0]
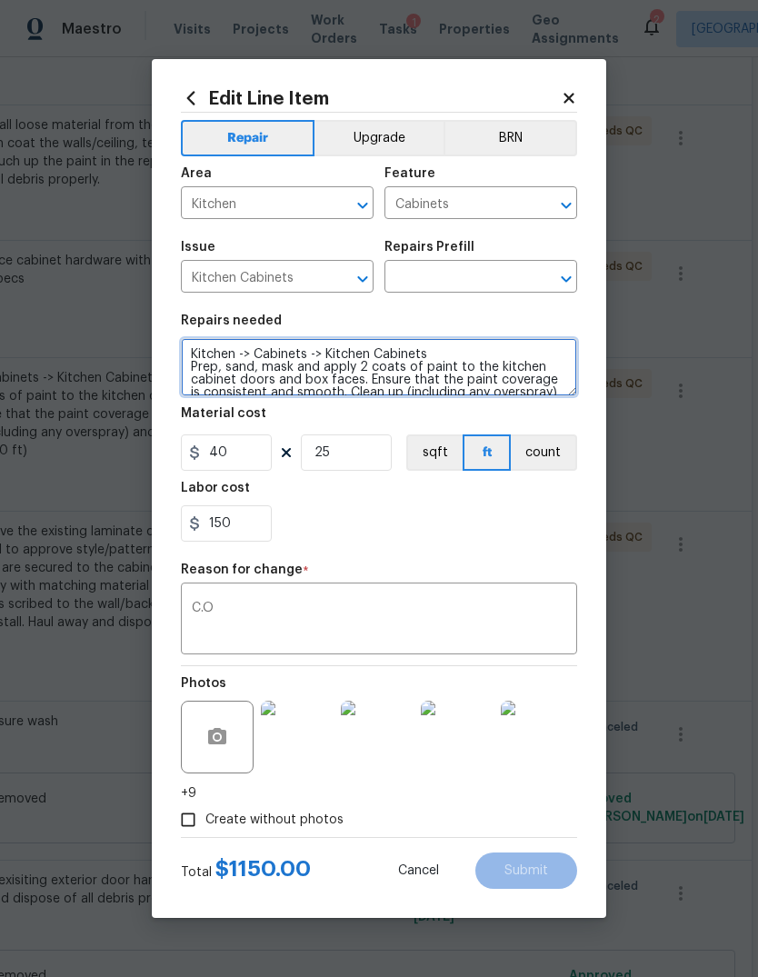
click at [474, 370] on textarea "Kitchen -> Cabinets -> Kitchen Cabinets Prep, sand, mask and apply 2 coats of p…" at bounding box center [379, 367] width 396 height 58
click at [473, 370] on textarea "Kitchen -> Cabinets -> Kitchen Cabinets Prep, sand, mask and apply 2 coats of p…" at bounding box center [379, 367] width 396 height 58
click at [481, 370] on textarea "Kitchen -> Cabinets -> Kitchen Cabinets Prep, sand, mask and apply 2 coats of p…" at bounding box center [379, 367] width 396 height 58
click at [481, 369] on textarea "Kitchen -> Cabinets -> Kitchen Cabinets Prep, sand, mask and apply 2 coats of p…" at bounding box center [379, 367] width 396 height 58
click at [491, 370] on textarea "Kitchen -> Cabinets -> Kitchen Cabinets Prep, sand, mask and apply 2 coats of p…" at bounding box center [379, 367] width 396 height 58
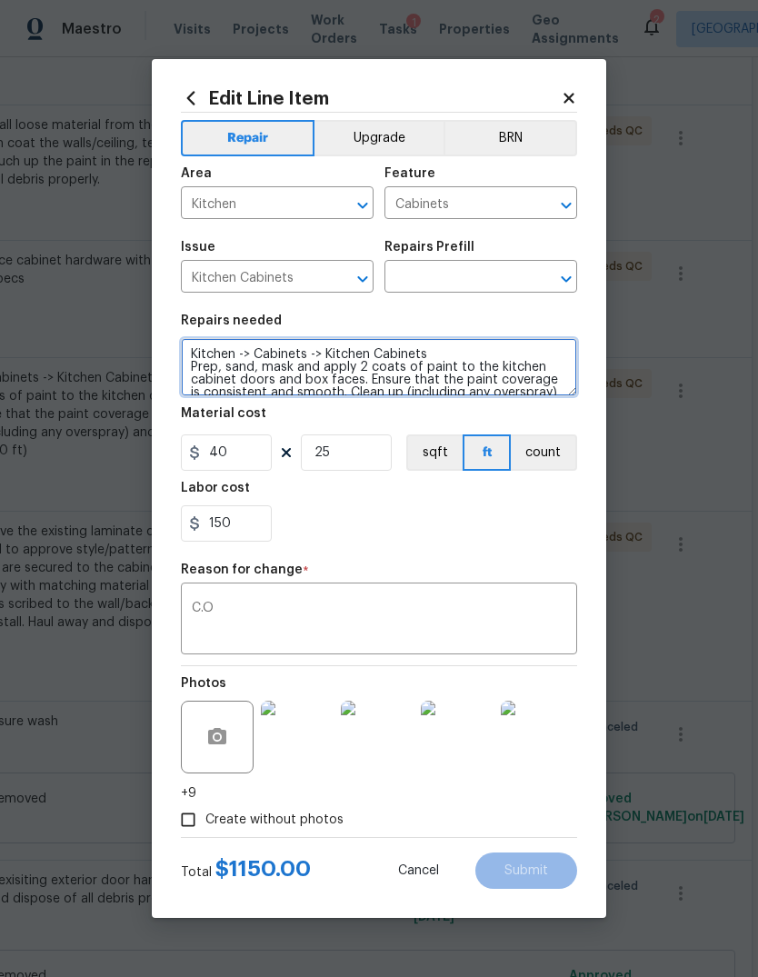
click at [490, 369] on textarea "Kitchen -> Cabinets -> Kitchen Cabinets Prep, sand, mask and apply 2 coats of p…" at bounding box center [379, 367] width 396 height 58
click at [484, 287] on input "text" at bounding box center [456, 279] width 142 height 28
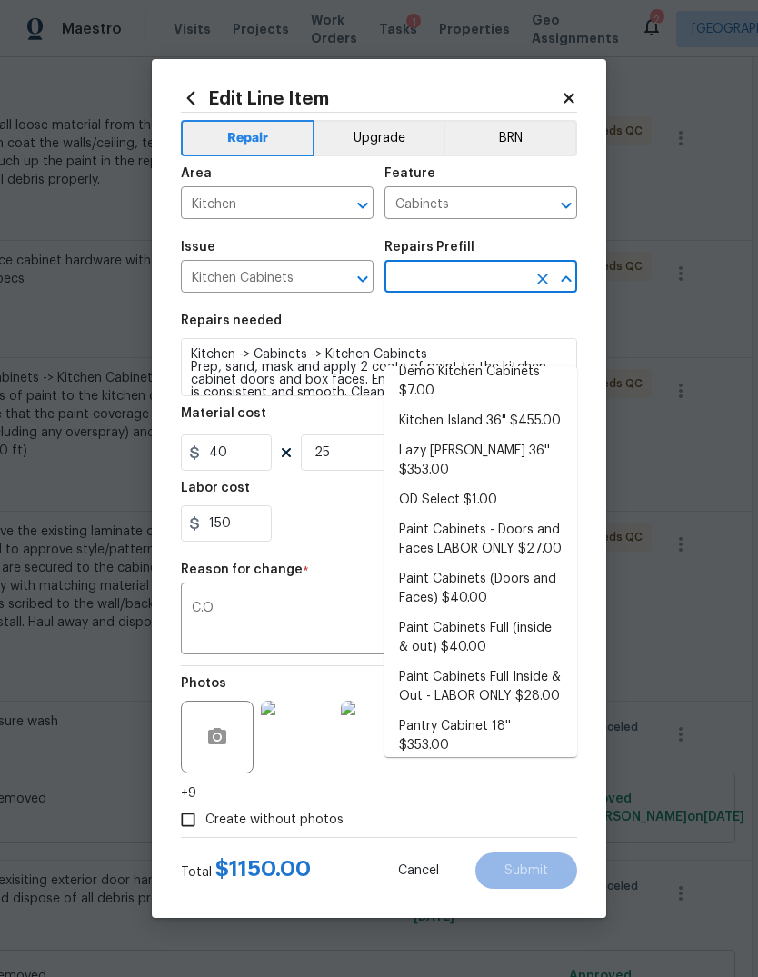
scroll to position [151, 0]
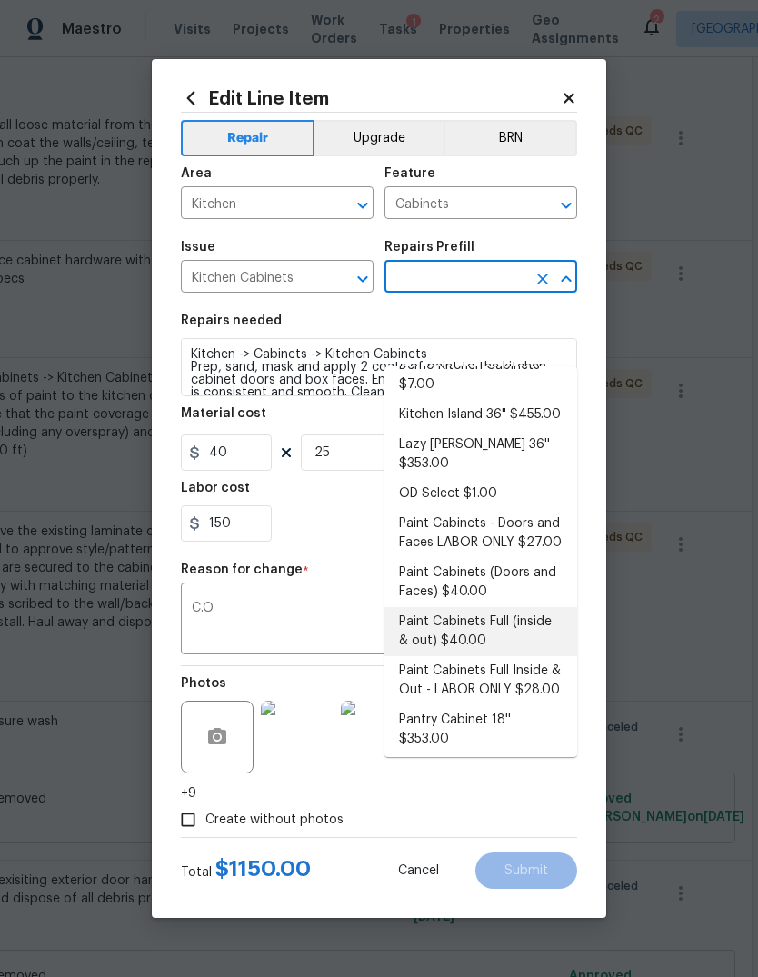
click at [526, 607] on li "Paint Cabinets Full (inside & out) $40.00" at bounding box center [481, 631] width 193 height 49
type input "Paint Cabinets Full (inside & out) $40.00"
type textarea "Prep, sand, mask and apply 2 coats of paint to the kitchen cabinet doors, inter…"
type input "Paint Cabinets Full (inside & out) $40.00"
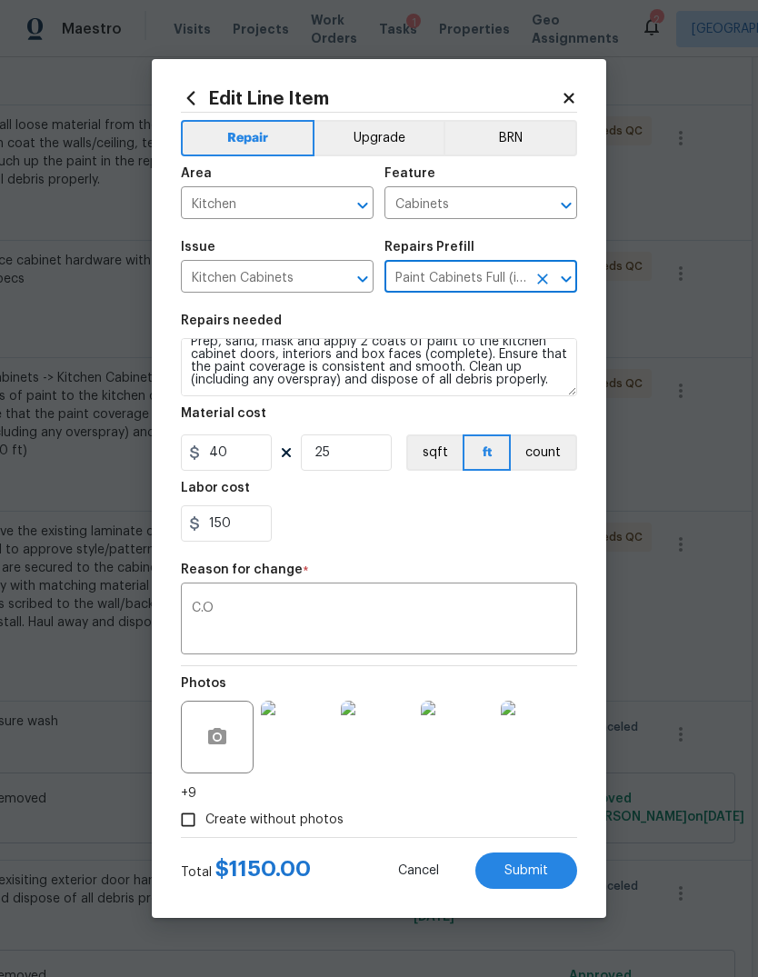
scroll to position [13, 0]
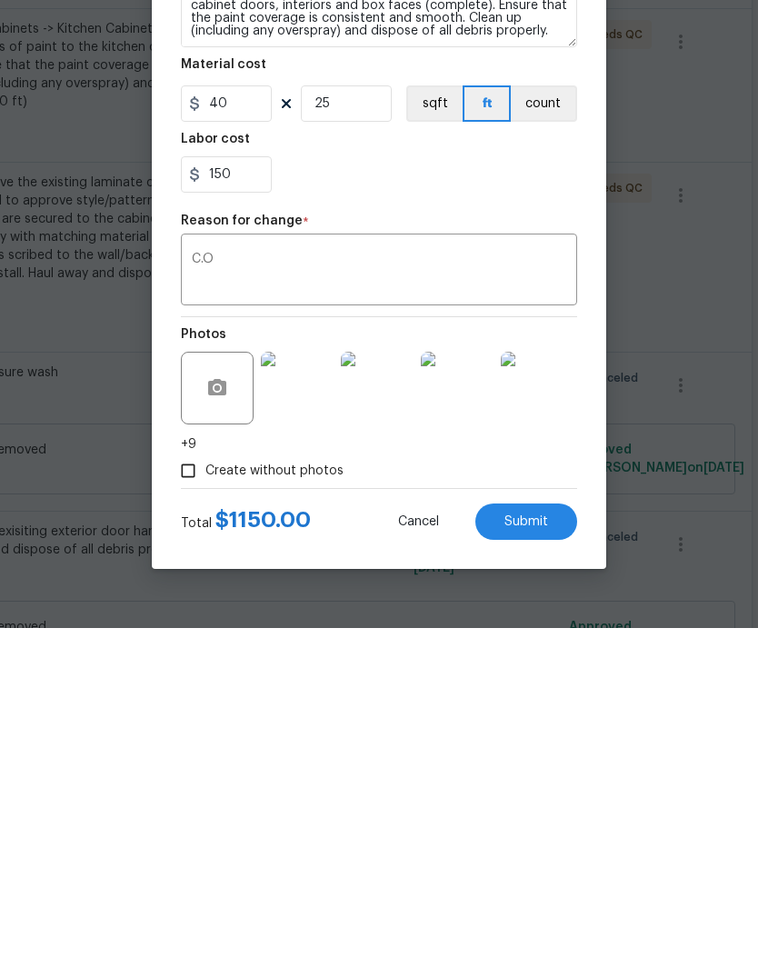
click at [533, 864] on span "Submit" at bounding box center [526, 871] width 44 height 14
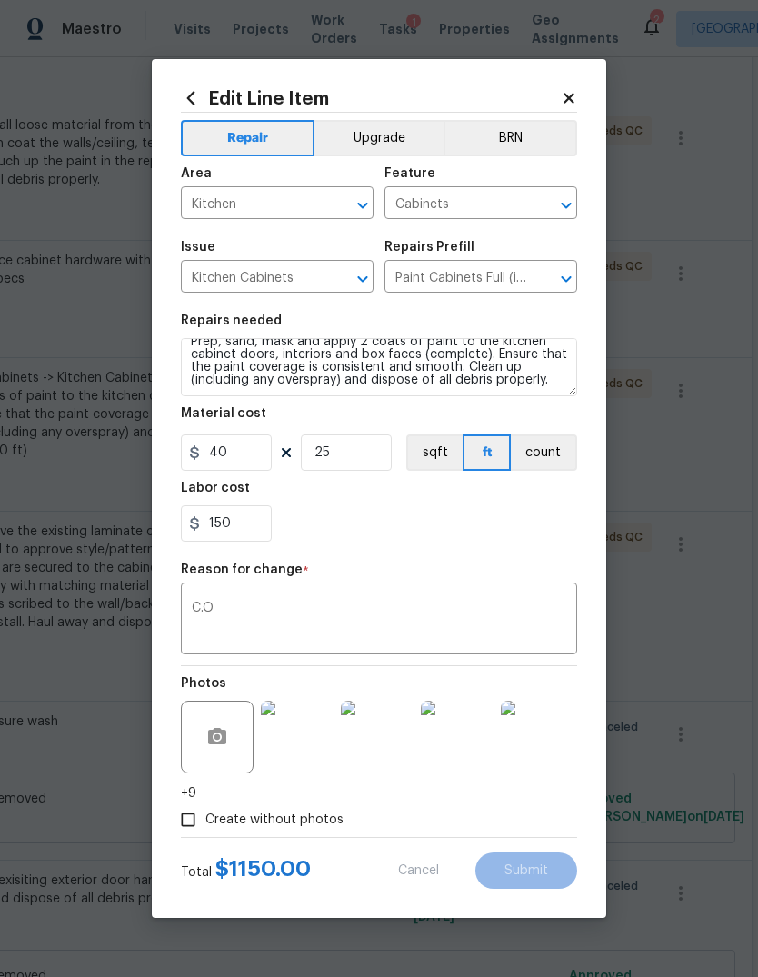
type textarea "Kitchen -> Cabinets -> Kitchen Cabinets Prep, sand, mask and apply 2 coats of p…"
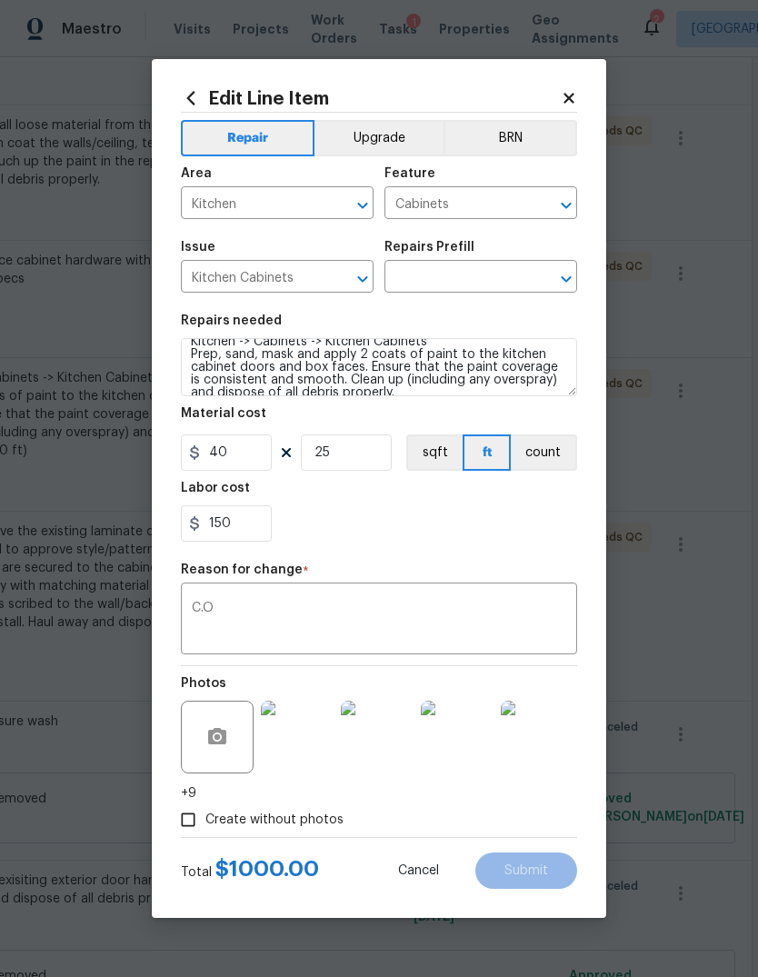
scroll to position [452, 269]
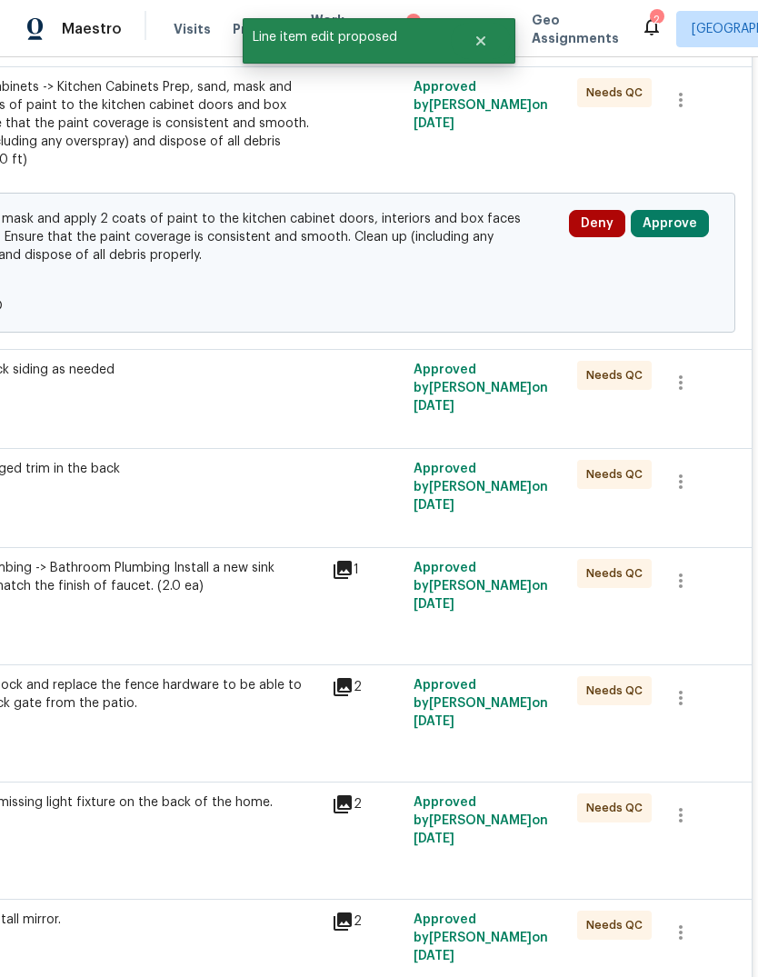
click at [701, 210] on button "Approve" at bounding box center [670, 223] width 78 height 27
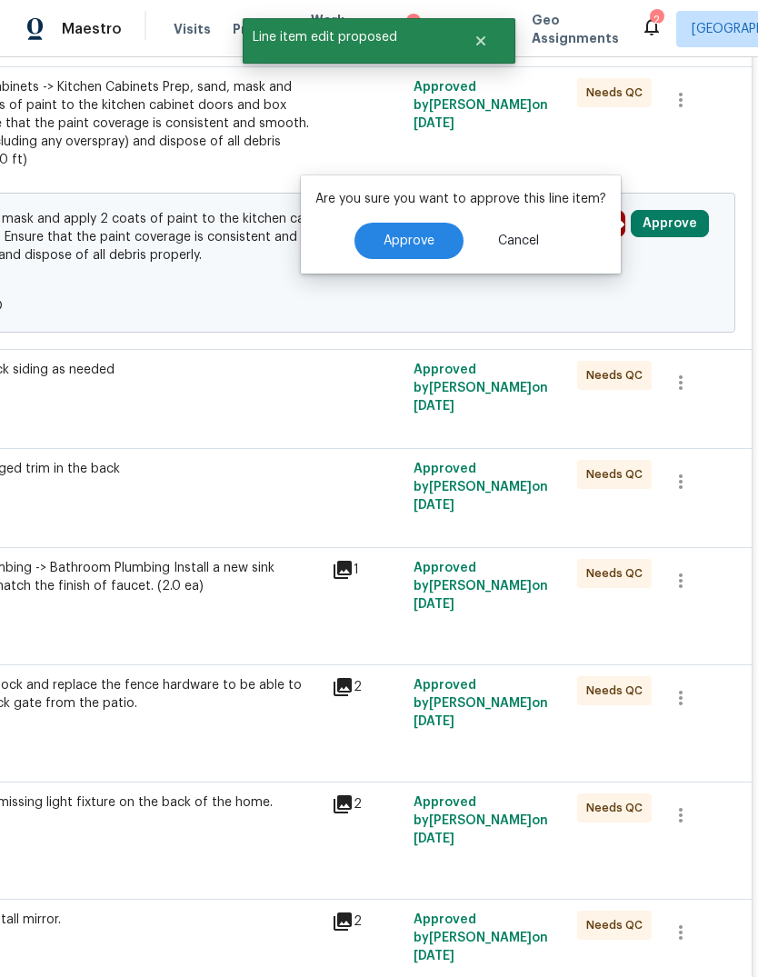
click at [415, 235] on span "Approve" at bounding box center [409, 242] width 51 height 14
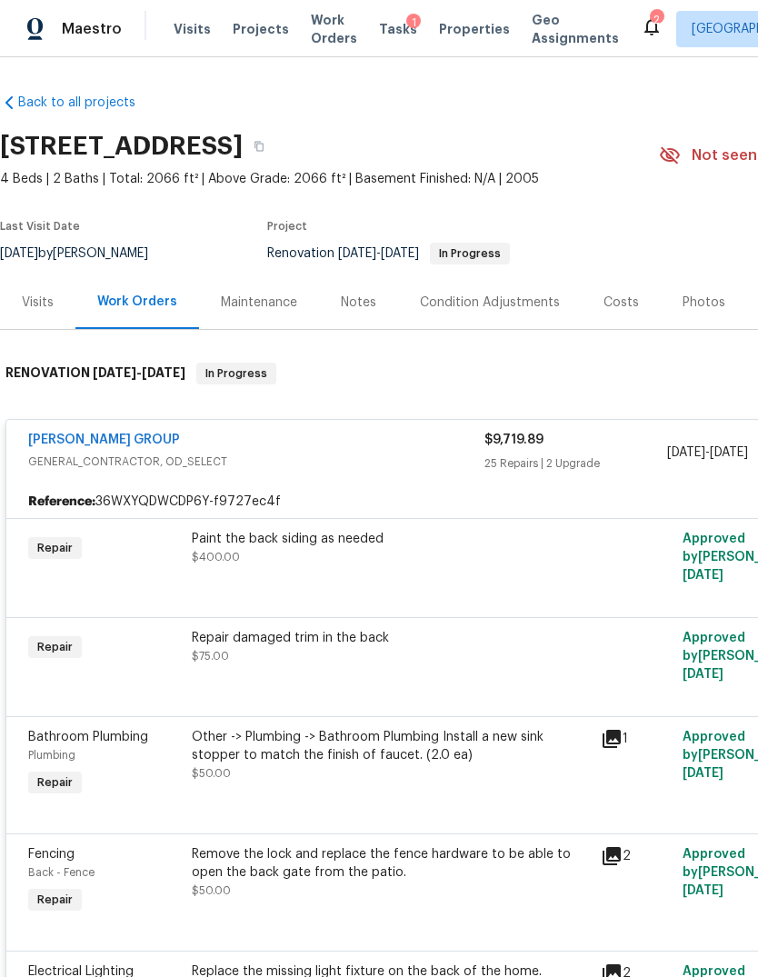
scroll to position [0, 0]
click at [243, 35] on span "Projects" at bounding box center [261, 29] width 56 height 18
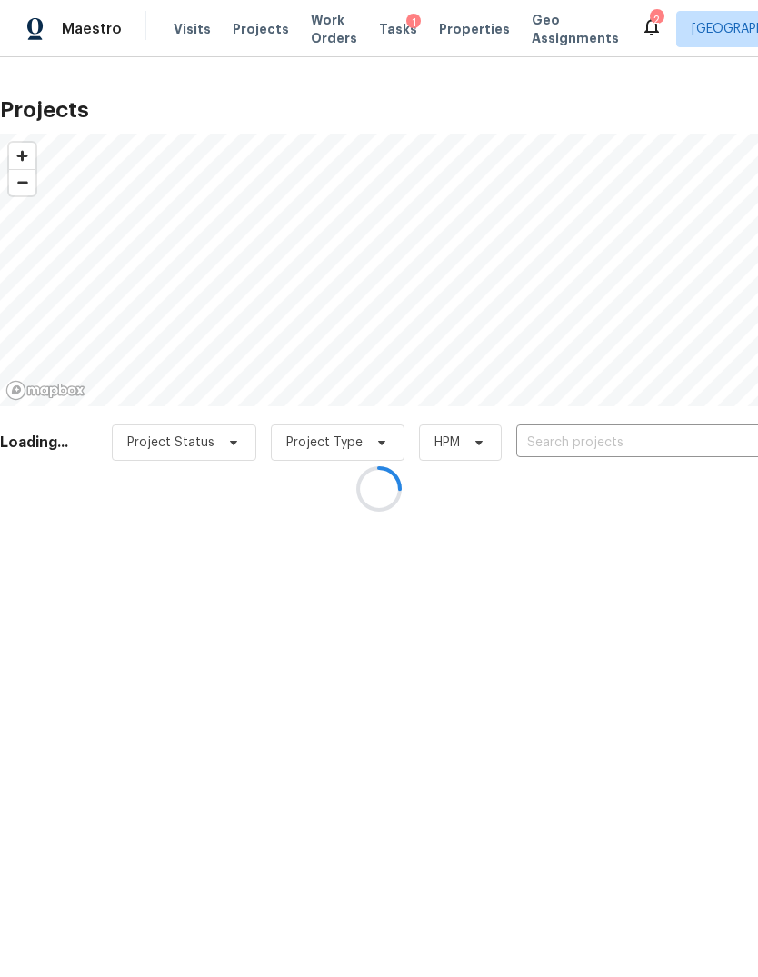
click at [729, 443] on div at bounding box center [379, 488] width 758 height 977
click at [724, 445] on div at bounding box center [379, 488] width 758 height 977
click at [713, 446] on div at bounding box center [379, 488] width 758 height 977
click at [716, 446] on div at bounding box center [379, 488] width 758 height 977
click at [714, 442] on div at bounding box center [379, 488] width 758 height 977
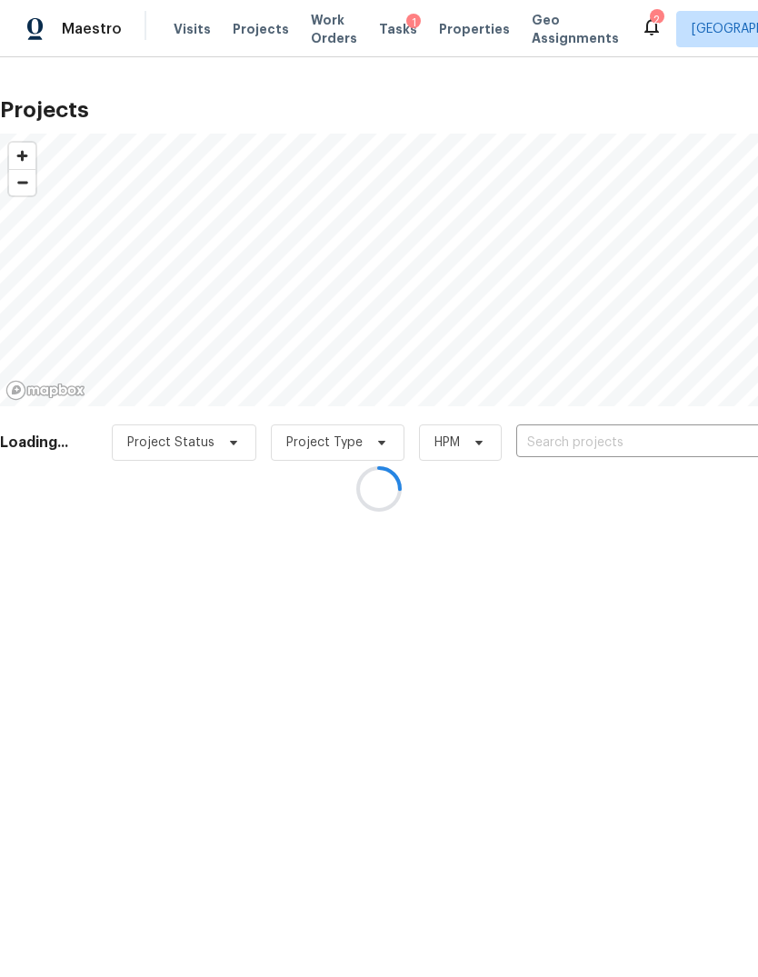
click at [707, 444] on div at bounding box center [379, 488] width 758 height 977
click at [693, 451] on div at bounding box center [379, 488] width 758 height 977
click at [699, 444] on div at bounding box center [379, 488] width 758 height 977
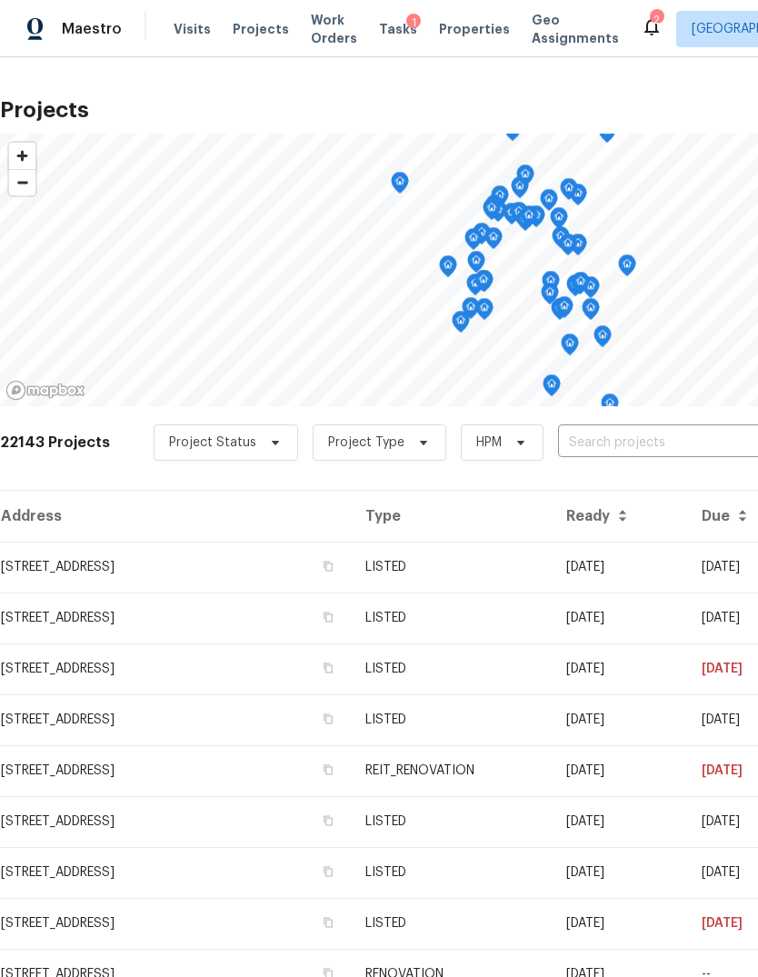
click at [695, 456] on input "text" at bounding box center [662, 443] width 208 height 28
type input "crete"
click at [704, 491] on li "[STREET_ADDRESS]" at bounding box center [620, 484] width 265 height 30
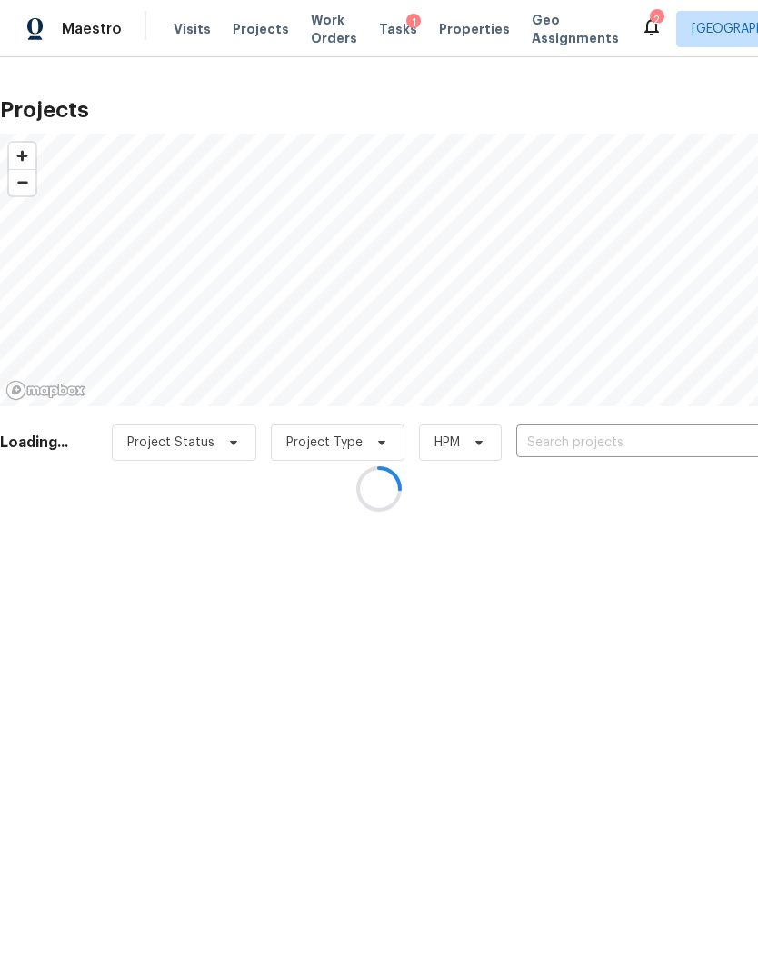
type input "[STREET_ADDRESS]"
click at [63, 560] on div at bounding box center [379, 488] width 758 height 977
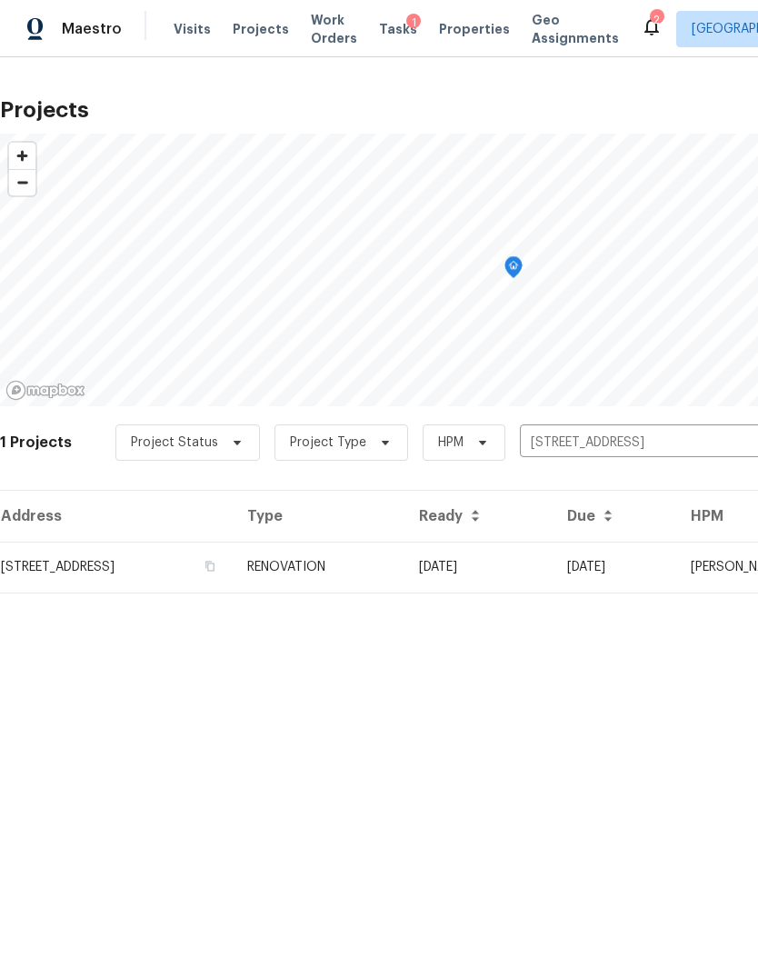
click at [55, 559] on td "[STREET_ADDRESS]" at bounding box center [116, 567] width 233 height 51
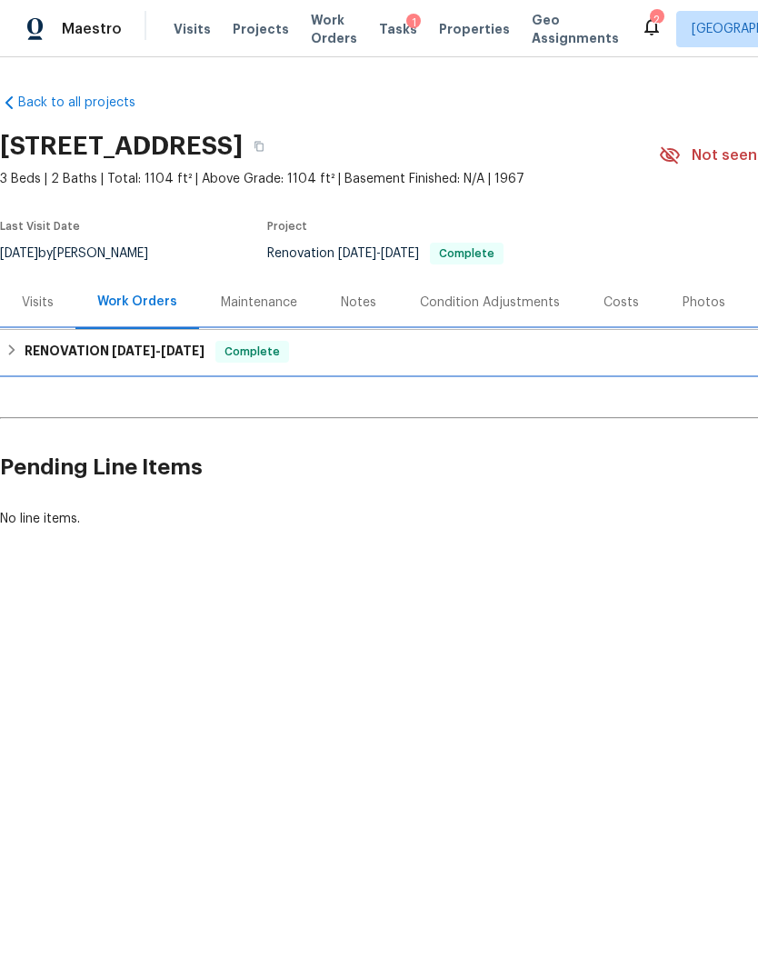
click at [724, 367] on div "RENOVATION 7/1/25 - 7/17/25 Complete" at bounding box center [513, 352] width 1027 height 44
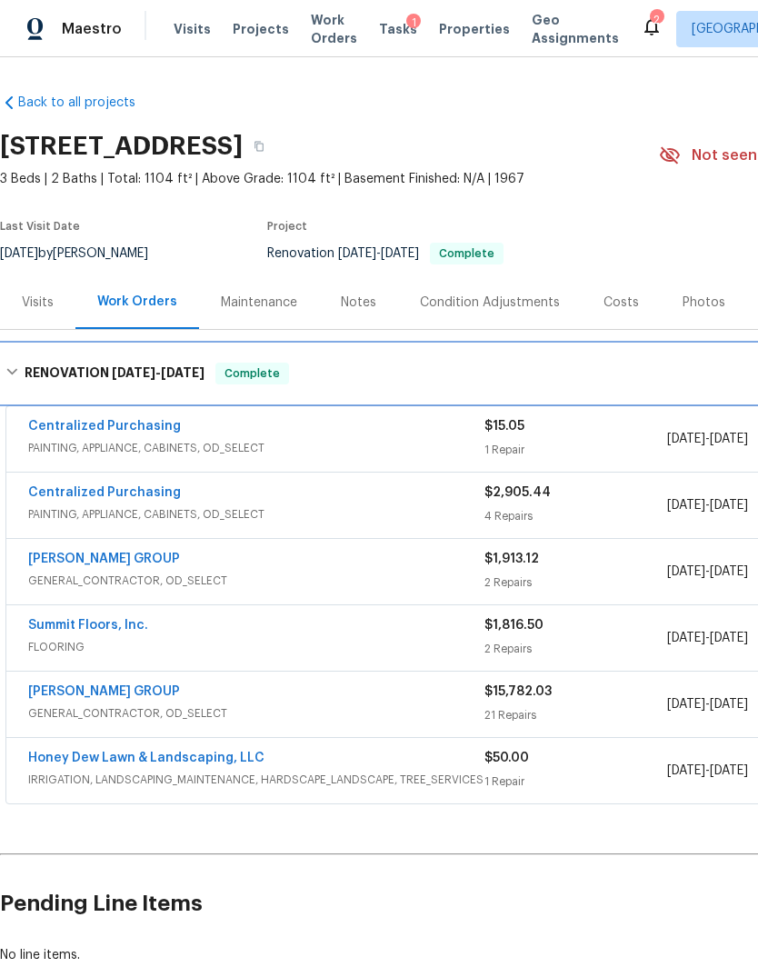
click at [715, 361] on div "RENOVATION 7/1/25 - 7/17/25 Complete" at bounding box center [513, 374] width 1027 height 58
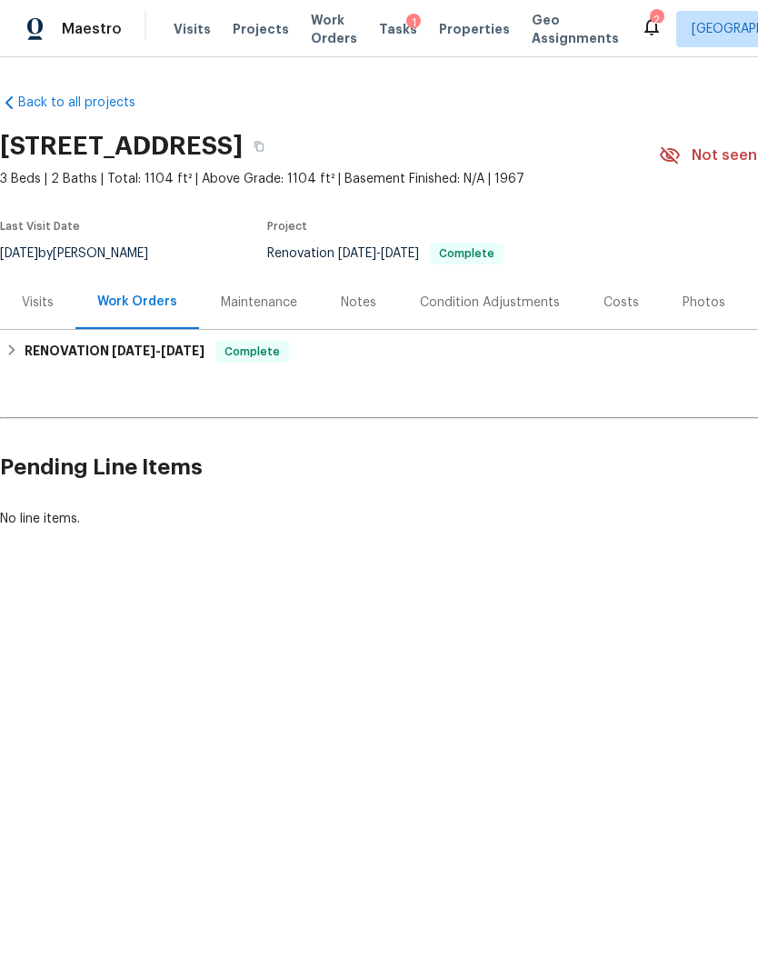
click at [610, 652] on html "Maestro Visits Projects Work Orders Tasks 1 Properties Geo Assignments 2 Housto…" at bounding box center [379, 326] width 758 height 652
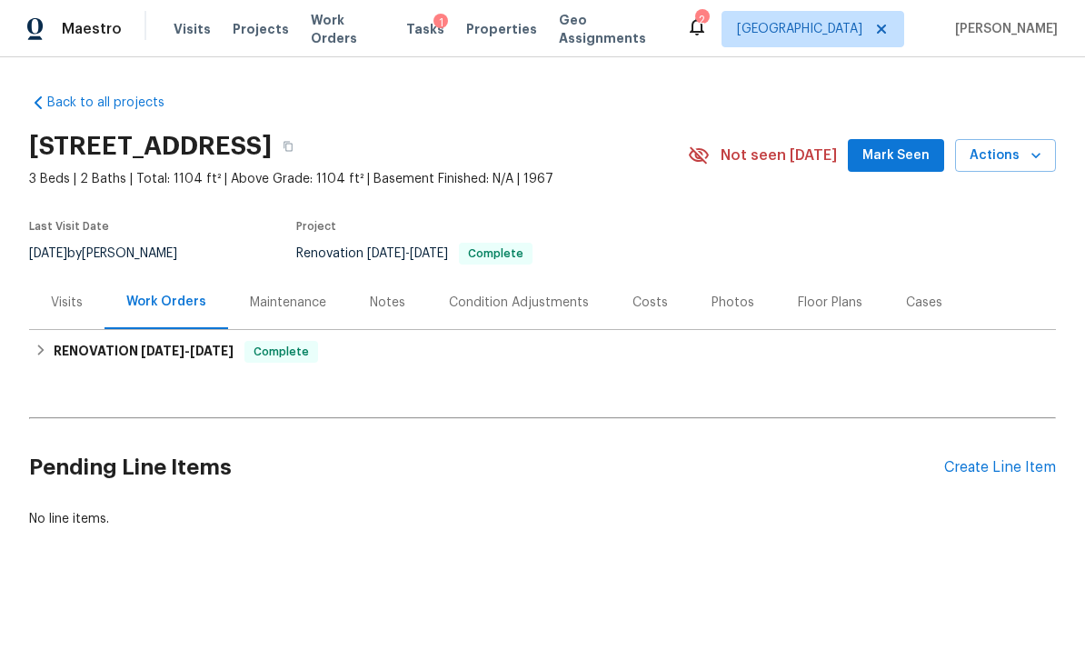
click at [757, 465] on div "Create Line Item" at bounding box center [1000, 467] width 112 height 17
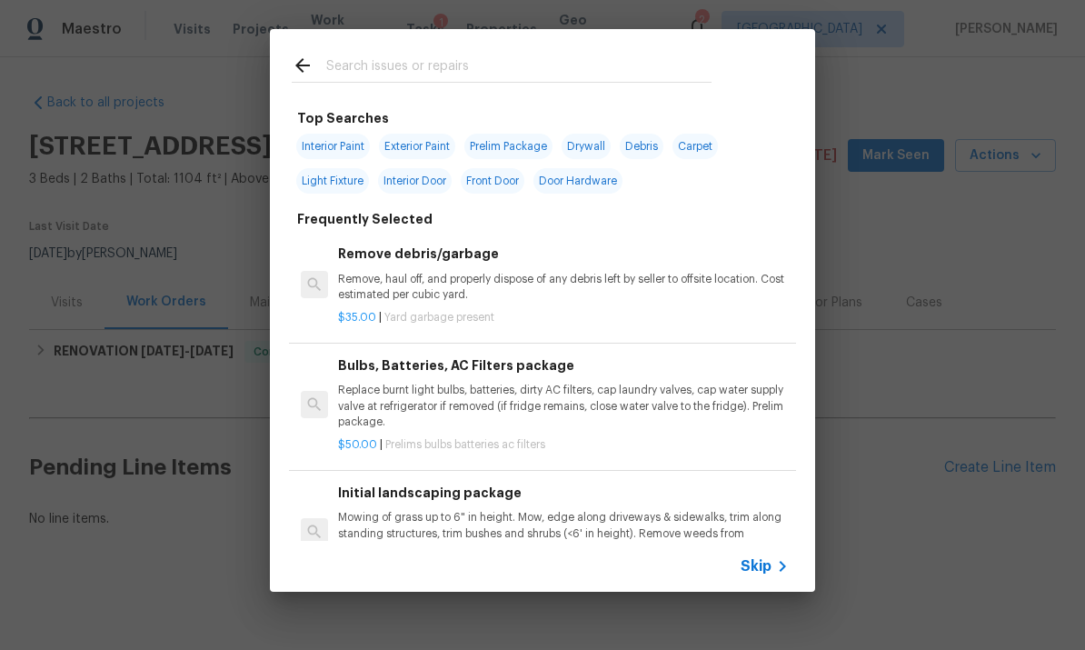
click at [757, 587] on div "Skip" at bounding box center [542, 566] width 545 height 51
click at [757, 586] on div "Skip" at bounding box center [542, 566] width 545 height 51
click at [757, 563] on span "Skip" at bounding box center [756, 566] width 31 height 18
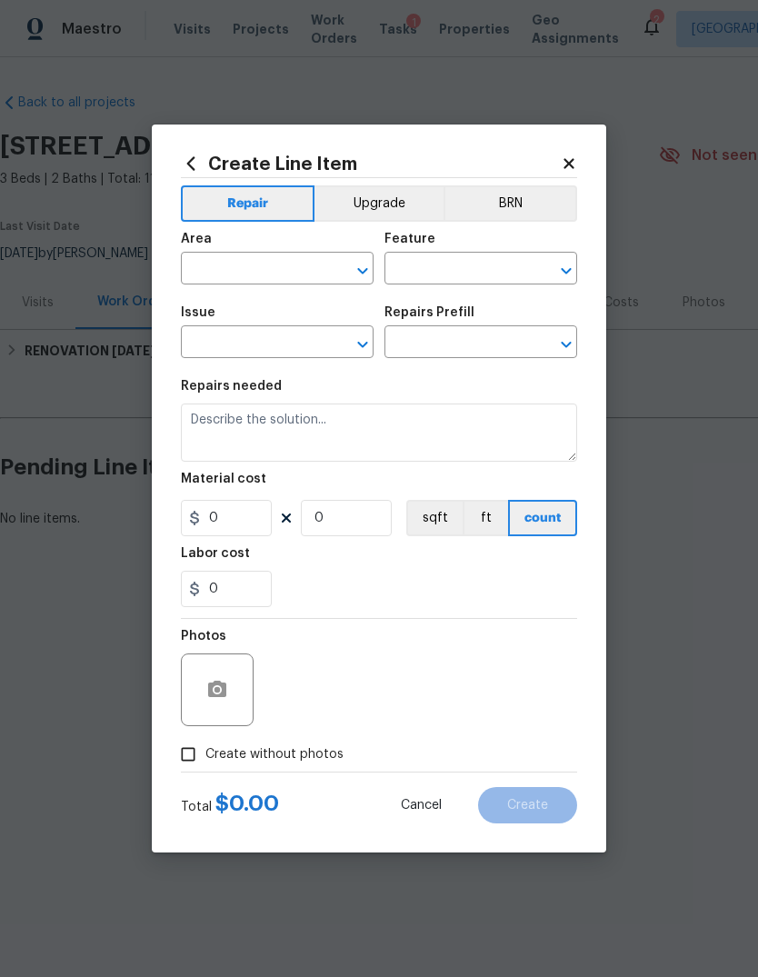
click at [317, 280] on input "text" at bounding box center [252, 270] width 142 height 28
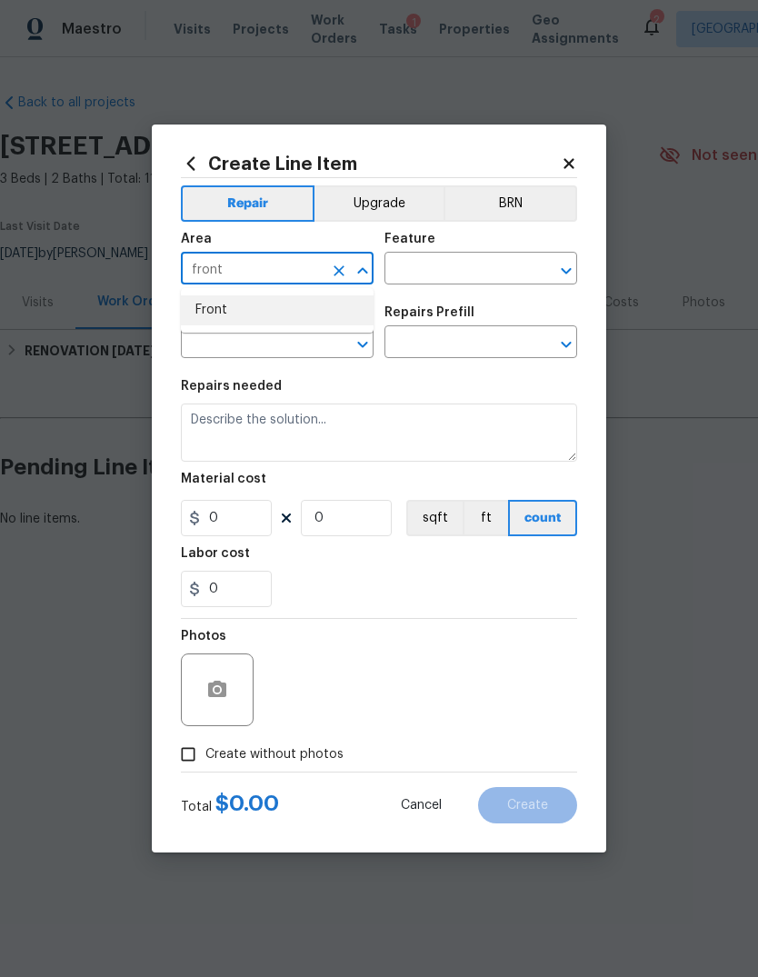
click at [259, 314] on li "Front" at bounding box center [277, 310] width 193 height 30
type input "Front"
click at [452, 270] on input "text" at bounding box center [456, 270] width 142 height 28
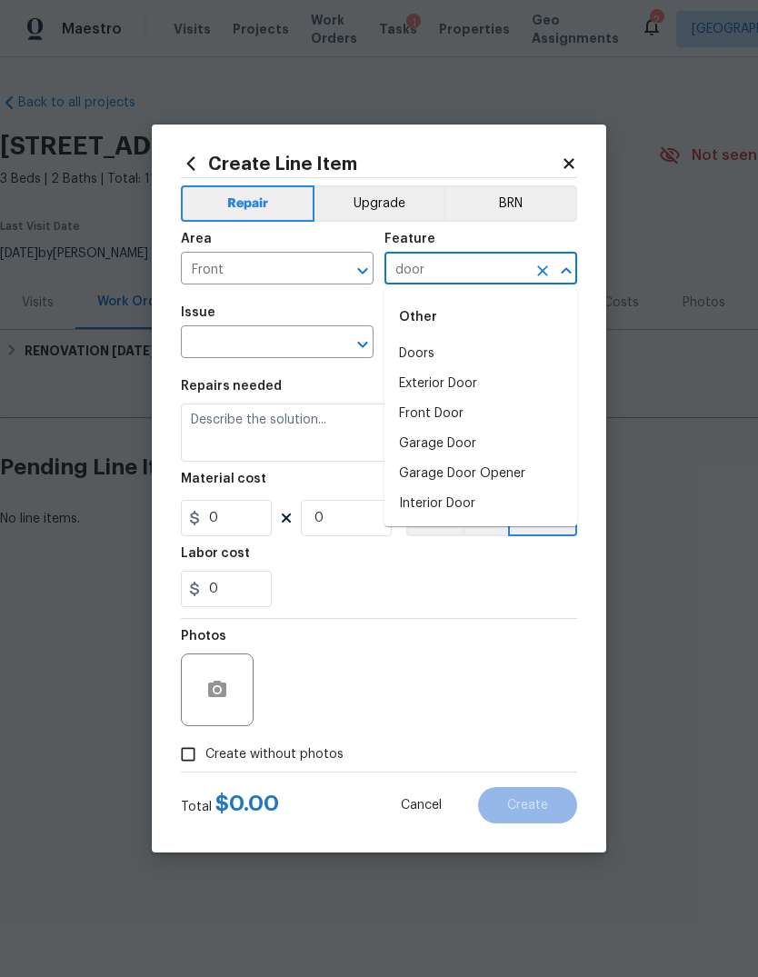
click at [475, 410] on li "Front Door" at bounding box center [481, 414] width 193 height 30
type input "Front Door"
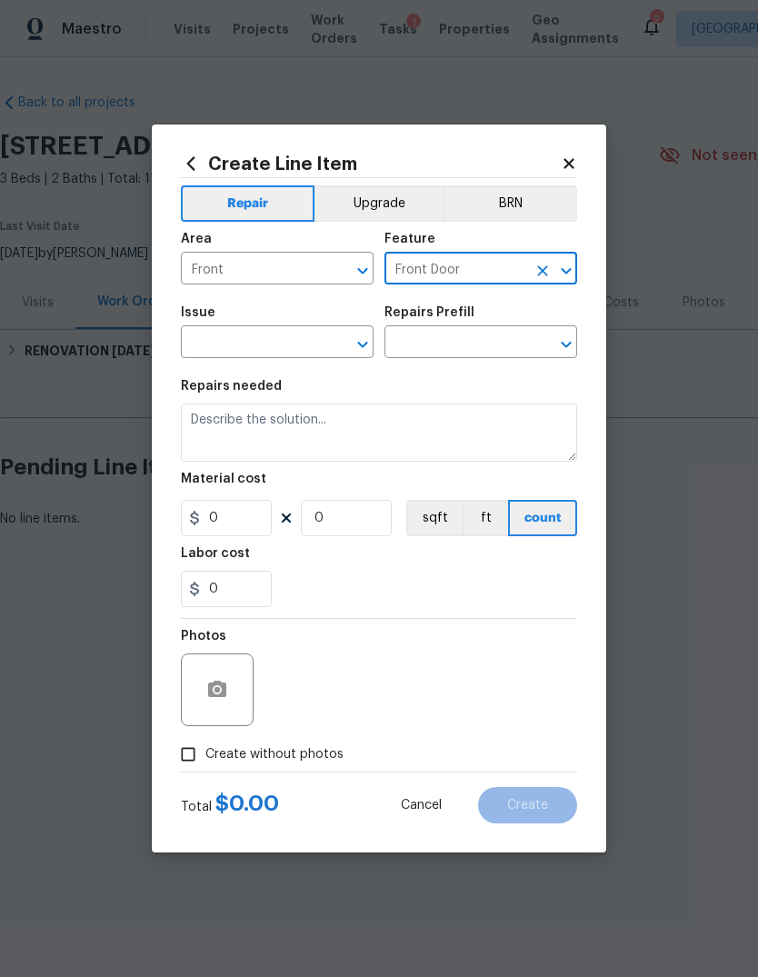
click at [278, 335] on input "text" at bounding box center [252, 344] width 142 height 28
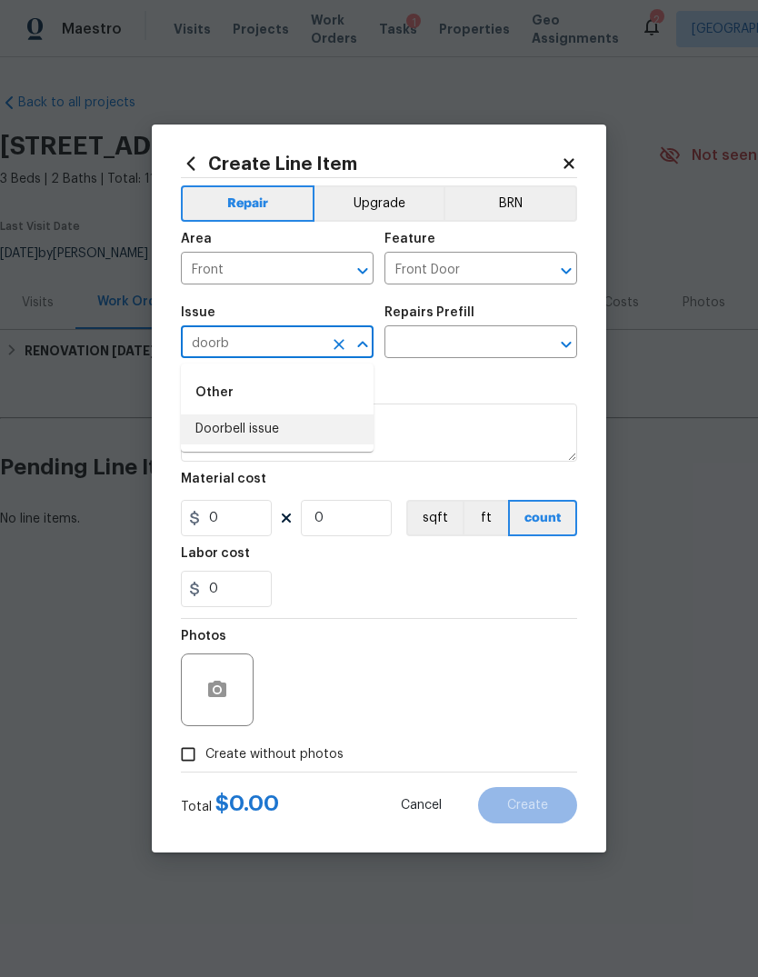
click at [295, 428] on li "Doorbell issue" at bounding box center [277, 430] width 193 height 30
type input "Doorbell issue"
click at [470, 345] on input "text" at bounding box center [456, 344] width 142 height 28
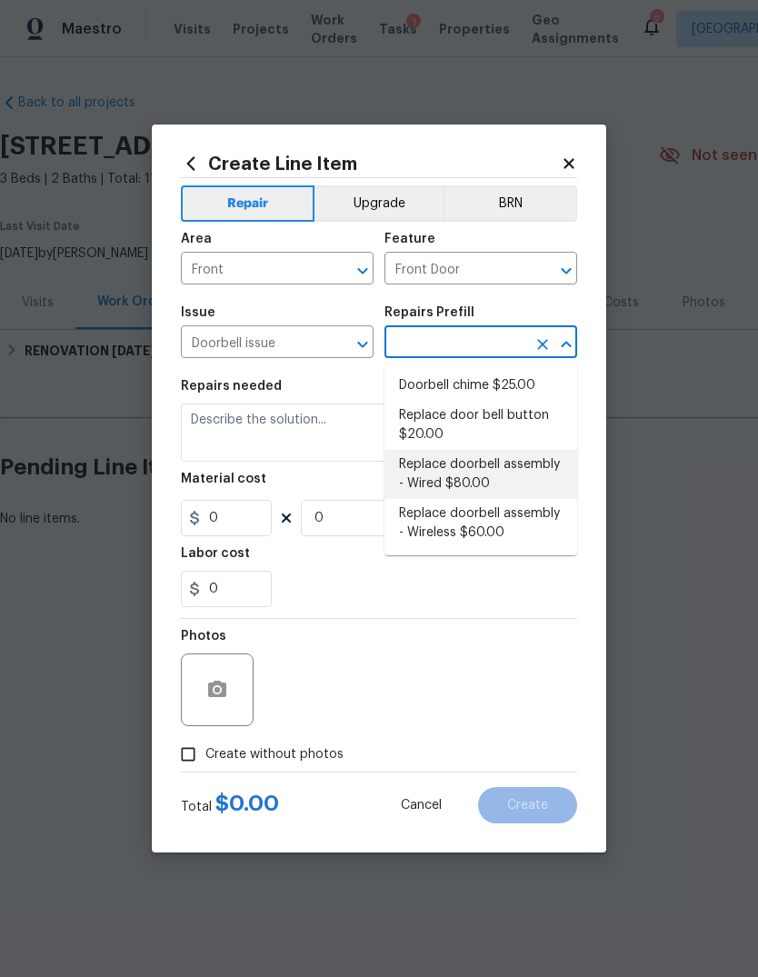
click at [536, 464] on li "Replace doorbell assembly - Wired $80.00" at bounding box center [481, 474] width 193 height 49
type input "Replace doorbell assembly - Wired $80.00"
type textarea "Replace non-functioning/missing wired doorbell assembly"
type input "1"
type input "80"
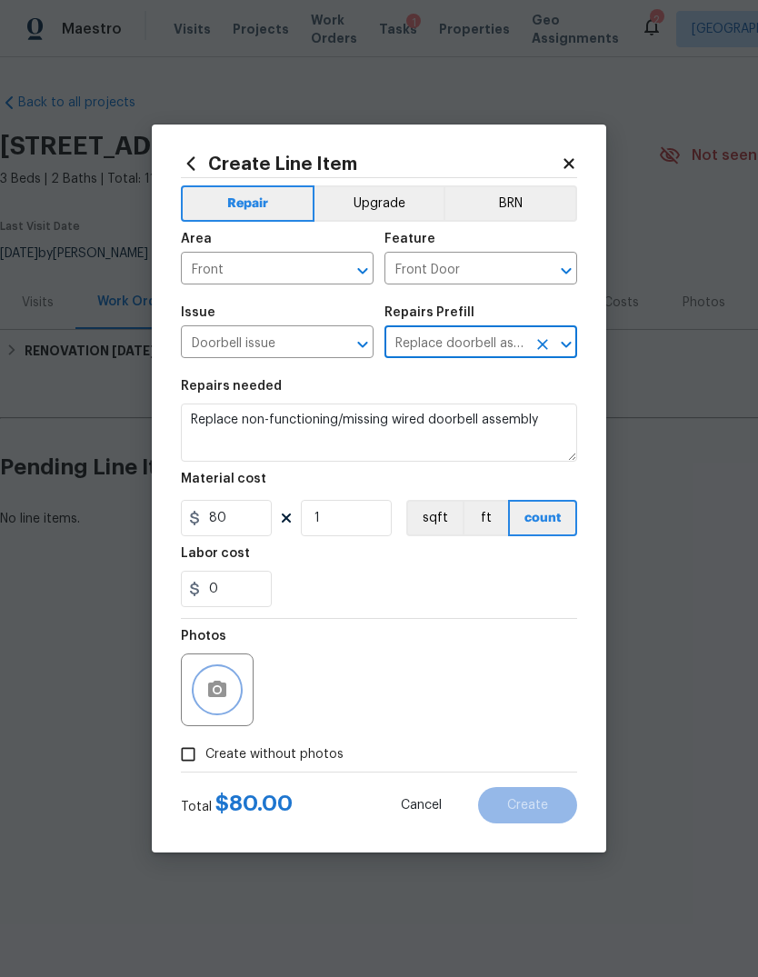
click at [230, 694] on button "button" at bounding box center [217, 690] width 44 height 44
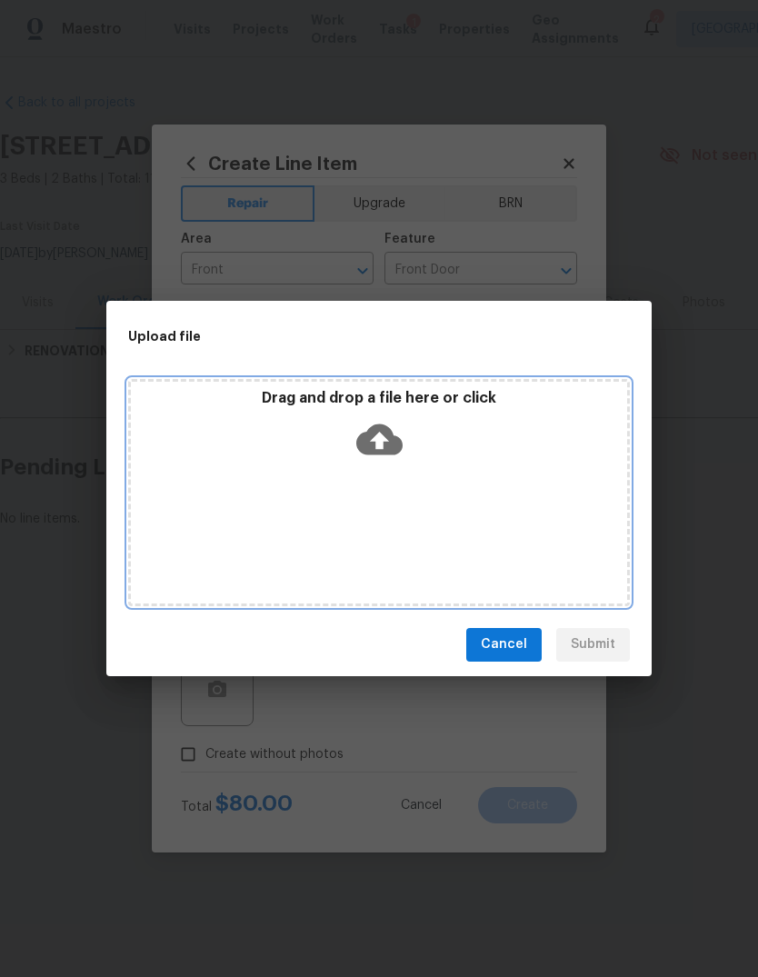
click at [488, 467] on div "Drag and drop a file here or click" at bounding box center [379, 428] width 496 height 78
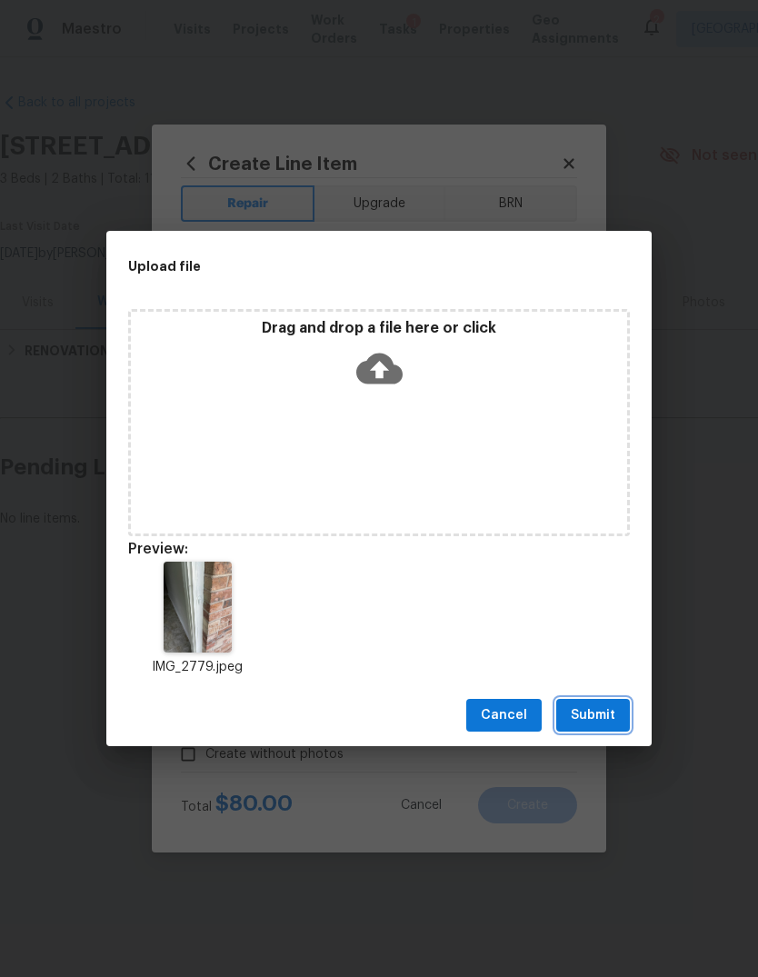
click at [605, 718] on span "Submit" at bounding box center [593, 715] width 45 height 23
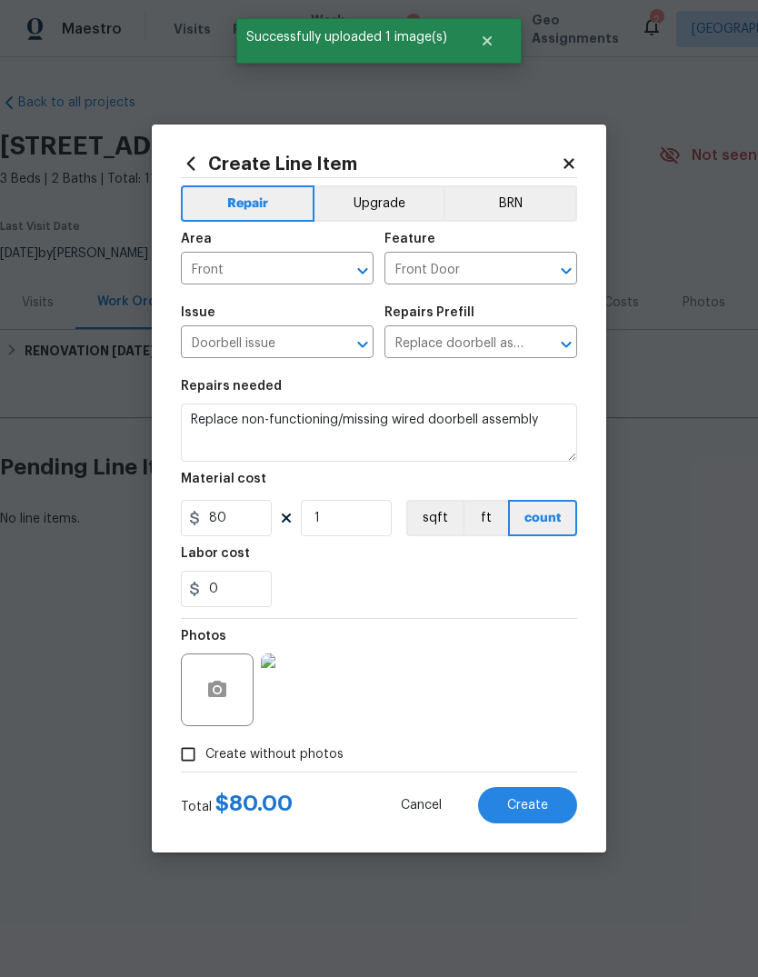
click at [541, 823] on button "Create" at bounding box center [527, 805] width 99 height 36
type input "0"
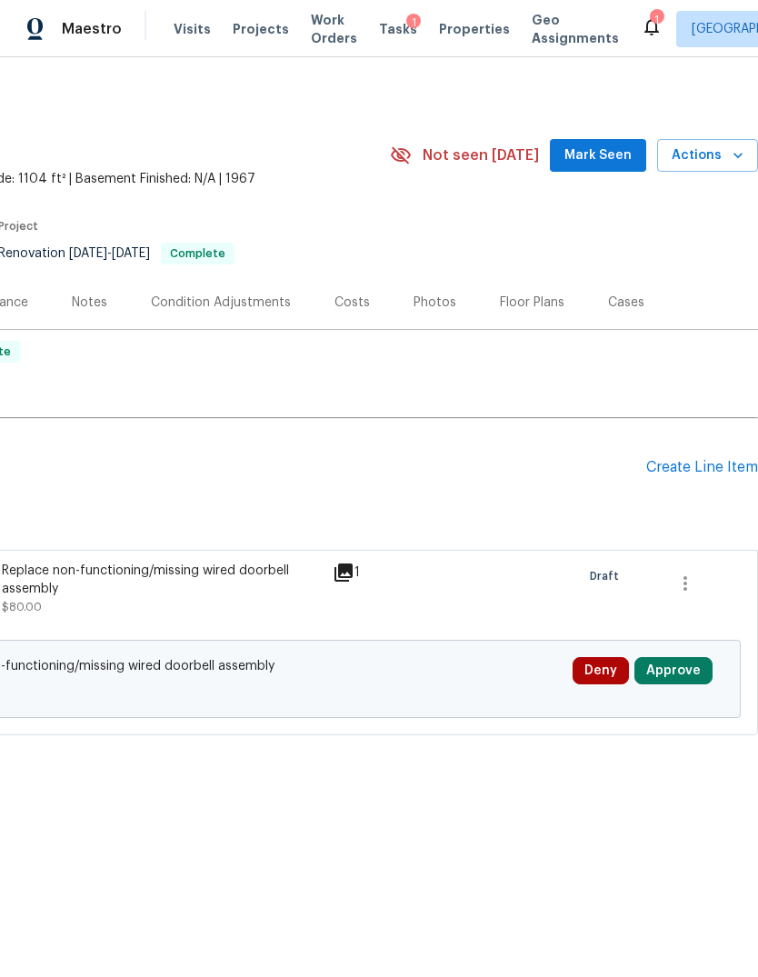
scroll to position [0, 269]
click at [725, 459] on div "Create Line Item" at bounding box center [702, 467] width 112 height 17
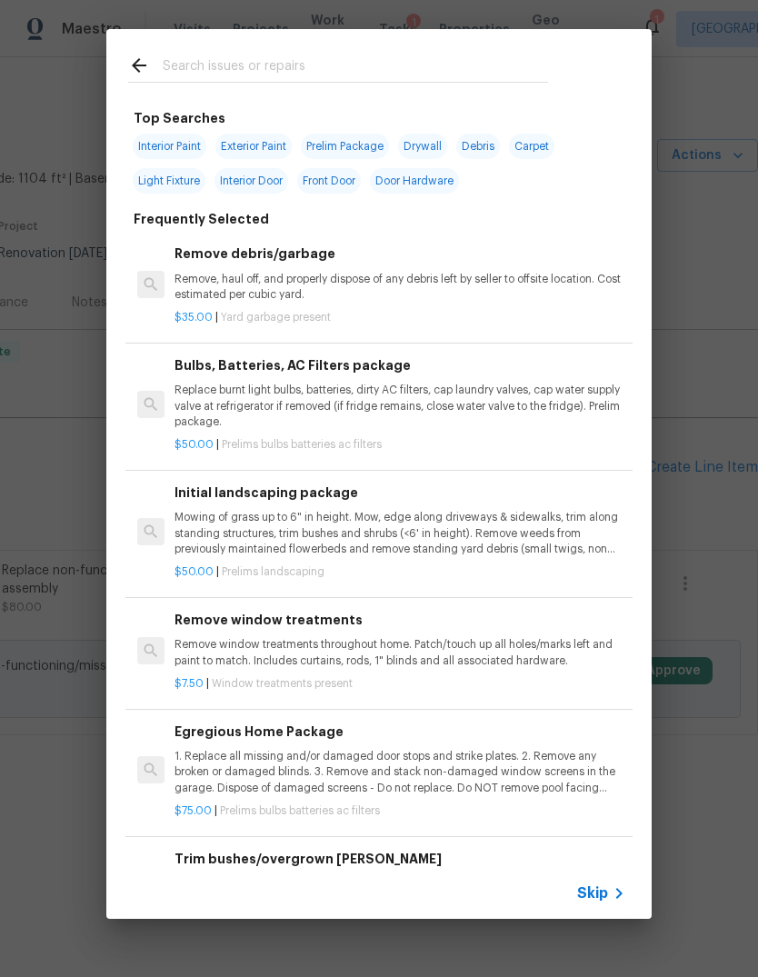
click at [612, 894] on icon at bounding box center [619, 894] width 22 height 22
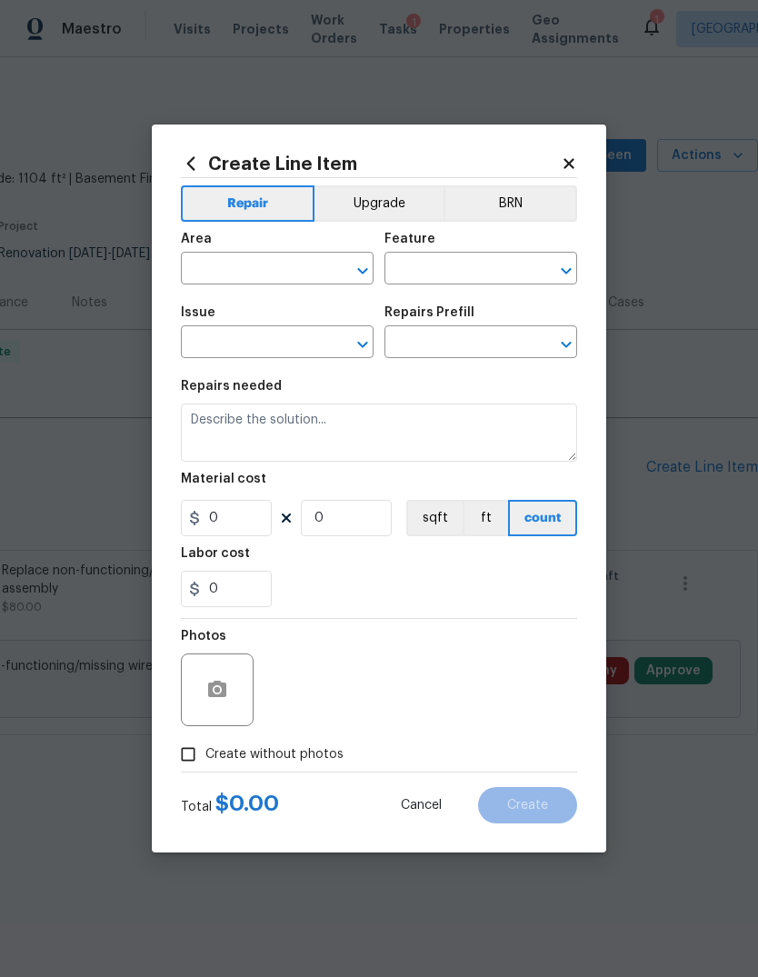
click at [298, 265] on input "text" at bounding box center [252, 270] width 142 height 28
click at [250, 317] on li "Kitchen" at bounding box center [277, 310] width 193 height 30
type input "Kitchen"
click at [469, 267] on input "text" at bounding box center [456, 270] width 142 height 28
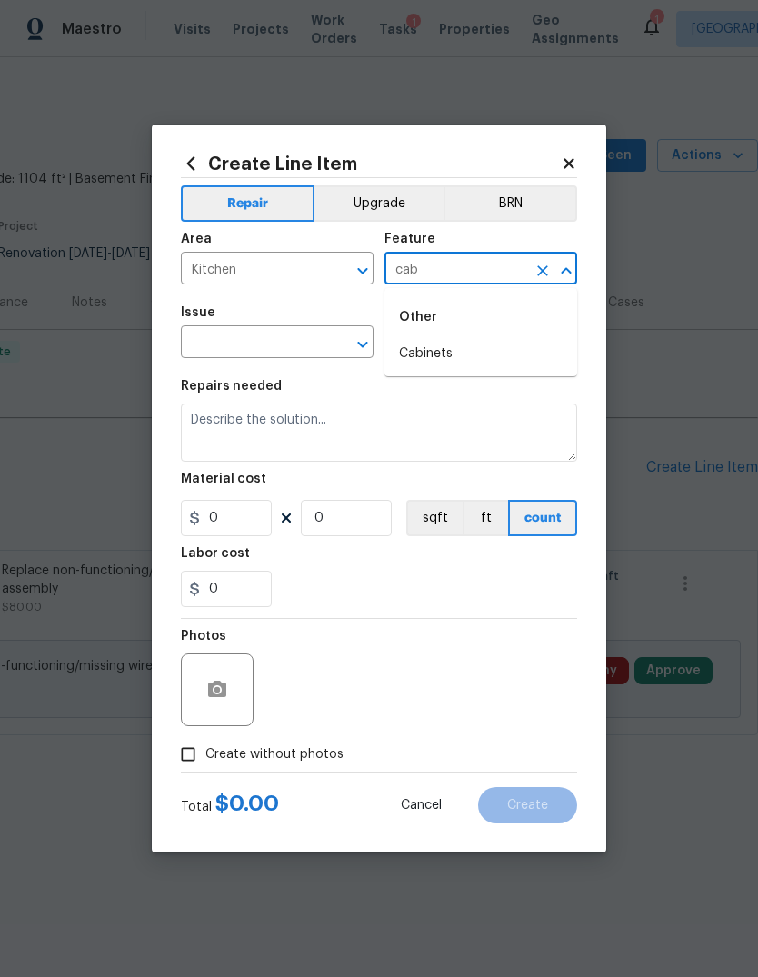
click at [498, 351] on li "Cabinets" at bounding box center [481, 354] width 193 height 30
type input "Cabinets"
click at [276, 351] on input "text" at bounding box center [252, 344] width 142 height 28
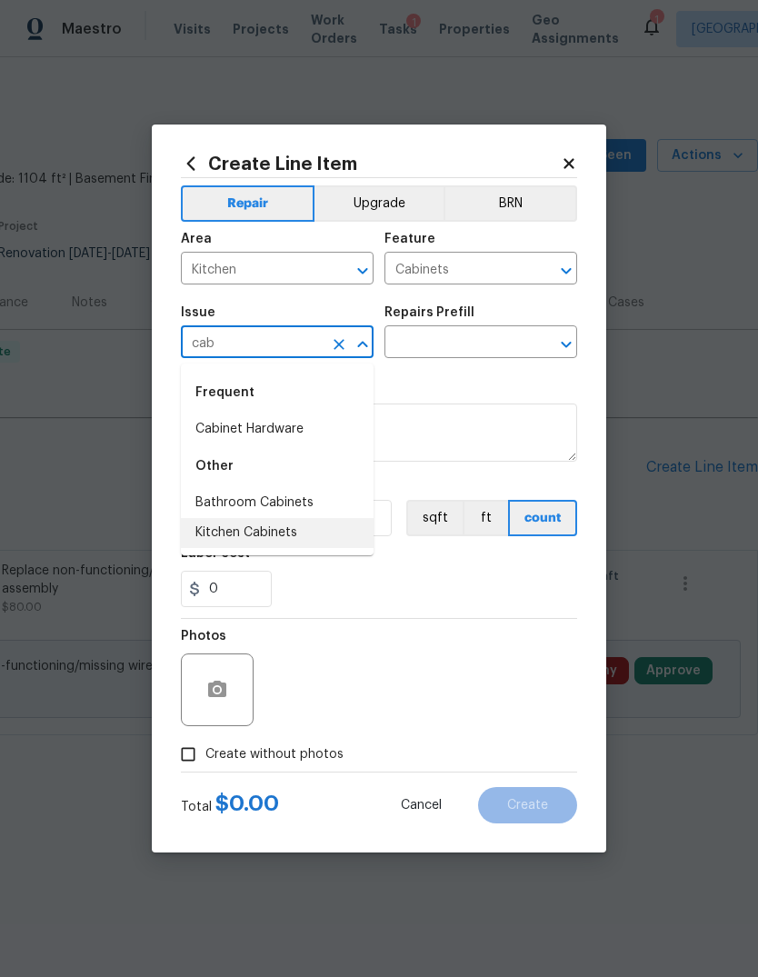
click at [287, 534] on li "Kitchen Cabinets" at bounding box center [277, 533] width 193 height 30
type input "Kitchen Cabinets"
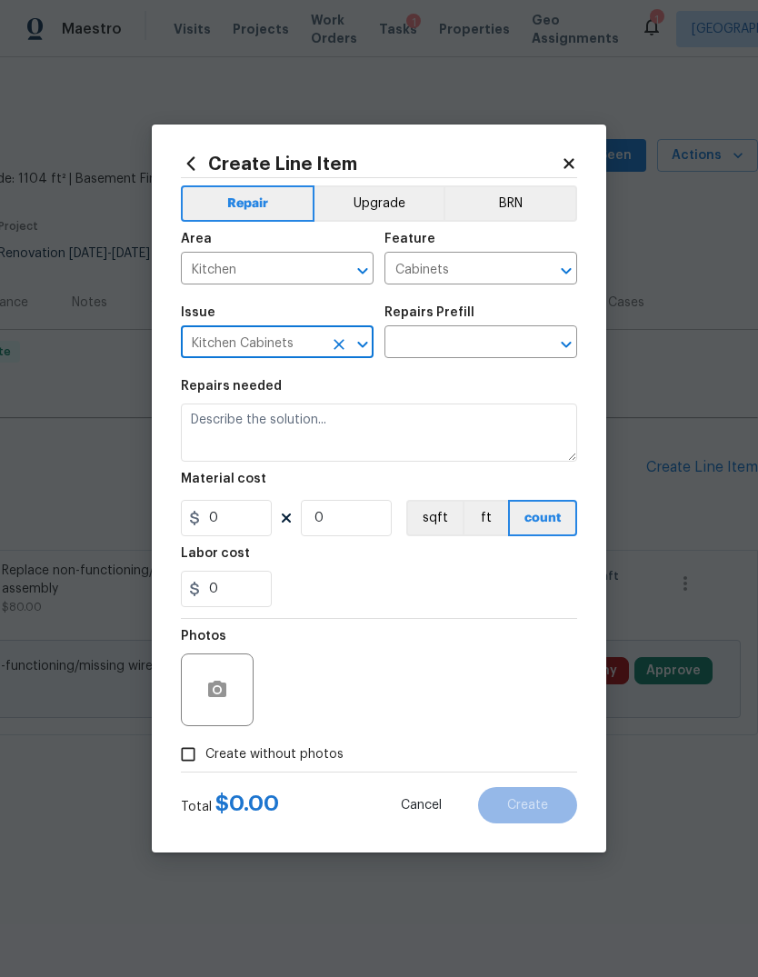
click at [475, 345] on input "text" at bounding box center [456, 344] width 142 height 28
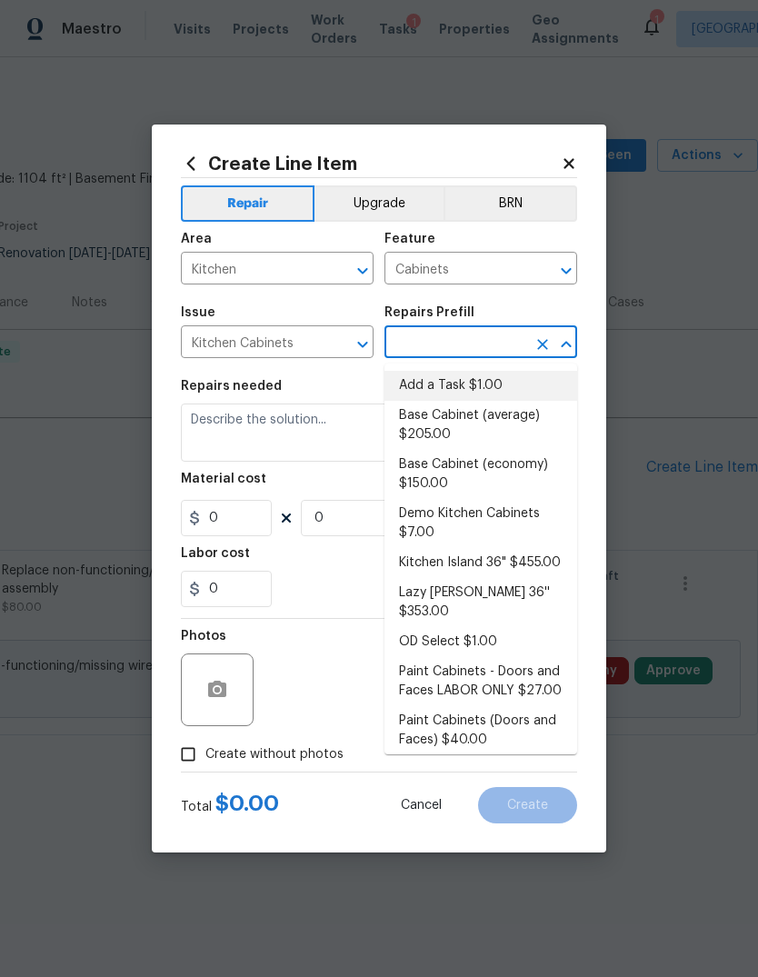
click at [503, 382] on li "Add a Task $1.00" at bounding box center [481, 386] width 193 height 30
type input "Add a Task $1.00"
type textarea "HPM to detail"
type input "1"
type input "Add a Task $1.00"
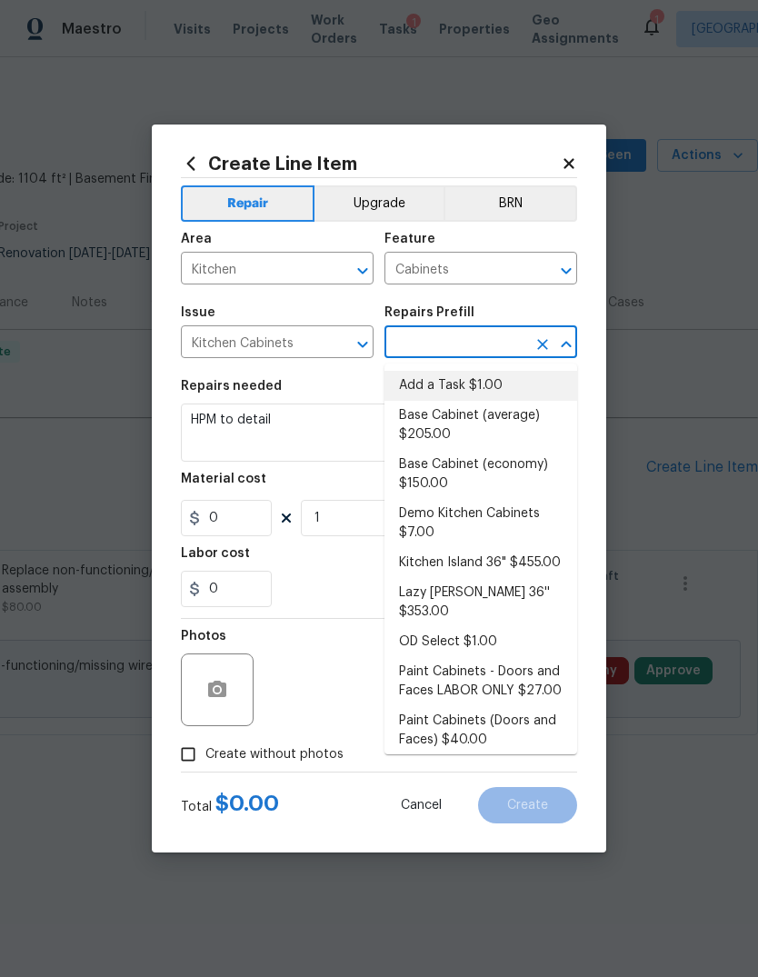
type input "1"
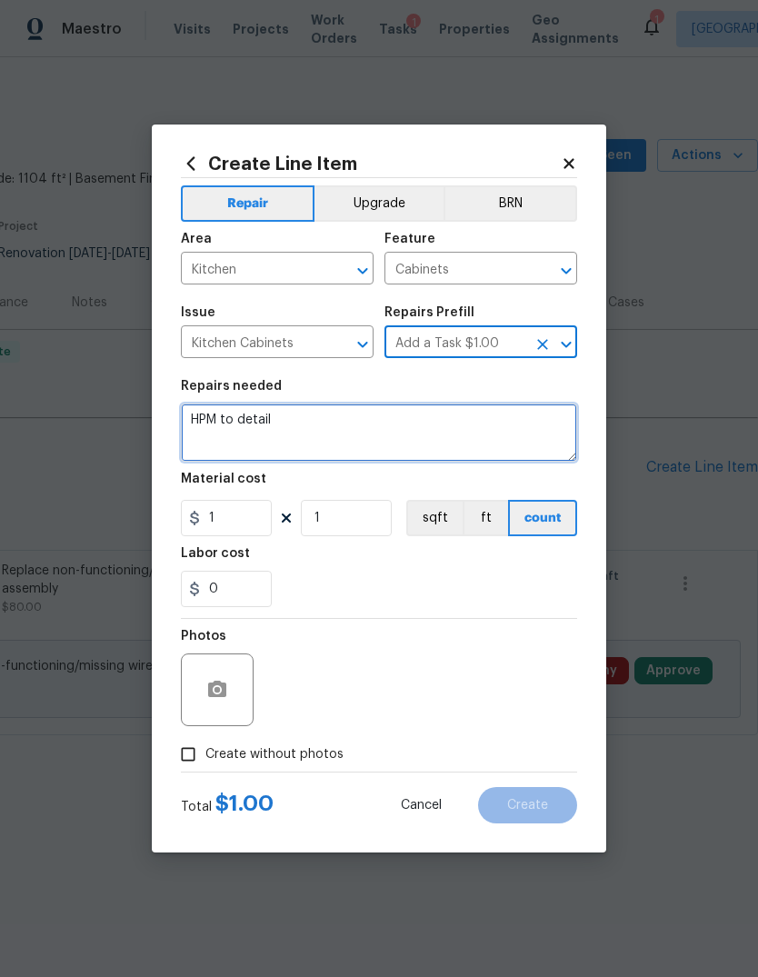
click at [469, 445] on textarea "HPM to detail" at bounding box center [379, 433] width 396 height 58
click at [475, 438] on textarea "HPM to detail" at bounding box center [379, 433] width 396 height 58
click at [490, 431] on textarea "HPM to detail" at bounding box center [379, 433] width 396 height 58
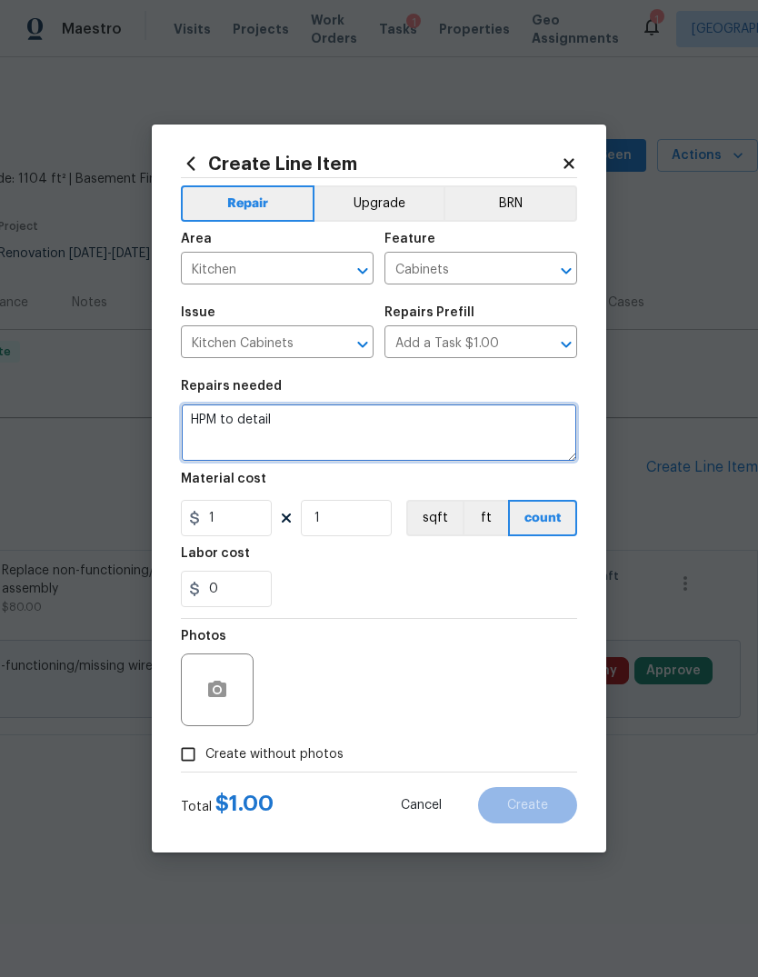
click at [489, 431] on textarea "HPM to detail" at bounding box center [379, 433] width 396 height 58
type textarea "T"
type textarea "Paint the quarter round around the base of the kitchen cabinets"
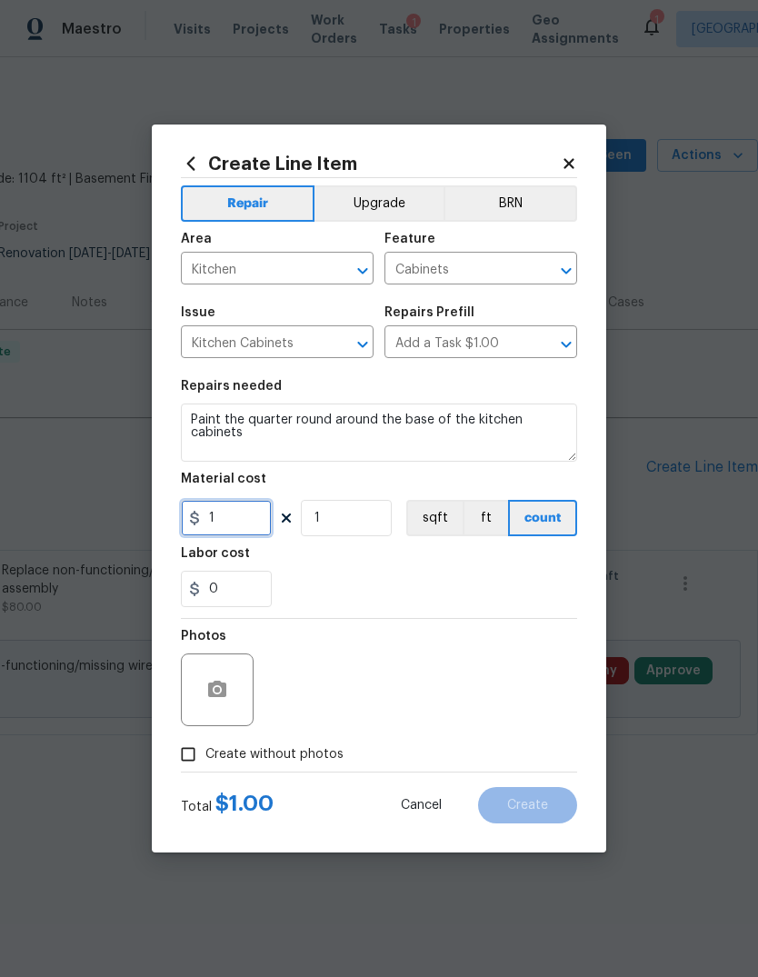
click at [270, 512] on input "1" at bounding box center [226, 518] width 91 height 36
click at [249, 519] on input "31" at bounding box center [226, 518] width 91 height 36
type input "30"
click at [224, 704] on button "button" at bounding box center [217, 690] width 44 height 44
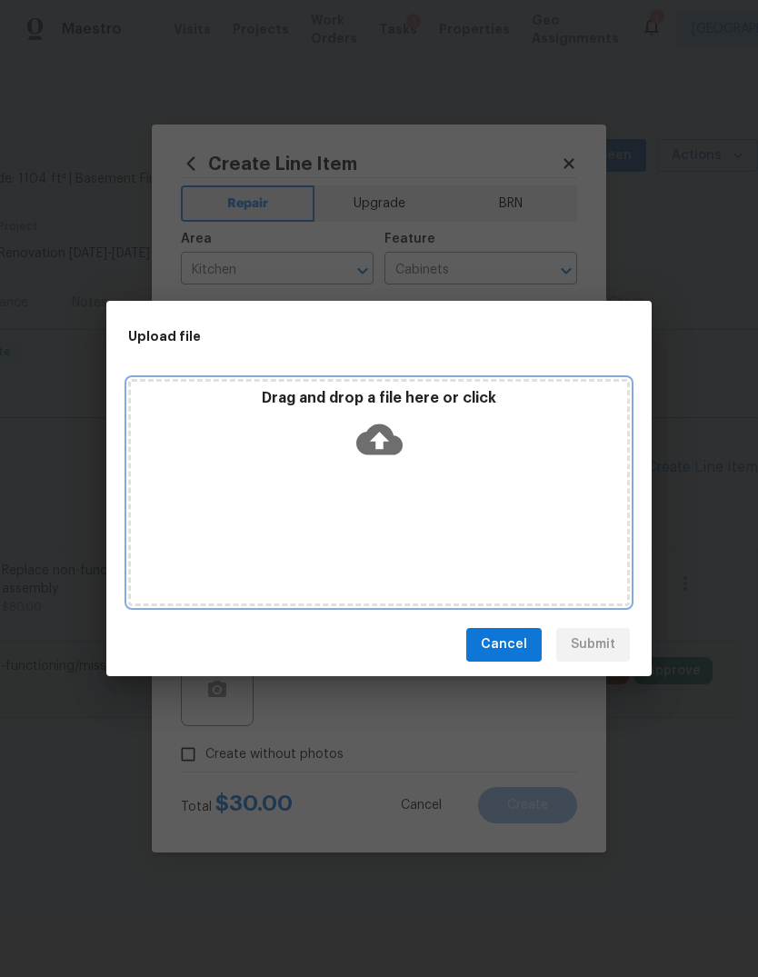
click at [420, 477] on div "Drag and drop a file here or click" at bounding box center [379, 492] width 502 height 227
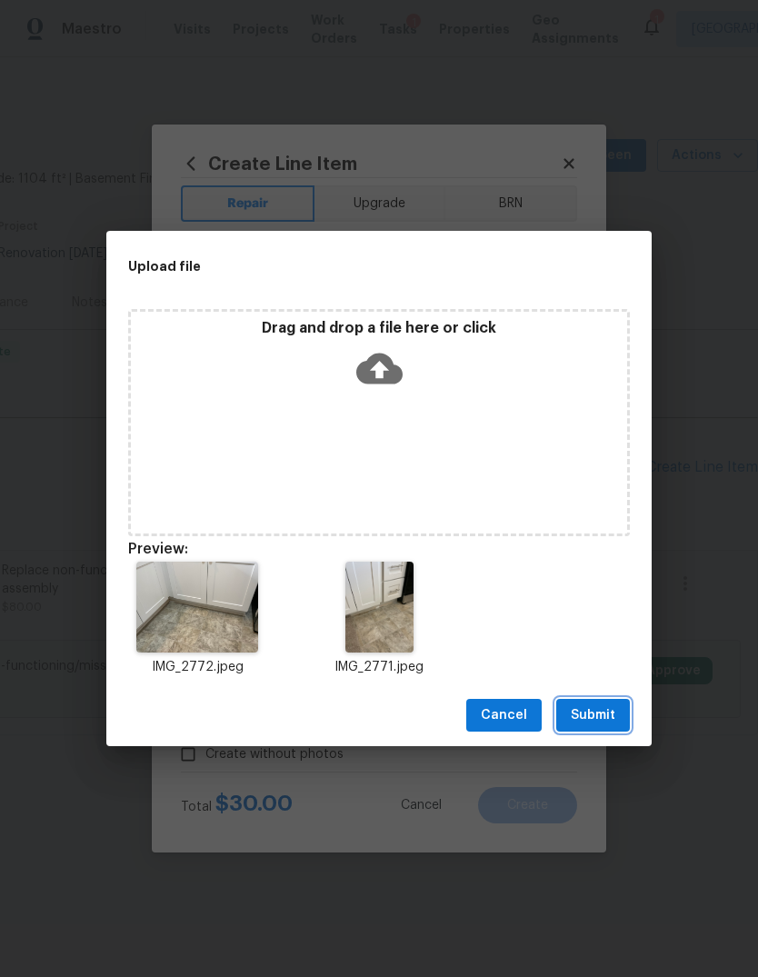
click at [612, 724] on span "Submit" at bounding box center [593, 715] width 45 height 23
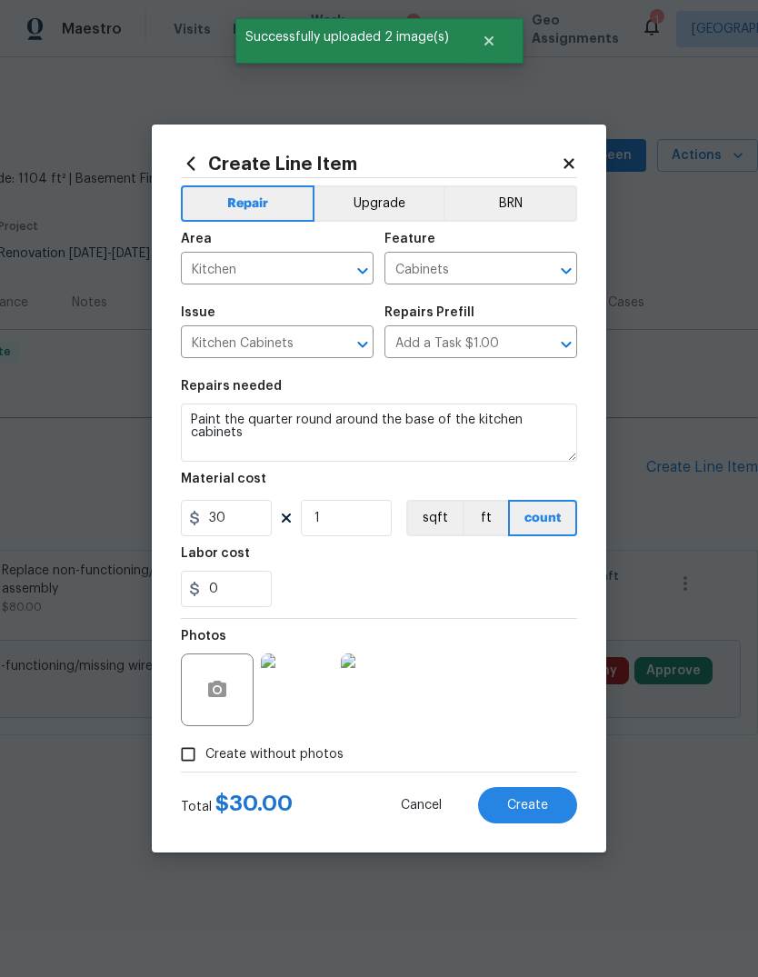
click at [516, 805] on span "Create" at bounding box center [527, 806] width 41 height 14
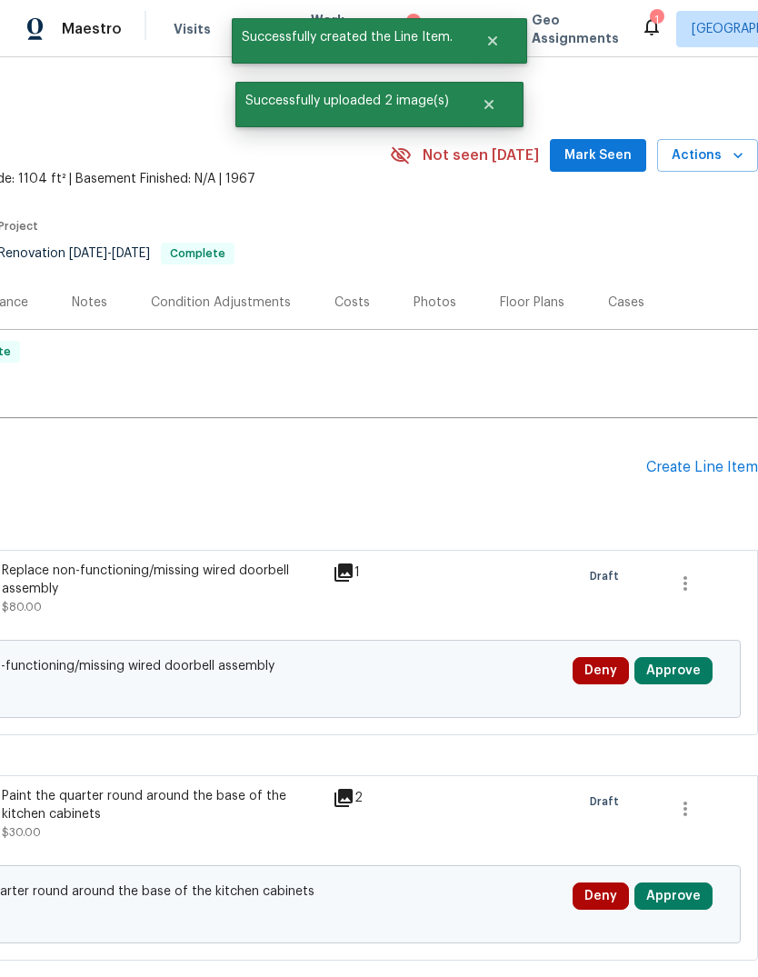
click at [712, 468] on div "Create Line Item" at bounding box center [702, 467] width 112 height 17
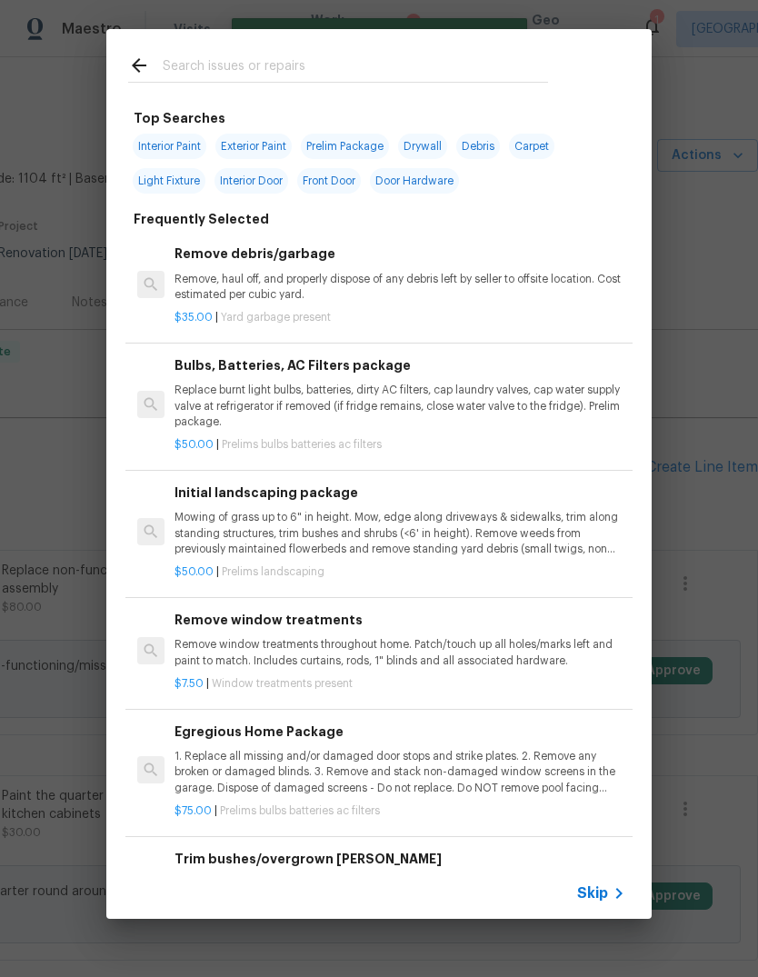
click at [613, 884] on icon at bounding box center [619, 894] width 22 height 22
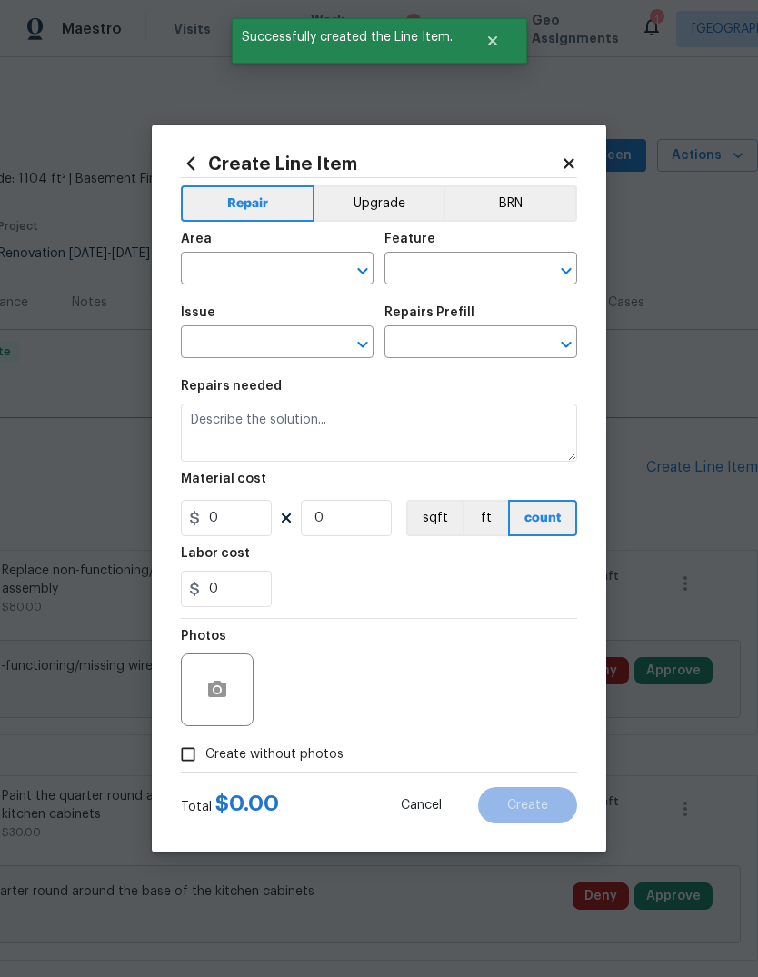
click at [279, 273] on input "text" at bounding box center [252, 270] width 142 height 28
click at [264, 307] on li "Garage" at bounding box center [277, 310] width 193 height 30
type input "Garage"
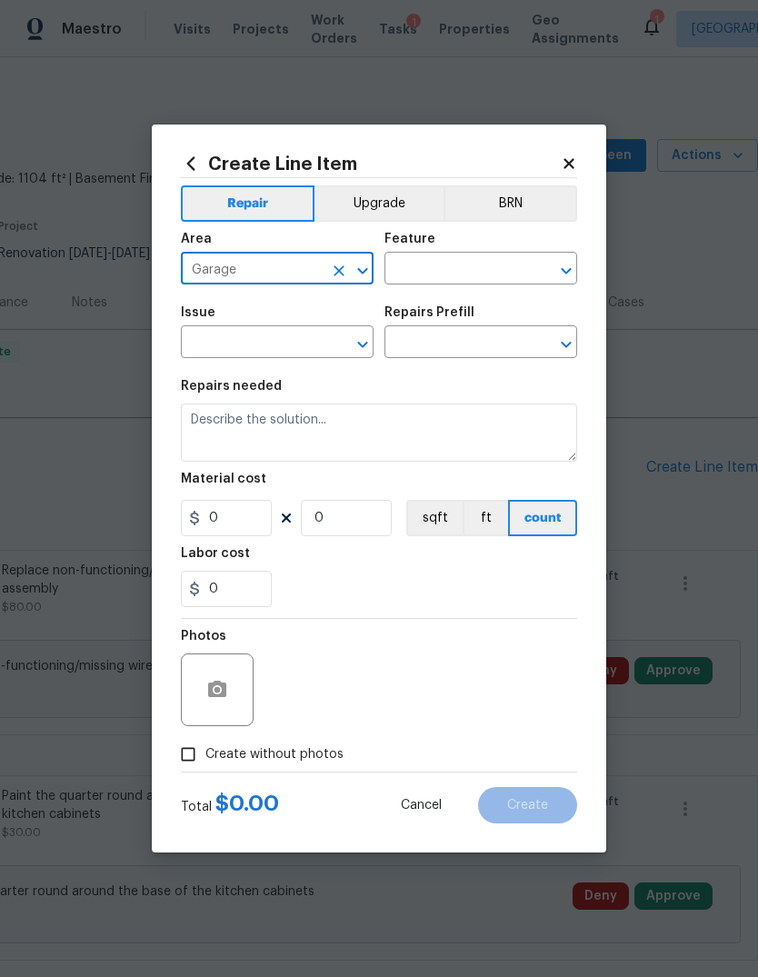
click at [475, 281] on input "text" at bounding box center [456, 270] width 142 height 28
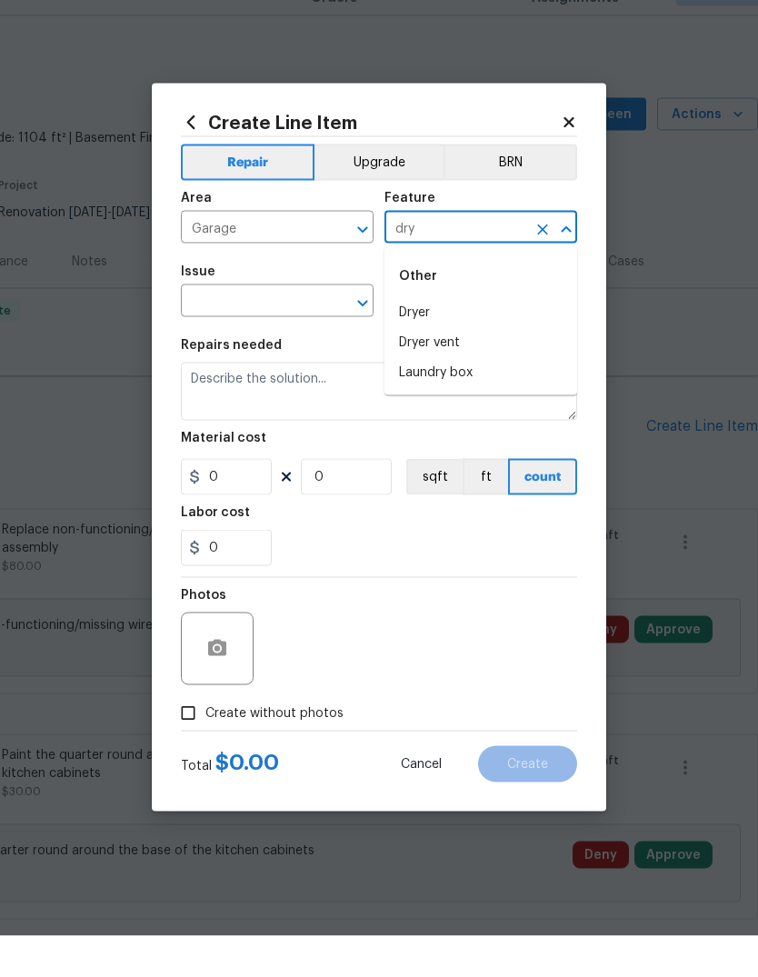
click at [501, 256] on input "dry" at bounding box center [456, 270] width 142 height 28
click at [484, 256] on input "dry" at bounding box center [456, 270] width 142 height 28
type input "d"
click at [491, 339] on li "Walls and Ceiling" at bounding box center [481, 354] width 193 height 30
type input "Walls and Ceiling"
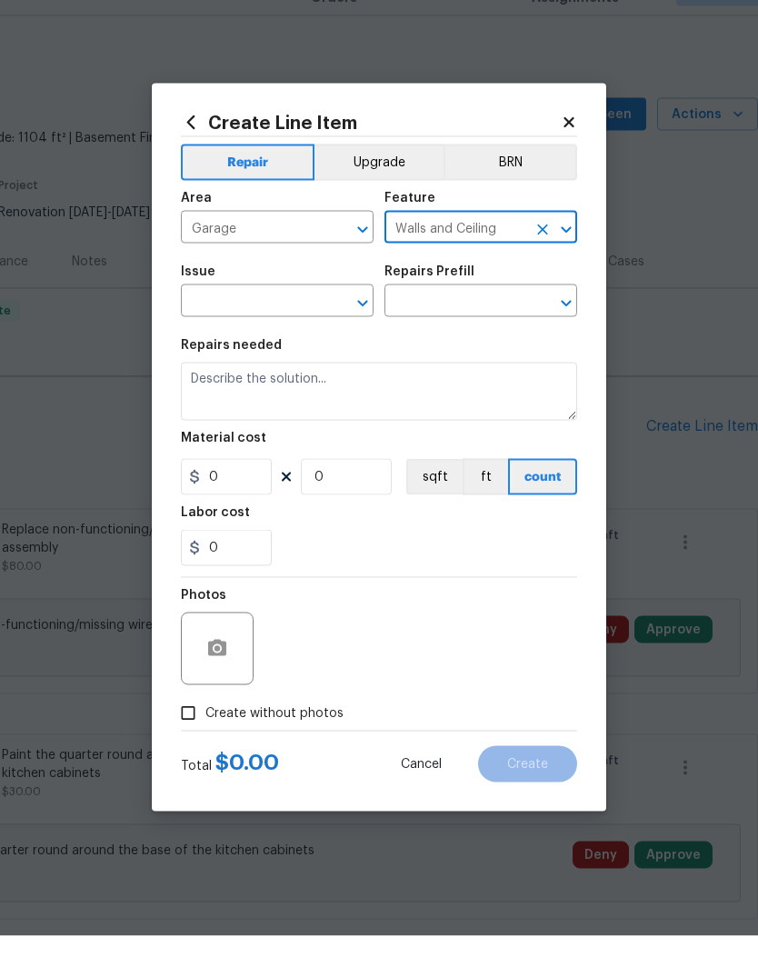
click at [250, 319] on span "Issue ​" at bounding box center [277, 332] width 193 height 74
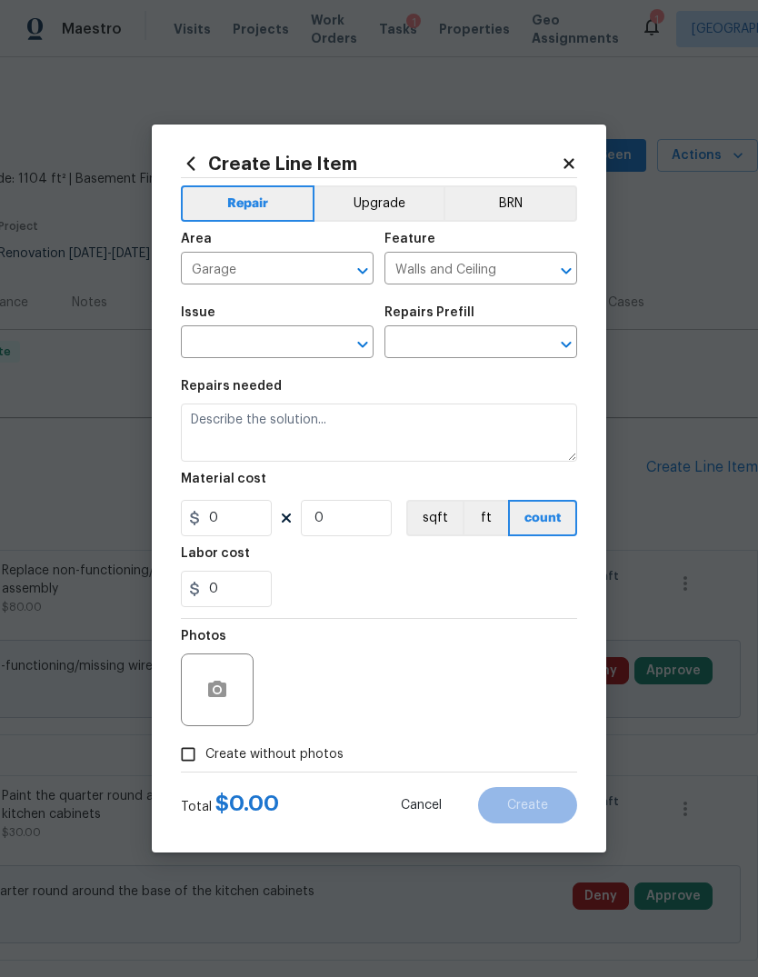
click at [282, 341] on input "text" at bounding box center [252, 344] width 142 height 28
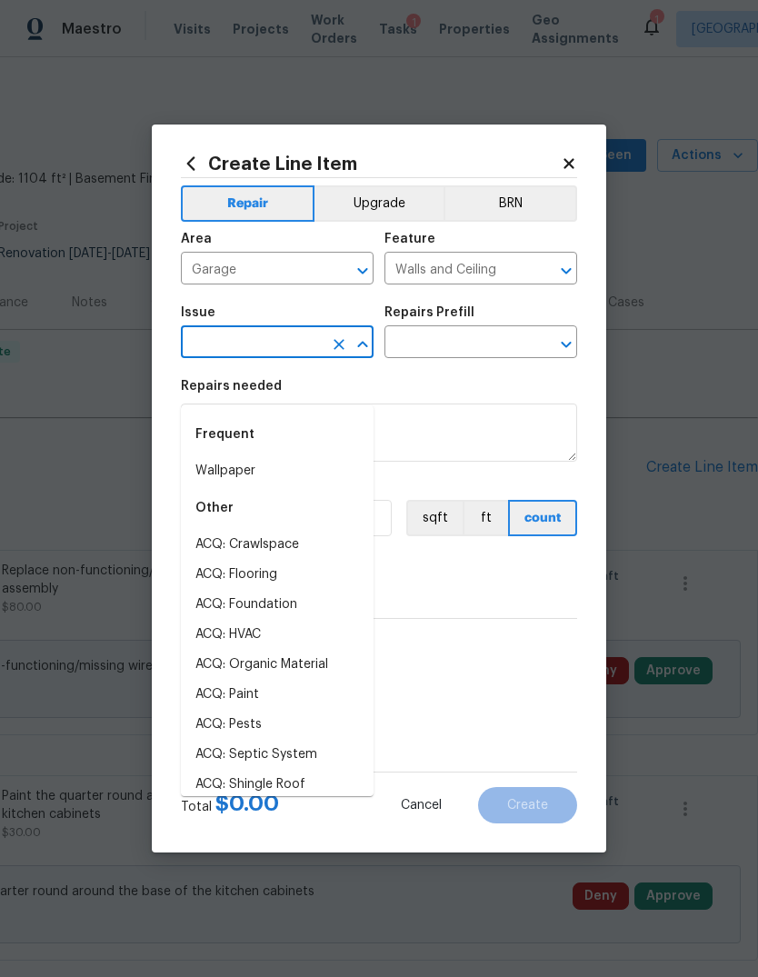
scroll to position [41, 0]
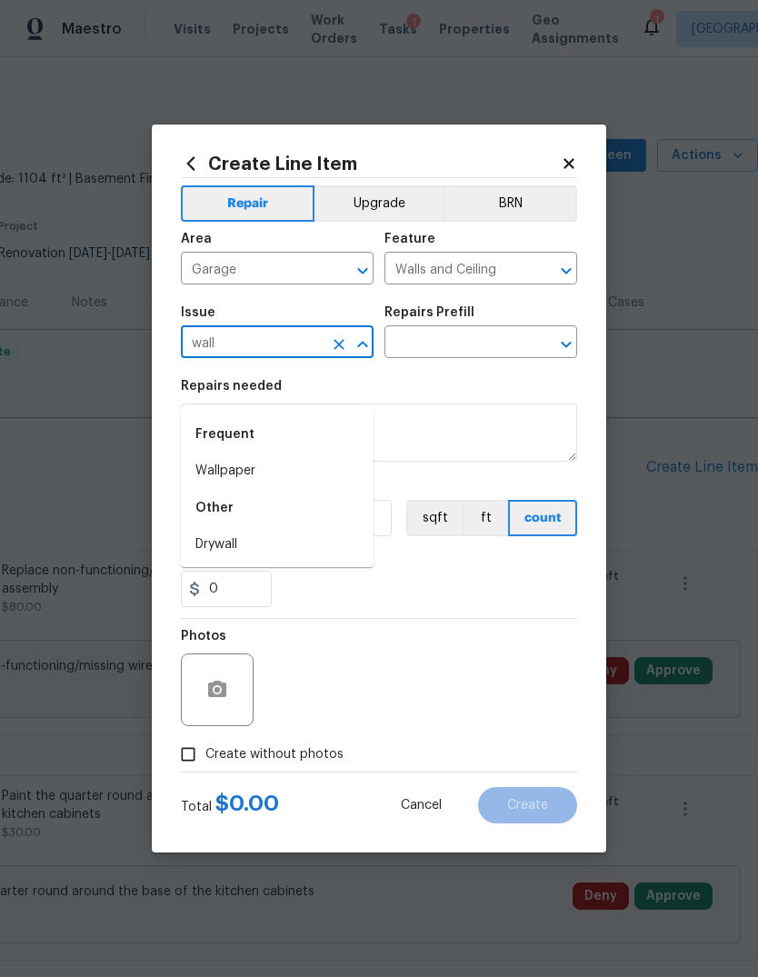
click at [265, 530] on li "Drywall" at bounding box center [277, 545] width 193 height 30
type input "Drywall"
click at [455, 345] on input "text" at bounding box center [456, 344] width 142 height 28
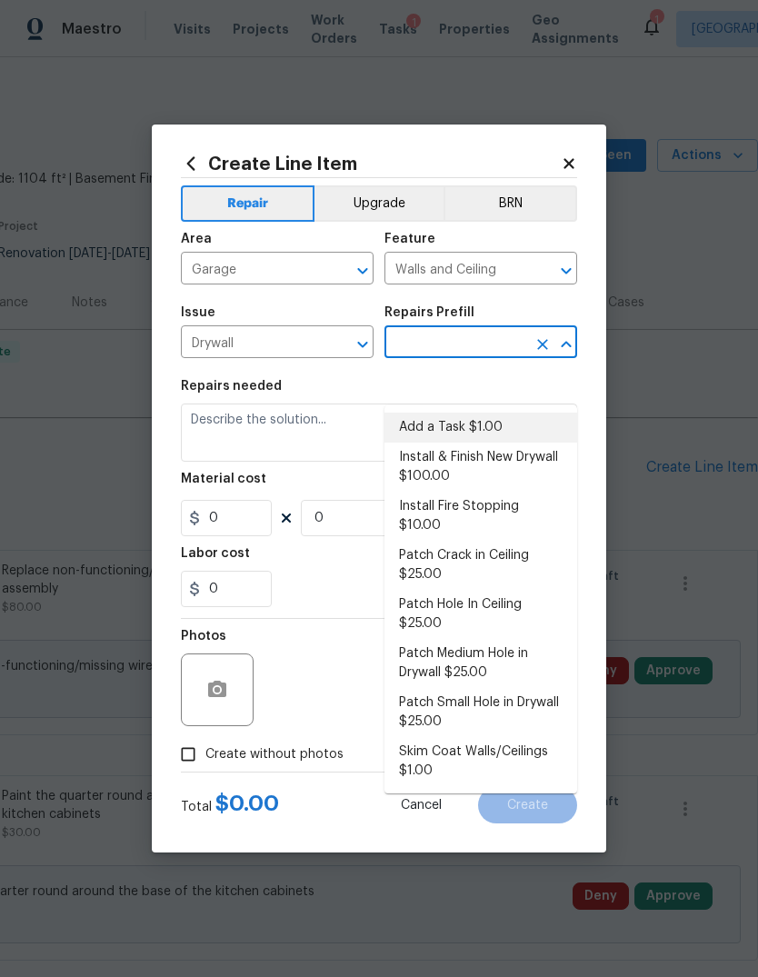
click at [507, 413] on li "Add a Task $1.00" at bounding box center [481, 428] width 193 height 30
type input "Add a Task $1.00"
type textarea "HPM to detail"
type input "1"
type input "Add a Task $1.00"
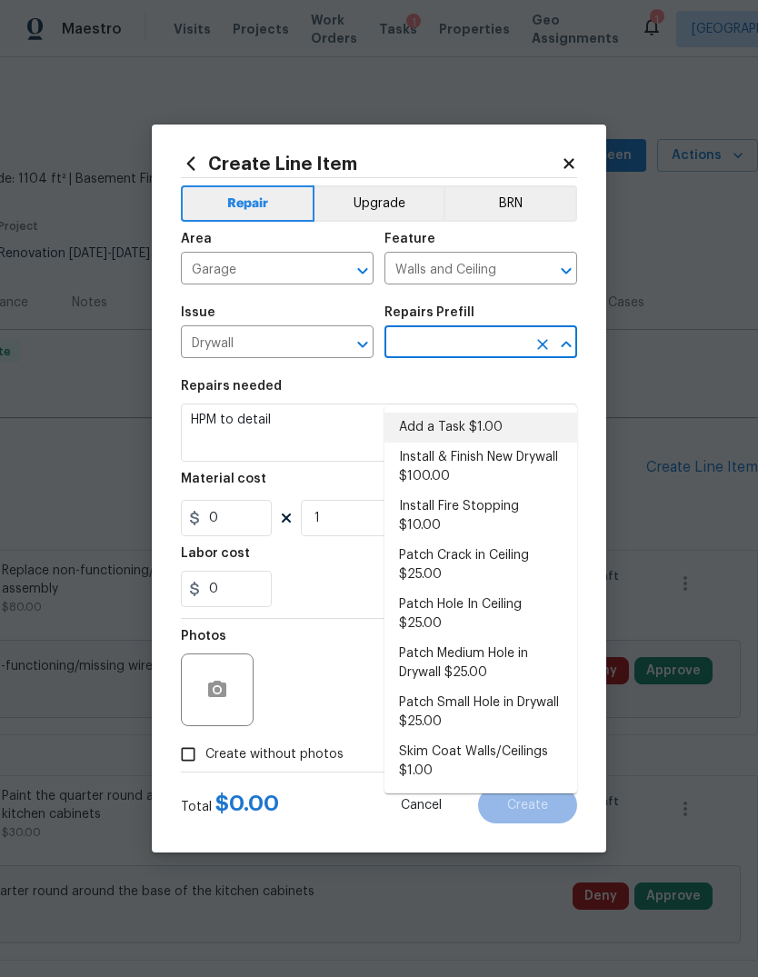
type input "1"
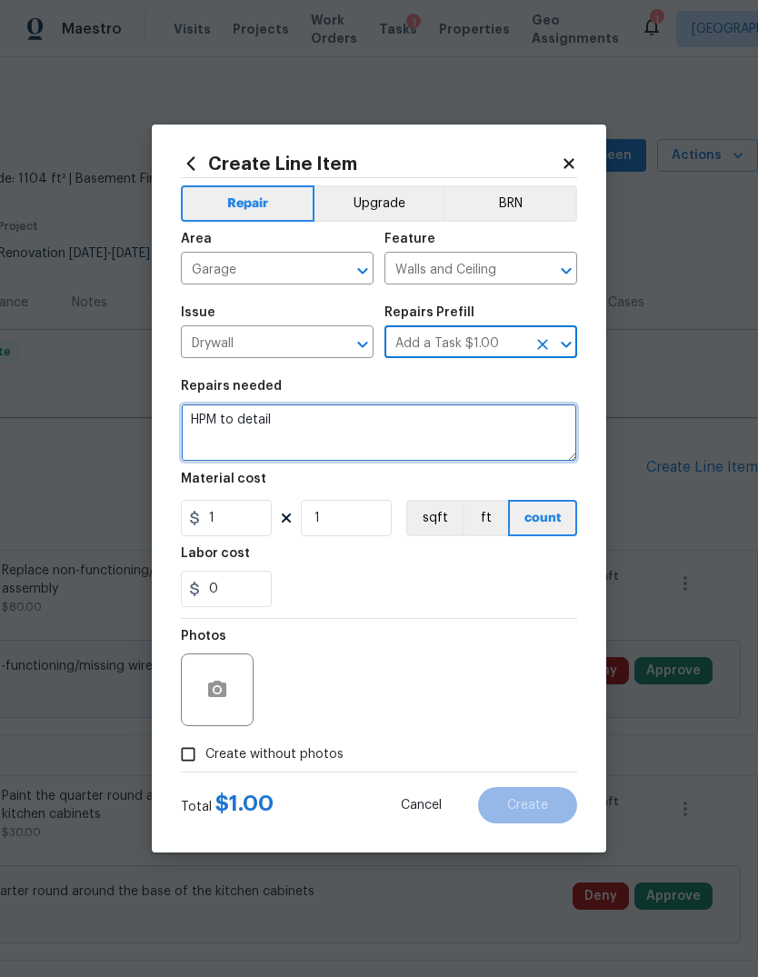
click at [496, 435] on textarea "HPM to detail" at bounding box center [379, 433] width 396 height 58
click at [509, 437] on textarea "HPM to detail" at bounding box center [379, 433] width 396 height 58
click at [509, 436] on textarea "HPM to detail" at bounding box center [379, 433] width 396 height 58
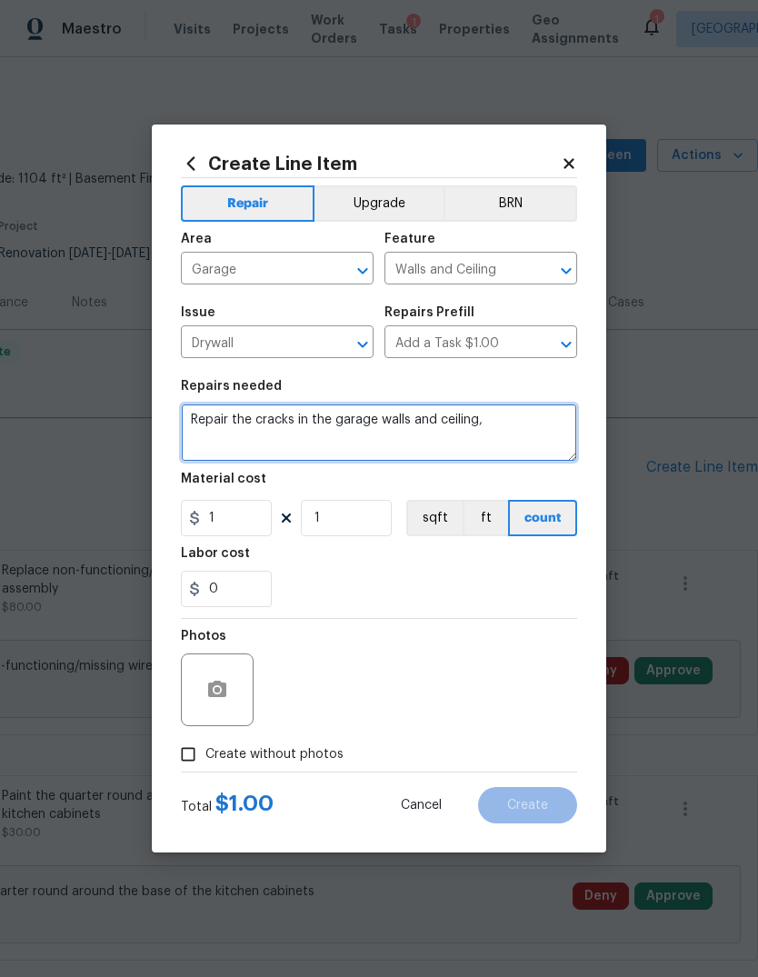
type textarea "Repair the cracks in the garage walls and ceiling,"
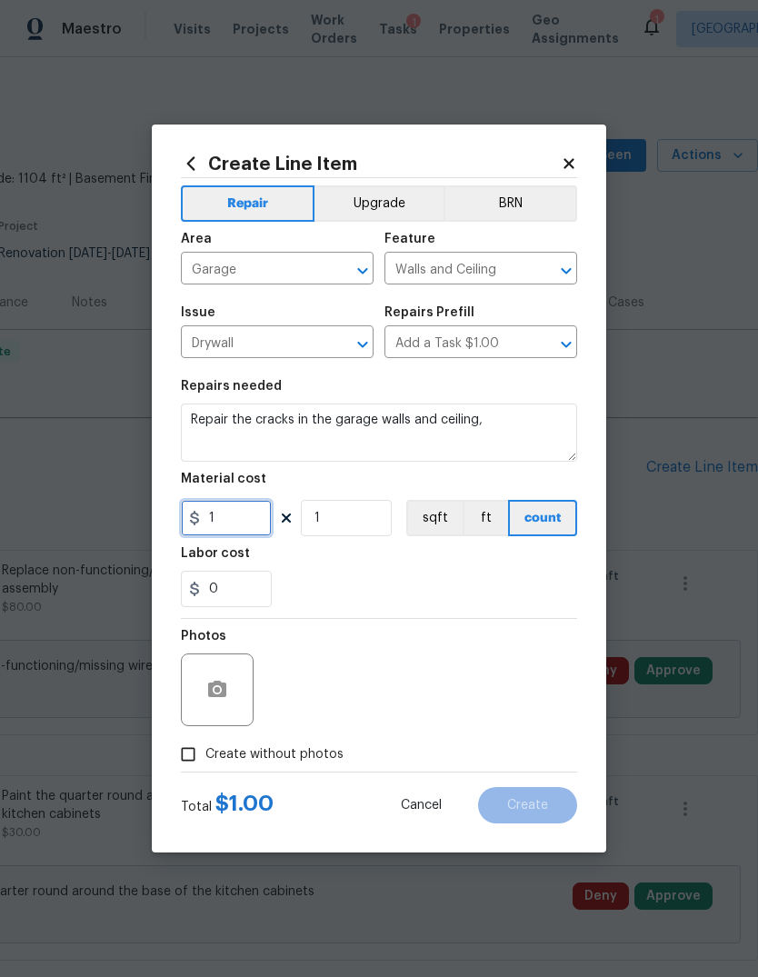
click at [250, 516] on input "1" at bounding box center [226, 518] width 91 height 36
type input "250"
click at [207, 684] on icon "button" at bounding box center [217, 690] width 22 height 22
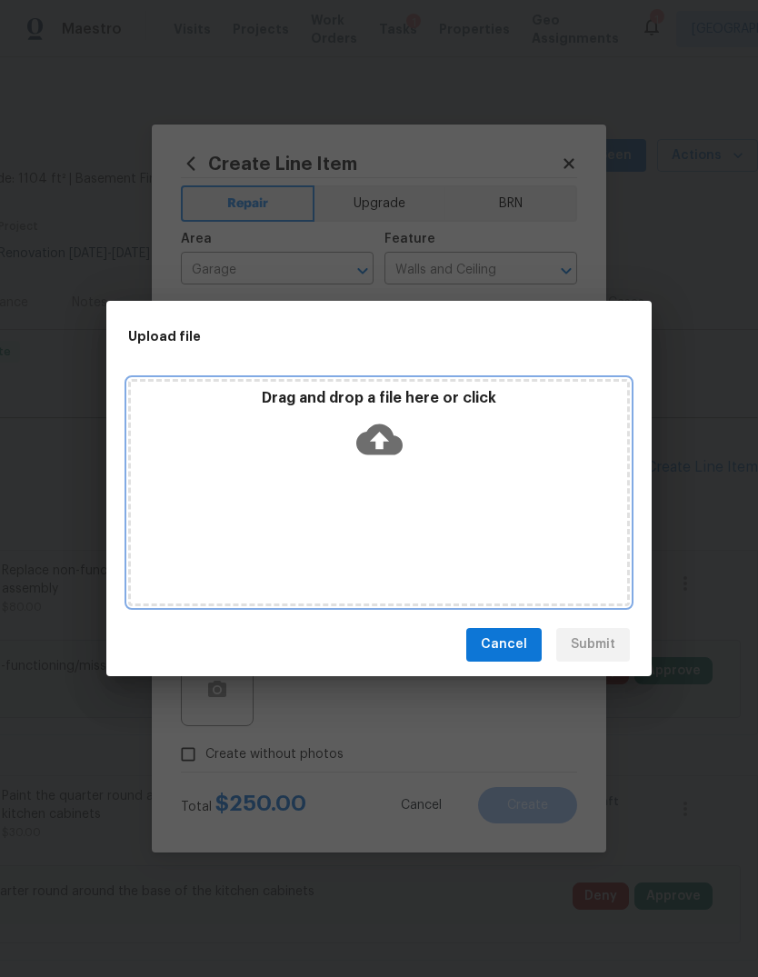
click at [504, 487] on div "Drag and drop a file here or click" at bounding box center [379, 492] width 502 height 227
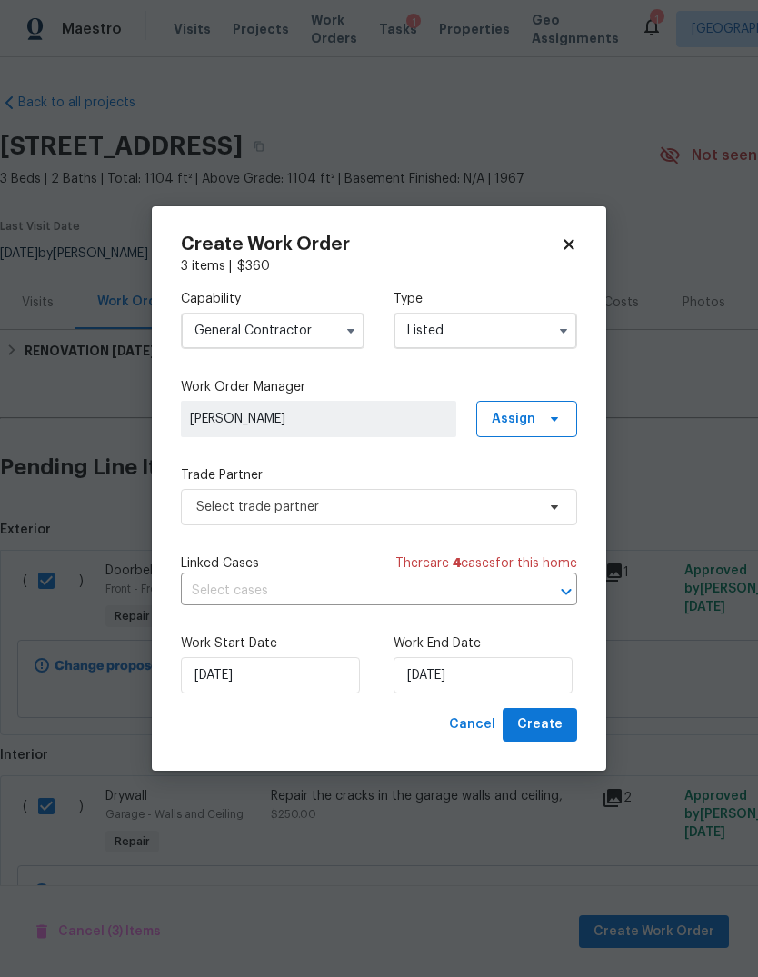
scroll to position [225, 0]
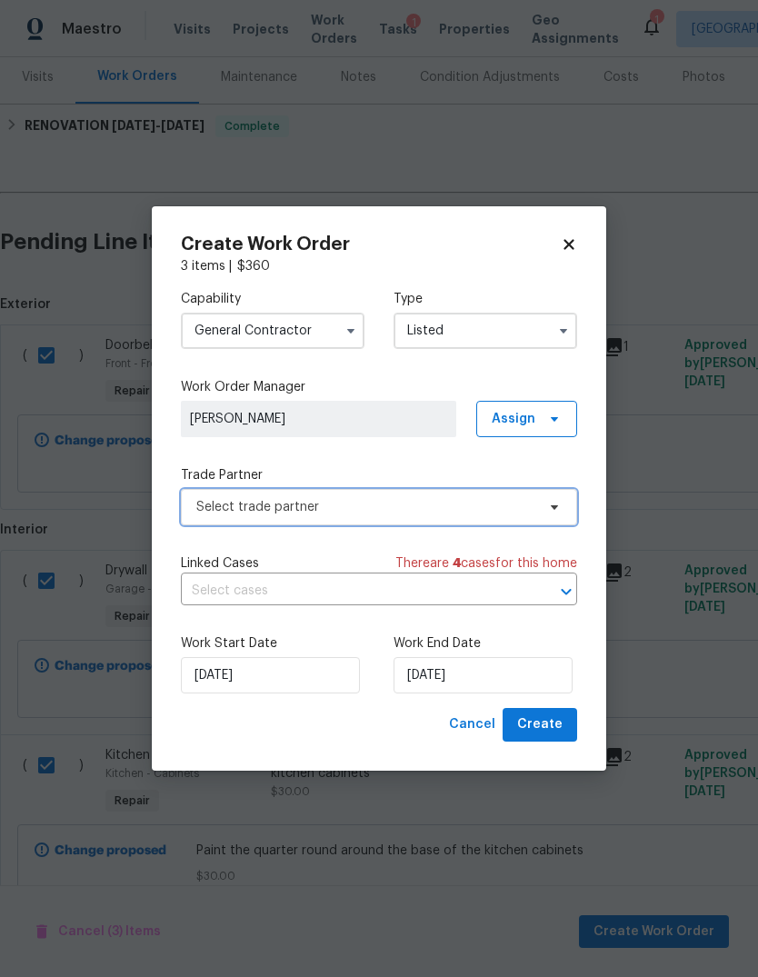
click at [392, 514] on span "Select trade partner" at bounding box center [365, 507] width 339 height 18
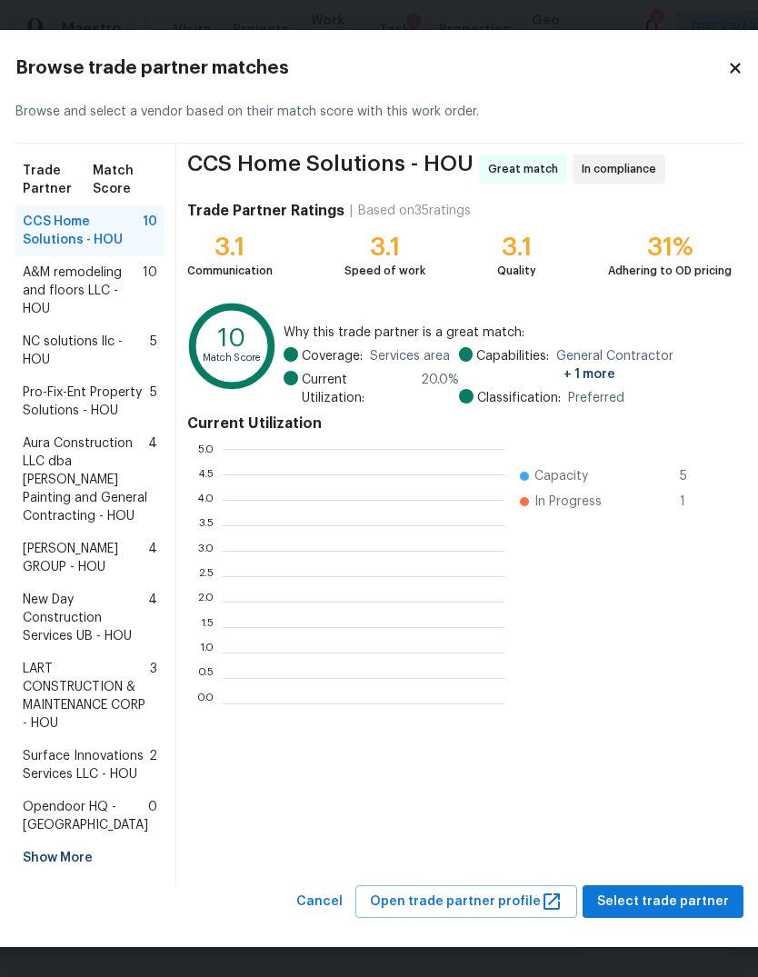
scroll to position [255, 282]
click at [56, 576] on span "BARAKEL VENZ GROUP - HOU" at bounding box center [85, 558] width 125 height 36
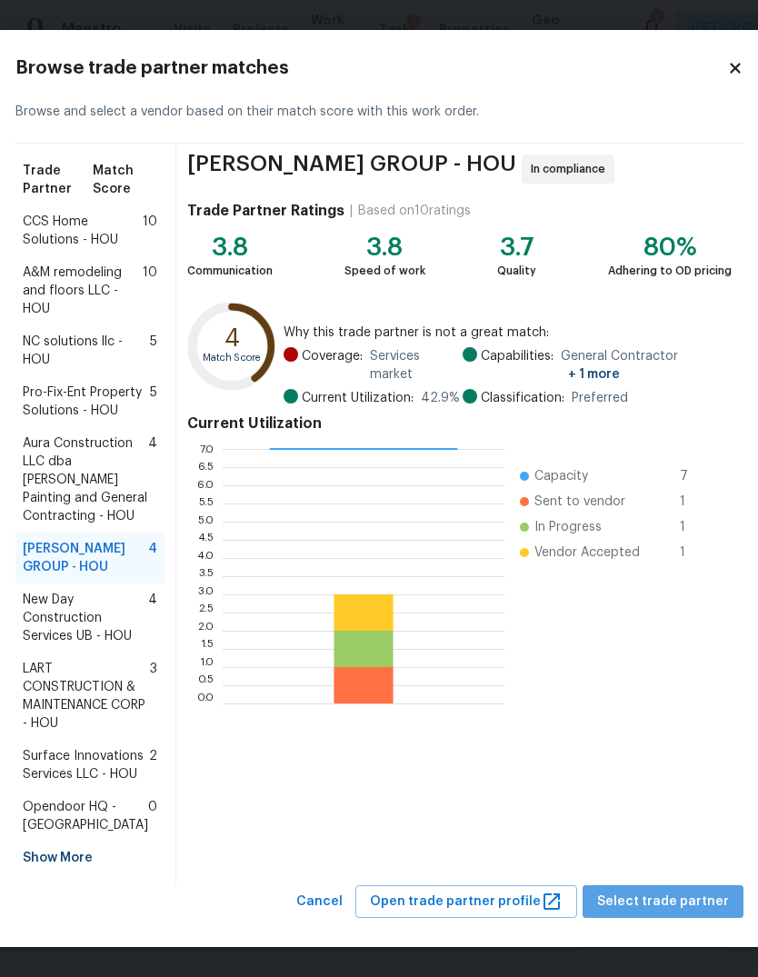
scroll to position [158, 0]
click at [685, 898] on span "Select trade partner" at bounding box center [663, 902] width 132 height 23
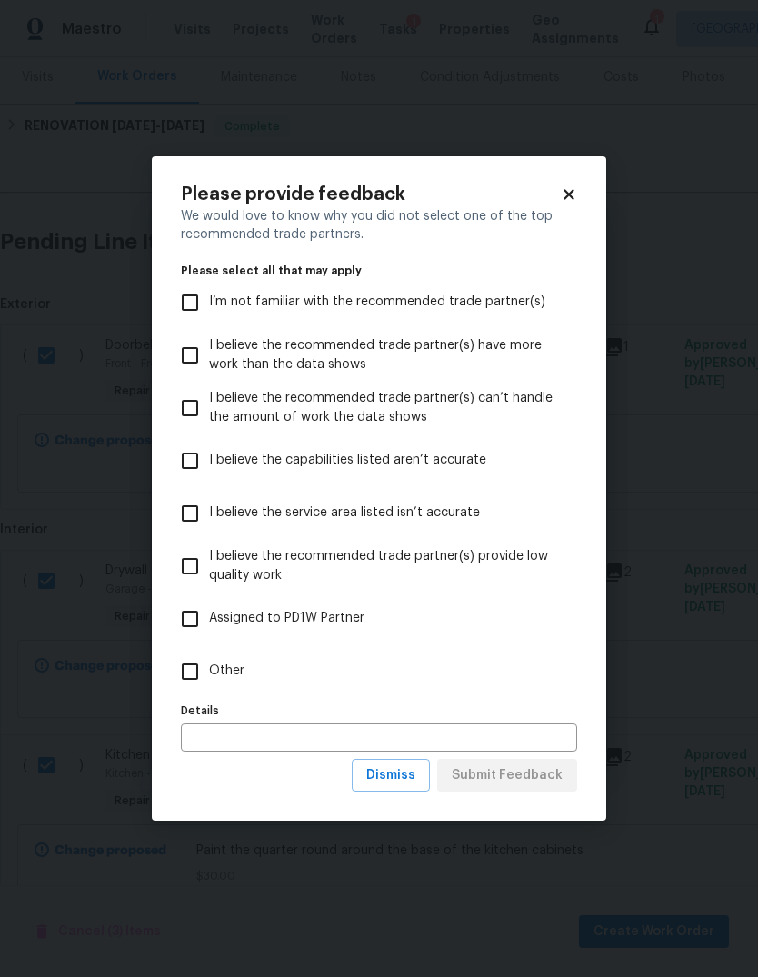
click at [206, 655] on input "Other" at bounding box center [190, 672] width 38 height 38
checkbox input "true"
click at [439, 738] on input "text" at bounding box center [379, 738] width 396 height 28
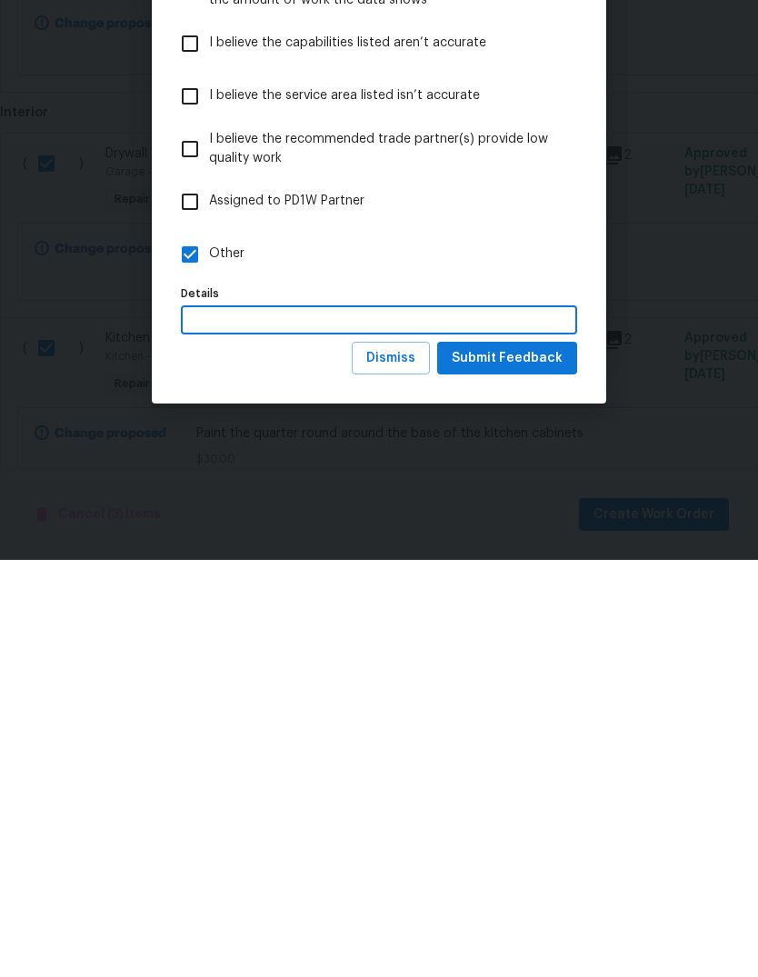
scroll to position [0, 0]
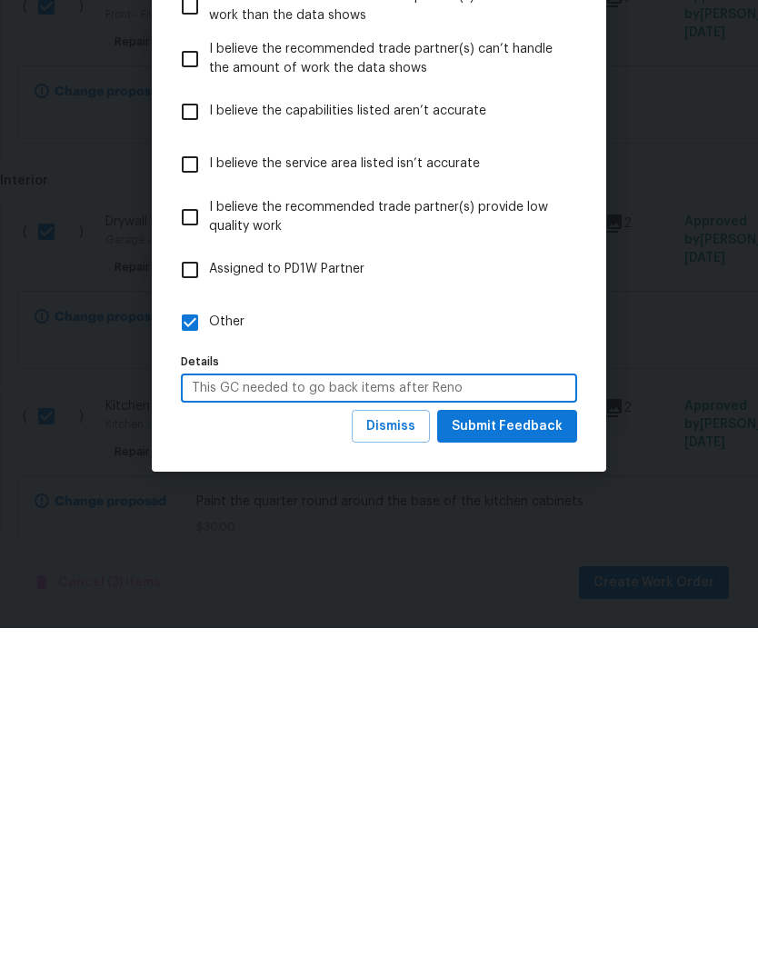
type input "This GC needed to go back items after Reno"
click at [562, 759] on button "Submit Feedback" at bounding box center [507, 776] width 140 height 34
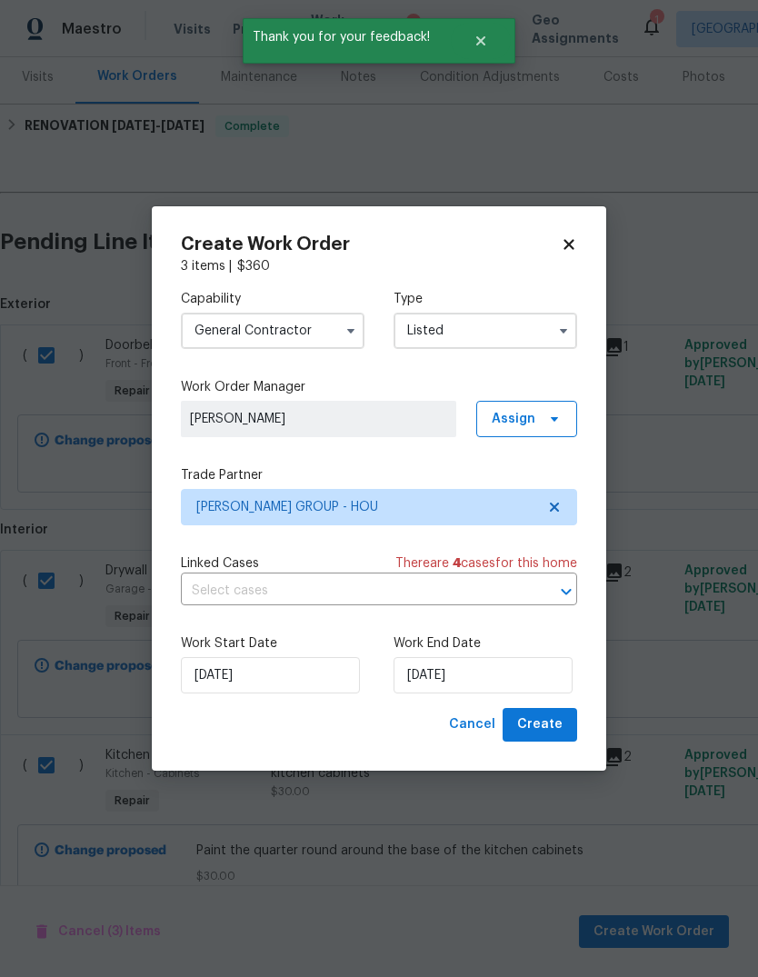
click at [514, 654] on div "Work End Date 8/13/2025" at bounding box center [486, 663] width 184 height 59
click at [522, 672] on input "[DATE]" at bounding box center [483, 675] width 179 height 36
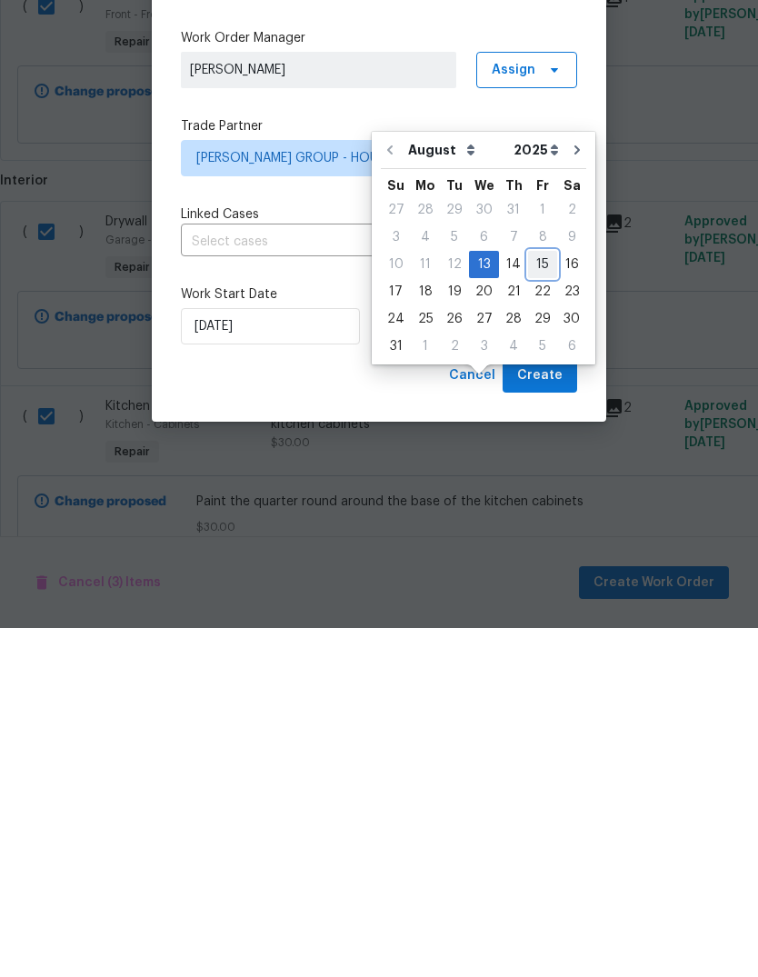
click at [534, 601] on div "15" at bounding box center [542, 613] width 29 height 25
type input "[DATE]"
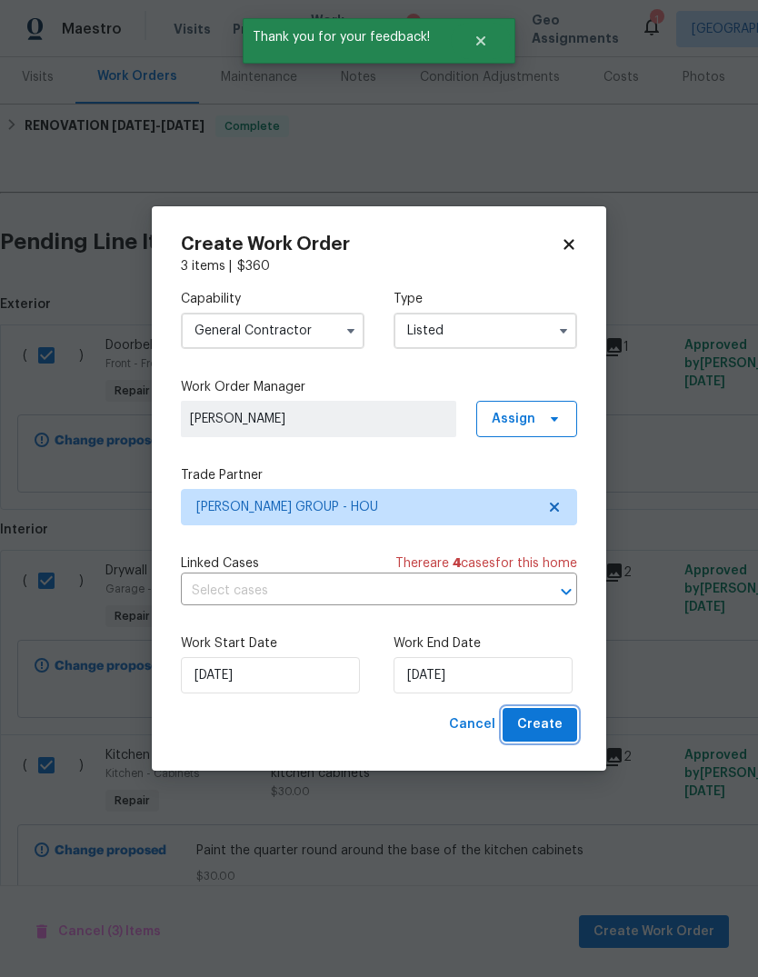
click at [560, 719] on span "Create" at bounding box center [539, 725] width 45 height 23
checkbox input "false"
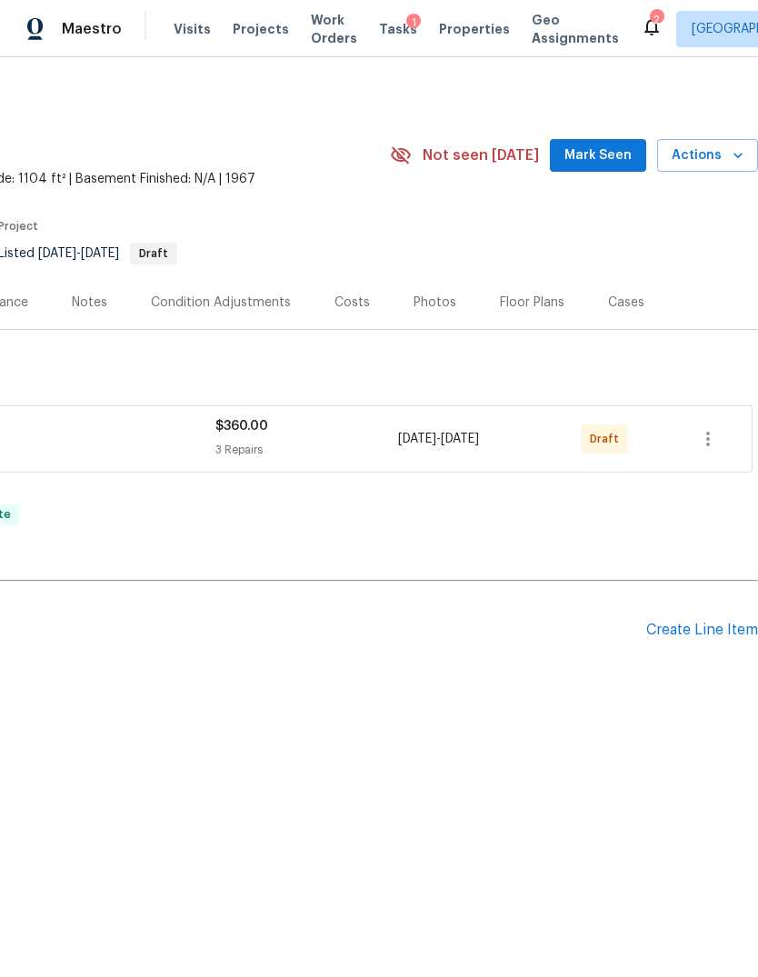
scroll to position [0, 269]
click at [729, 434] on button "button" at bounding box center [708, 439] width 44 height 44
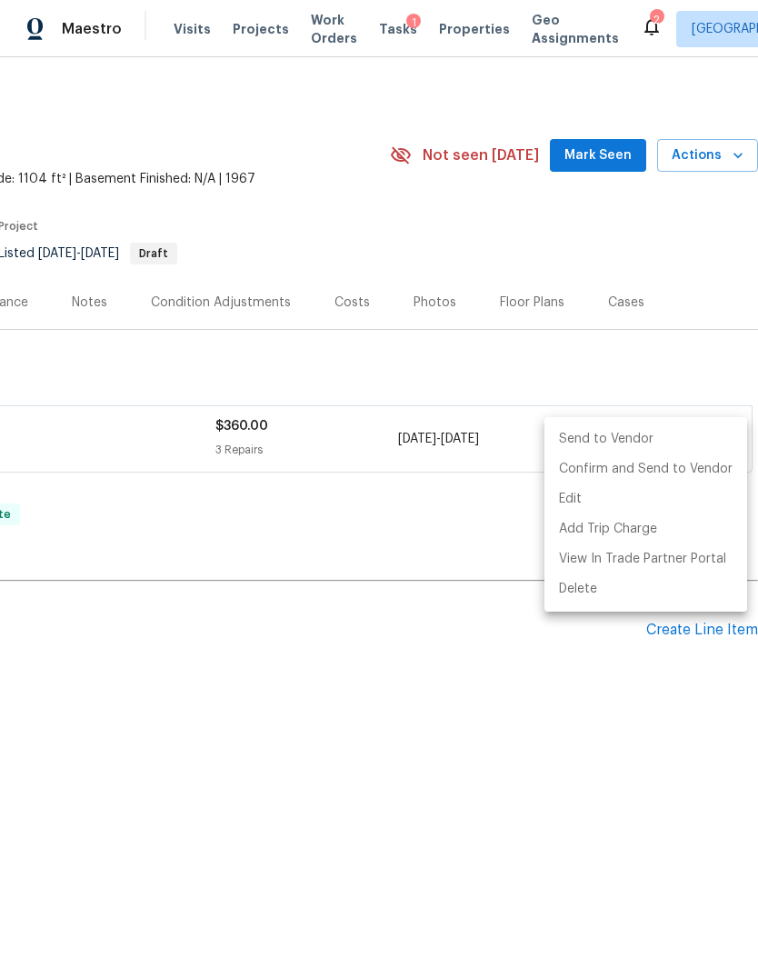
click at [673, 440] on li "Send to Vendor" at bounding box center [645, 440] width 203 height 30
click at [694, 365] on div at bounding box center [379, 488] width 758 height 977
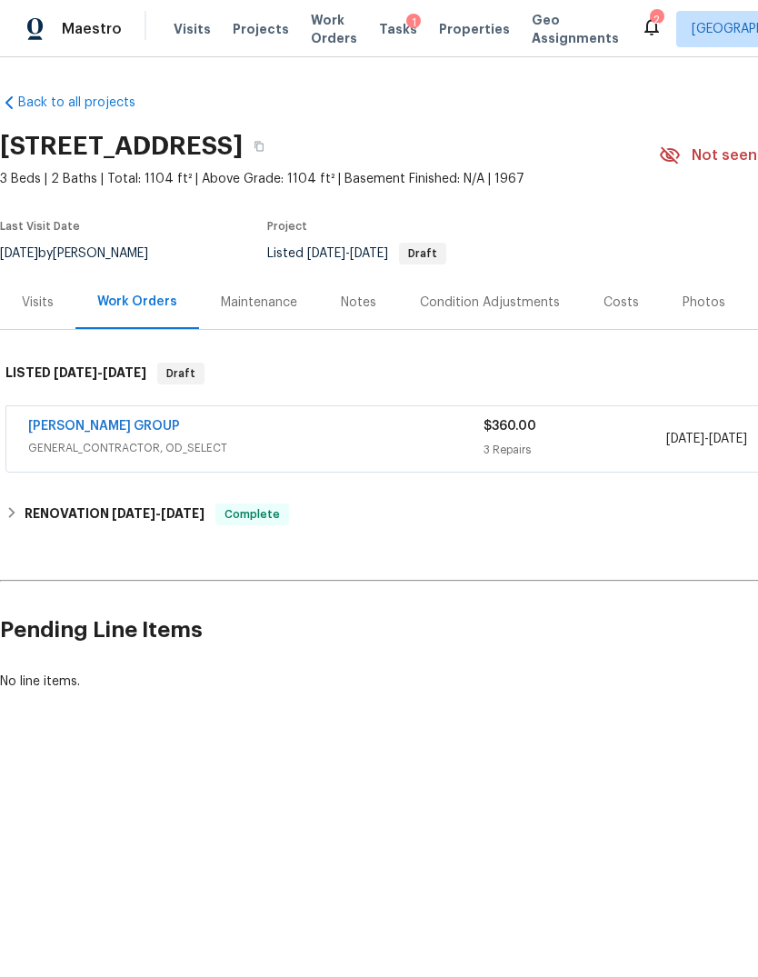
scroll to position [0, 0]
click at [62, 425] on link "BARAKEL VENZ GROUP" at bounding box center [104, 426] width 152 height 13
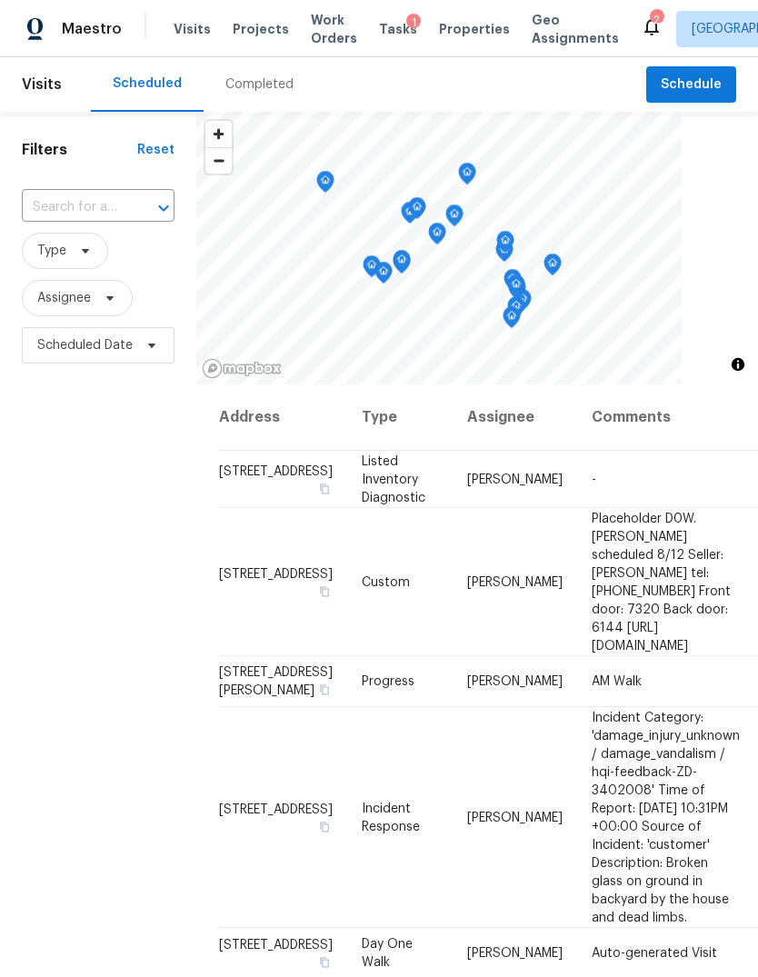
click at [254, 84] on div "Completed" at bounding box center [259, 84] width 68 height 18
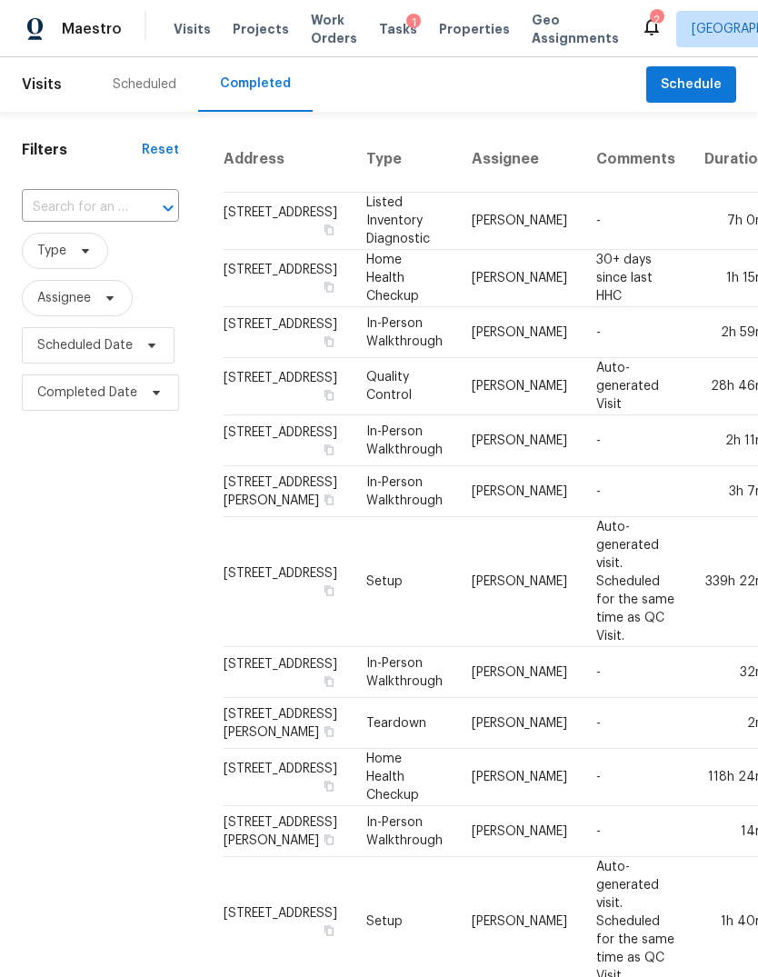
click at [75, 217] on input "text" at bounding box center [75, 208] width 106 height 28
type input "1902 Big"
click at [60, 265] on li "[STREET_ADDRESS]" at bounding box center [99, 250] width 155 height 30
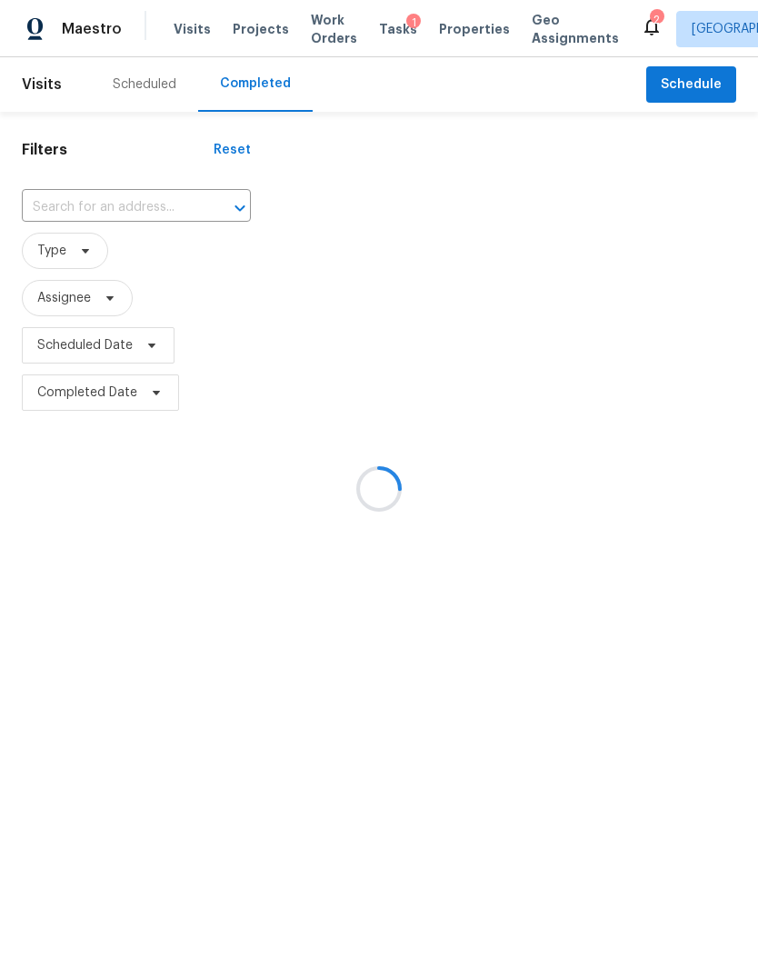
type input "1902 Big Horn Dr, Houston, TX 77090"
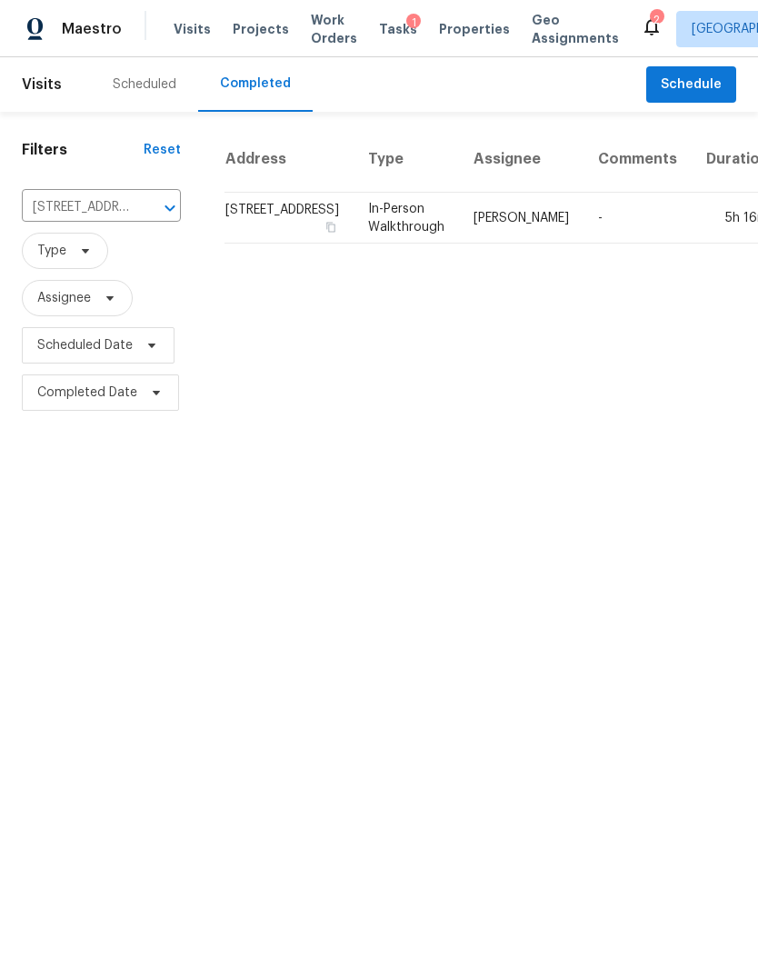
click at [692, 244] on td "5h 16m" at bounding box center [738, 218] width 92 height 51
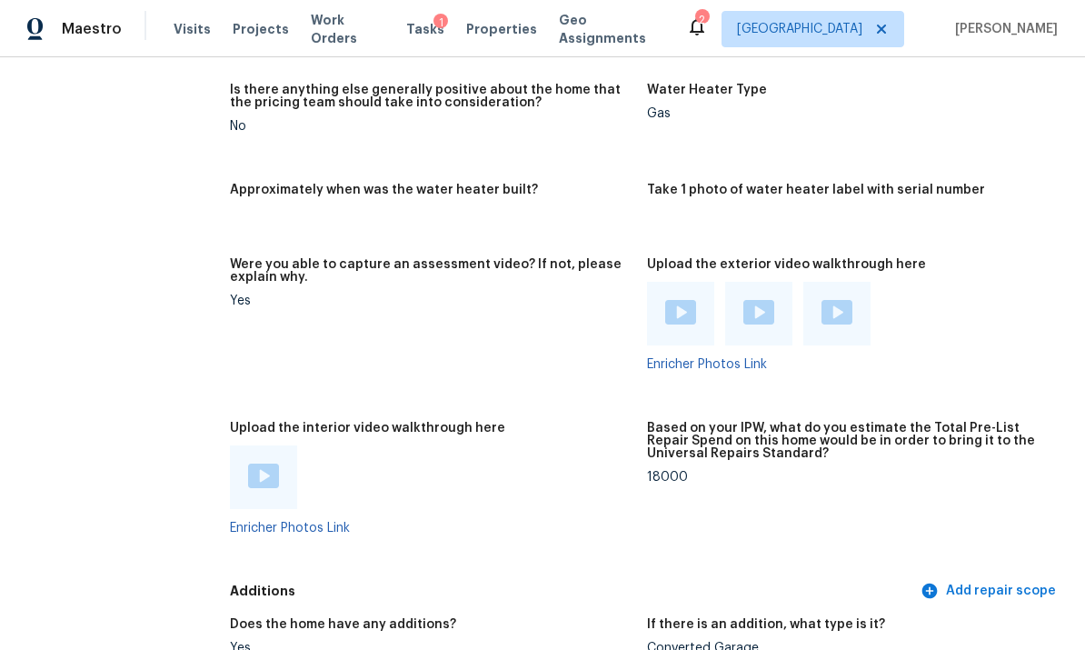
scroll to position [4171, 0]
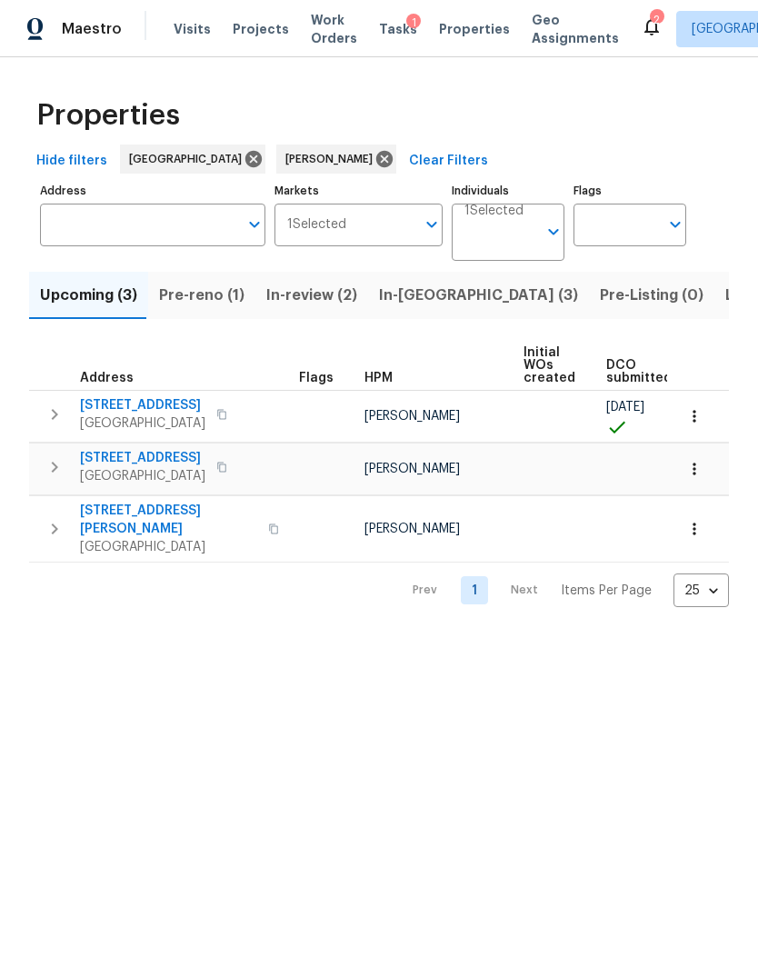
click at [310, 292] on span "In-review (2)" at bounding box center [311, 295] width 91 height 25
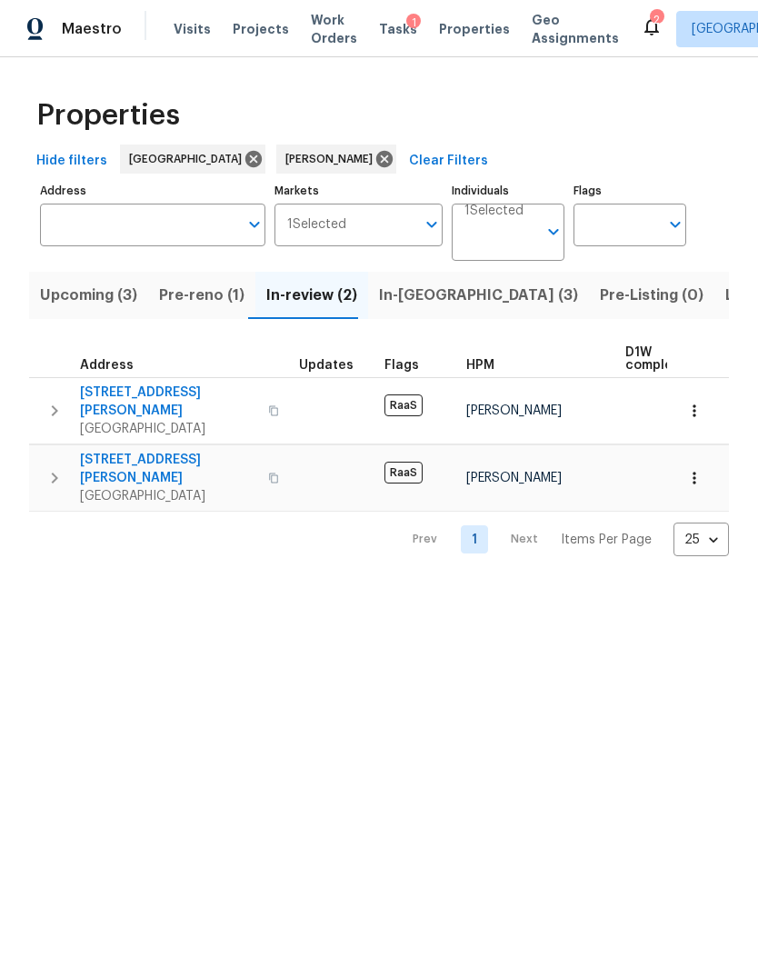
click at [406, 293] on span "In-[GEOGRAPHIC_DATA] (3)" at bounding box center [478, 295] width 199 height 25
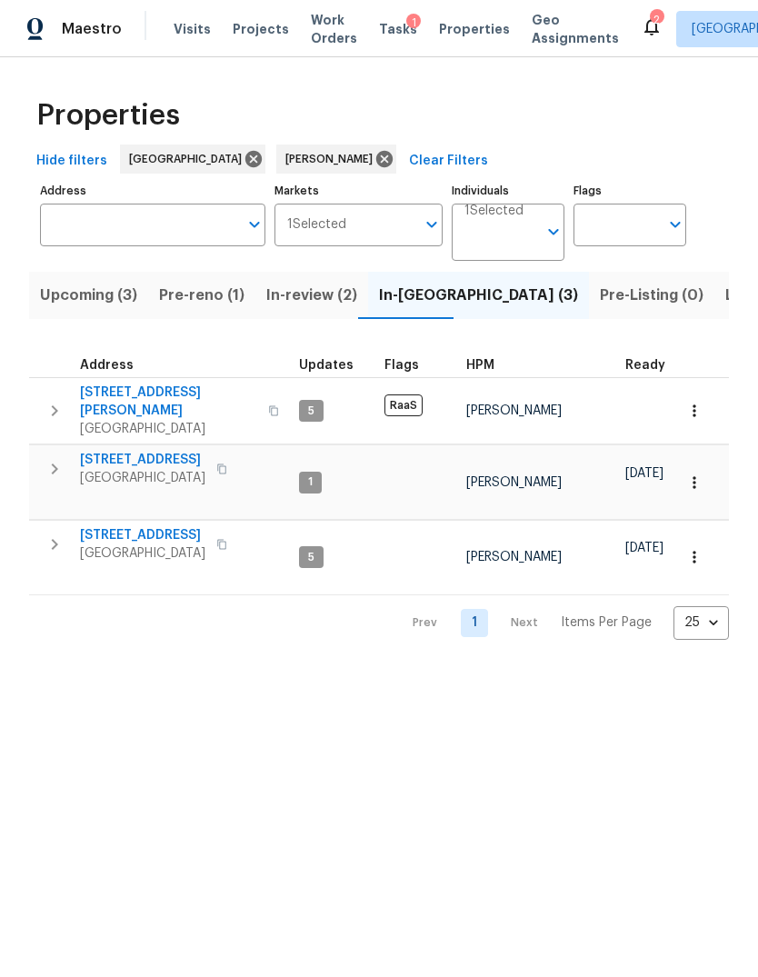
click at [96, 451] on span "[STREET_ADDRESS]" at bounding box center [142, 460] width 125 height 18
click at [692, 669] on html "Maestro Visits Projects Work Orders Tasks 1 Properties Geo Assignments 2 Housto…" at bounding box center [379, 334] width 758 height 669
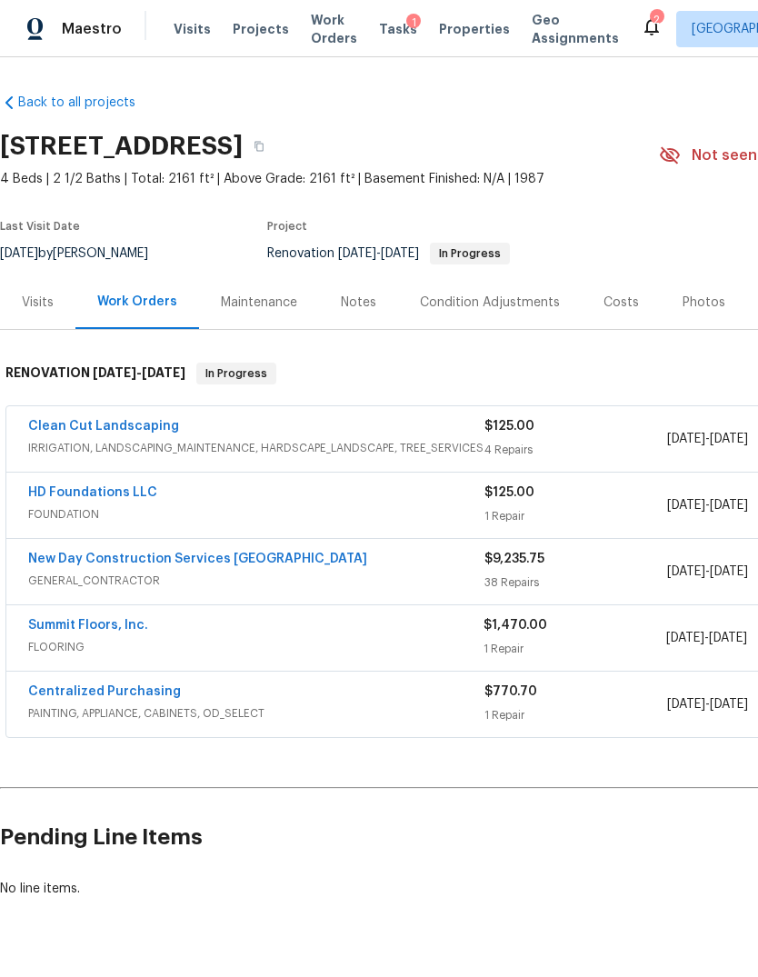
click at [43, 495] on link "HD Foundations LLC" at bounding box center [92, 492] width 129 height 13
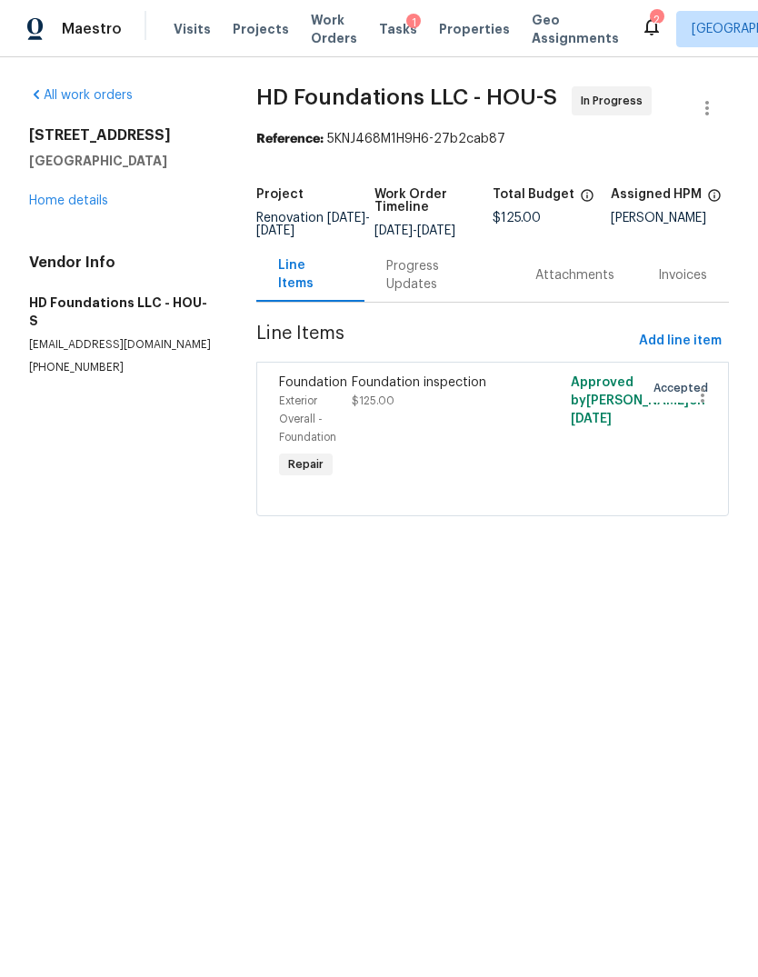
click at [429, 302] on div "Progress Updates" at bounding box center [439, 275] width 149 height 54
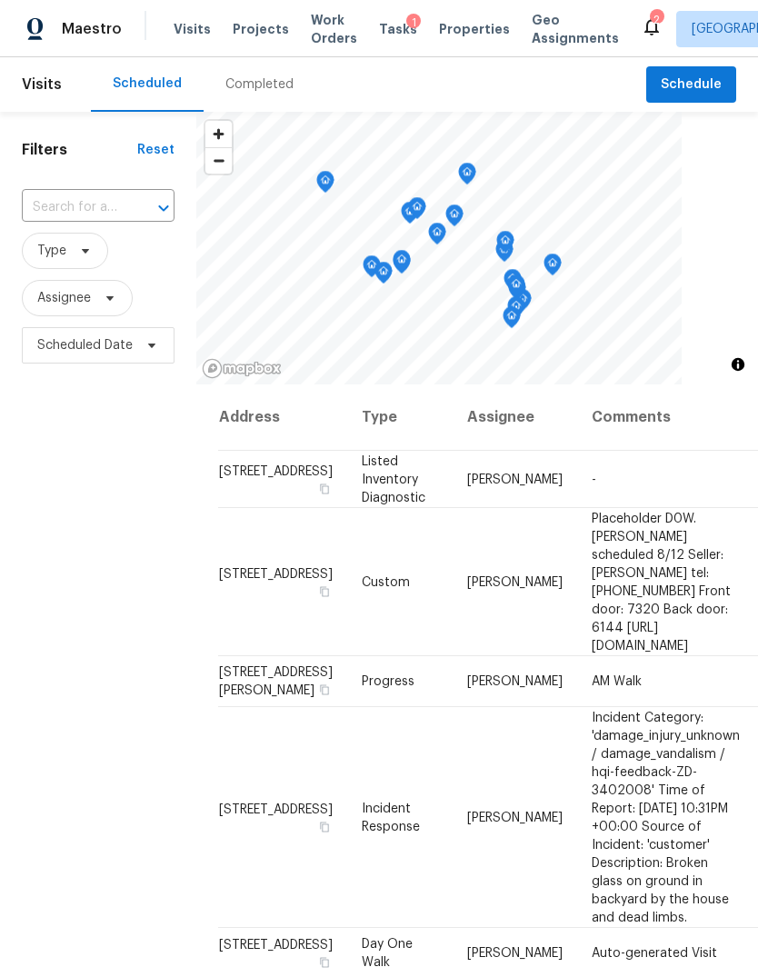
click at [249, 25] on span "Projects" at bounding box center [261, 29] width 56 height 18
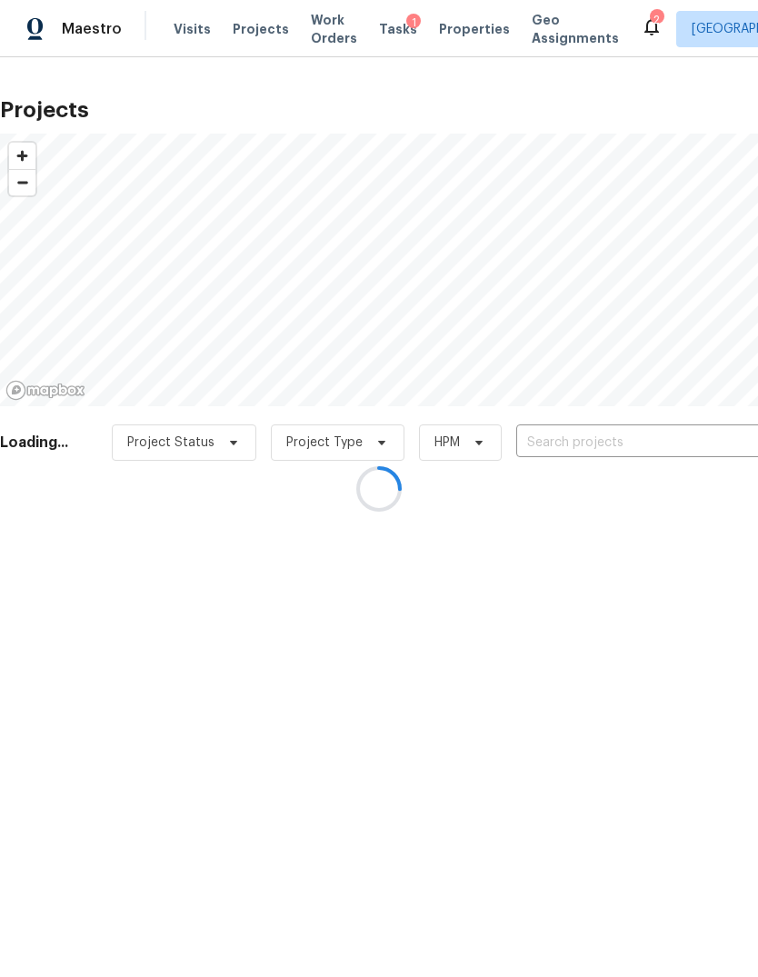
click at [710, 457] on div at bounding box center [379, 488] width 758 height 977
click at [709, 457] on div at bounding box center [379, 488] width 758 height 977
click at [699, 438] on div at bounding box center [379, 488] width 758 height 977
click at [707, 435] on div at bounding box center [379, 488] width 758 height 977
click at [718, 424] on div at bounding box center [379, 488] width 758 height 977
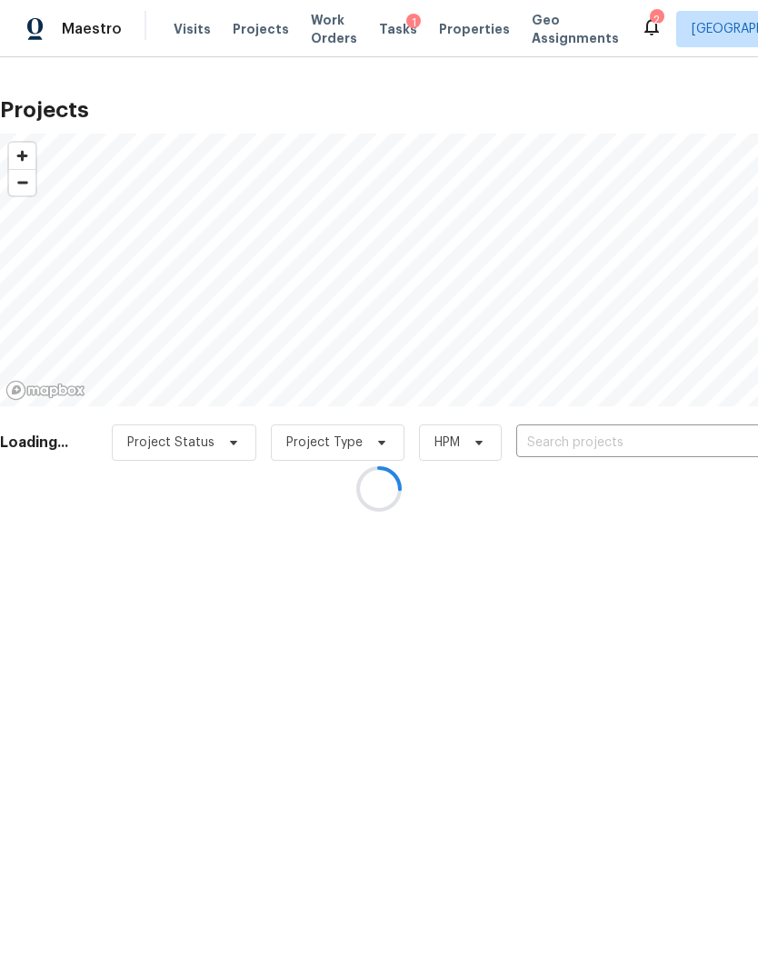
click at [704, 440] on div at bounding box center [379, 488] width 758 height 977
click at [705, 436] on div at bounding box center [379, 488] width 758 height 977
click at [707, 433] on div at bounding box center [379, 488] width 758 height 977
click at [708, 447] on div at bounding box center [379, 488] width 758 height 977
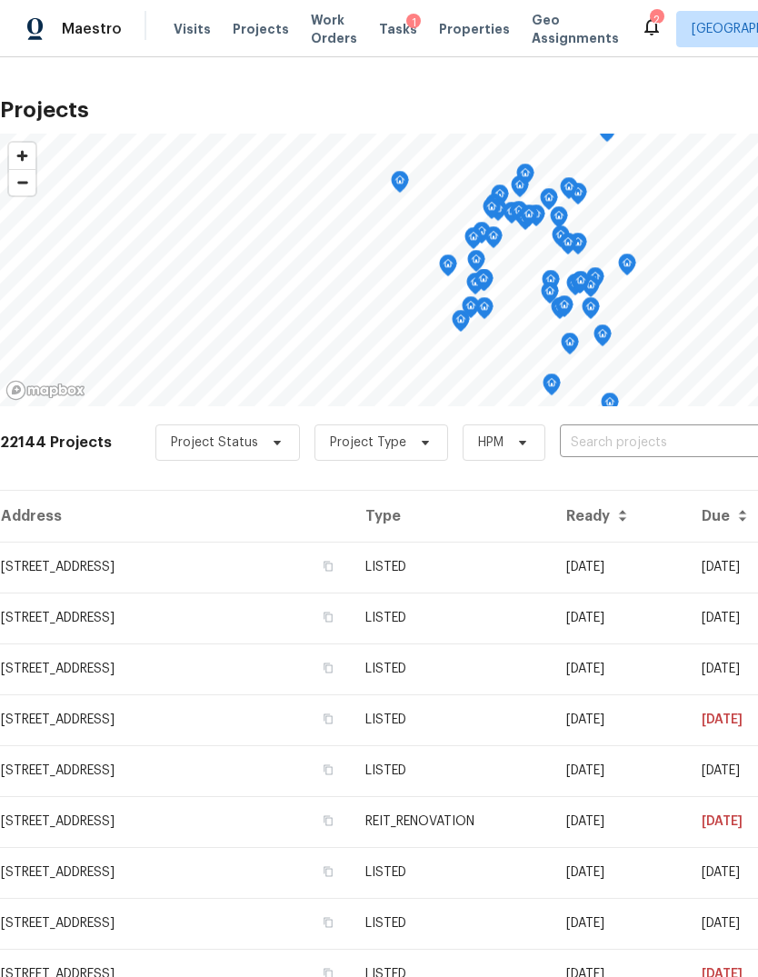
click at [709, 451] on input "text" at bounding box center [664, 443] width 208 height 28
type input "145 bir"
click at [717, 473] on li "[STREET_ADDRESS]" at bounding box center [620, 484] width 265 height 30
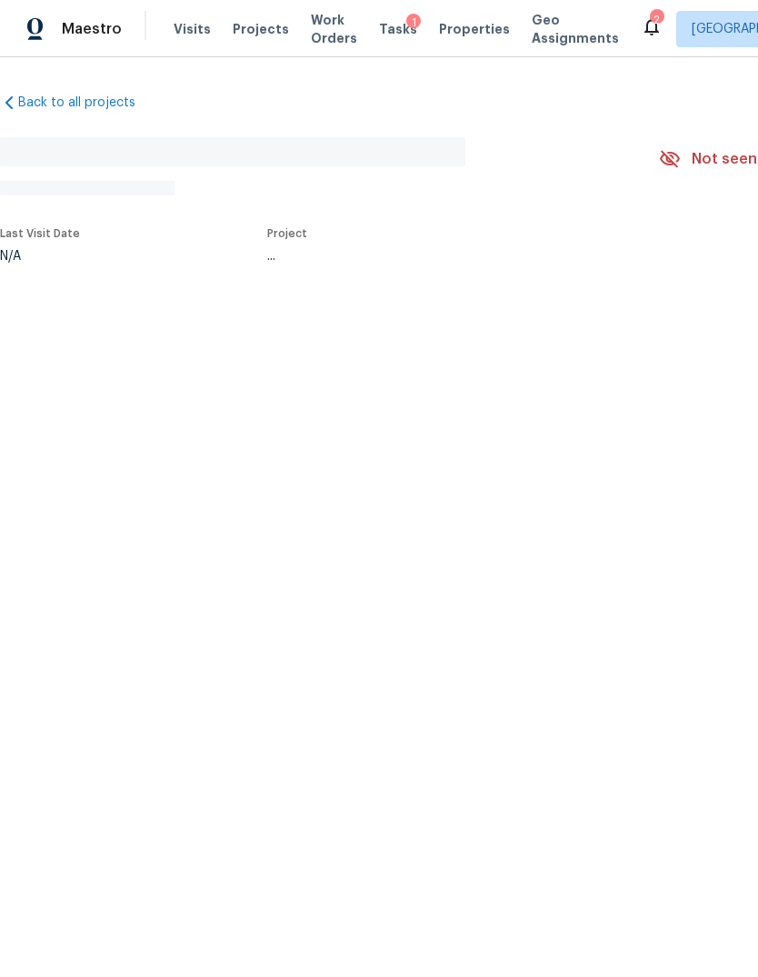
click at [69, 383] on div "Back to all projects No address found N/A Not seen [DATE] Mark Seen Actions Las…" at bounding box center [379, 219] width 758 height 325
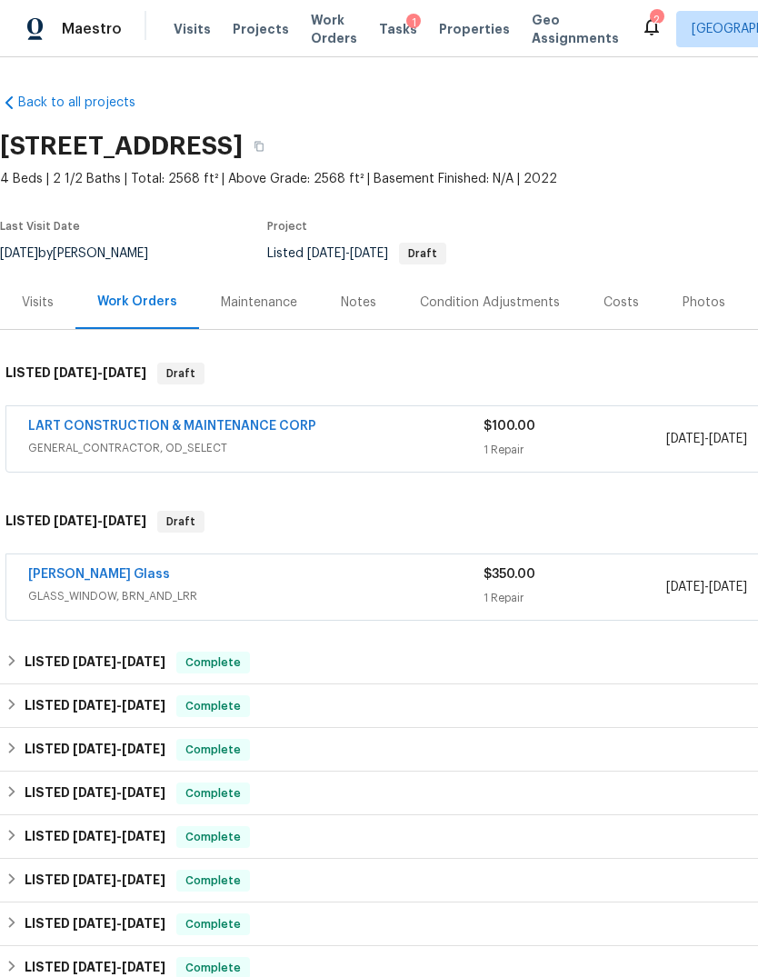
click at [278, 309] on div "Maintenance" at bounding box center [259, 303] width 76 height 18
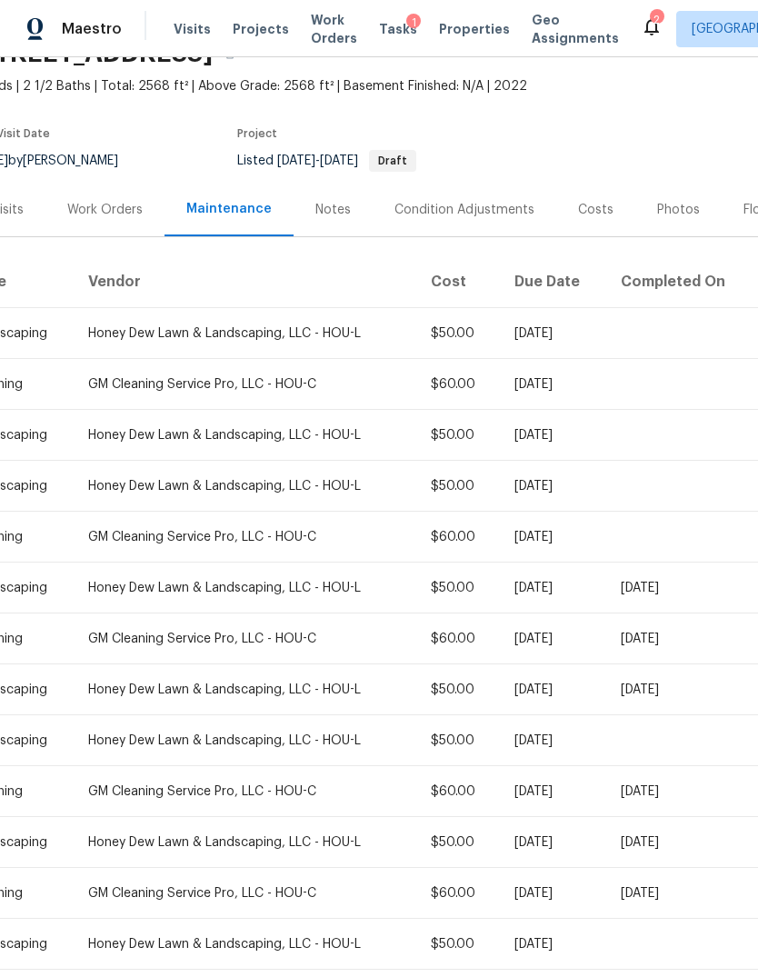
scroll to position [90, 30]
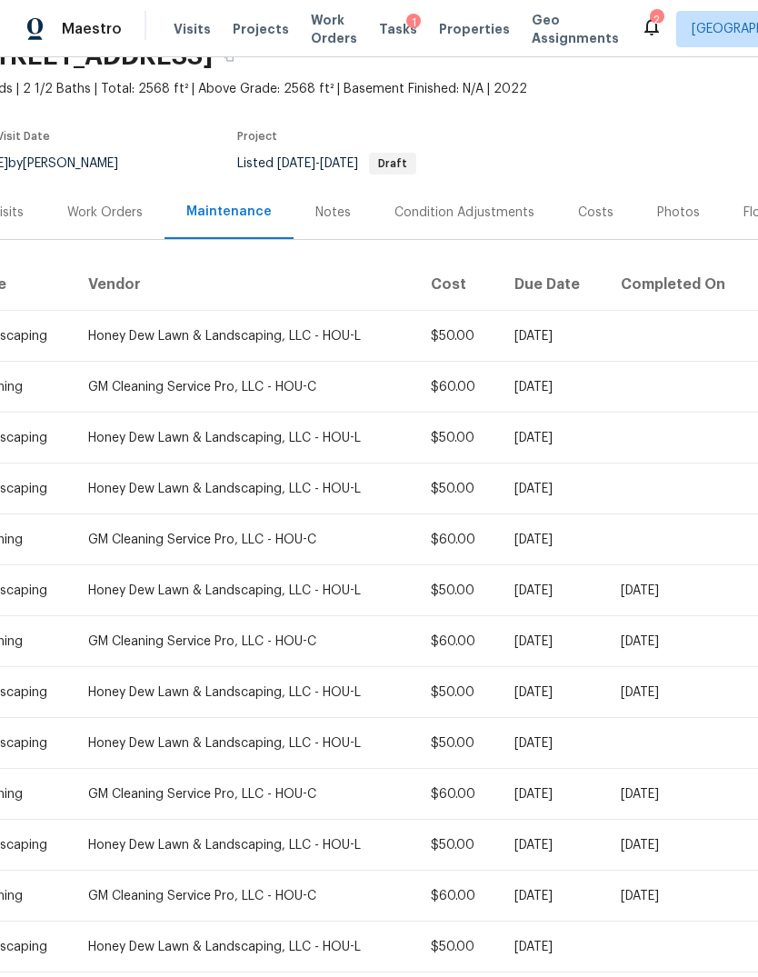
click at [91, 204] on div "Work Orders" at bounding box center [104, 213] width 75 height 18
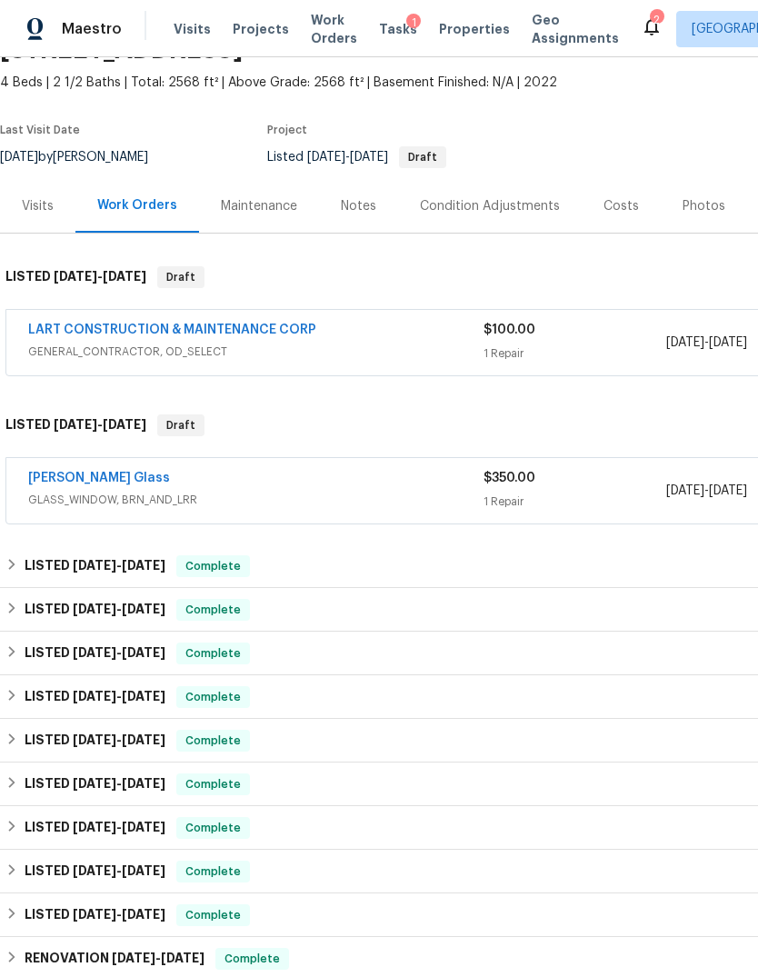
scroll to position [96, 0]
click at [635, 315] on div "LART CONSTRUCTION & MAINTENANCE CORP GENERAL_CONTRACTOR, OD_SELECT $100.00 1 Re…" at bounding box center [513, 342] width 1014 height 65
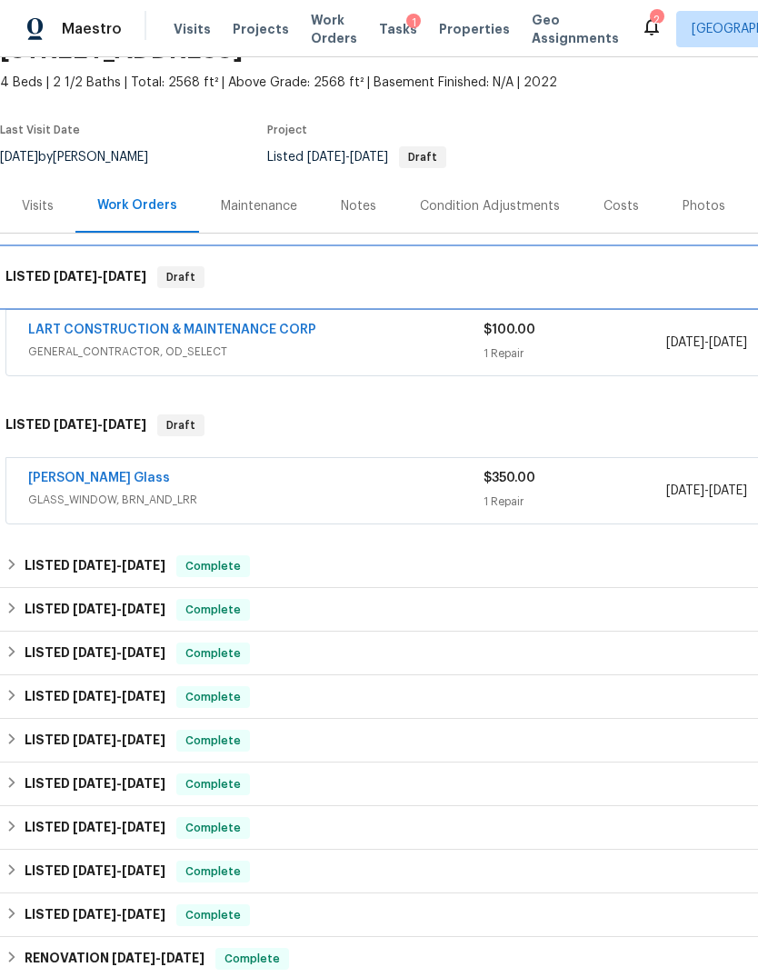
click at [617, 305] on div "LISTED [DATE] - [DATE] Draft" at bounding box center [513, 277] width 1027 height 58
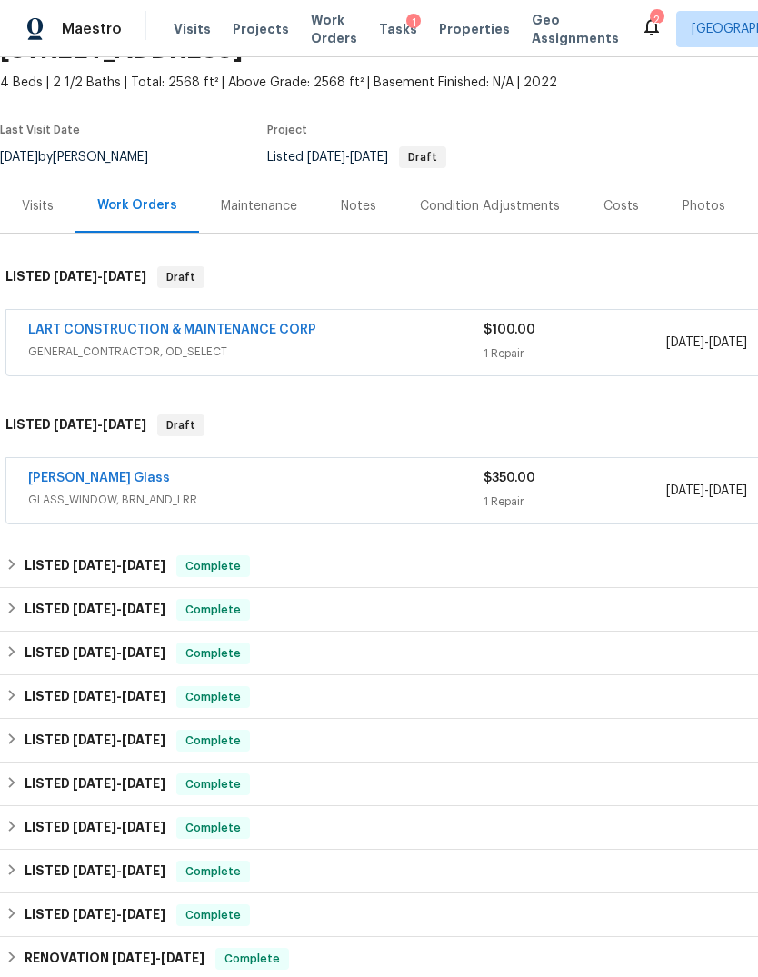
click at [607, 364] on div "$100.00 1 Repair" at bounding box center [575, 343] width 182 height 44
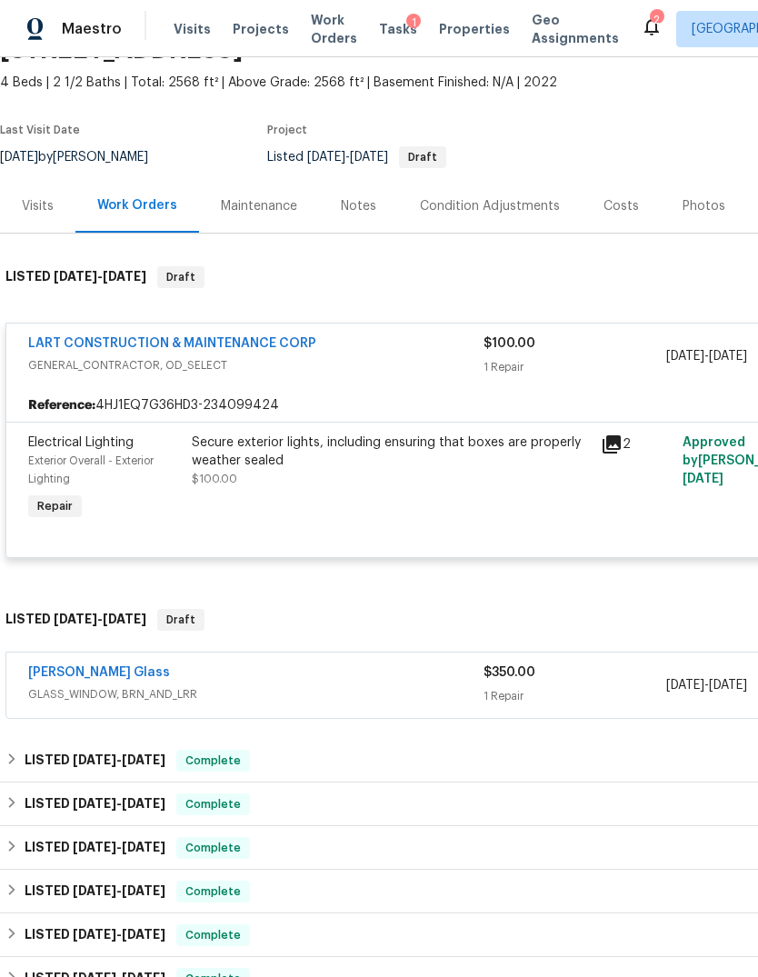
click at [245, 210] on div "Maintenance" at bounding box center [259, 206] width 76 height 18
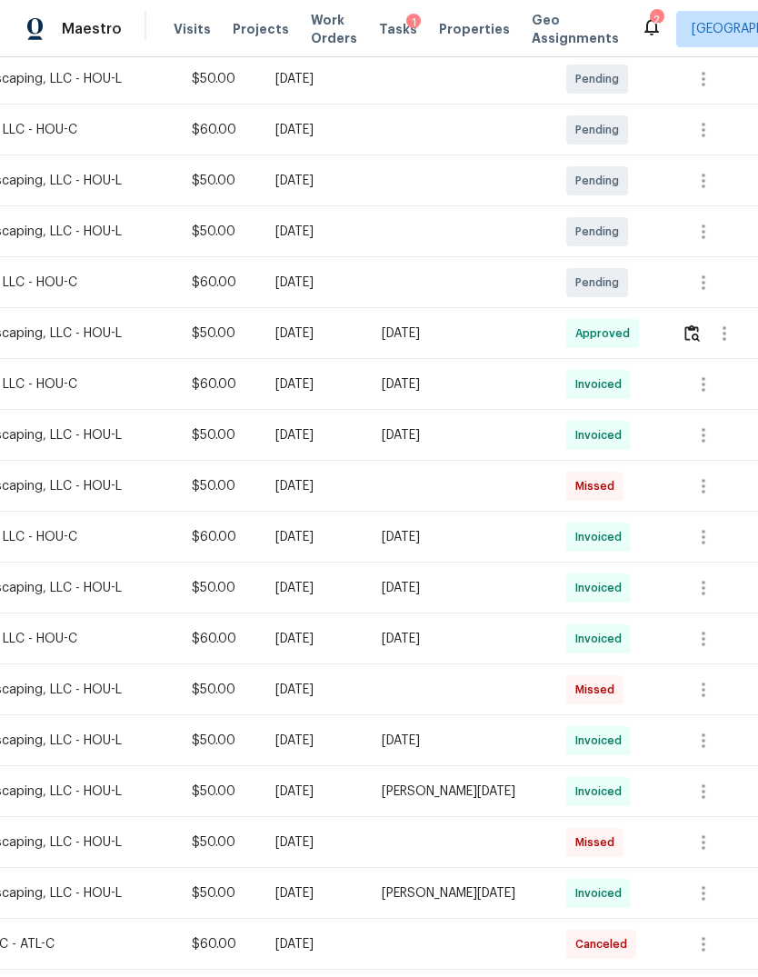
scroll to position [347, 269]
